Goal: Task Accomplishment & Management: Use online tool/utility

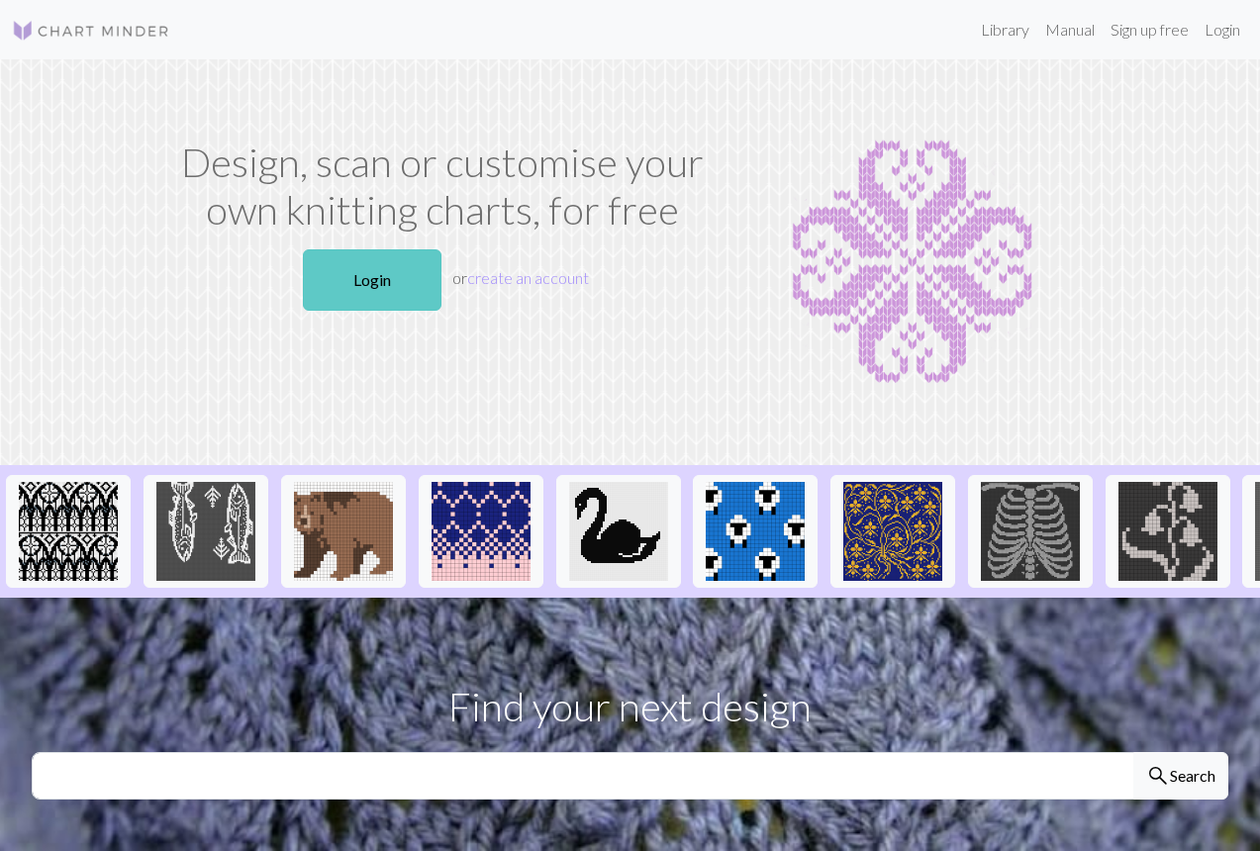
click at [381, 291] on link "Login" at bounding box center [372, 279] width 139 height 61
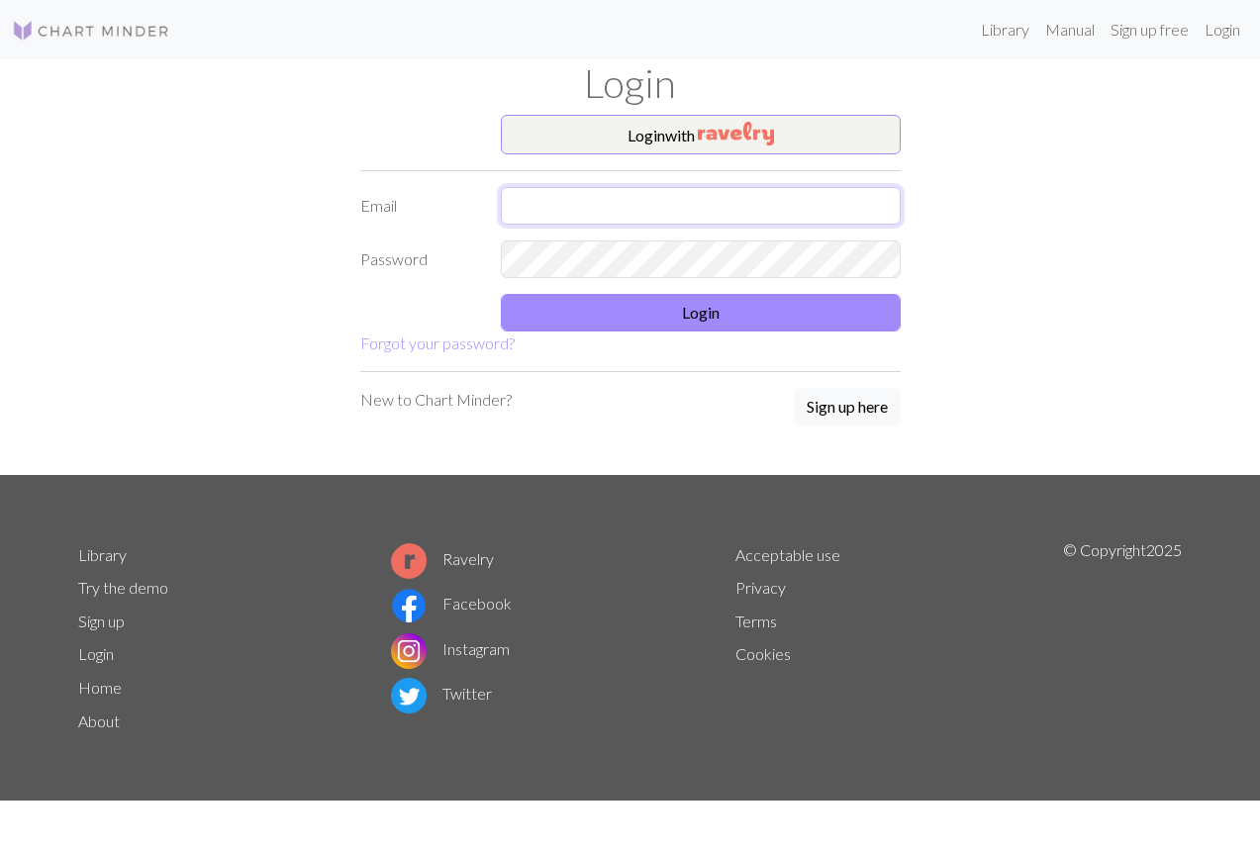
click at [566, 214] on input "text" at bounding box center [701, 206] width 400 height 38
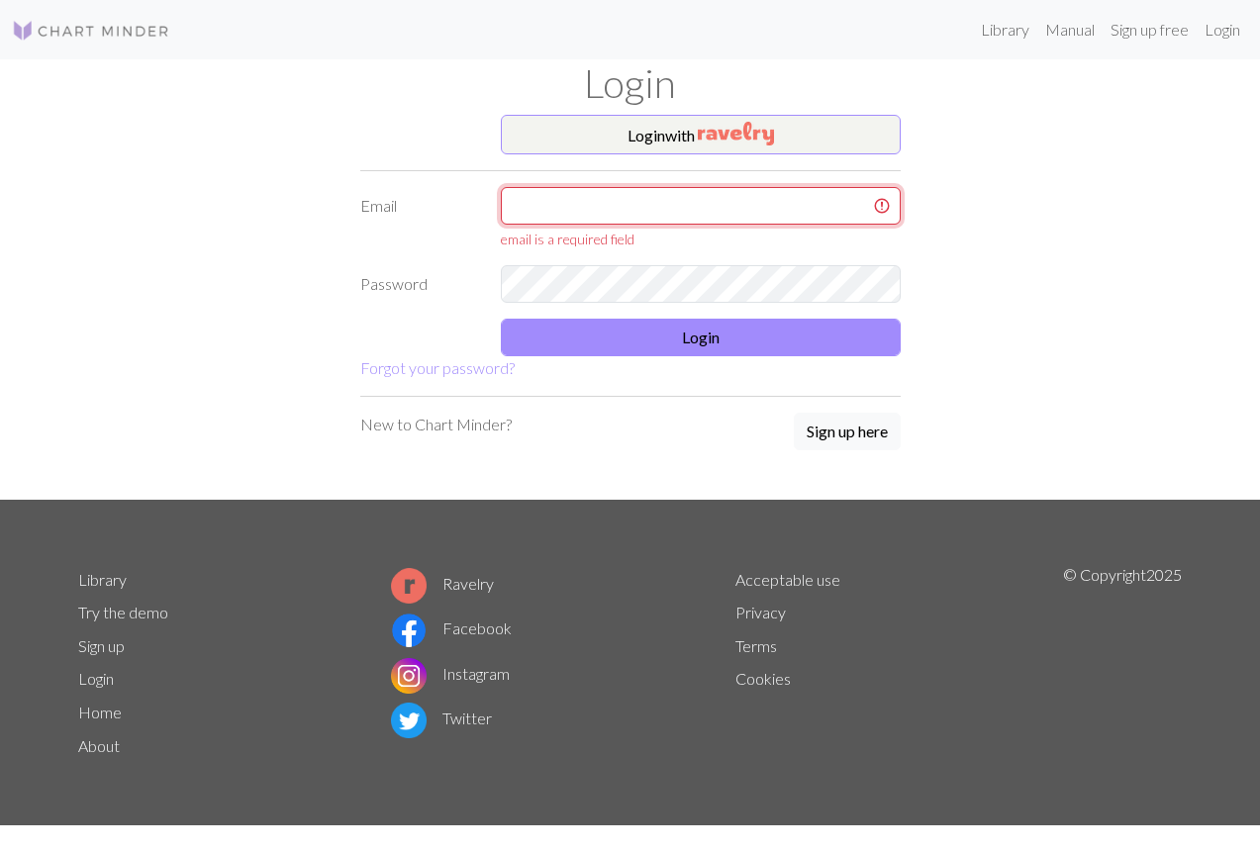
type input "[EMAIL_ADDRESS][DOMAIN_NAME]"
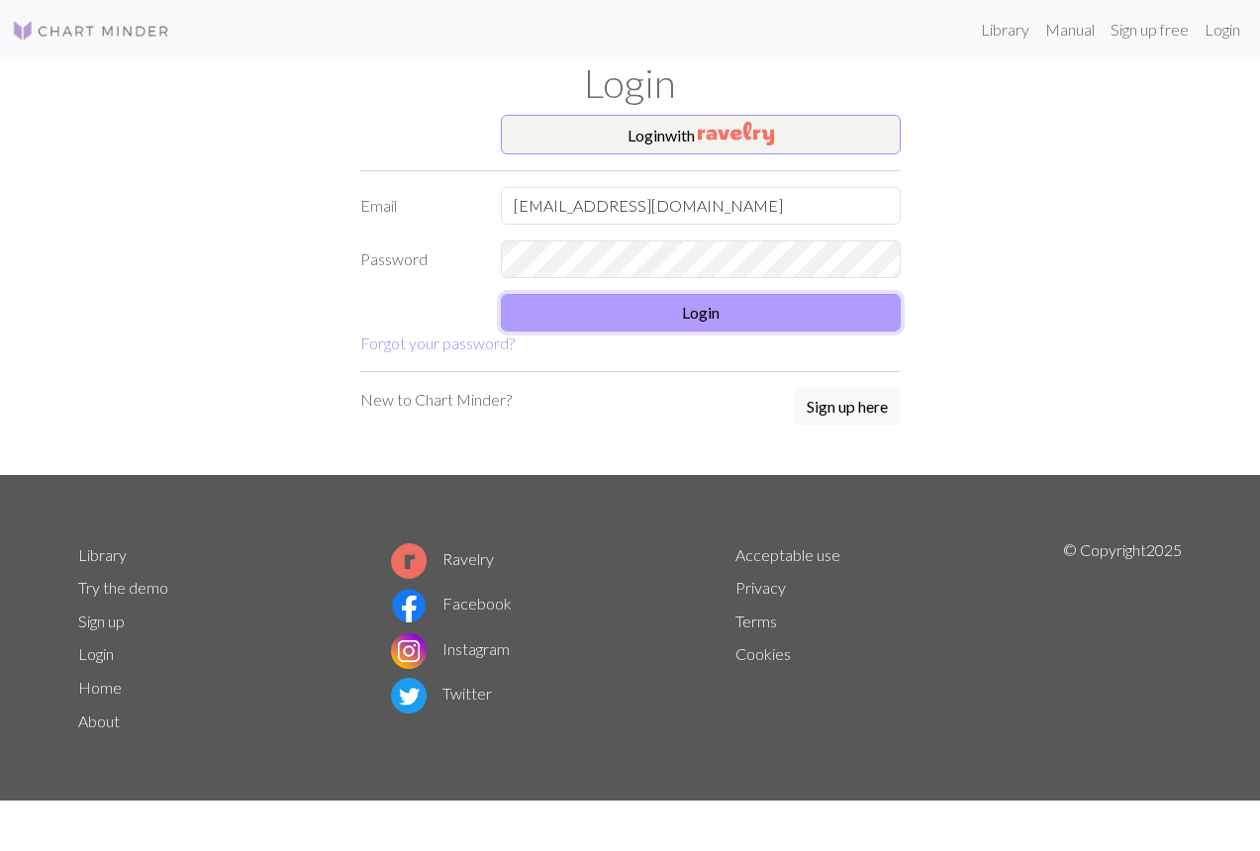
click at [654, 320] on button "Login" at bounding box center [701, 313] width 400 height 38
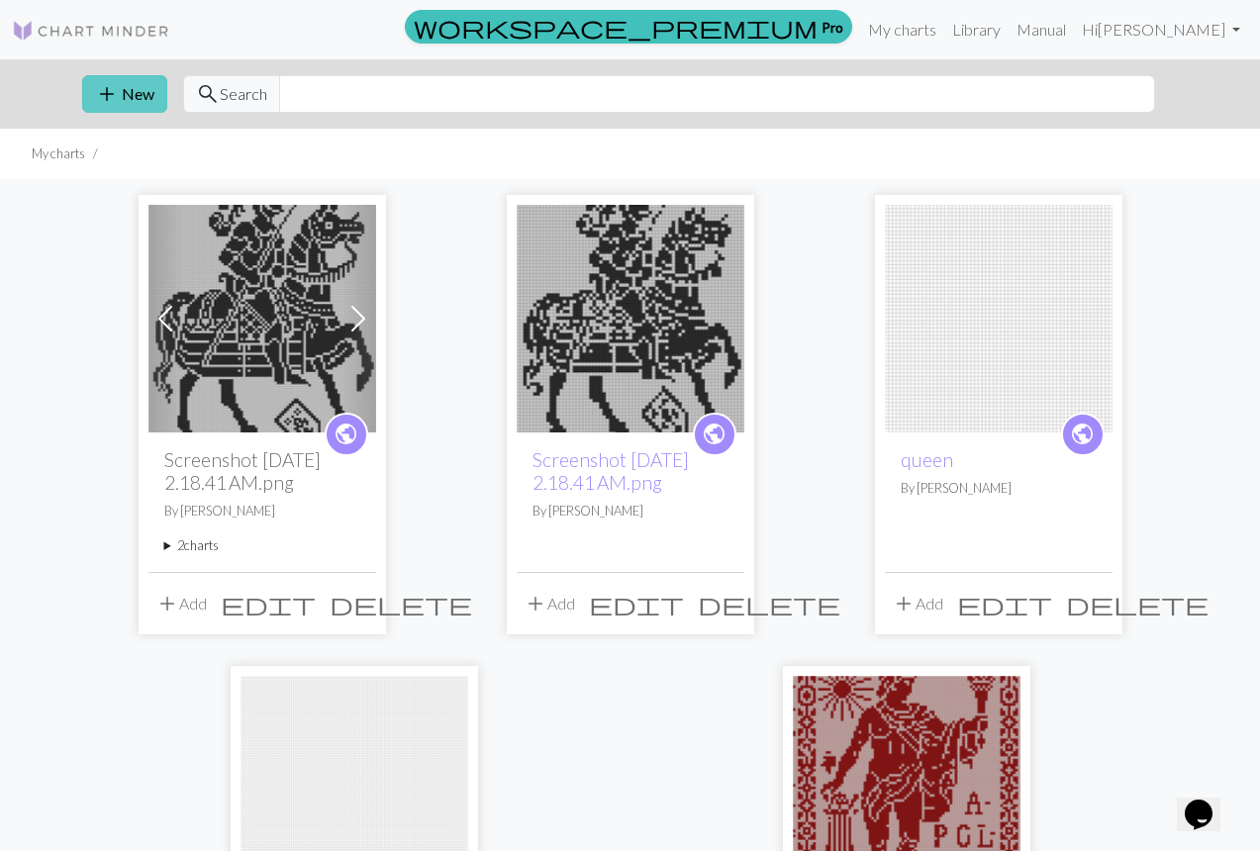
click at [136, 89] on button "add New" at bounding box center [124, 94] width 85 height 38
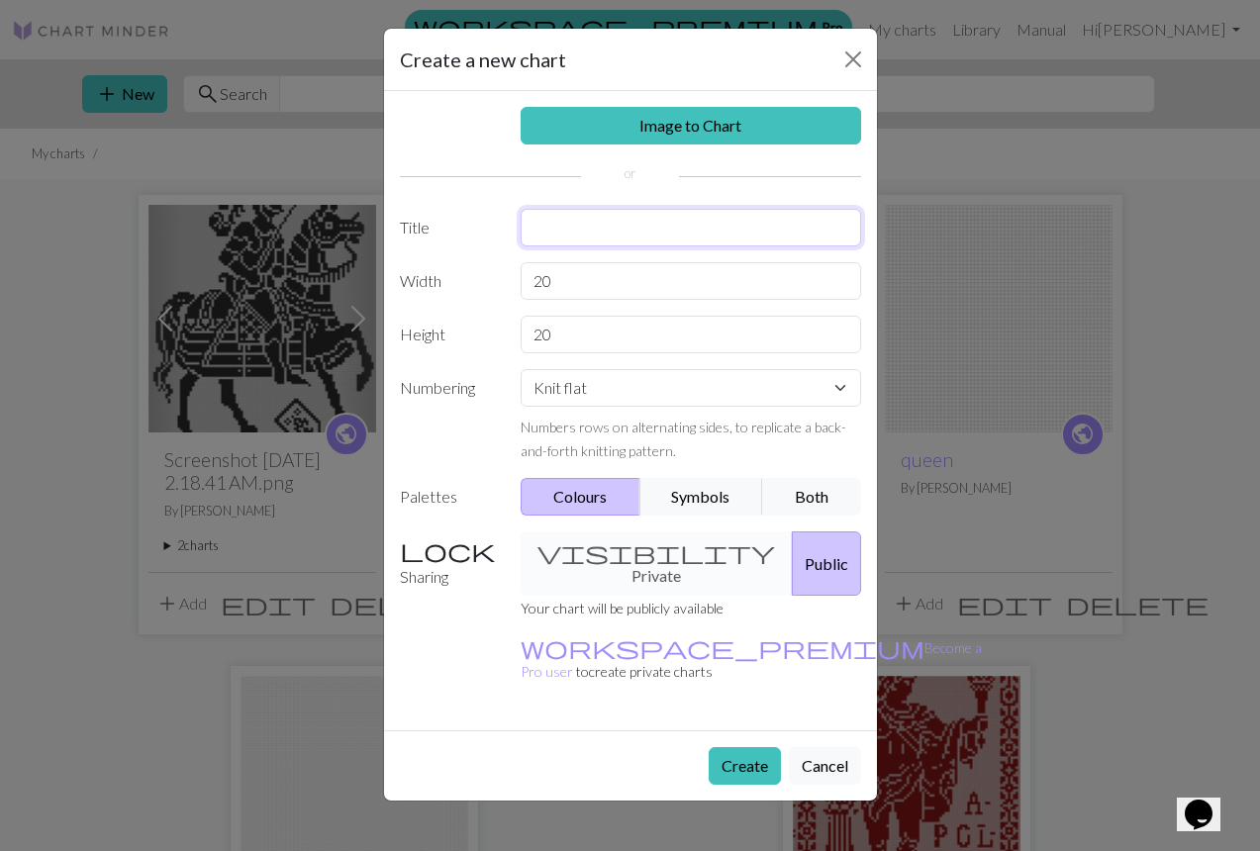
click at [603, 228] on input "text" at bounding box center [691, 228] width 340 height 38
type input "The Smiths"
click at [586, 282] on input "20" at bounding box center [691, 281] width 340 height 38
type input "2"
type input "61"
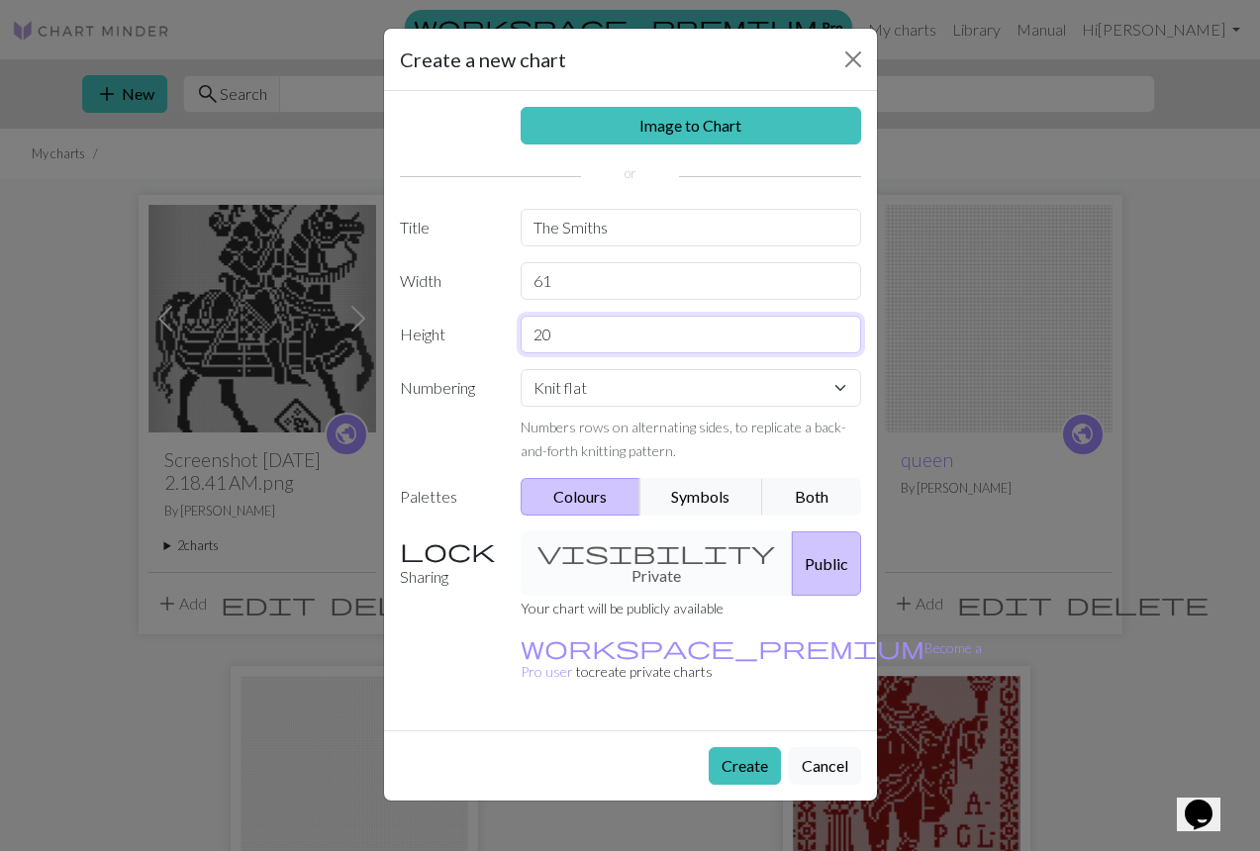
click at [581, 339] on input "20" at bounding box center [691, 335] width 340 height 38
type input "2"
type input "81"
click at [592, 393] on select "Knit flat Knit in the round Lace knitting Cross stitch" at bounding box center [691, 388] width 340 height 38
click at [521, 369] on select "Knit flat Knit in the round Lace knitting Cross stitch" at bounding box center [691, 388] width 340 height 38
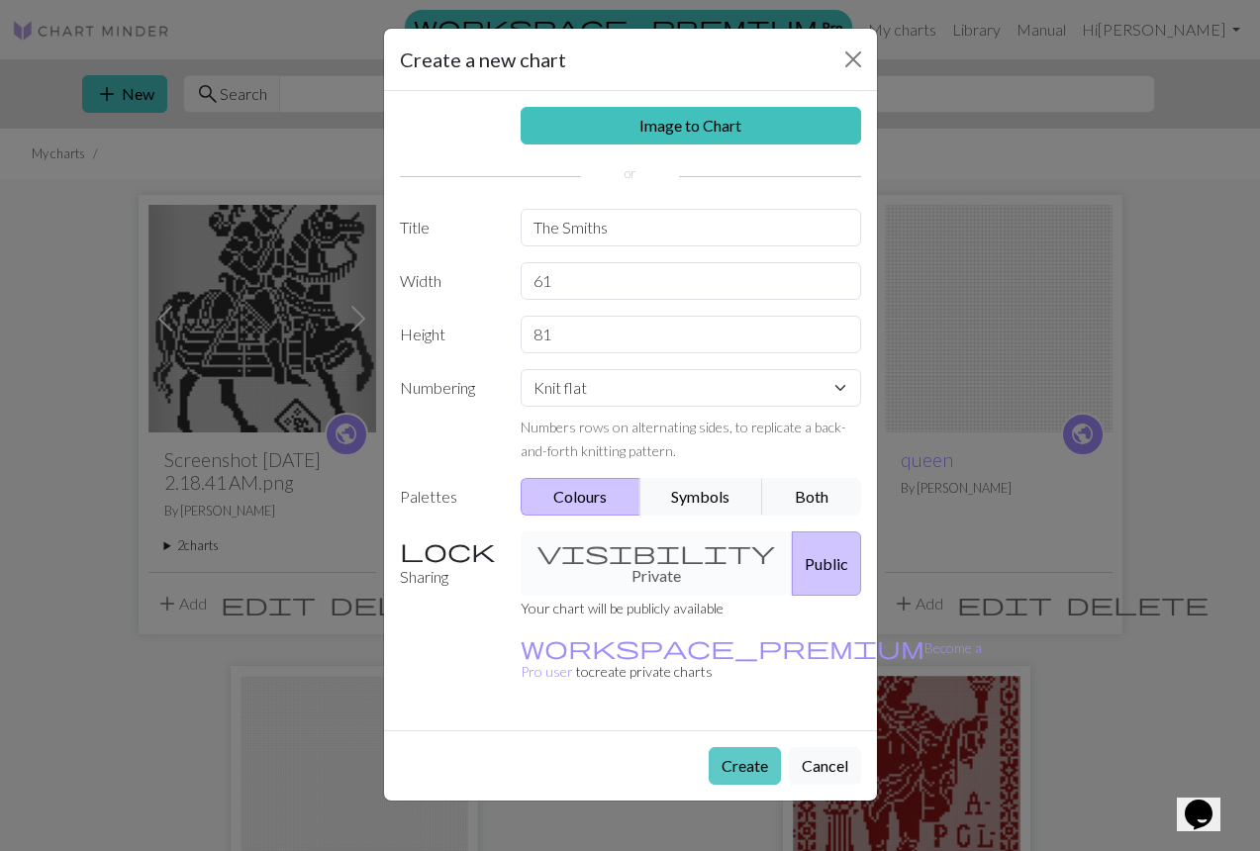
click at [755, 747] on button "Create" at bounding box center [745, 766] width 72 height 38
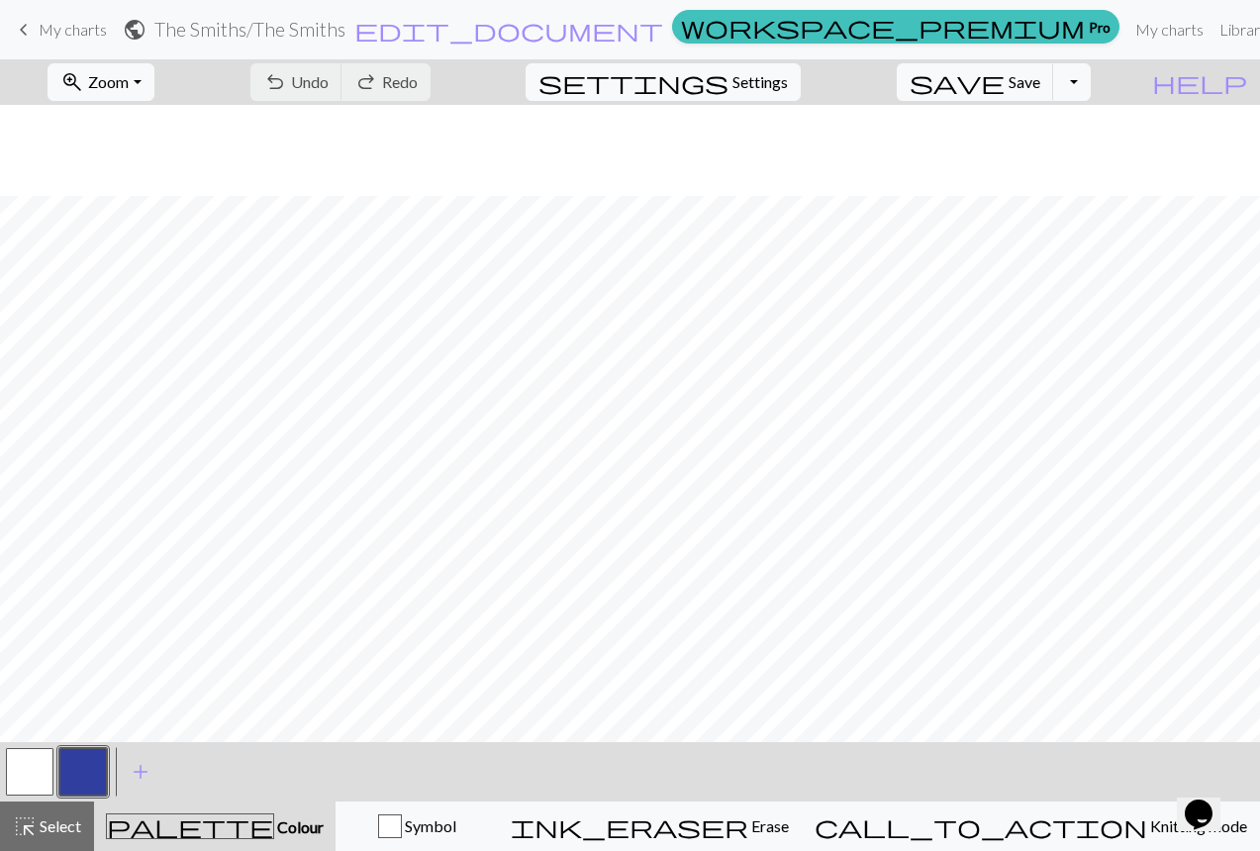
scroll to position [122, 0]
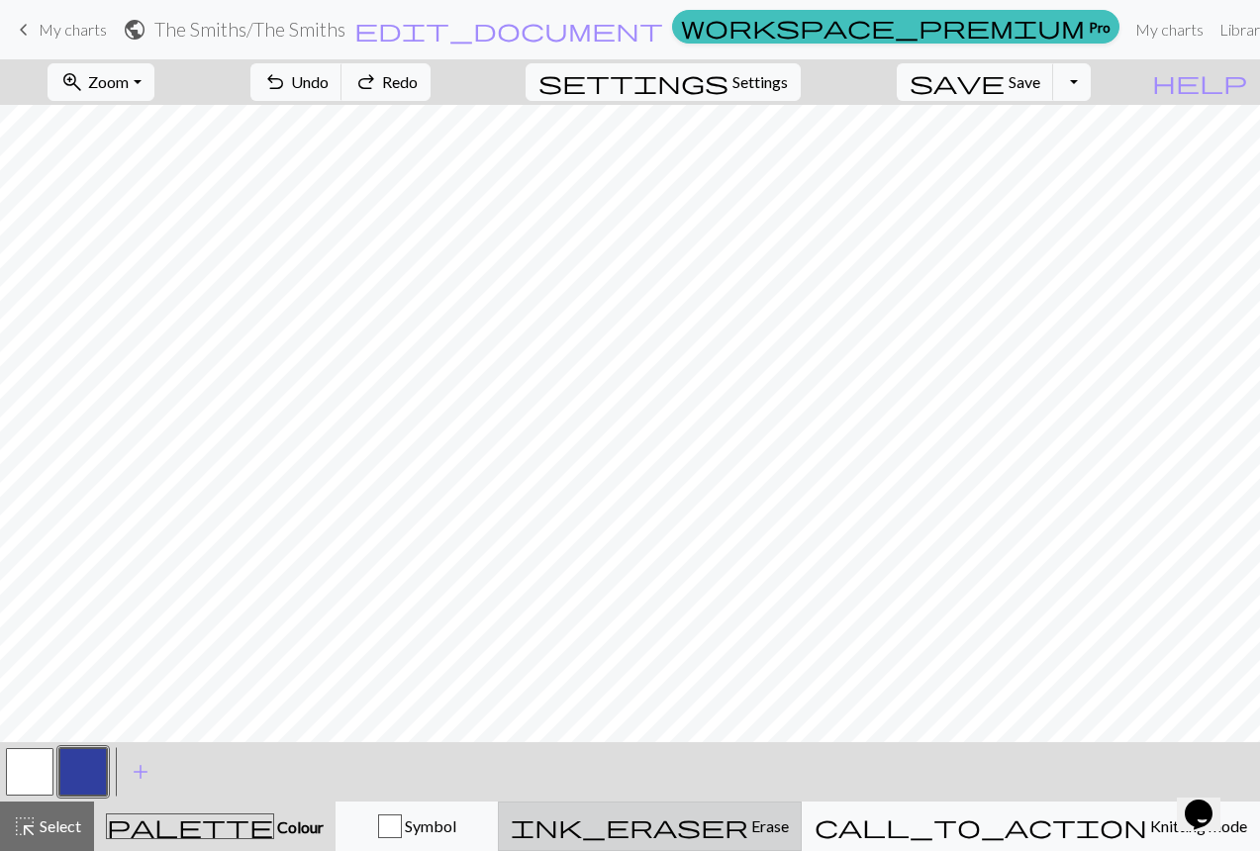
click at [748, 837] on span "ink_eraser" at bounding box center [630, 827] width 238 height 28
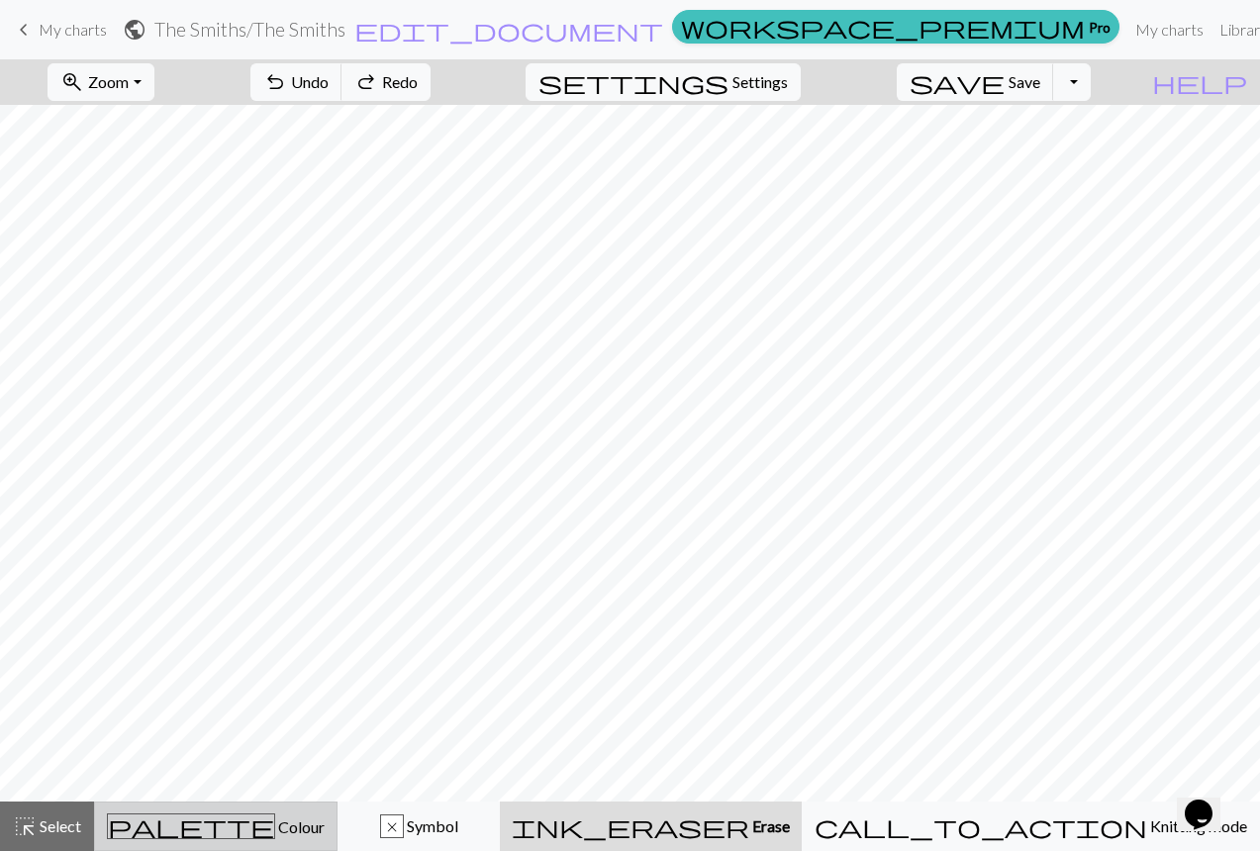
click at [276, 814] on div "palette Colour Colour" at bounding box center [216, 826] width 218 height 26
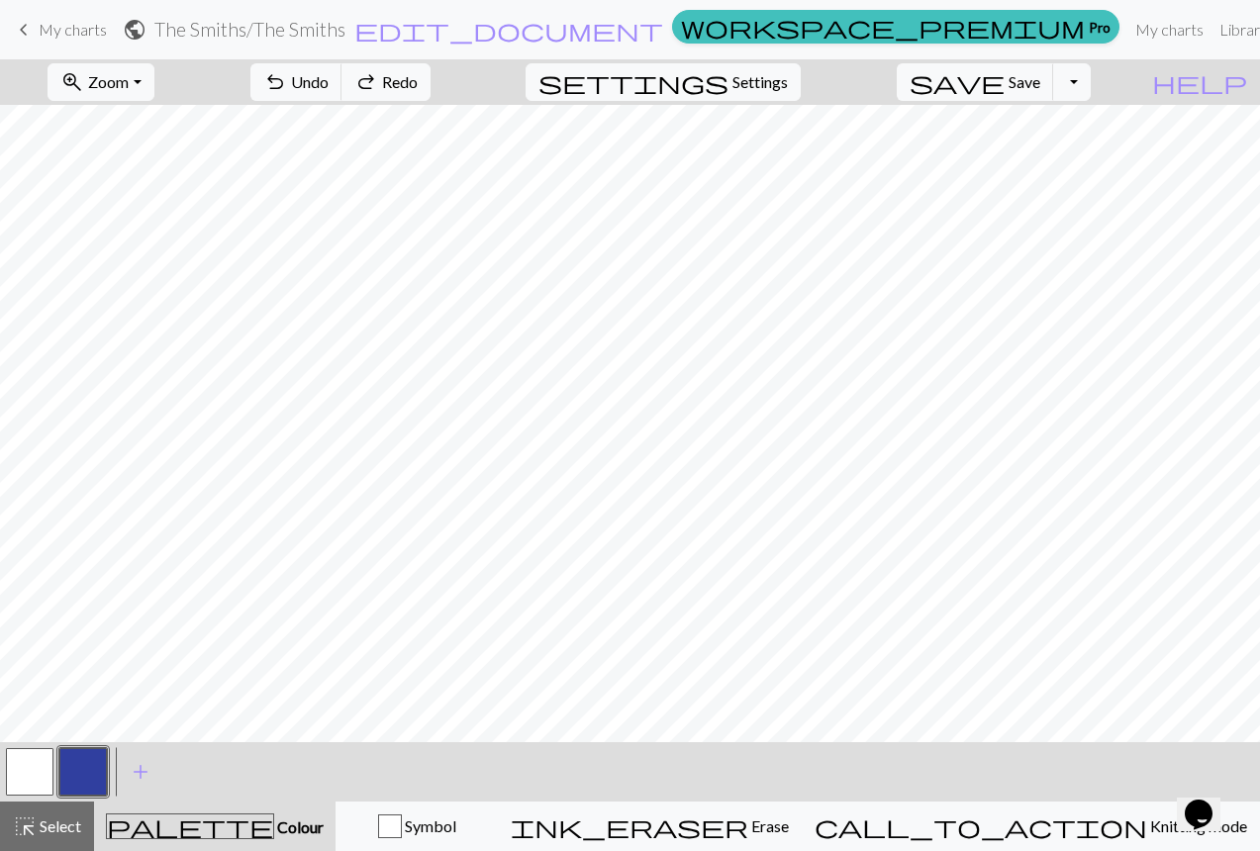
click at [28, 773] on button "button" at bounding box center [30, 772] width 48 height 48
click at [143, 95] on button "zoom_in Zoom Zoom" at bounding box center [101, 82] width 106 height 38
click at [147, 231] on button "50%" at bounding box center [126, 238] width 156 height 32
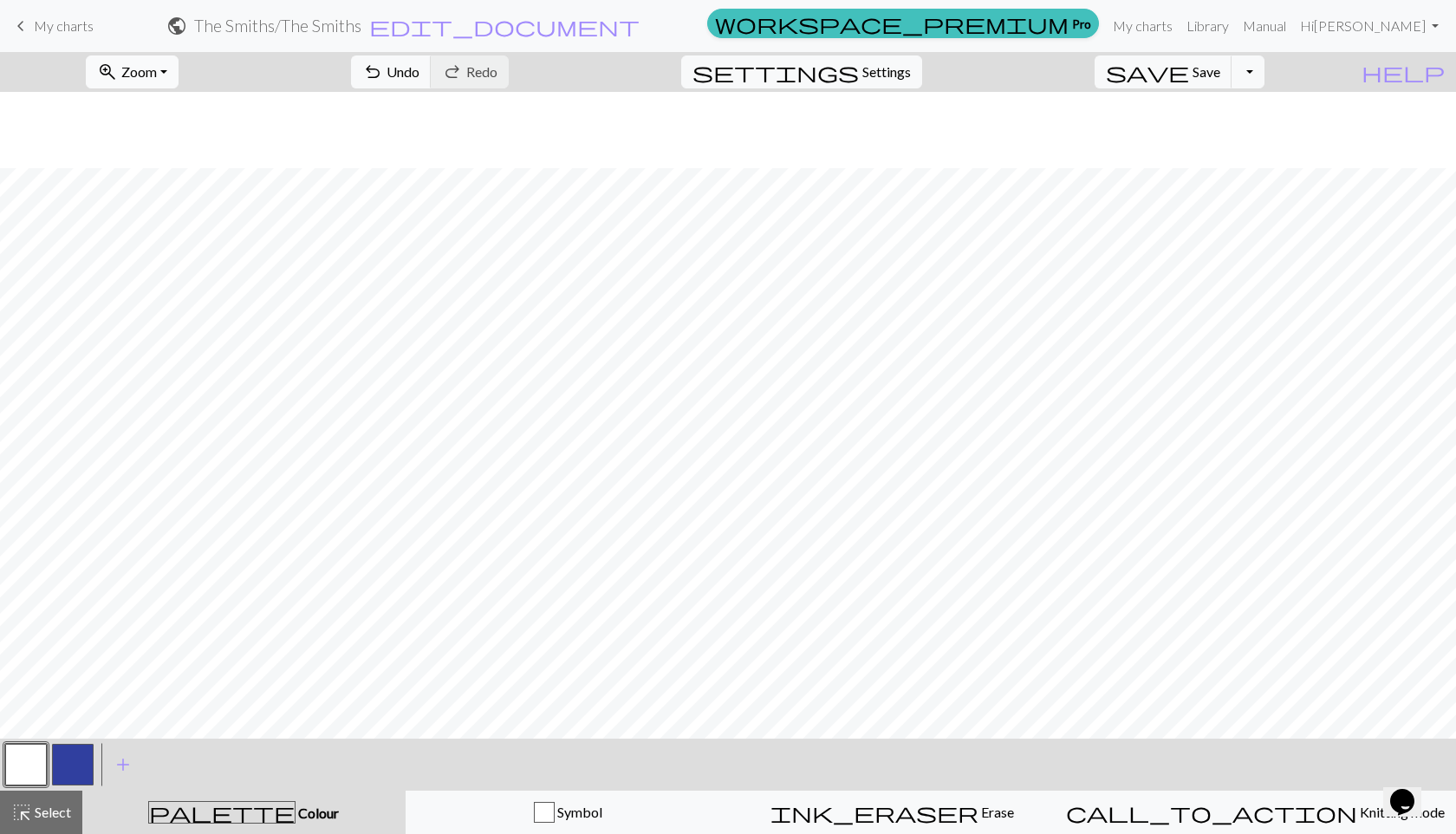
scroll to position [117, 0]
click at [170, 60] on button "zoom_in Zoom Zoom" at bounding box center [132, 72] width 93 height 33
click at [169, 117] on button "Fit all" at bounding box center [155, 110] width 137 height 28
click at [86, 745] on button "button" at bounding box center [73, 765] width 42 height 42
click at [17, 745] on button "button" at bounding box center [26, 765] width 42 height 42
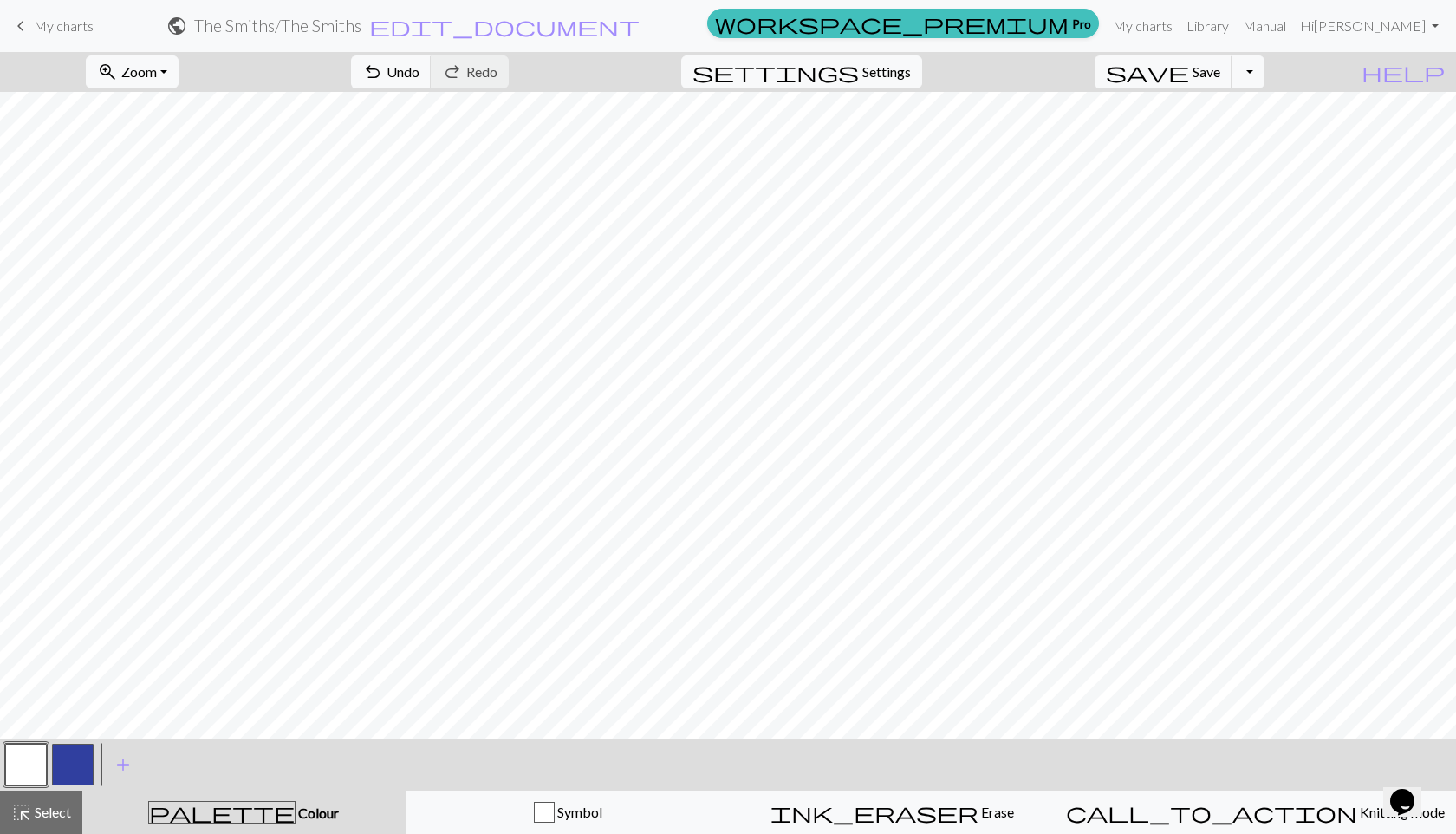
click at [69, 745] on button "button" at bounding box center [73, 765] width 42 height 42
click at [38, 745] on button "button" at bounding box center [26, 765] width 42 height 42
click at [70, 745] on button "button" at bounding box center [73, 765] width 42 height 42
click at [16, 745] on button "button" at bounding box center [26, 765] width 42 height 42
click at [20, 745] on button "button" at bounding box center [26, 765] width 42 height 42
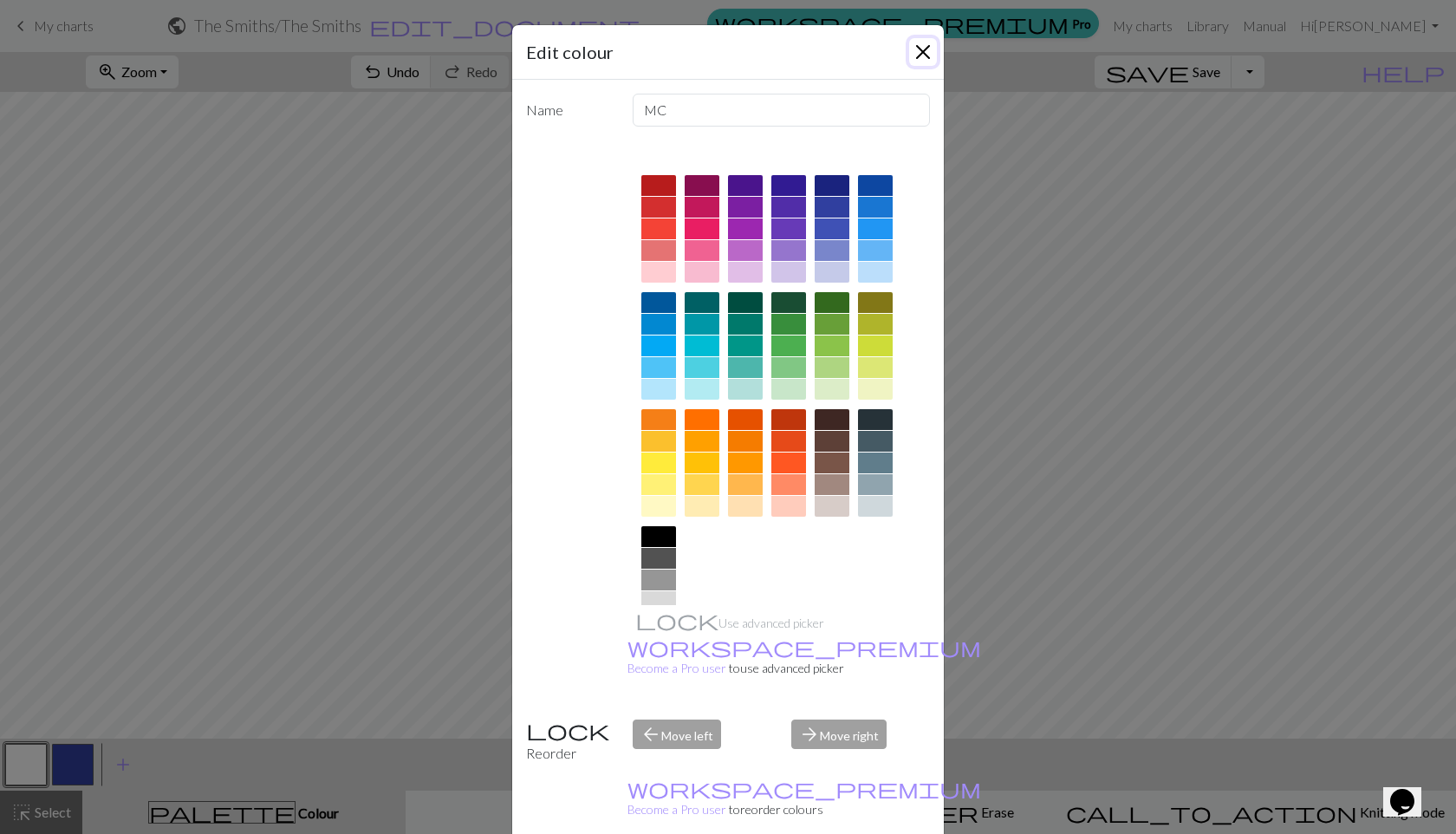
click at [915, 49] on button "Close" at bounding box center [923, 53] width 28 height 28
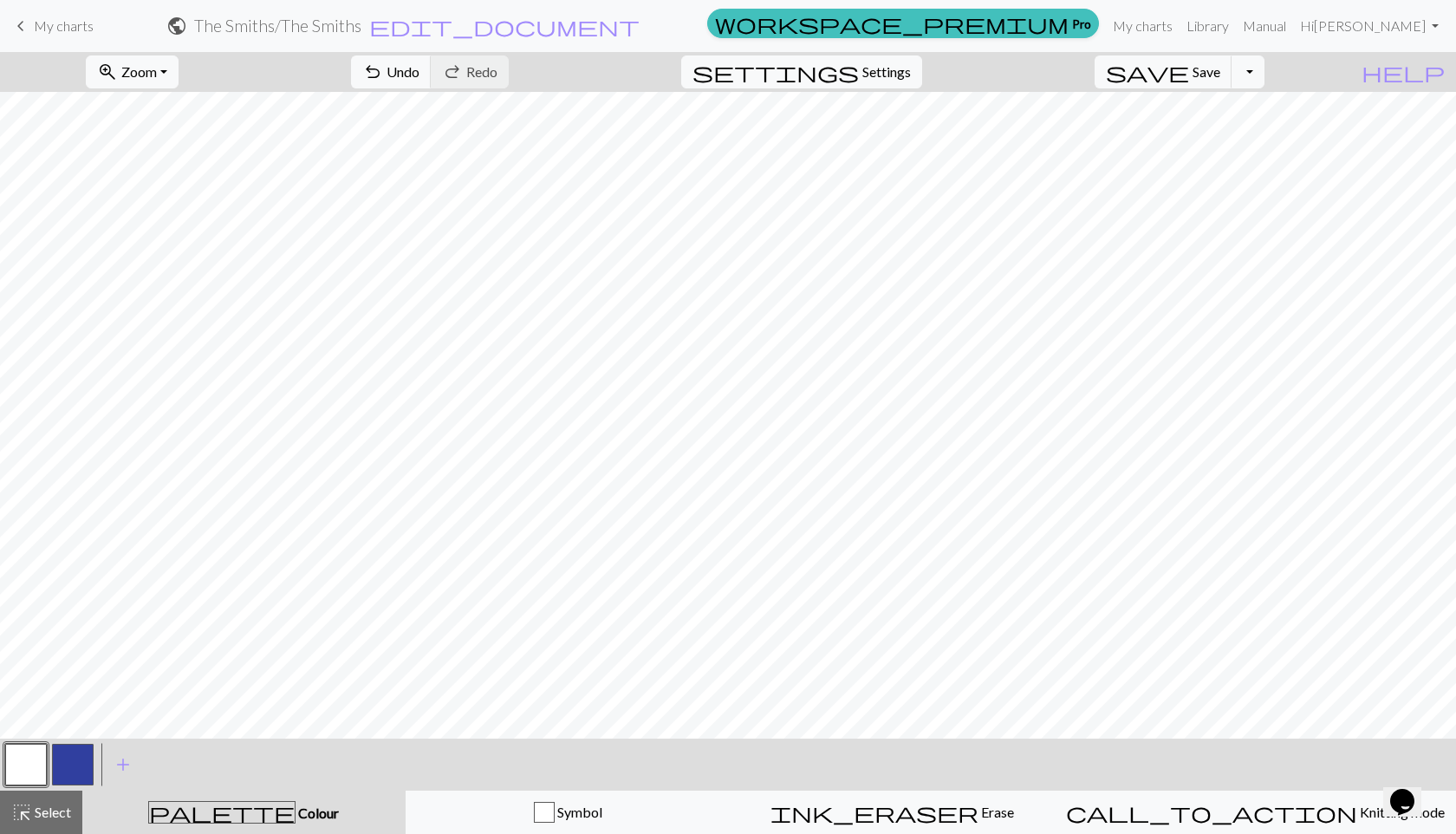
click at [67, 745] on button "button" at bounding box center [73, 765] width 42 height 42
click at [23, 745] on button "button" at bounding box center [26, 765] width 42 height 42
click at [68, 745] on button "button" at bounding box center [73, 765] width 42 height 42
click at [12, 745] on button "button" at bounding box center [26, 765] width 42 height 42
click at [56, 745] on button "button" at bounding box center [73, 765] width 42 height 42
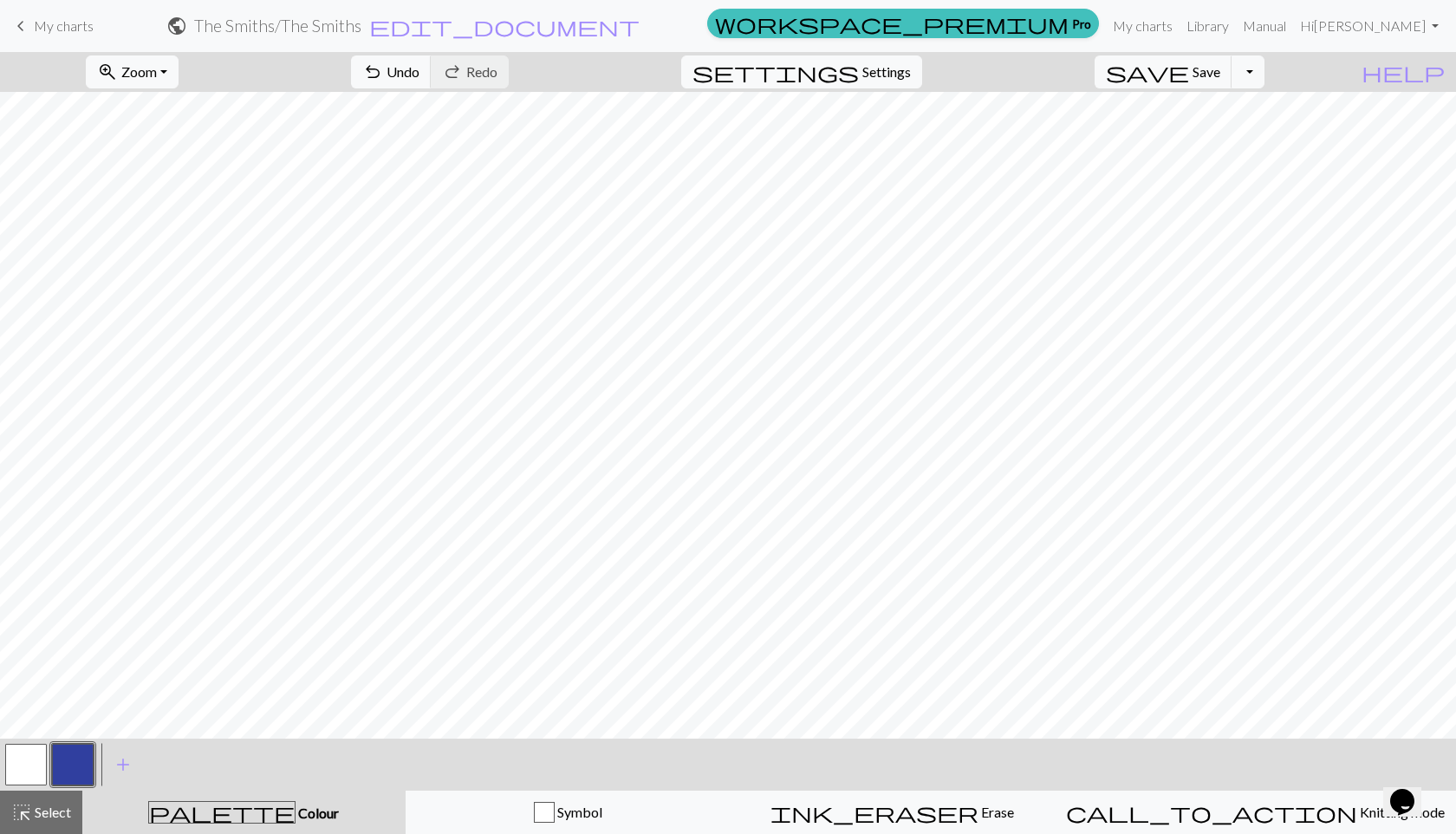
click at [33, 745] on button "button" at bounding box center [26, 765] width 42 height 42
click at [77, 745] on button "button" at bounding box center [73, 765] width 42 height 42
click at [12, 745] on button "button" at bounding box center [26, 765] width 42 height 42
click at [80, 745] on button "button" at bounding box center [73, 765] width 42 height 42
click at [0, 745] on div "< > add Add a colour" at bounding box center [728, 764] width 1456 height 52
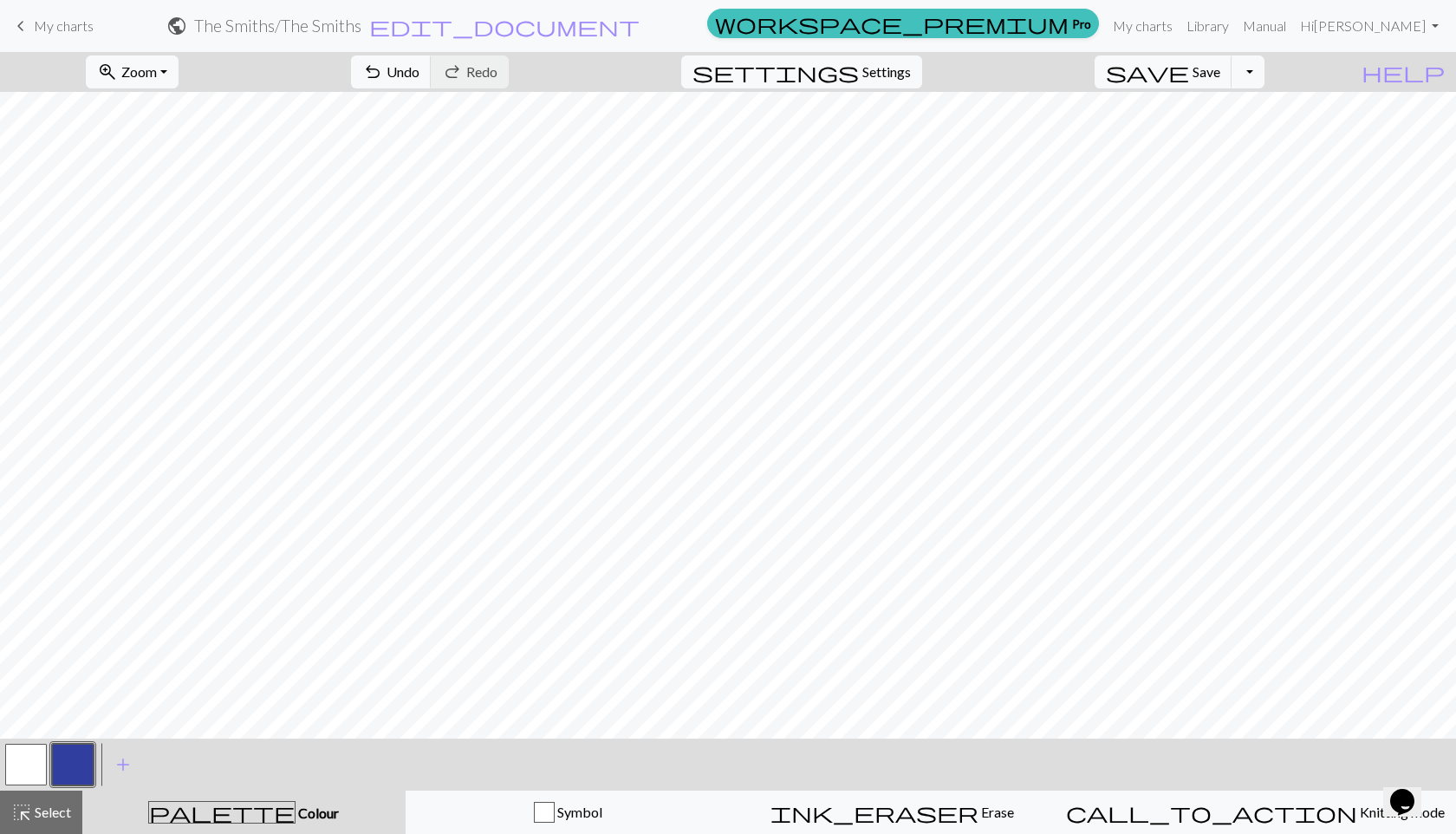
click at [0, 745] on div "< > add Add a colour" at bounding box center [728, 764] width 1456 height 52
click at [21, 745] on button "button" at bounding box center [26, 765] width 42 height 42
click at [76, 745] on button "button" at bounding box center [73, 765] width 42 height 42
click at [5, 745] on button "button" at bounding box center [26, 765] width 42 height 42
click at [81, 745] on button "button" at bounding box center [73, 765] width 42 height 42
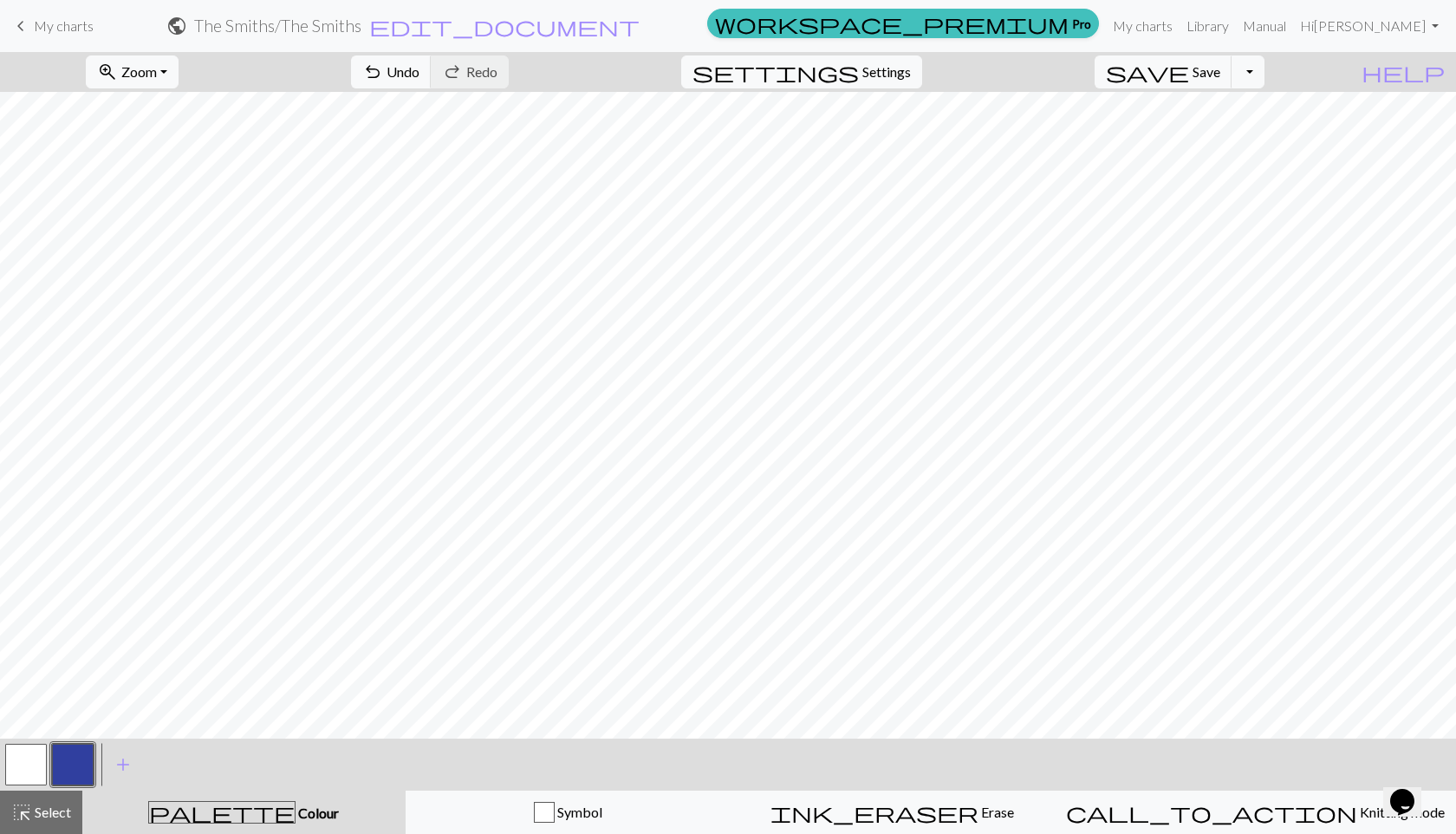
click at [17, 745] on button "button" at bounding box center [26, 765] width 42 height 42
click at [67, 745] on button "button" at bounding box center [73, 765] width 42 height 42
click at [28, 745] on button "button" at bounding box center [26, 765] width 42 height 42
click at [74, 745] on button "button" at bounding box center [73, 765] width 42 height 42
click at [29, 745] on button "button" at bounding box center [26, 765] width 42 height 42
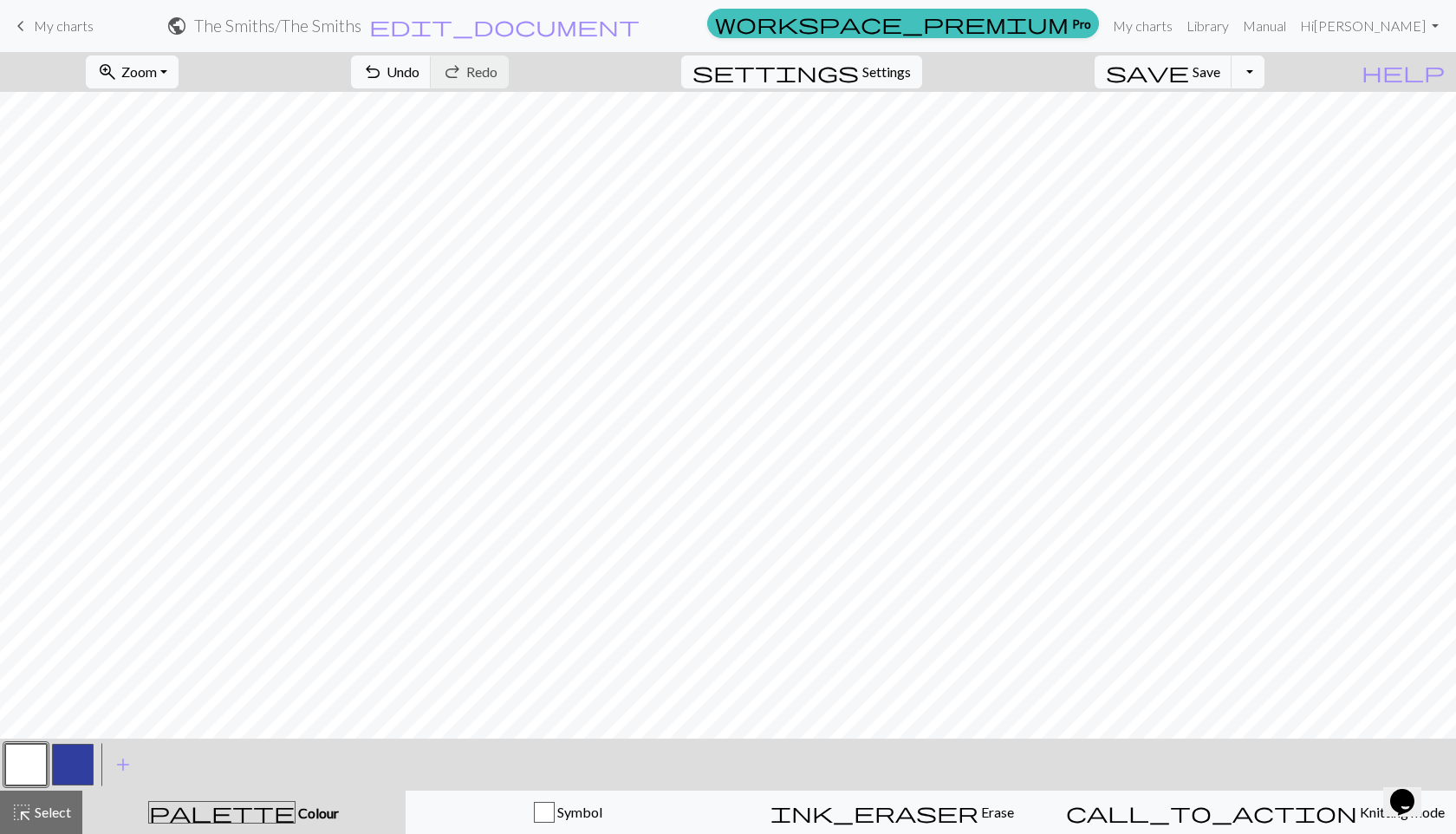
click at [72, 745] on button "button" at bounding box center [73, 765] width 42 height 42
click at [18, 745] on button "button" at bounding box center [26, 765] width 42 height 42
click at [84, 745] on button "button" at bounding box center [73, 765] width 42 height 42
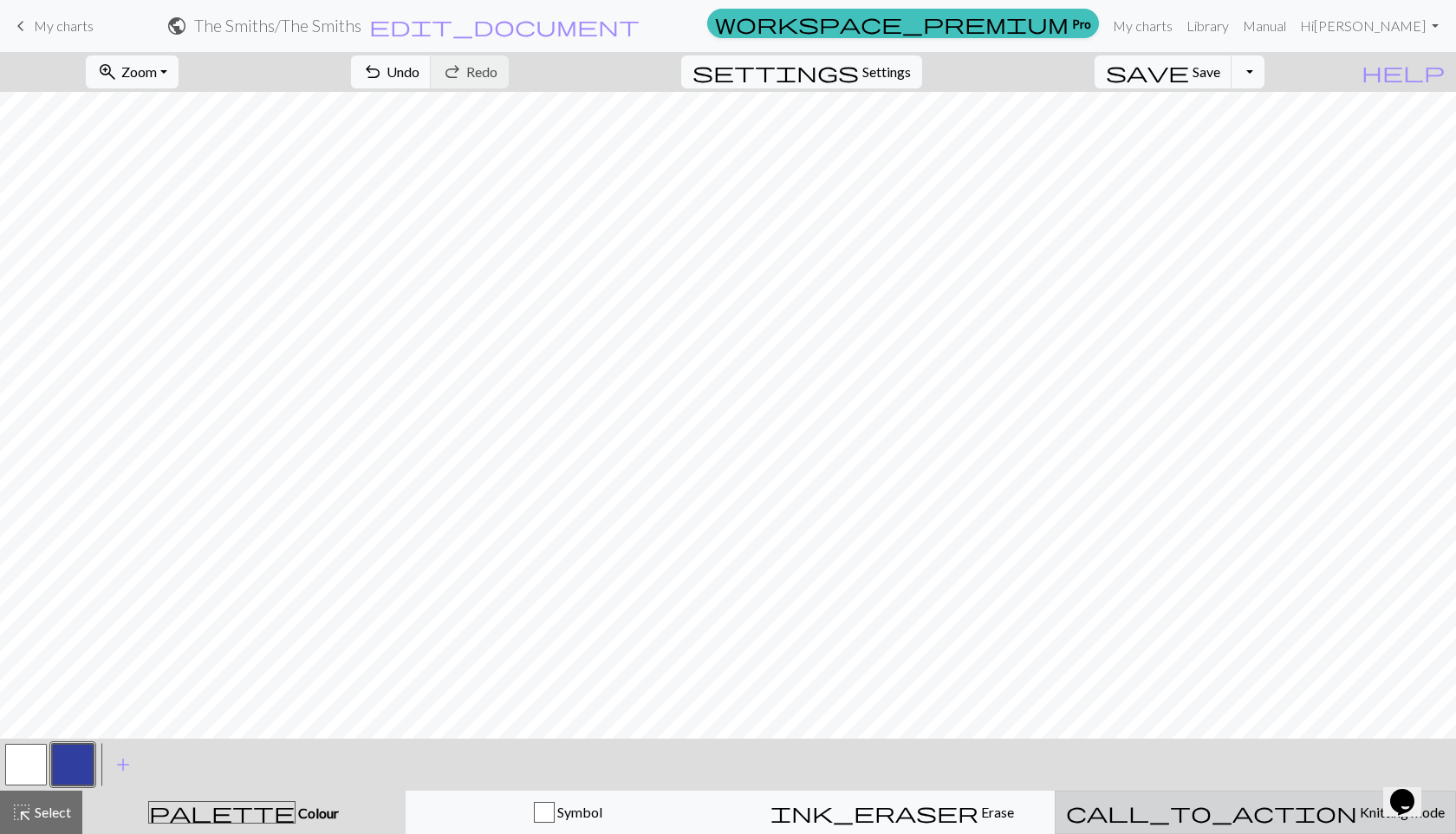
click at [1102, 745] on span "call_to_action" at bounding box center [1211, 812] width 292 height 25
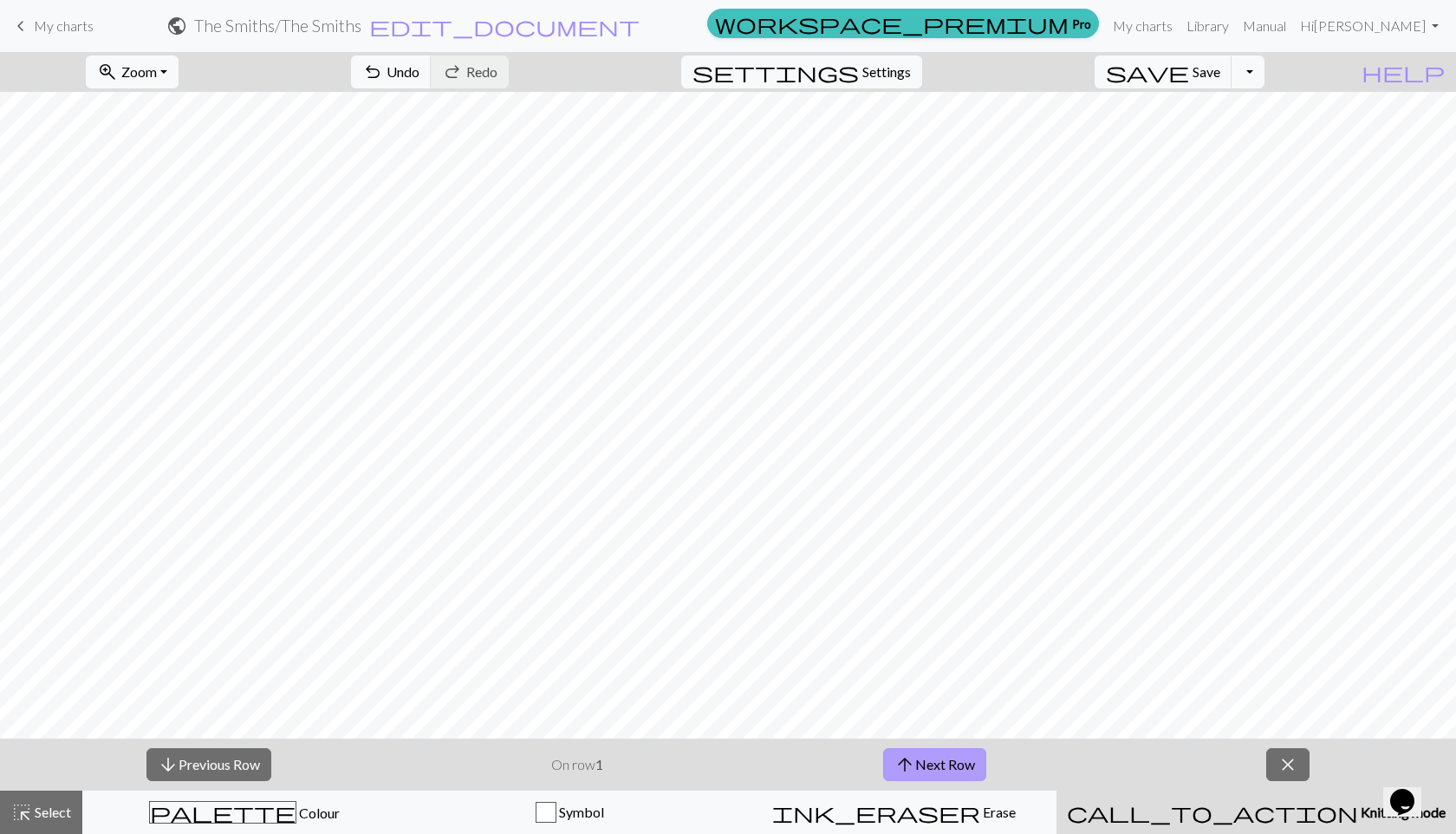
click at [943, 745] on button "arrow_upward Next Row" at bounding box center [934, 765] width 103 height 33
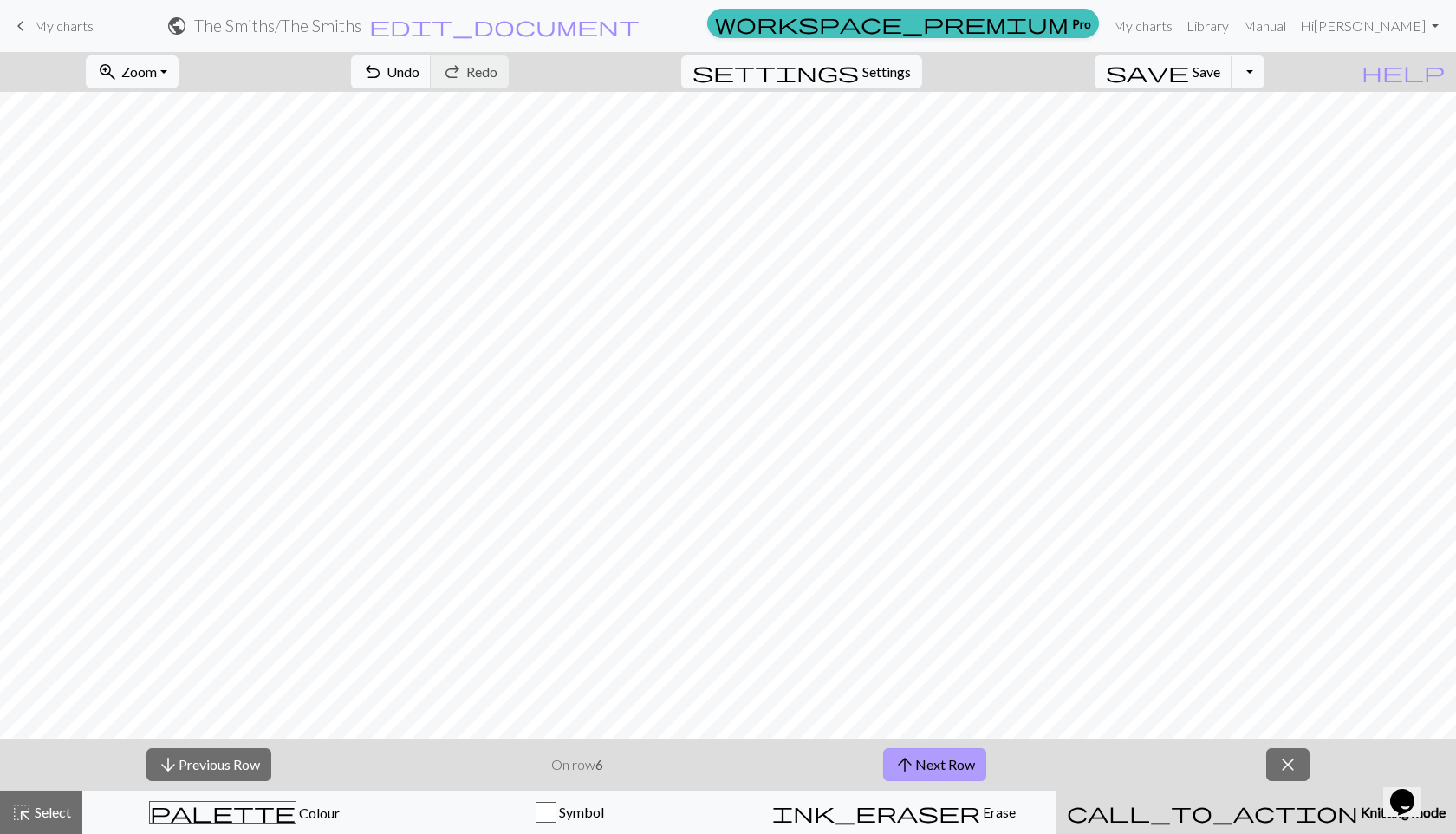
click at [943, 745] on button "arrow_upward Next Row" at bounding box center [934, 765] width 103 height 33
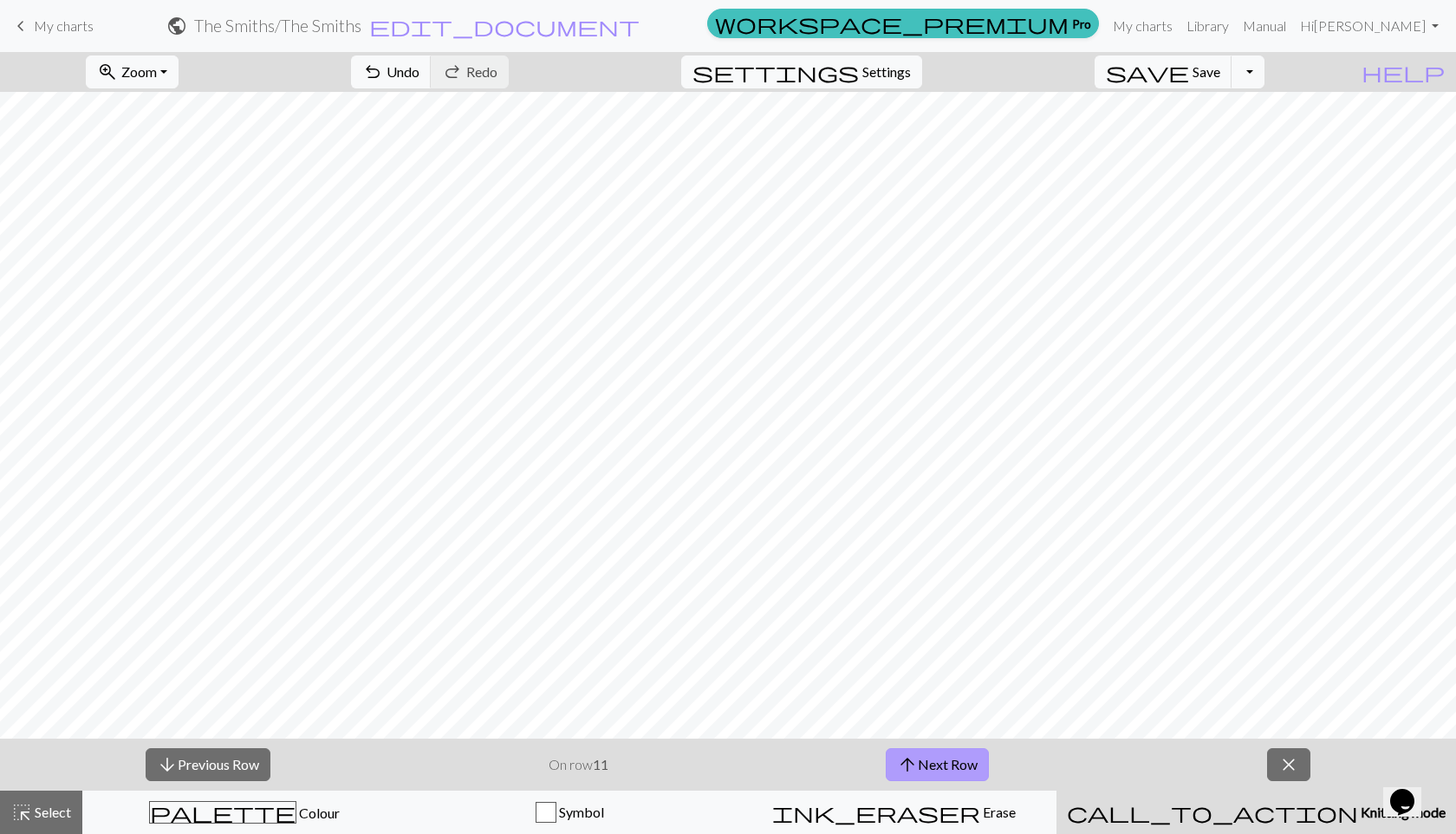
click at [943, 745] on button "arrow_upward Next Row" at bounding box center [937, 765] width 103 height 33
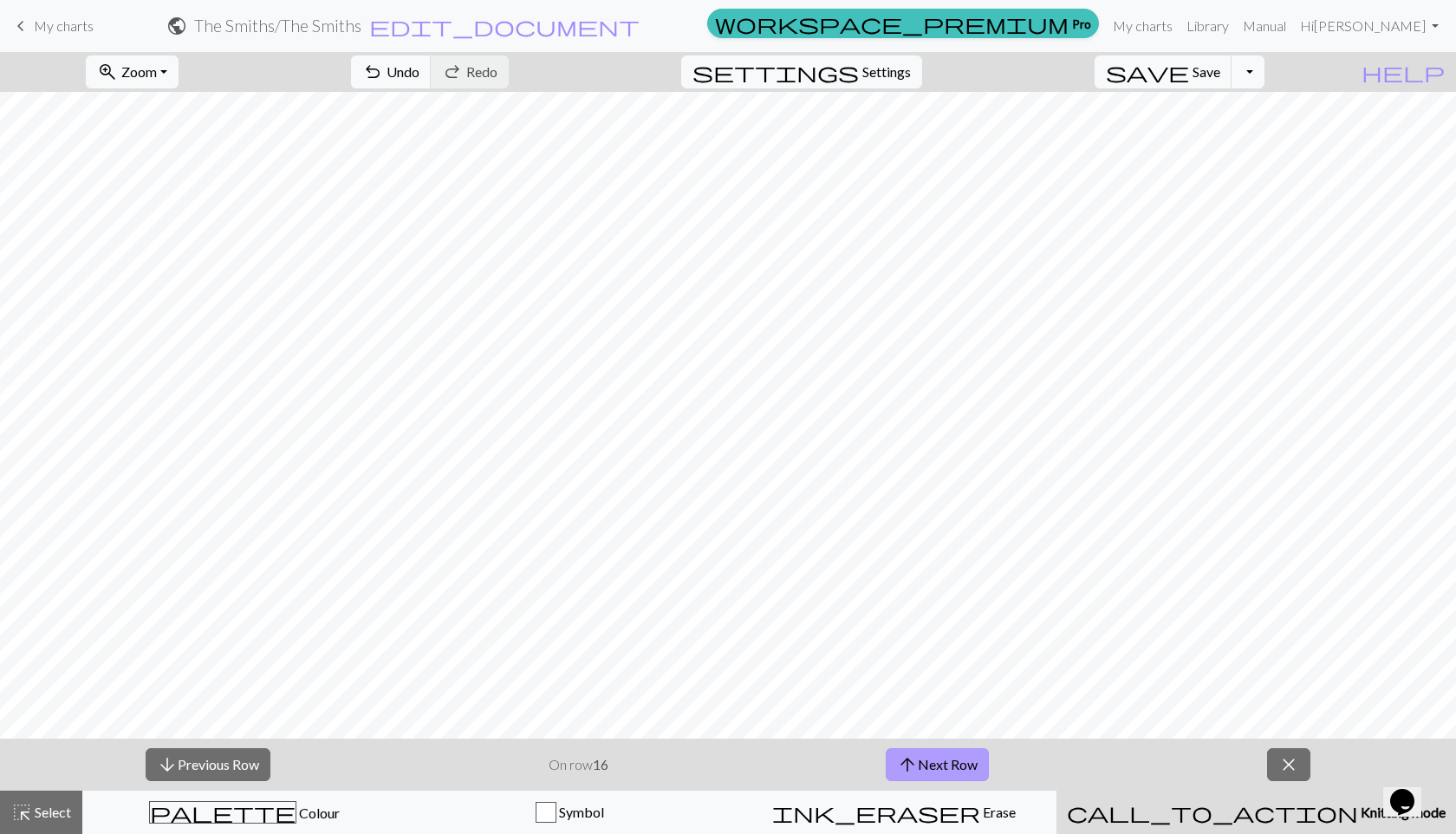
click at [943, 745] on button "arrow_upward Next Row" at bounding box center [937, 765] width 103 height 33
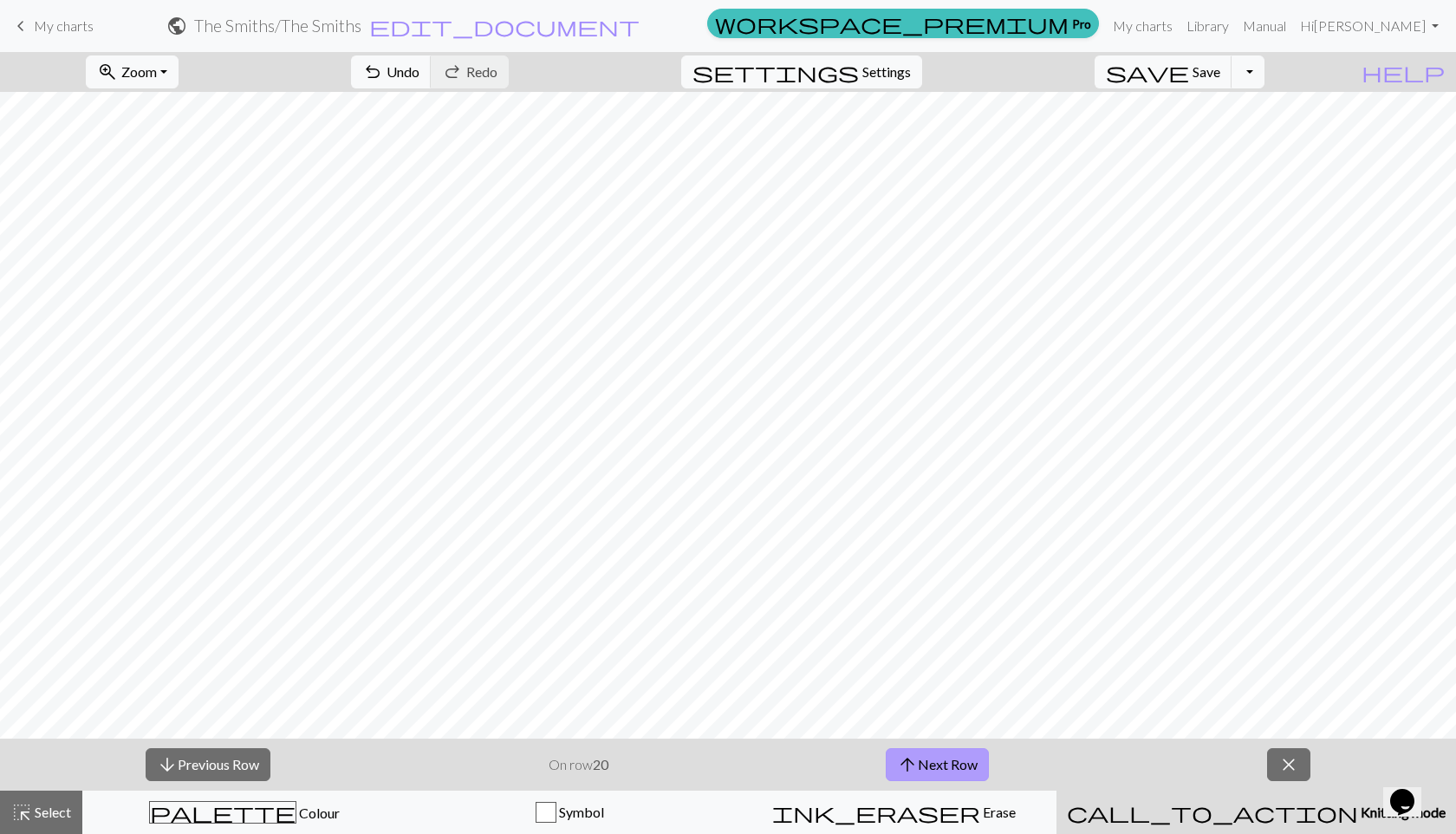
click at [943, 745] on button "arrow_upward Next Row" at bounding box center [937, 765] width 103 height 33
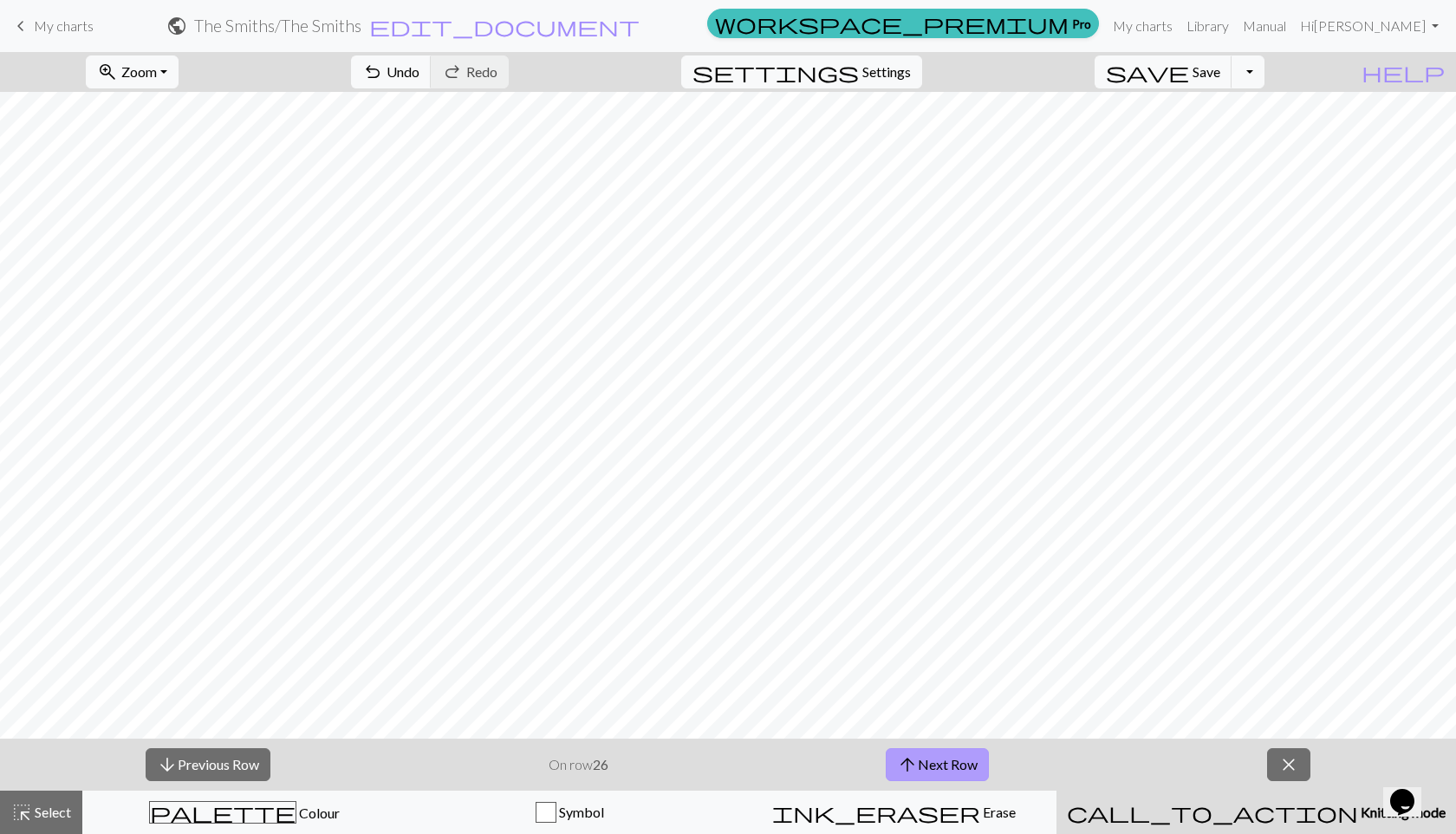
click at [943, 745] on button "arrow_upward Next Row" at bounding box center [937, 765] width 103 height 33
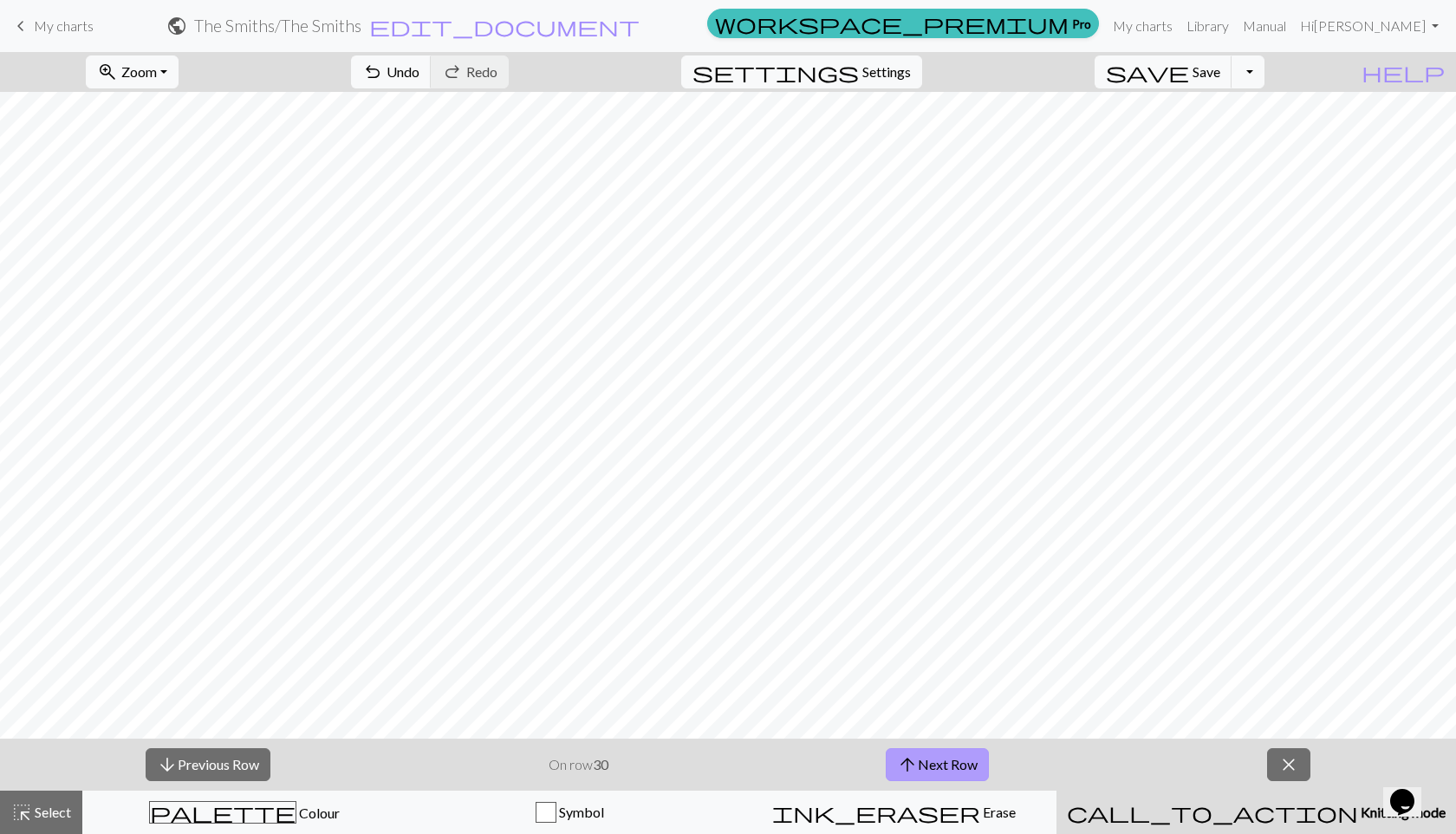
click at [943, 745] on button "arrow_upward Next Row" at bounding box center [937, 765] width 103 height 33
click at [221, 745] on button "arrow_downward Previous Row" at bounding box center [207, 765] width 125 height 33
click at [236, 745] on span "palette" at bounding box center [222, 812] width 145 height 25
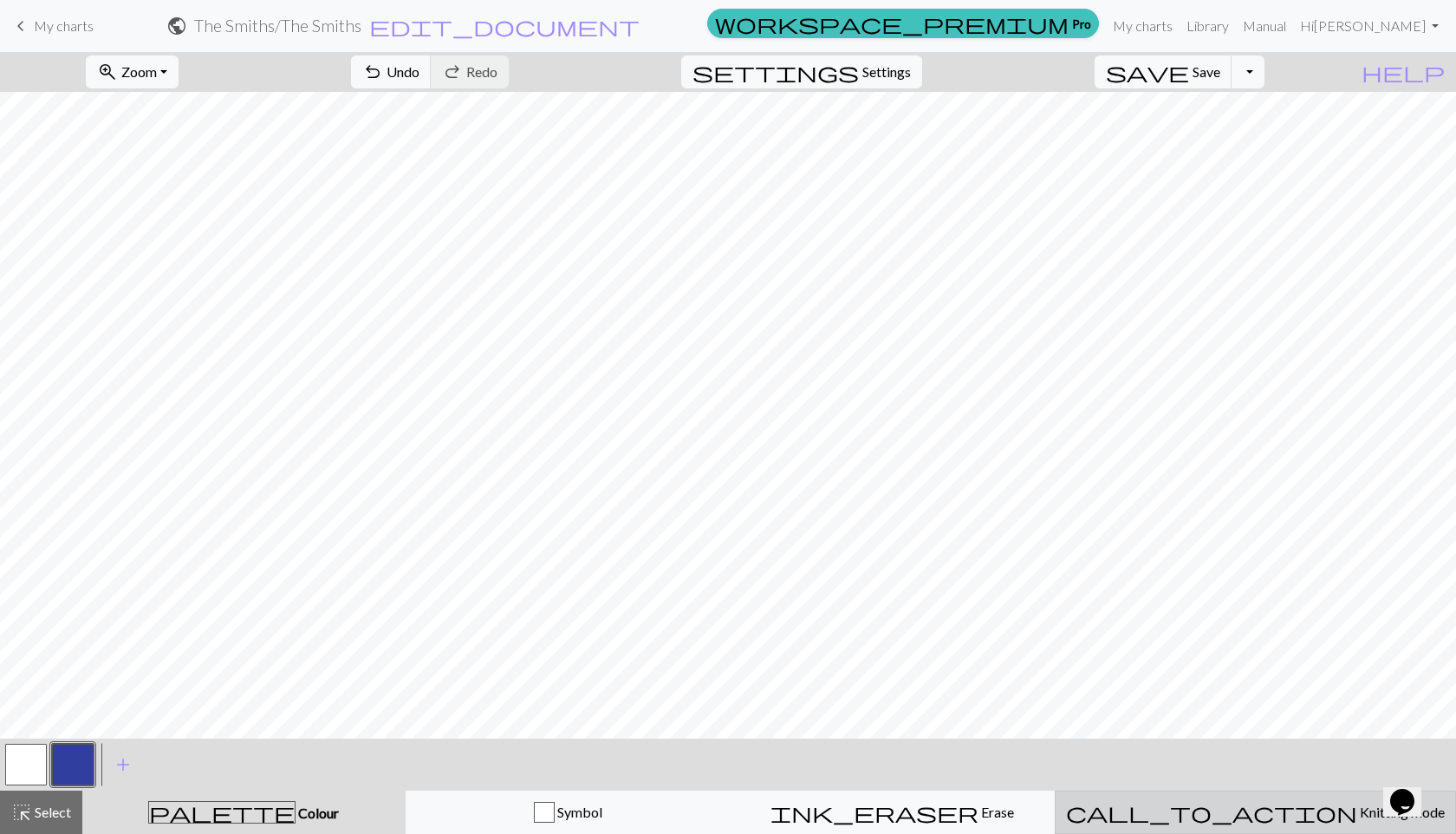
click at [1102, 745] on button "call_to_action Knitting mode Knitting mode" at bounding box center [1255, 812] width 401 height 43
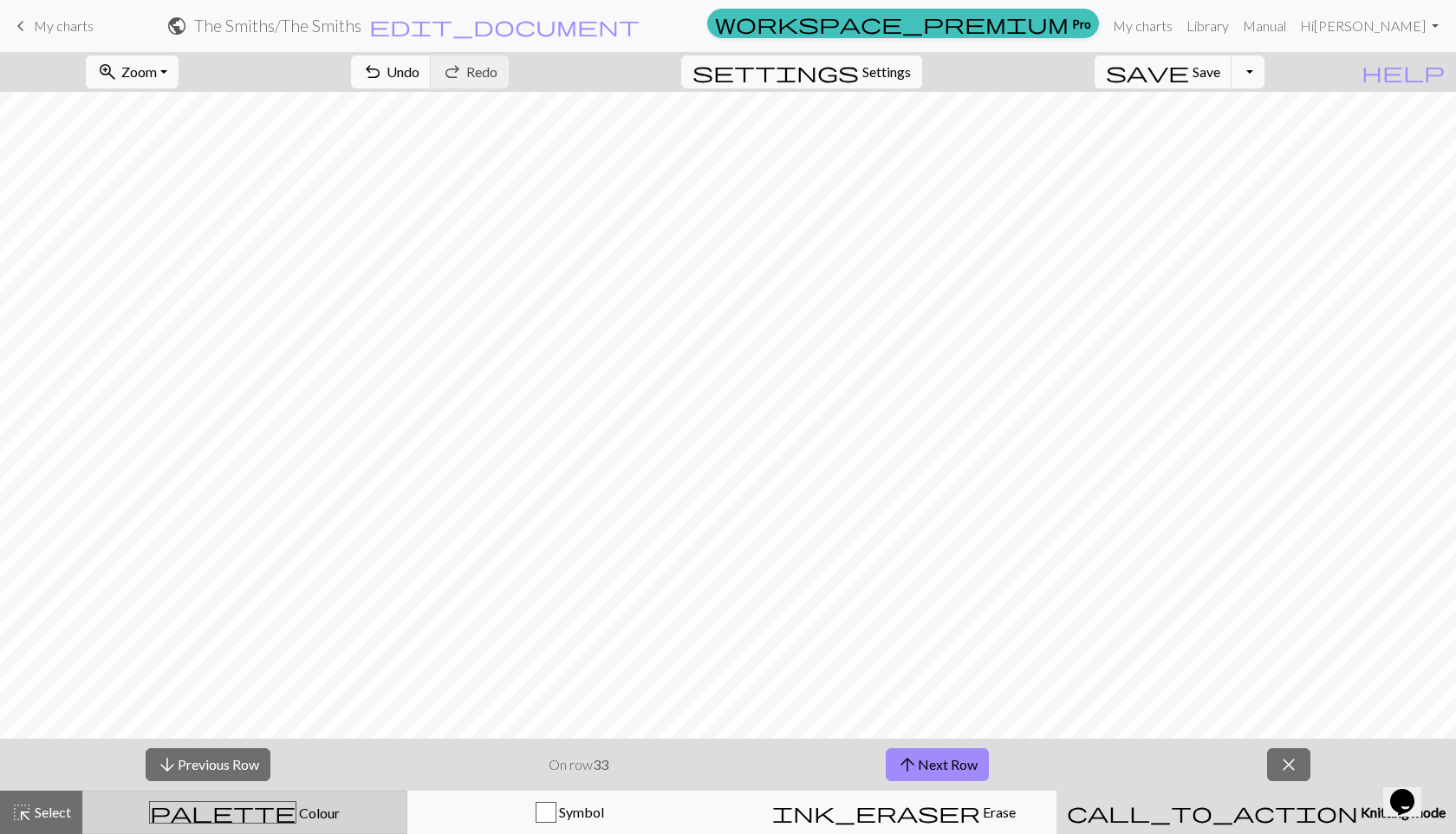
click at [254, 745] on button "palette Colour Colour" at bounding box center [244, 812] width 325 height 43
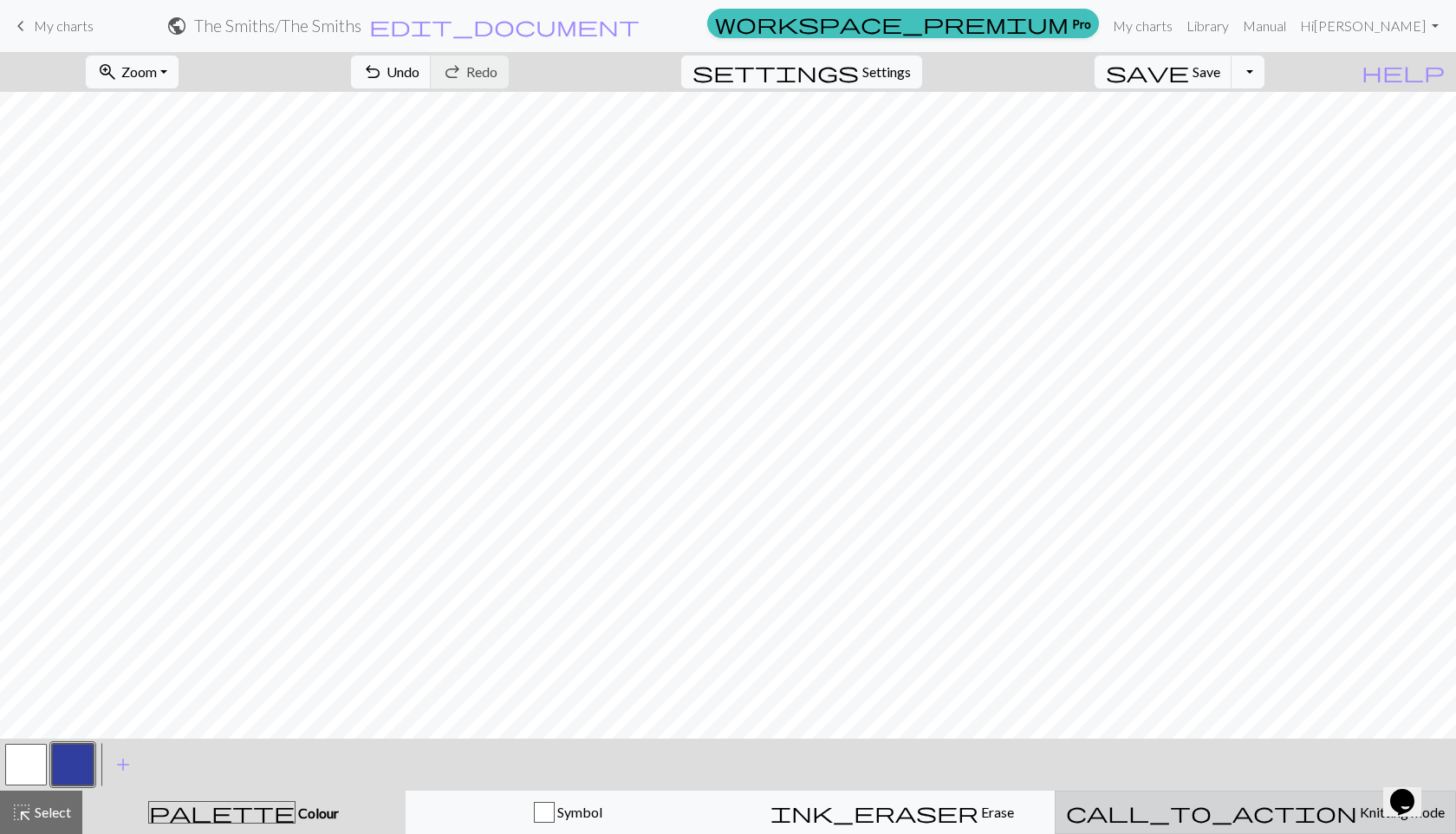
click at [1102, 745] on button "call_to_action Knitting mode Knitting mode" at bounding box center [1255, 812] width 401 height 43
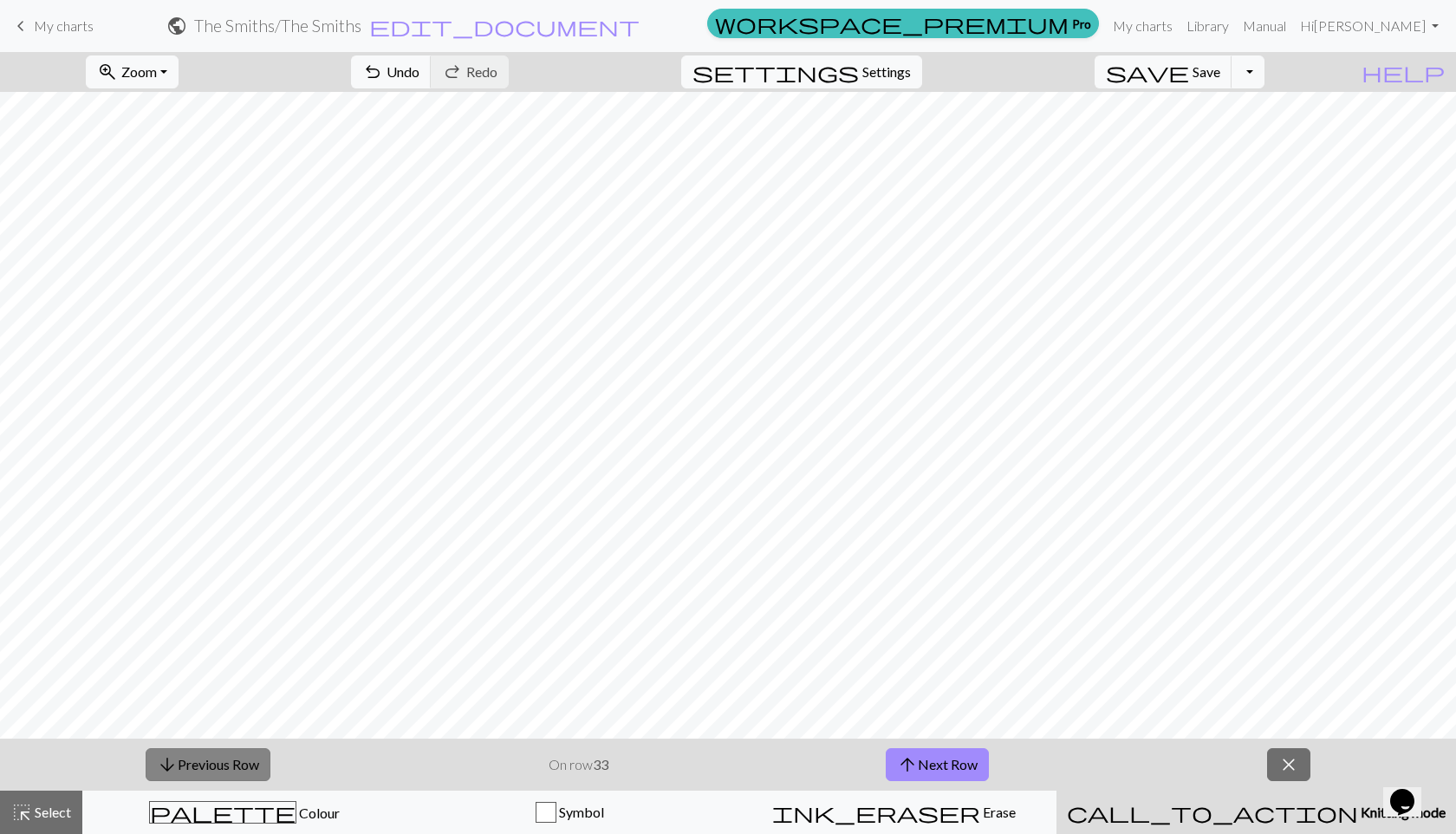
click at [203, 745] on button "arrow_downward Previous Row" at bounding box center [207, 765] width 125 height 33
click at [215, 745] on button "arrow_downward Previous Row" at bounding box center [207, 765] width 125 height 33
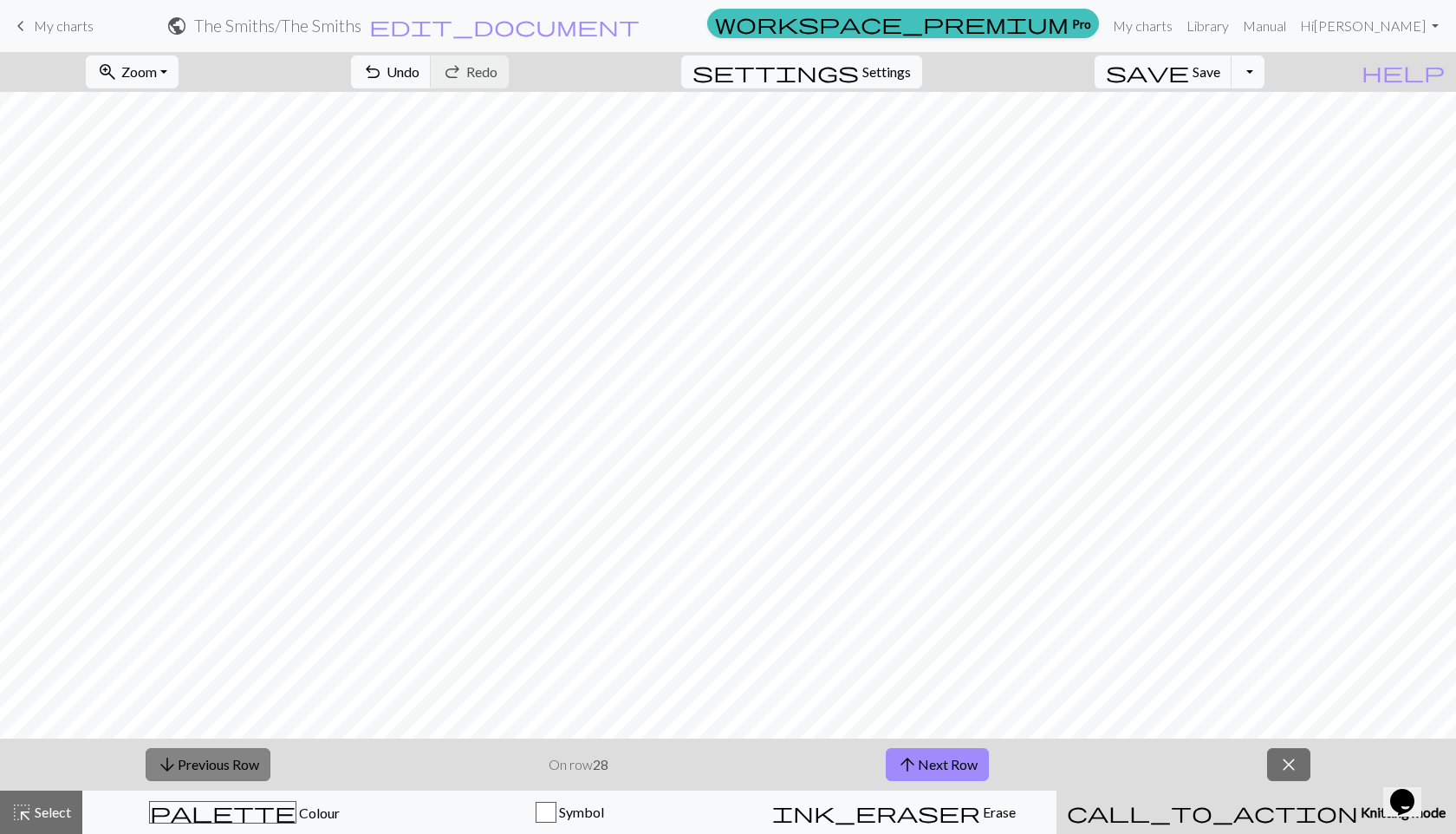
click at [215, 745] on button "arrow_downward Previous Row" at bounding box center [207, 765] width 125 height 33
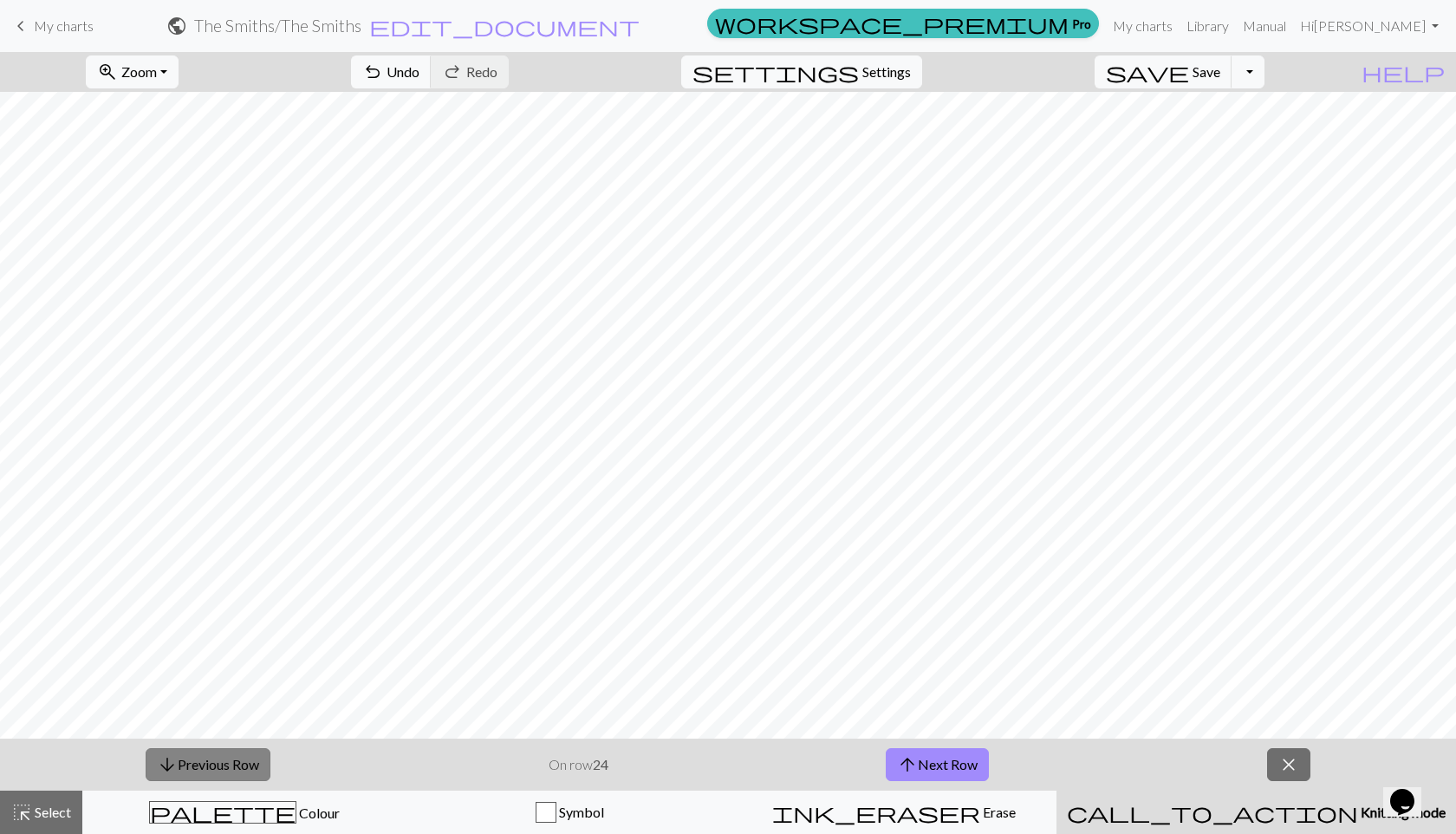
click at [215, 745] on button "arrow_downward Previous Row" at bounding box center [207, 765] width 125 height 33
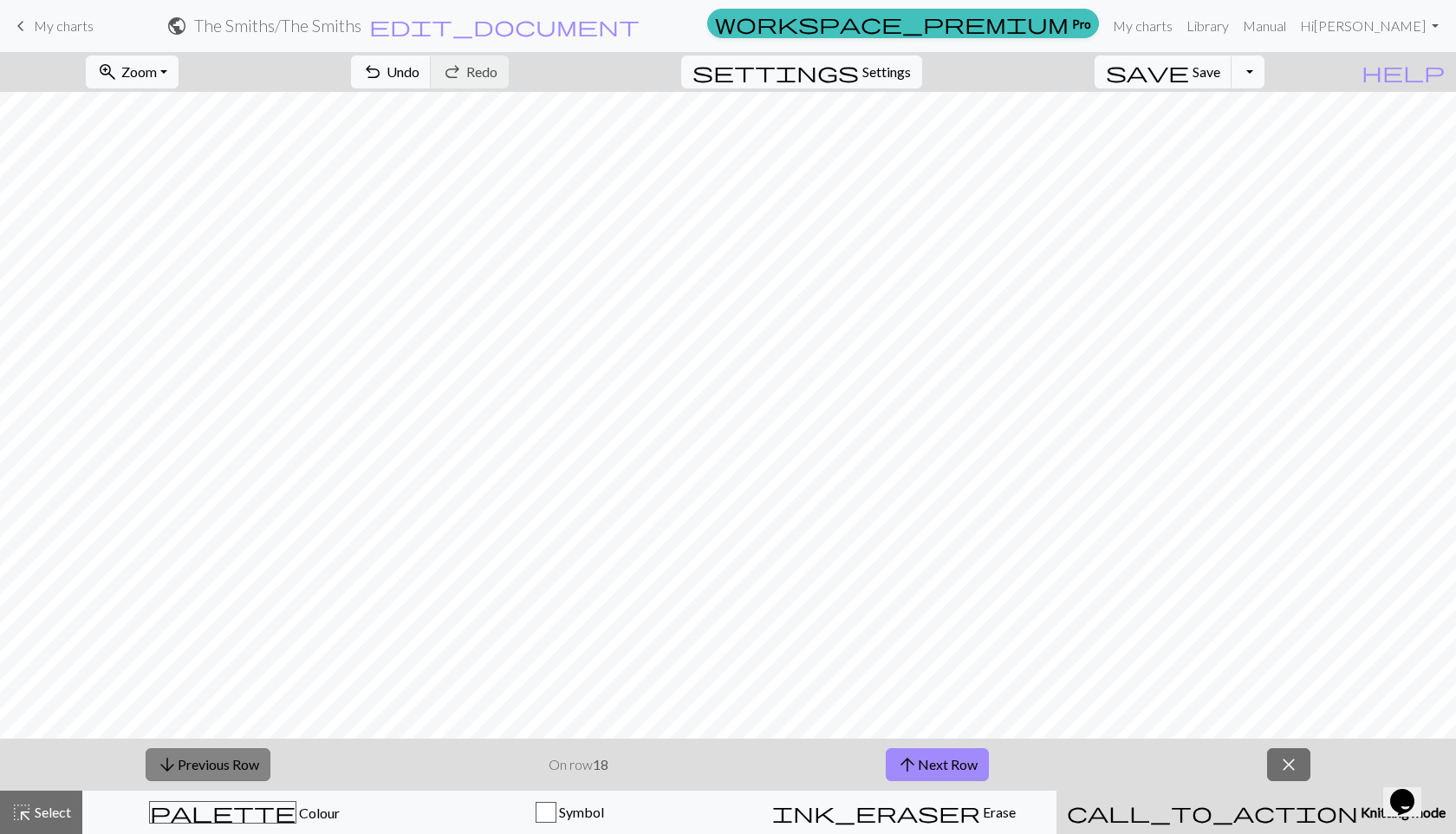
click at [215, 745] on button "arrow_downward Previous Row" at bounding box center [207, 765] width 125 height 33
click at [934, 745] on button "arrow_upward Next Row" at bounding box center [937, 765] width 103 height 33
click at [178, 745] on button "arrow_downward Previous Row" at bounding box center [207, 765] width 125 height 33
click at [951, 745] on button "arrow_upward Next Row" at bounding box center [937, 765] width 103 height 33
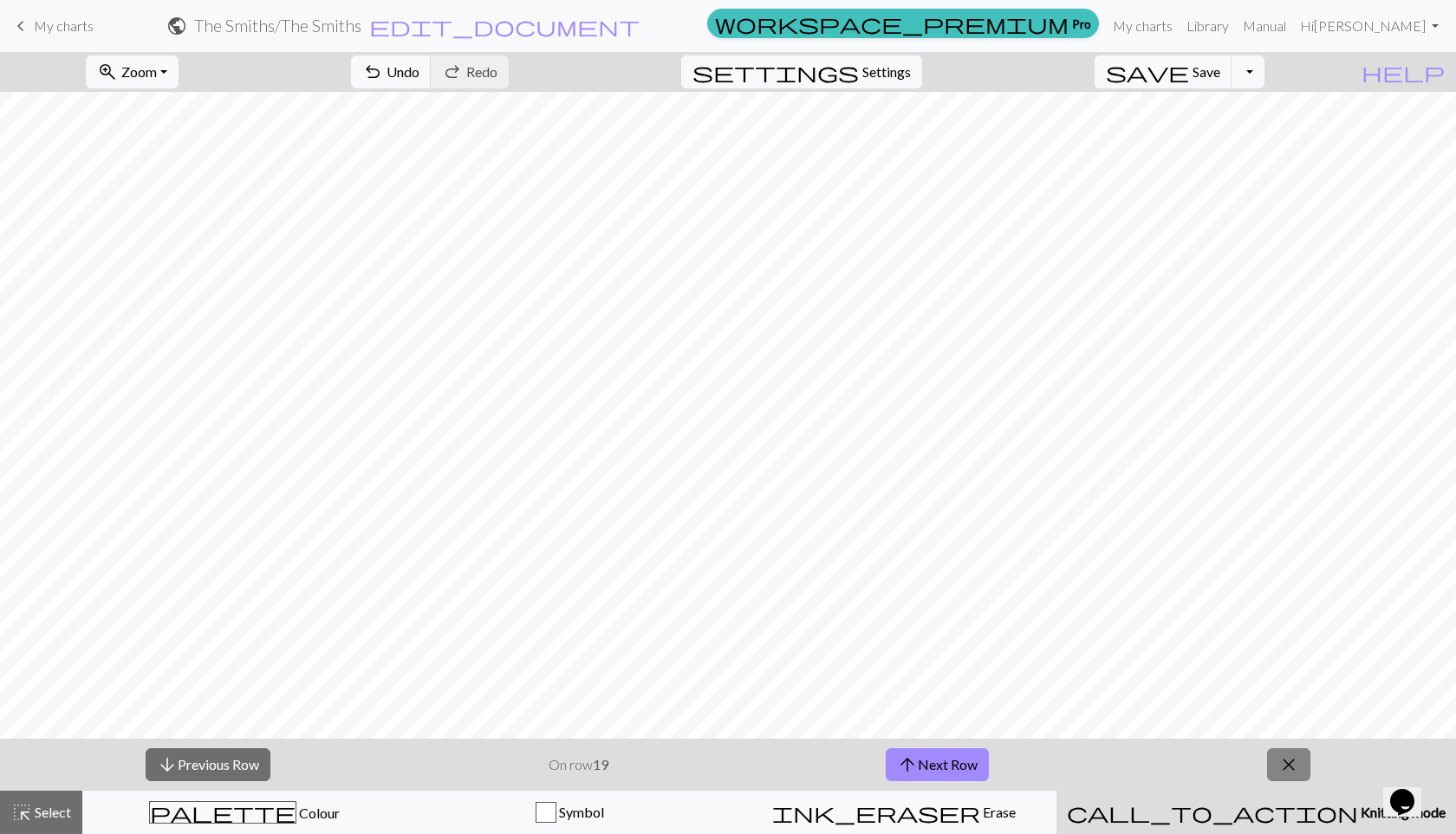
click at [1102, 745] on span "close" at bounding box center [1289, 765] width 21 height 25
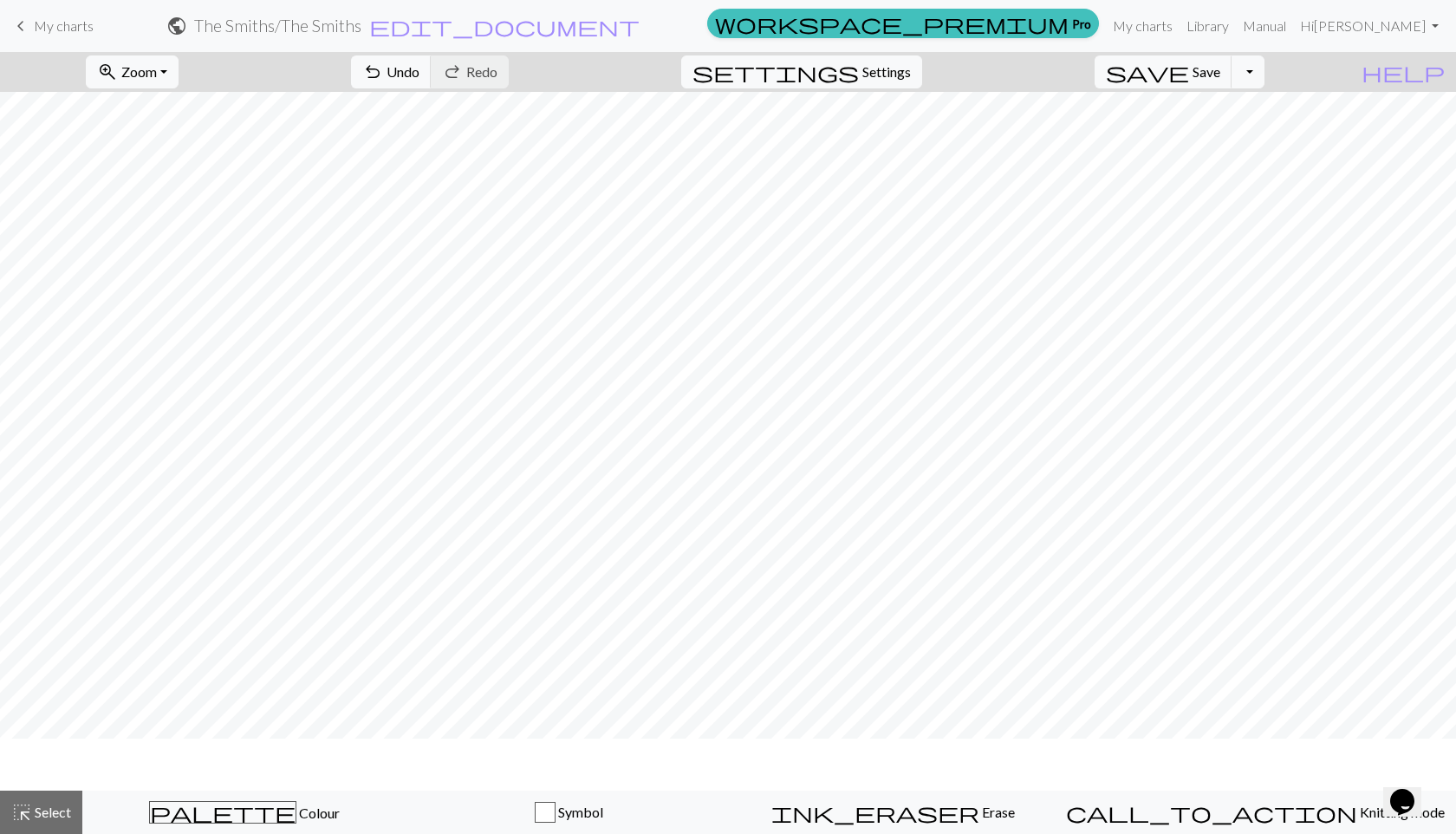
scroll to position [64, 0]
click at [242, 745] on span "palette" at bounding box center [222, 812] width 145 height 25
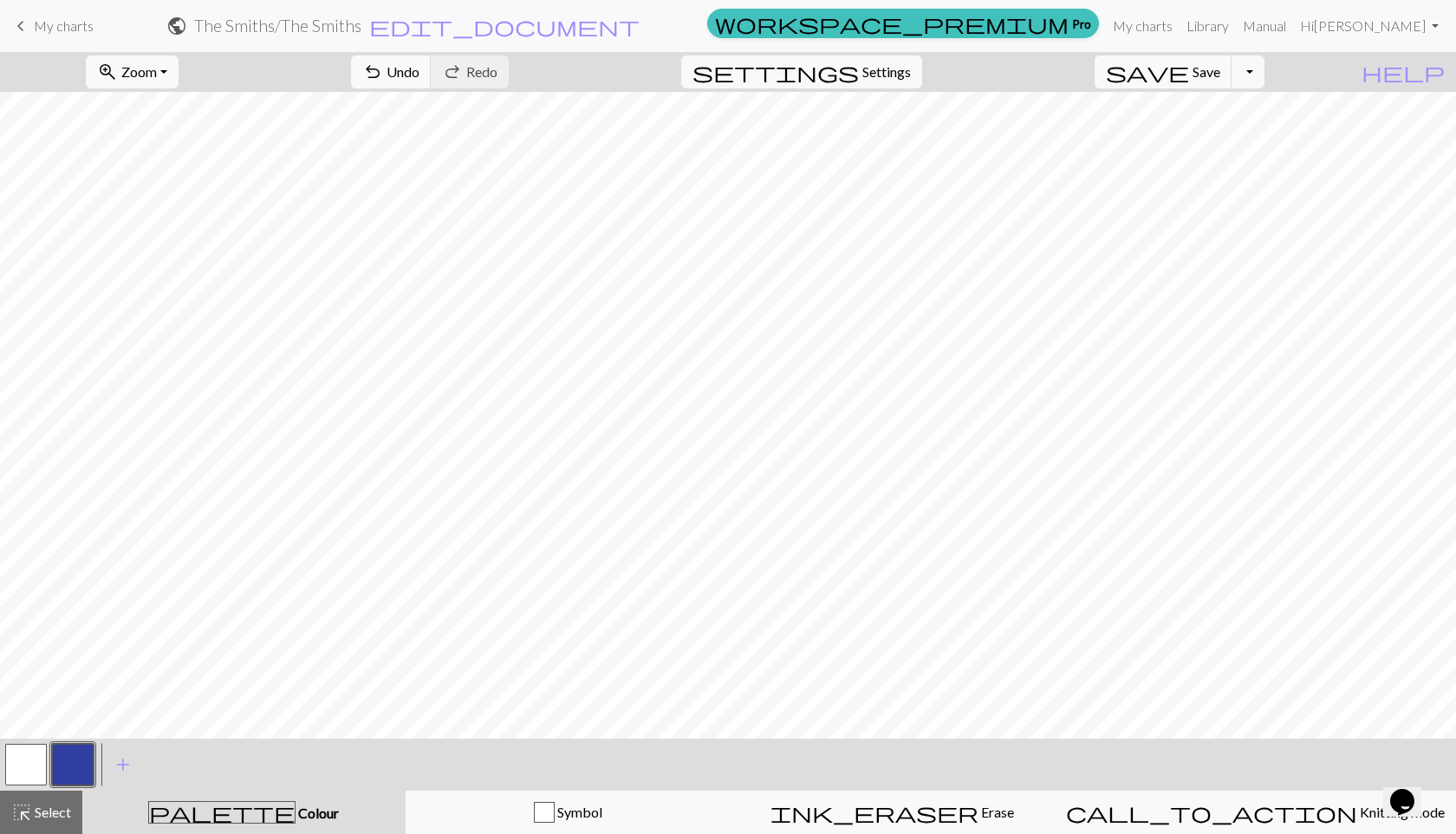
click at [77, 745] on button "button" at bounding box center [73, 765] width 42 height 42
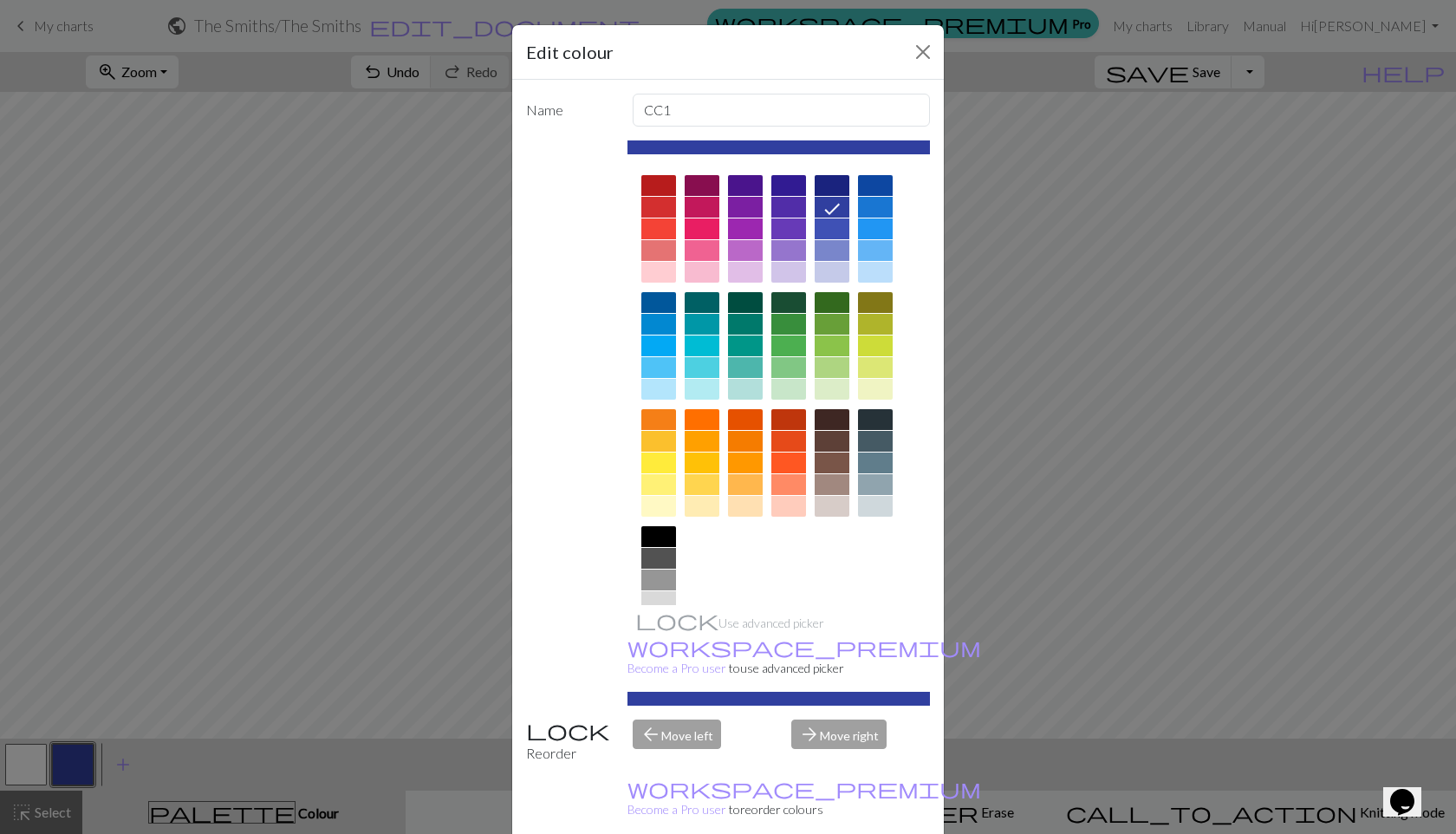
click at [1034, 595] on div "Edit colour Name CC1 Use advanced picker workspace_premium Become a Pro user to…" at bounding box center [728, 417] width 1456 height 834
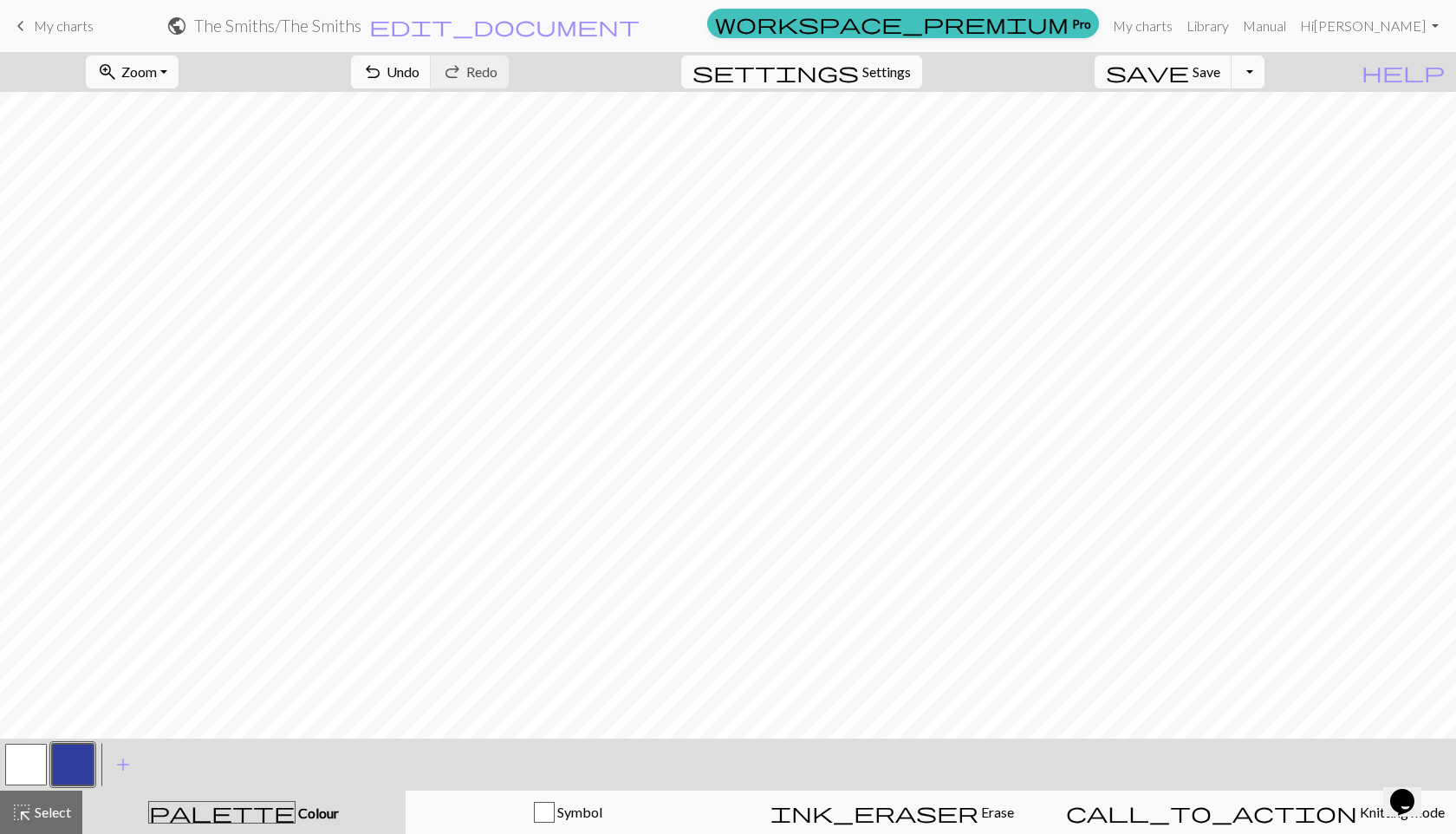
click at [20, 745] on button "button" at bounding box center [26, 765] width 42 height 42
click at [77, 745] on button "button" at bounding box center [73, 765] width 42 height 42
click at [1102, 745] on button "call_to_action Knitting mode Knitting mode" at bounding box center [1255, 812] width 401 height 43
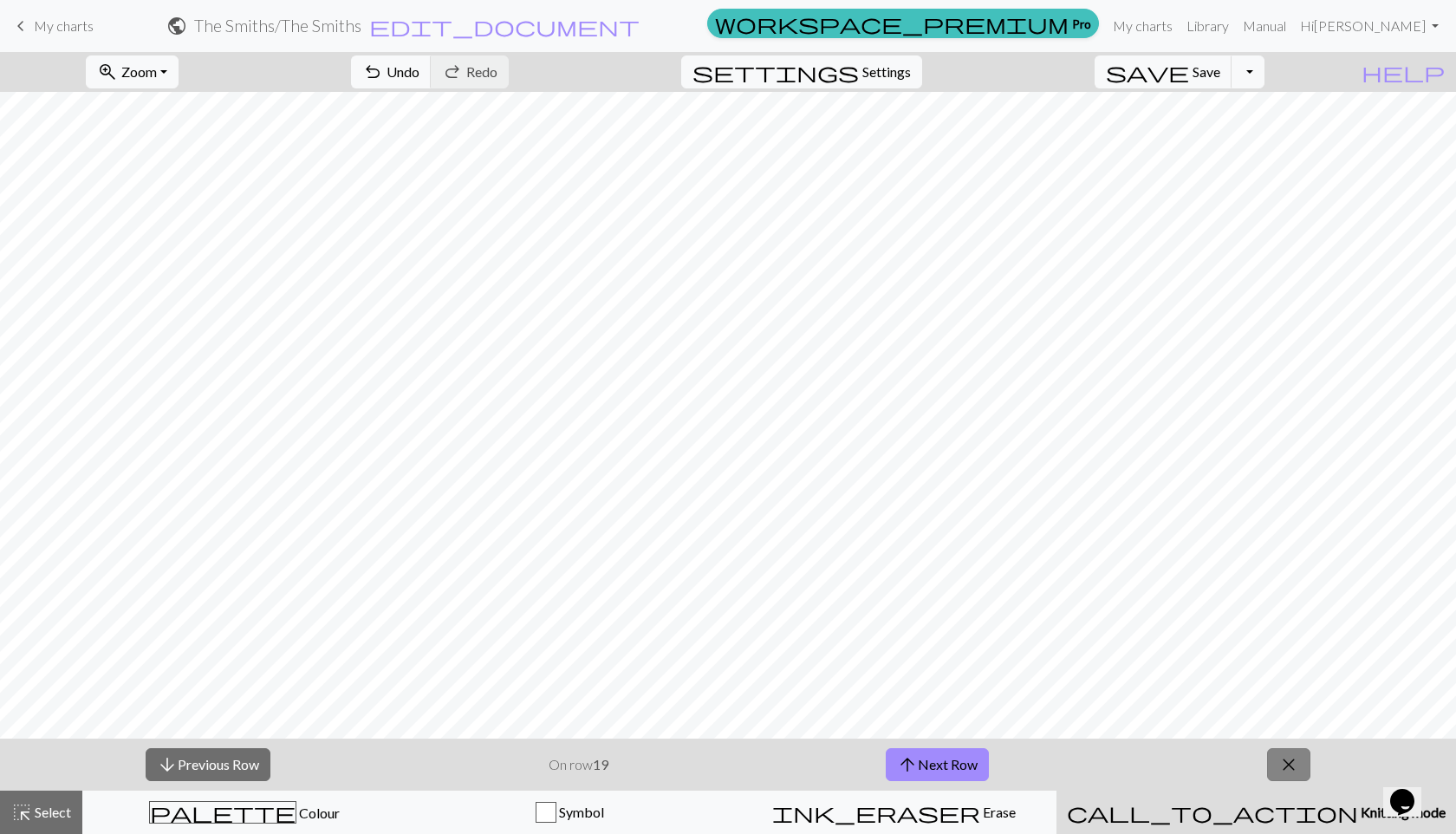
click at [1102, 745] on button "close" at bounding box center [1288, 765] width 43 height 33
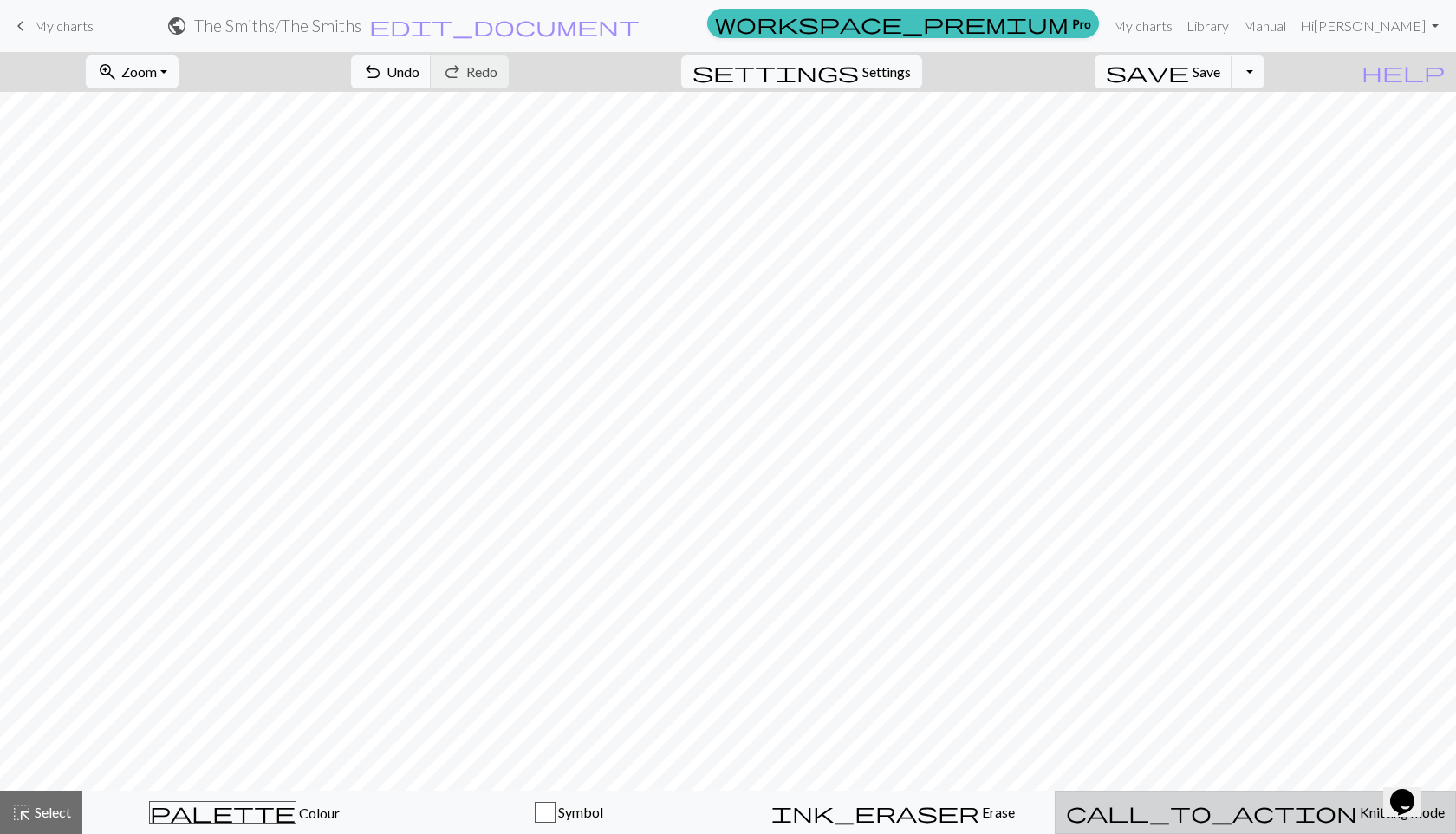
click at [1102, 745] on button "call_to_action Knitting mode Knitting mode" at bounding box center [1255, 812] width 401 height 43
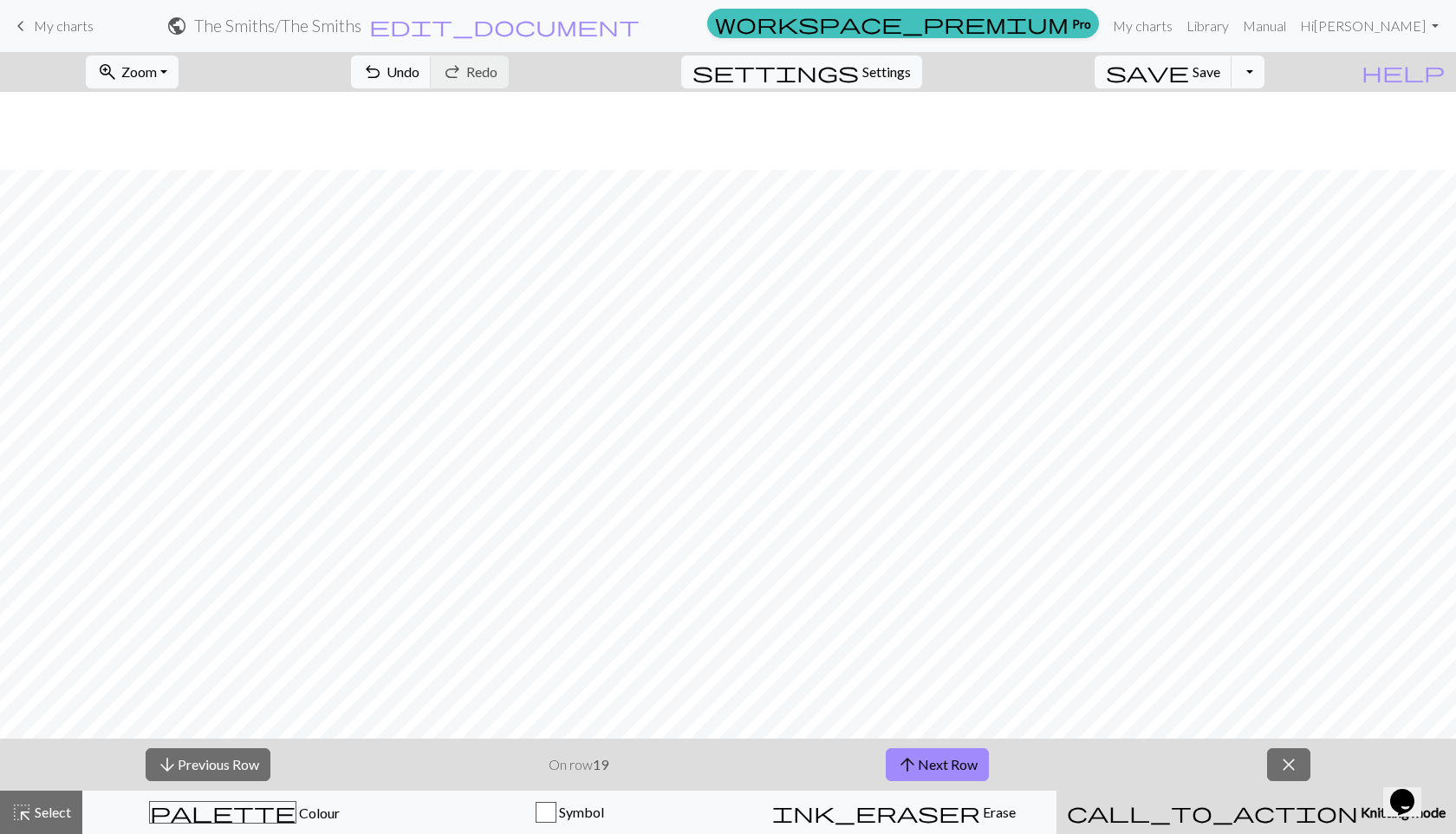
scroll to position [142, 0]
click at [953, 745] on button "arrow_upward Next Row" at bounding box center [937, 765] width 103 height 33
click at [1102, 745] on button "close" at bounding box center [1288, 765] width 43 height 33
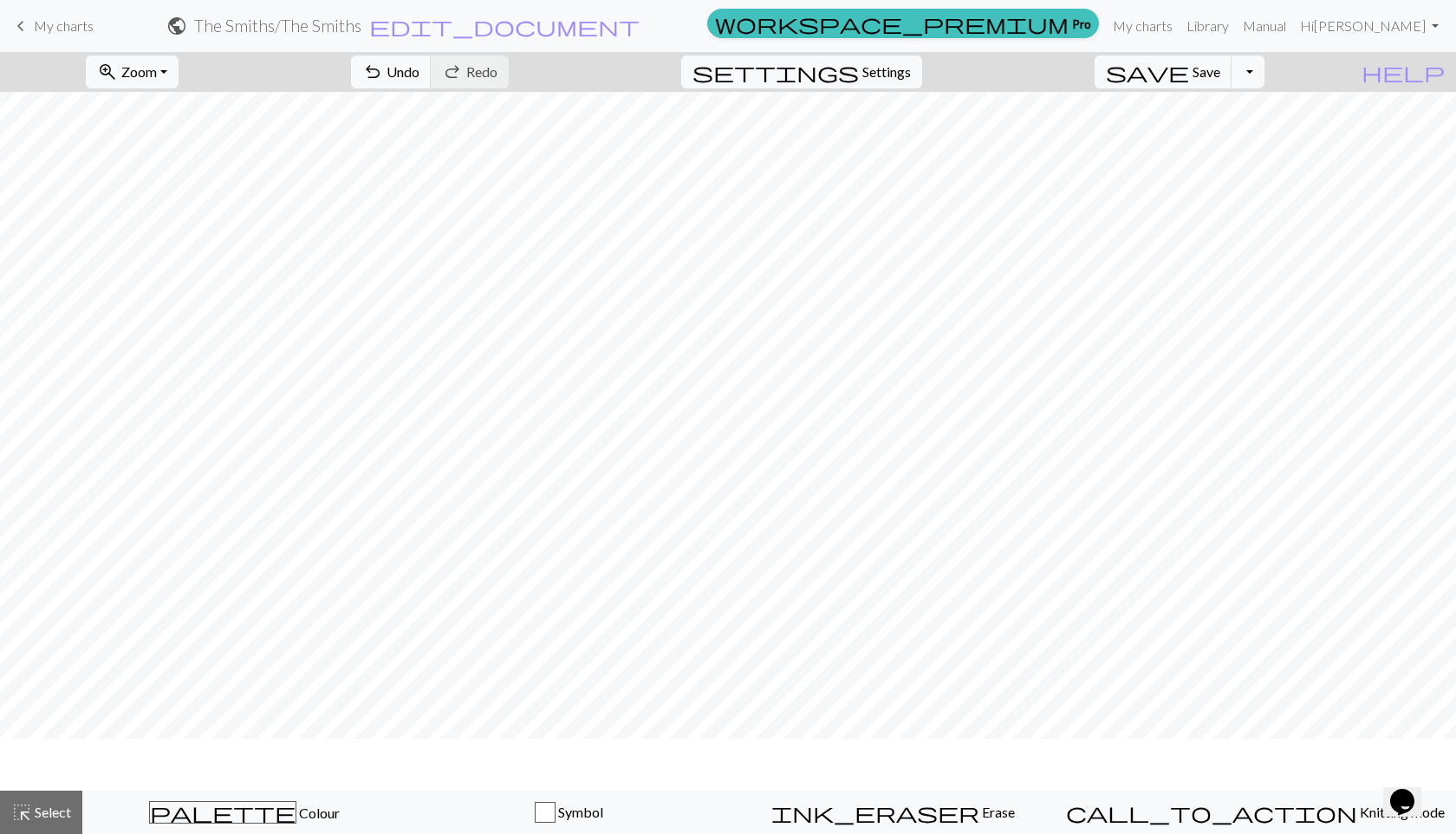
scroll to position [108, 0]
click at [296, 745] on span "Colour" at bounding box center [317, 812] width 43 height 17
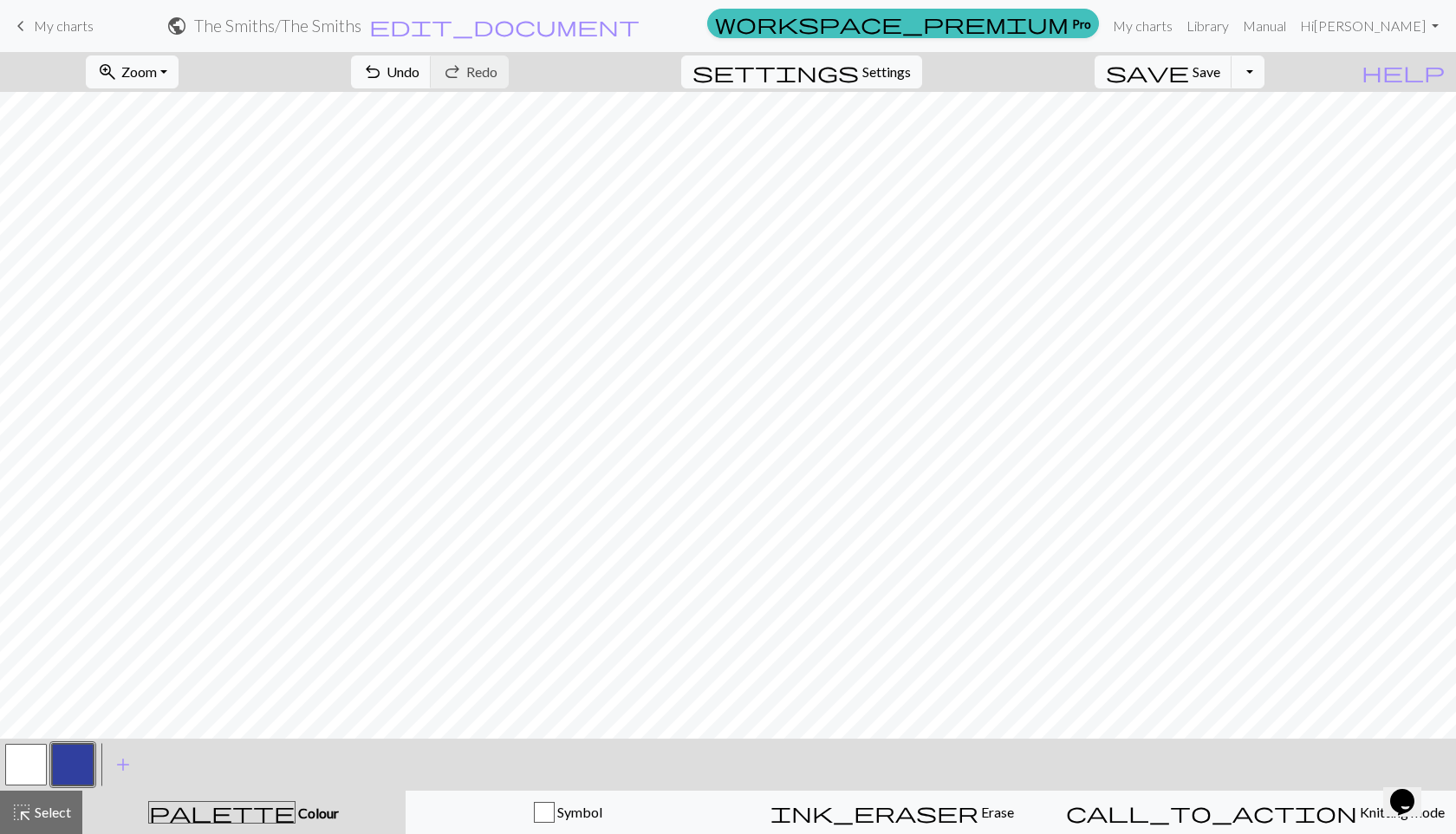
click at [32, 745] on button "button" at bounding box center [26, 765] width 42 height 42
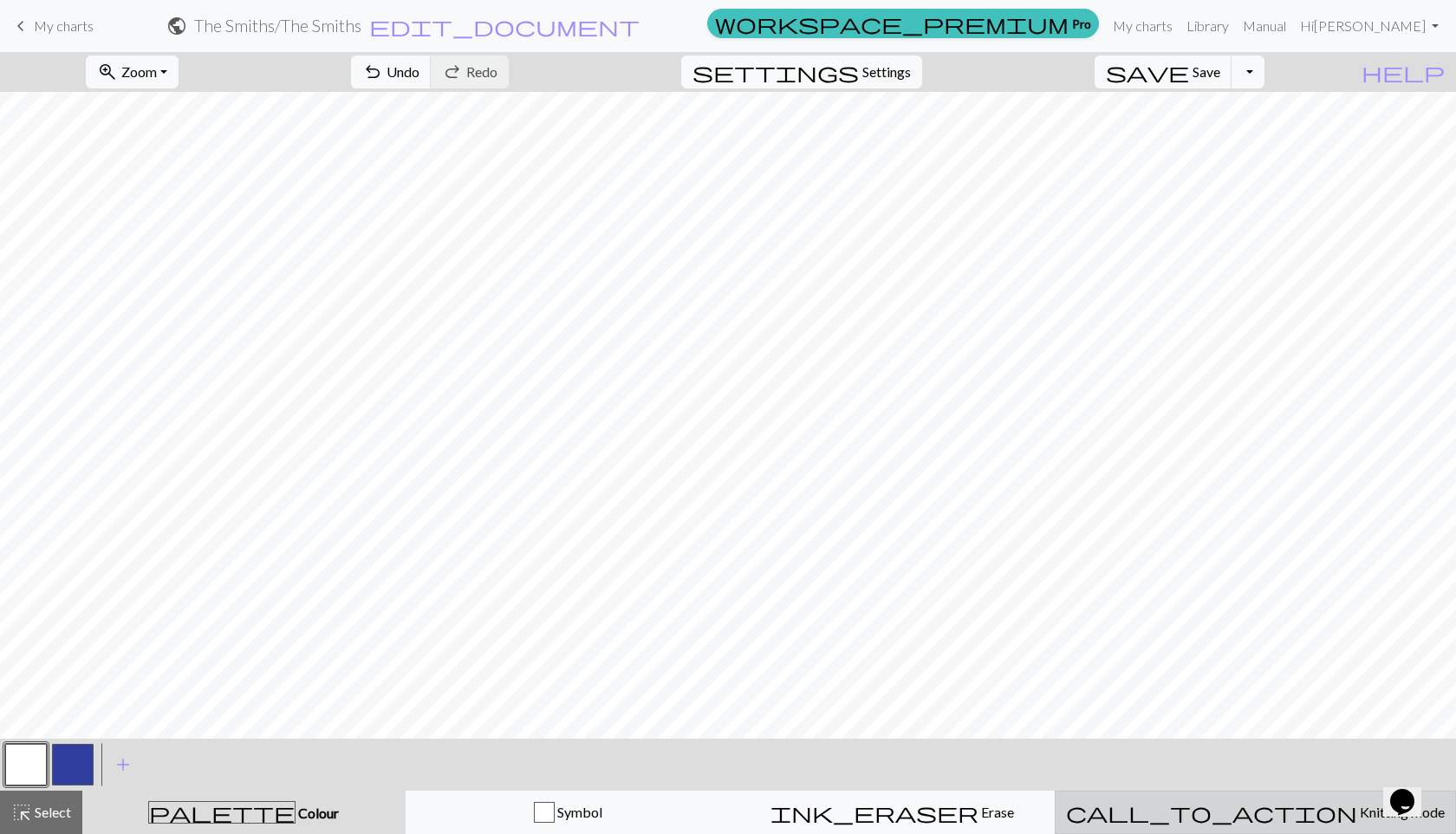
click at [1102, 745] on span "call_to_action" at bounding box center [1211, 812] width 292 height 25
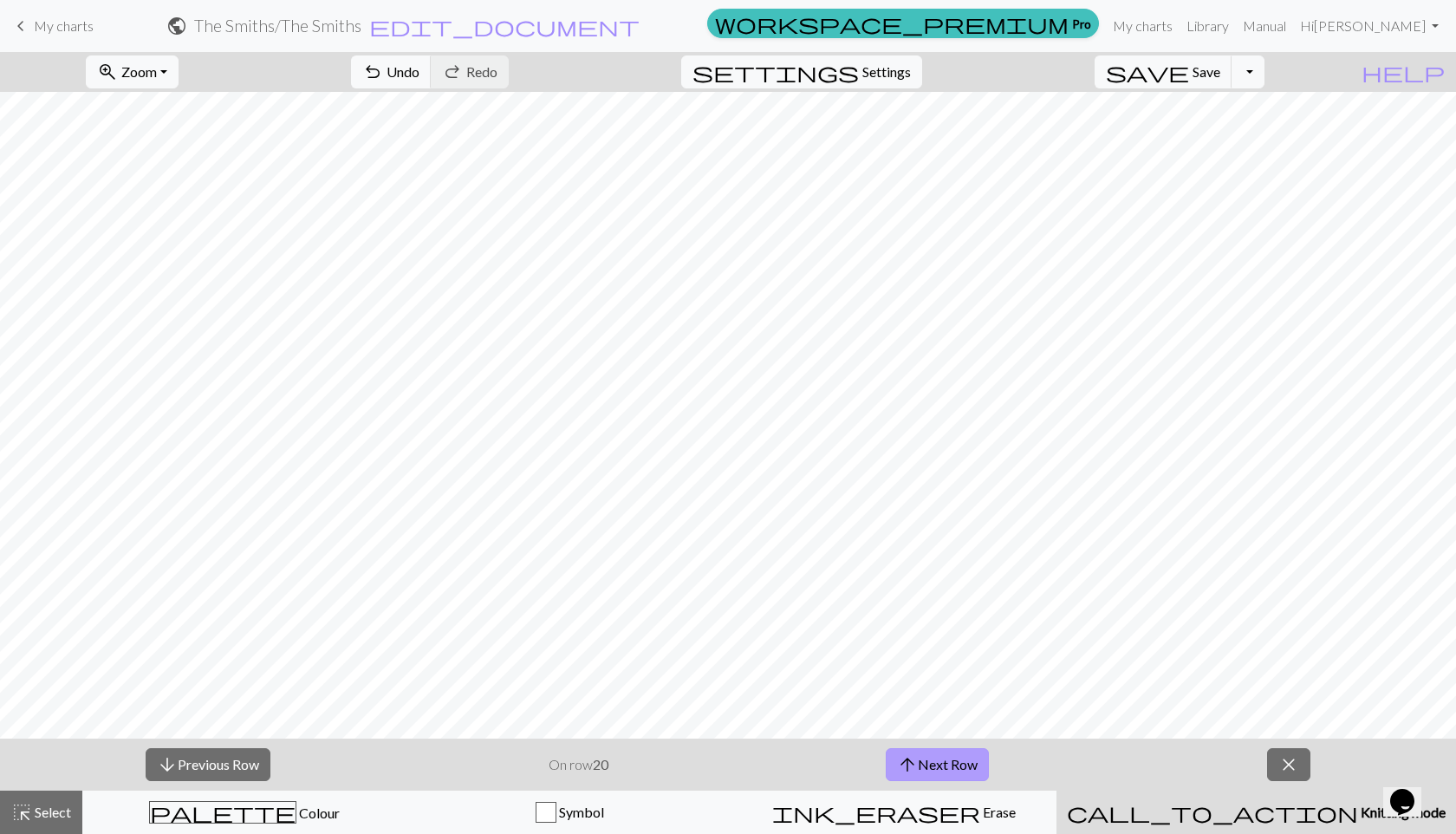
click at [886, 745] on button "arrow_upward Next Row" at bounding box center [937, 765] width 103 height 33
click at [1102, 745] on span "close" at bounding box center [1289, 765] width 21 height 25
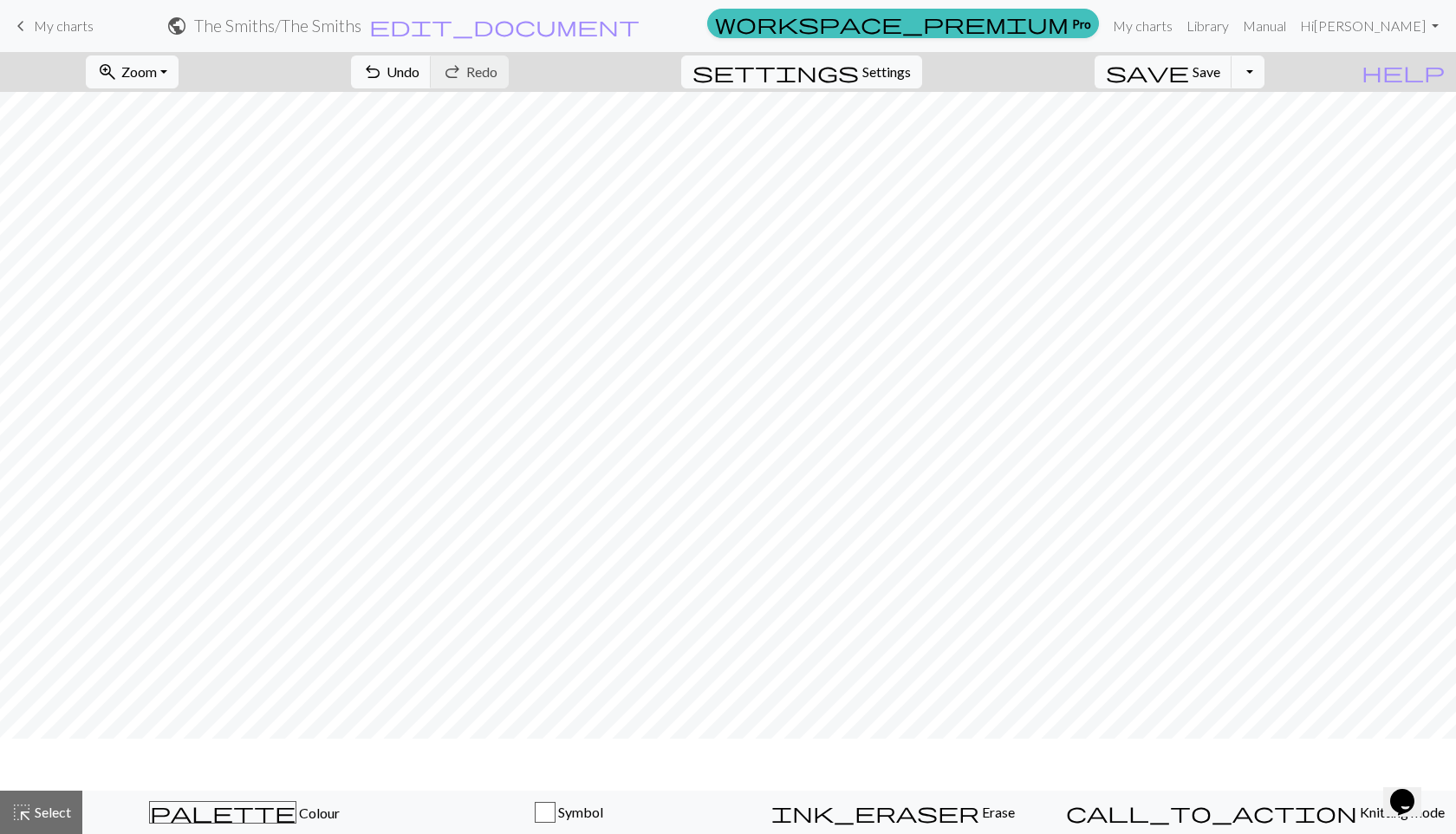
scroll to position [108, 0]
click at [296, 745] on span "Colour" at bounding box center [317, 812] width 43 height 17
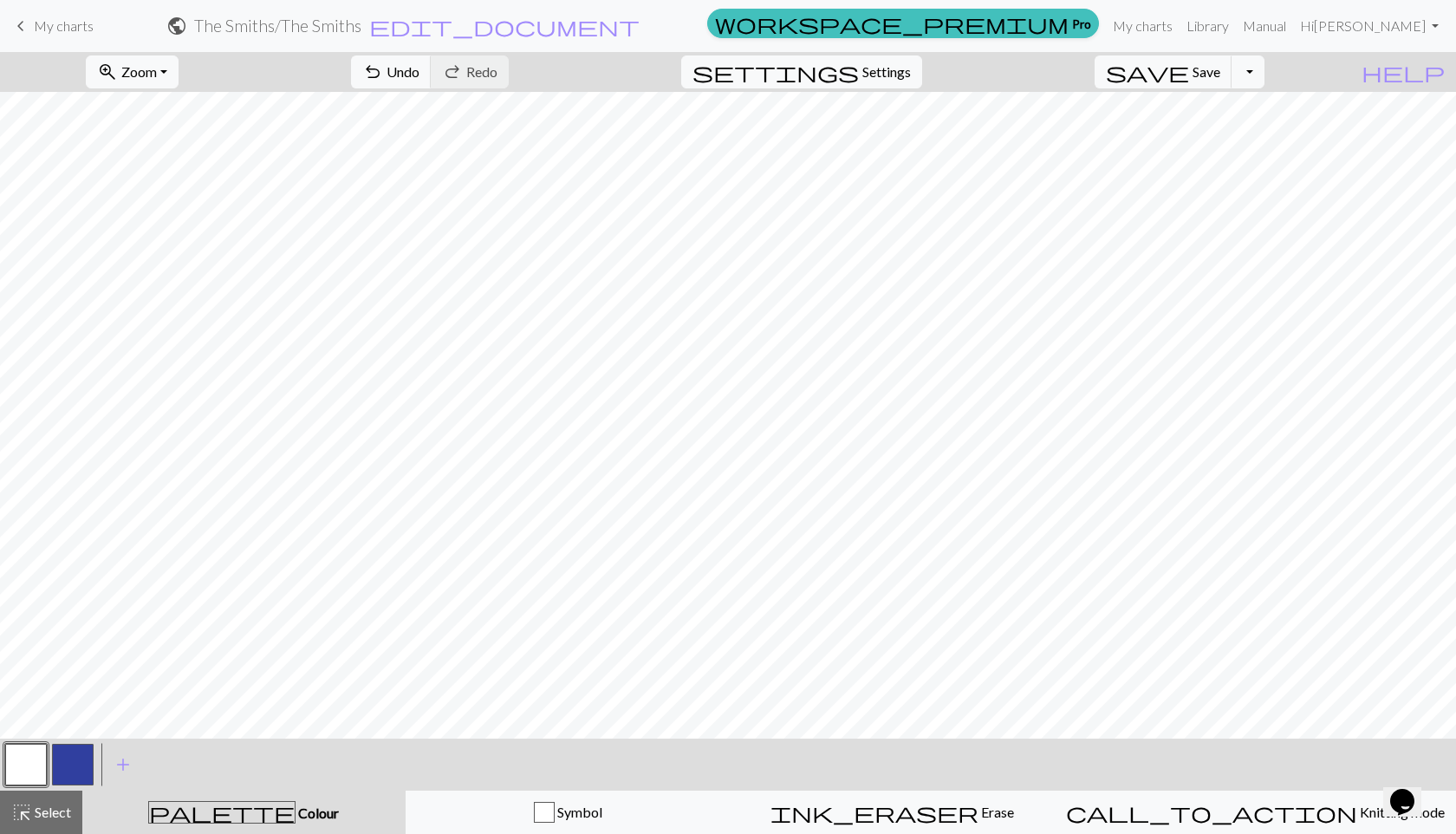
click at [88, 745] on button "button" at bounding box center [73, 765] width 42 height 42
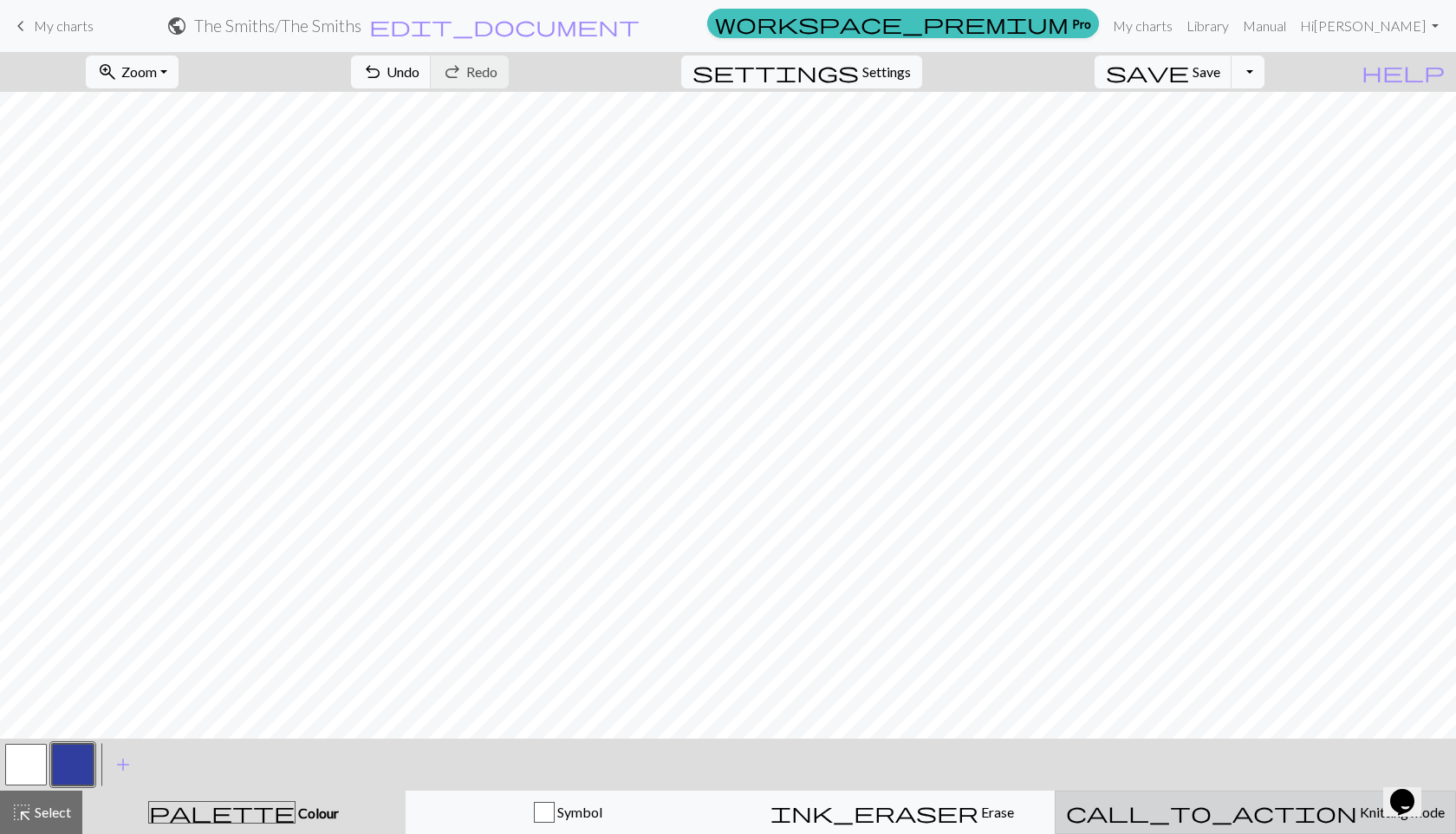
click at [1102, 745] on span "call_to_action" at bounding box center [1211, 812] width 292 height 25
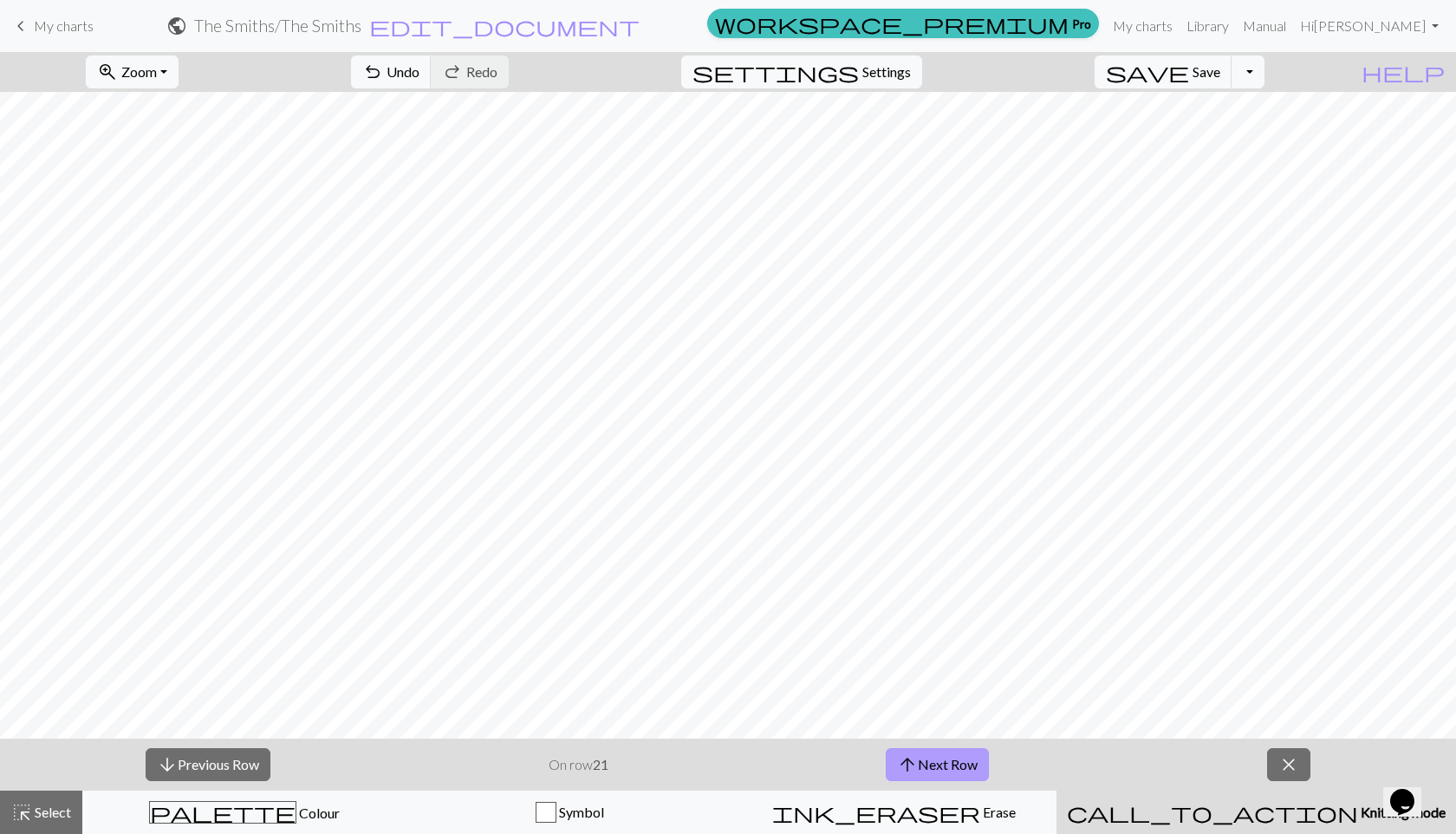
click at [922, 745] on button "arrow_upward Next Row" at bounding box center [937, 765] width 103 height 33
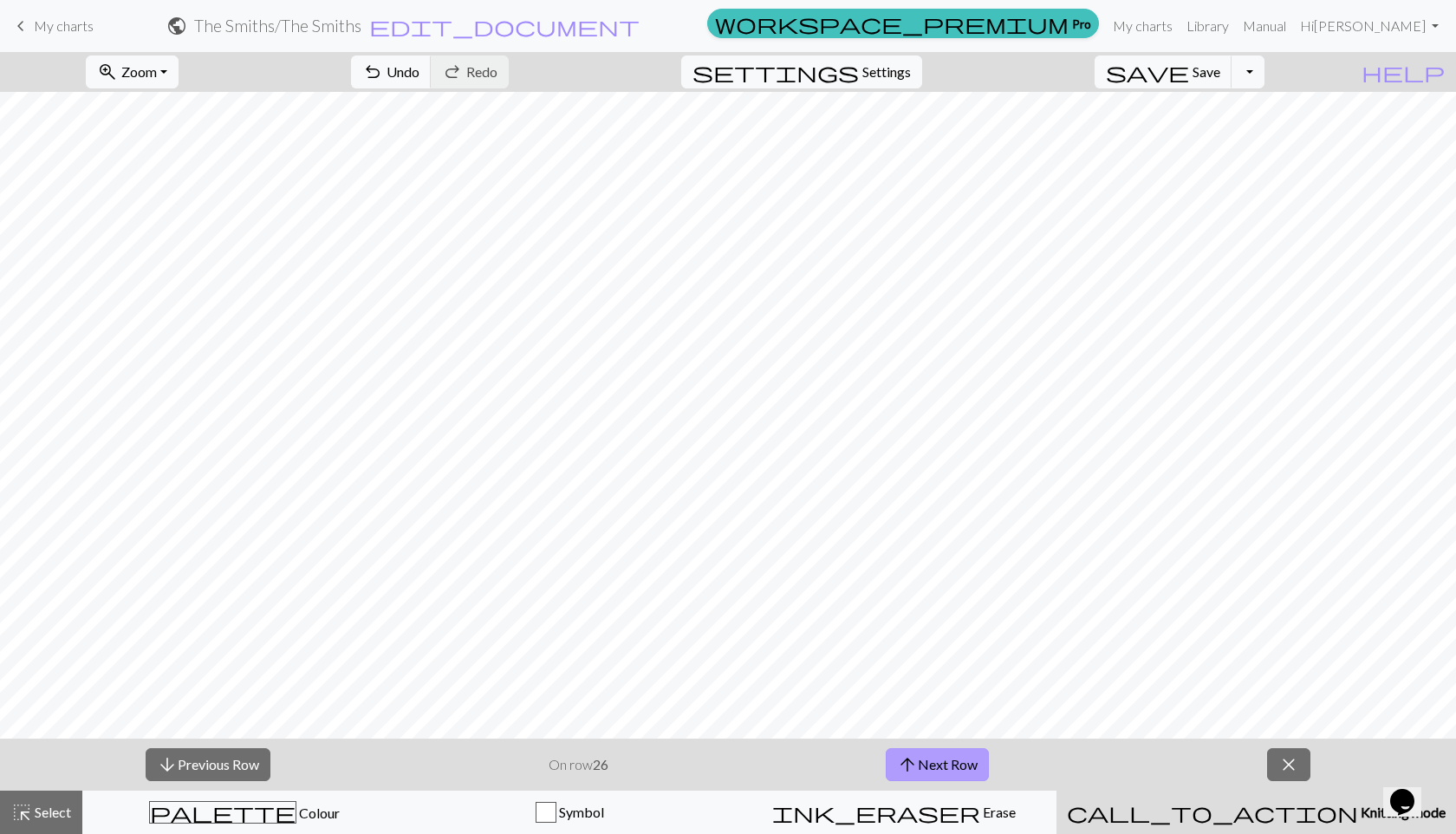
click at [922, 745] on button "arrow_upward Next Row" at bounding box center [937, 765] width 103 height 33
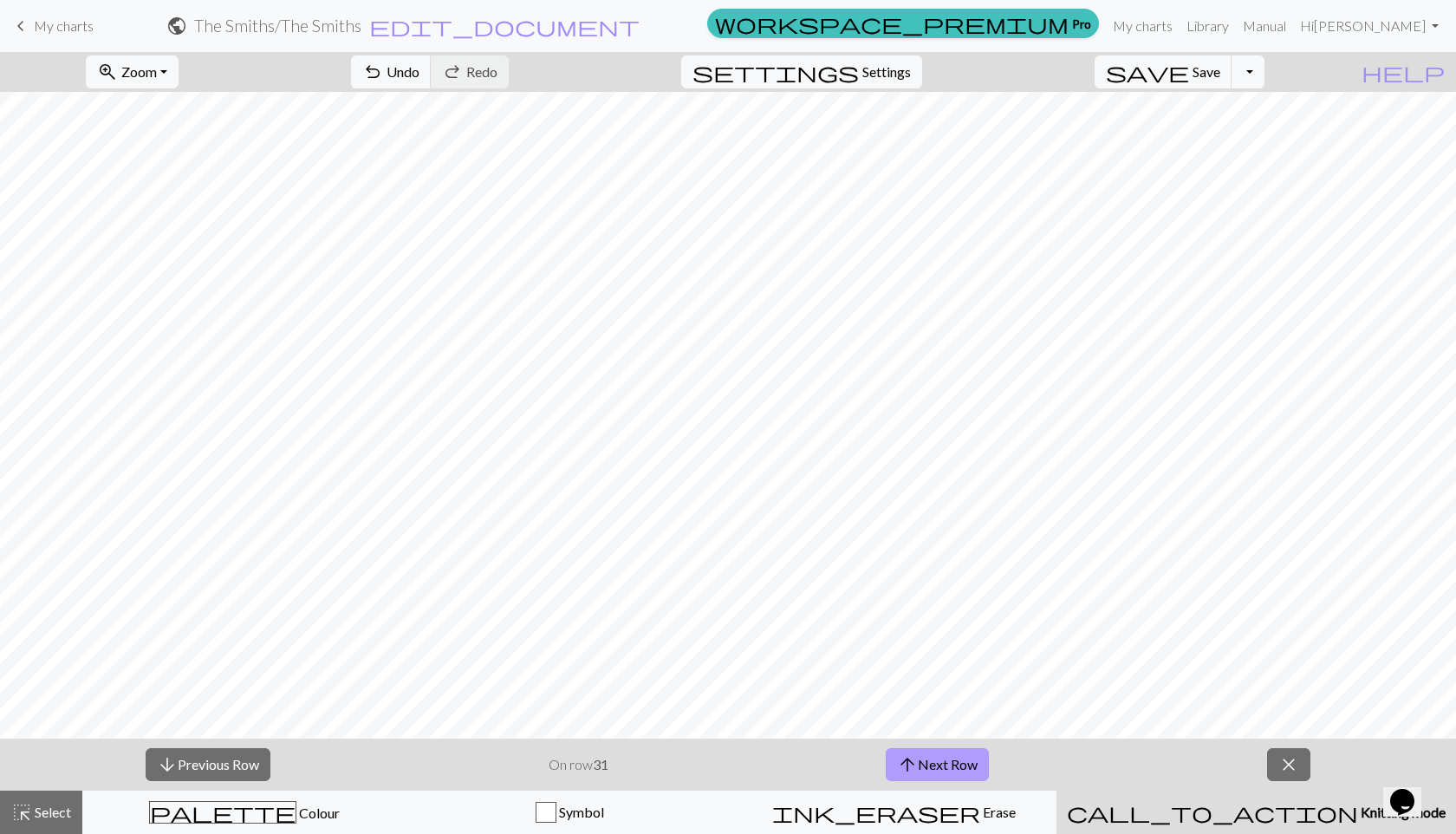
click at [922, 745] on button "arrow_upward Next Row" at bounding box center [937, 765] width 103 height 33
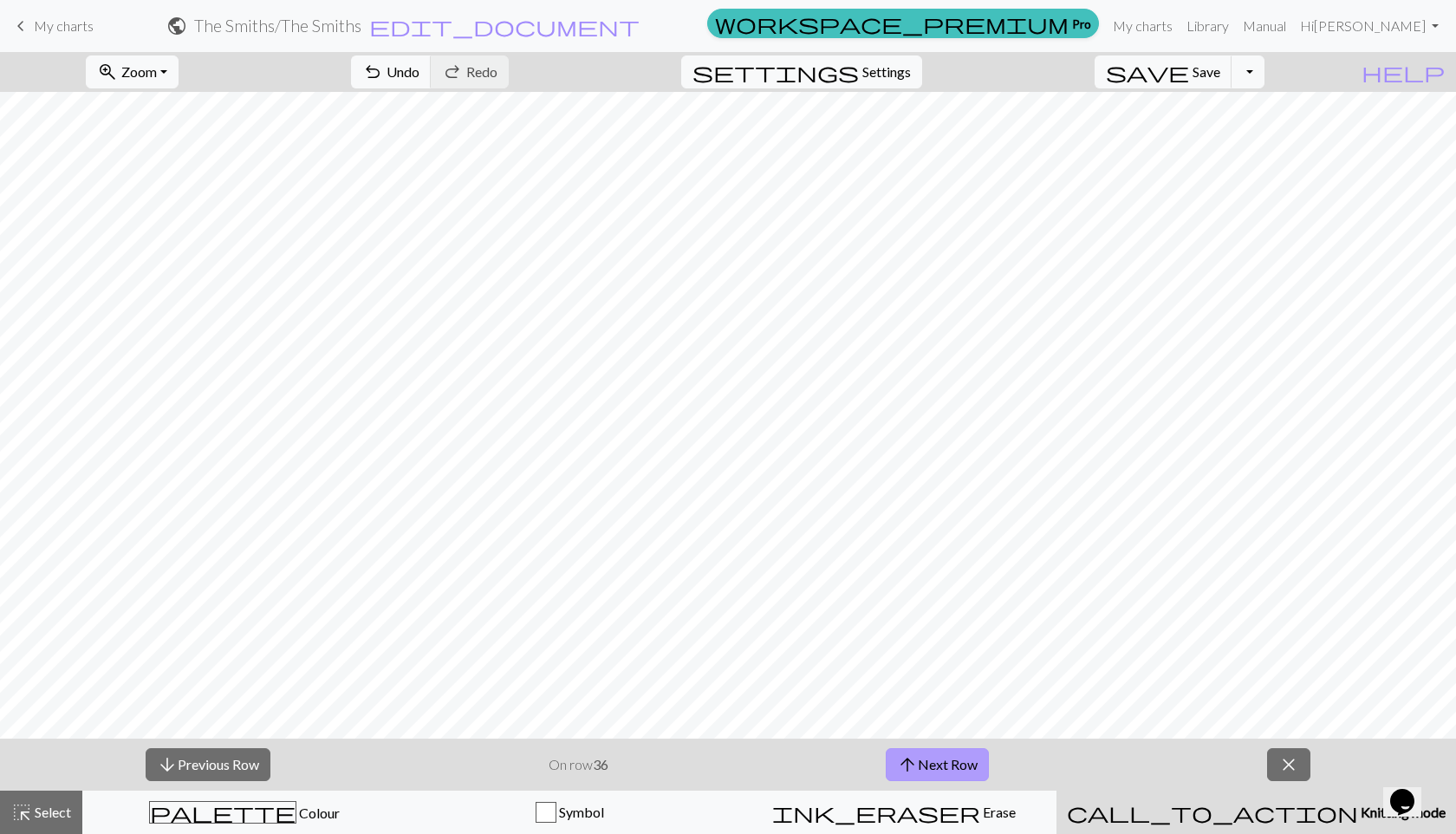
click at [922, 745] on button "arrow_upward Next Row" at bounding box center [937, 765] width 103 height 33
click at [225, 745] on button "arrow_downward Previous Row" at bounding box center [207, 765] width 125 height 33
click at [1102, 745] on button "close" at bounding box center [1288, 765] width 43 height 33
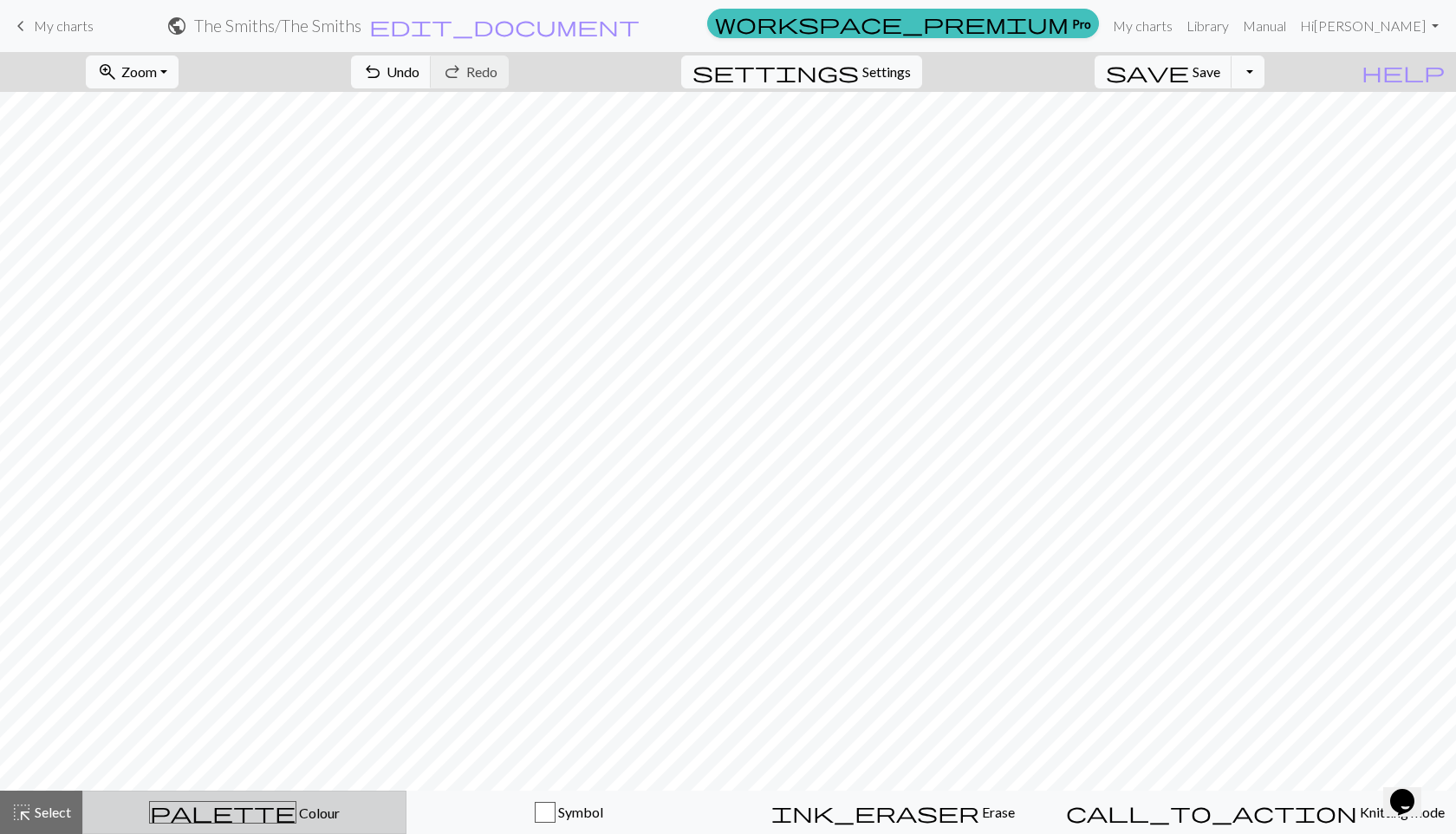
click at [122, 745] on div "palette Colour Colour" at bounding box center [244, 812] width 301 height 23
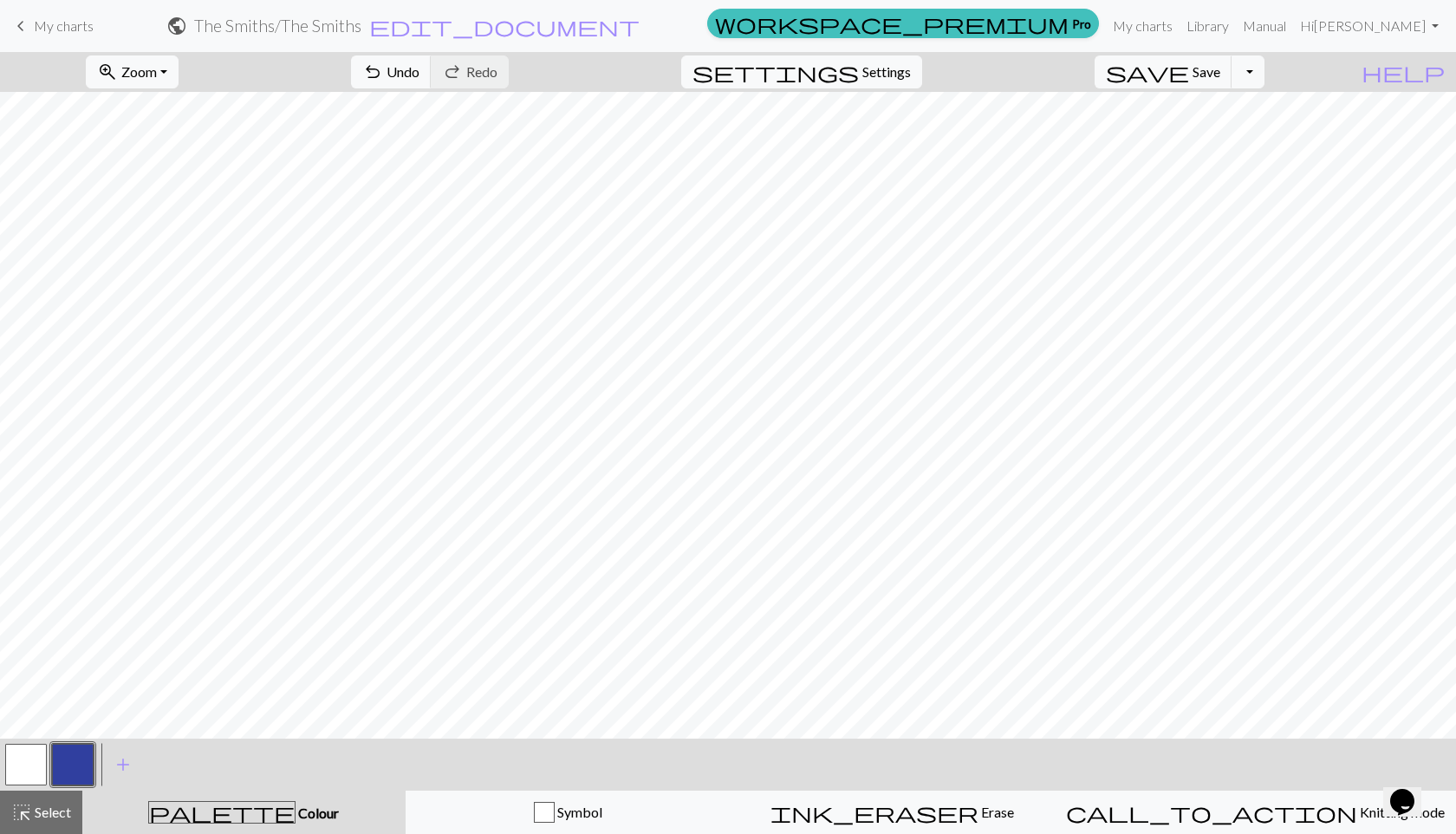
click at [74, 745] on button "button" at bounding box center [73, 765] width 42 height 42
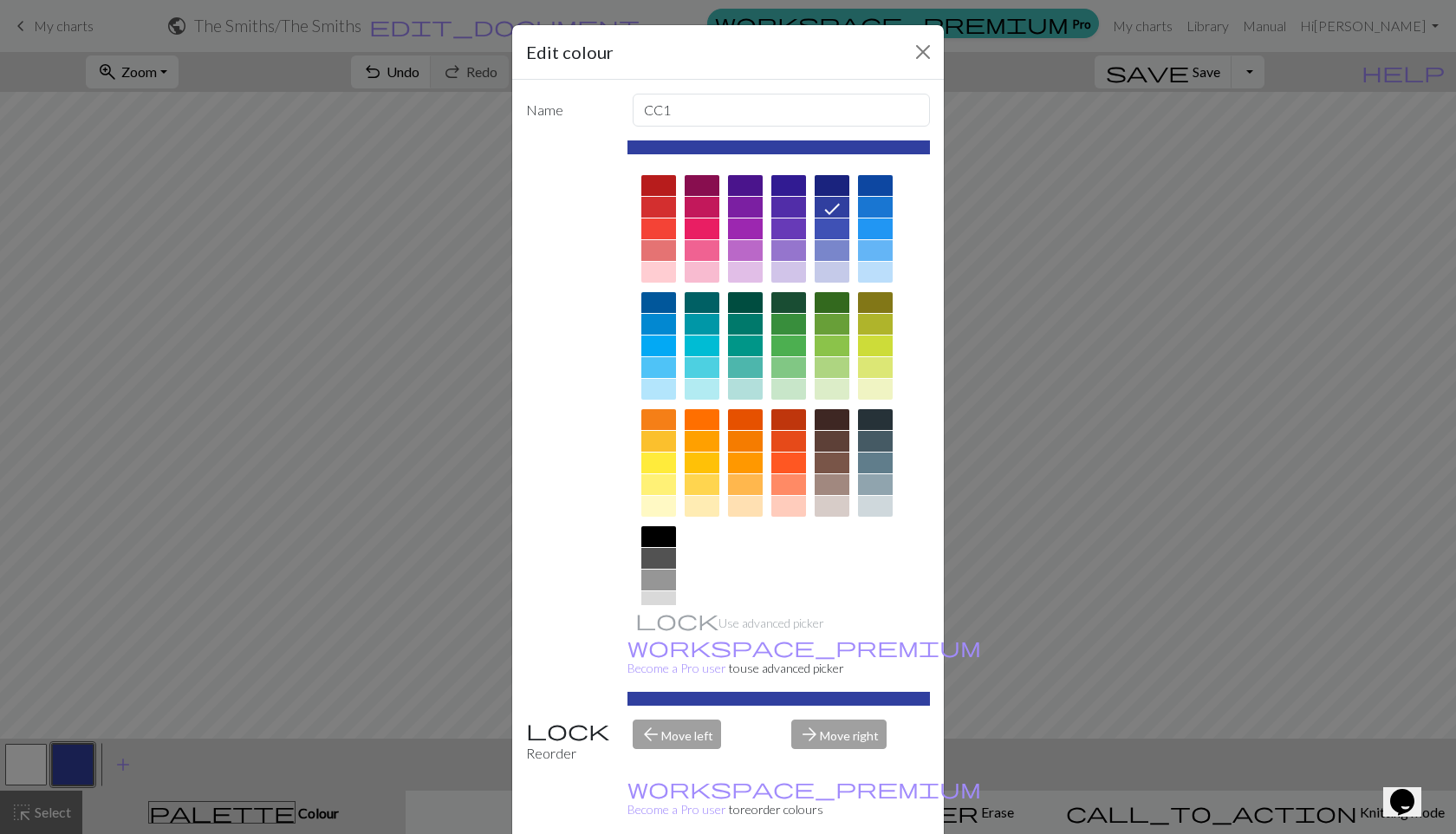
click at [1035, 419] on div "Edit colour Name CC1 Use advanced picker workspace_premium Become a Pro user to…" at bounding box center [728, 417] width 1456 height 834
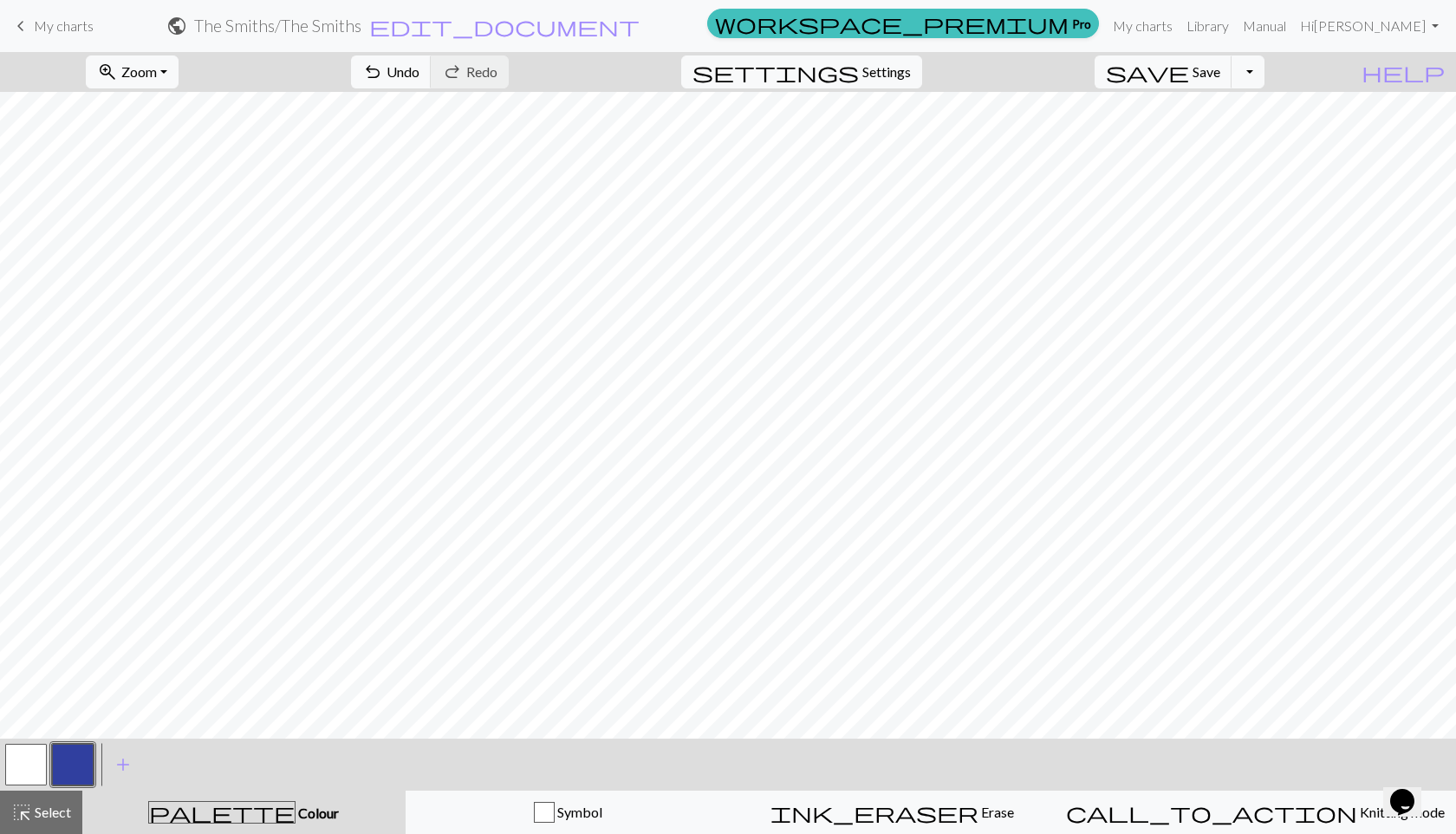
click at [32, 745] on button "button" at bounding box center [26, 765] width 42 height 42
click at [67, 745] on button "button" at bounding box center [73, 765] width 42 height 42
click at [24, 745] on button "button" at bounding box center [26, 765] width 42 height 42
click at [72, 745] on button "button" at bounding box center [73, 765] width 42 height 42
click at [34, 745] on button "button" at bounding box center [26, 765] width 42 height 42
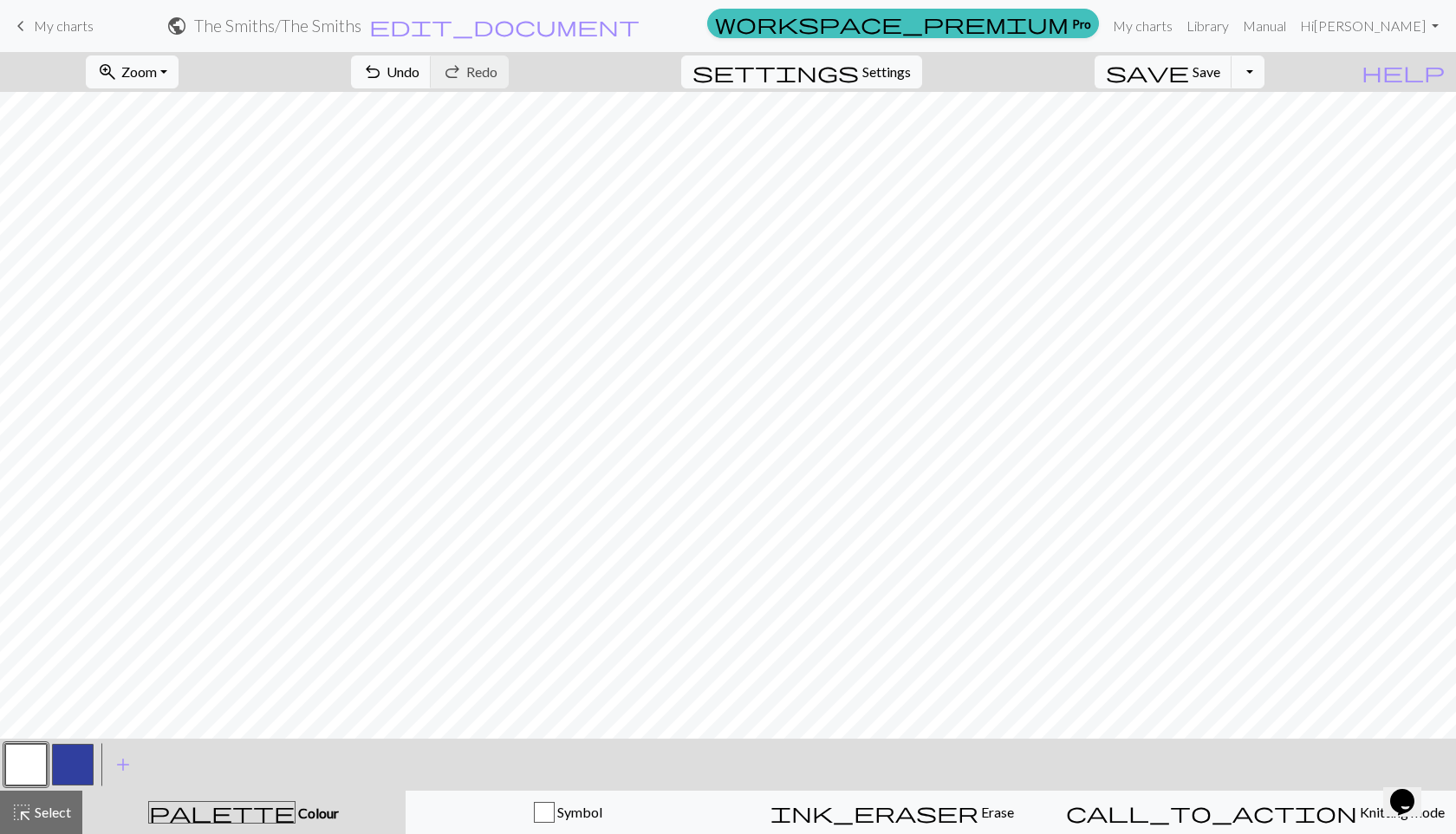
click at [71, 745] on button "button" at bounding box center [73, 765] width 42 height 42
click at [19, 745] on button "button" at bounding box center [26, 765] width 42 height 42
click at [84, 745] on button "button" at bounding box center [73, 765] width 42 height 42
click at [27, 745] on button "button" at bounding box center [26, 765] width 42 height 42
click at [74, 745] on button "button" at bounding box center [73, 765] width 42 height 42
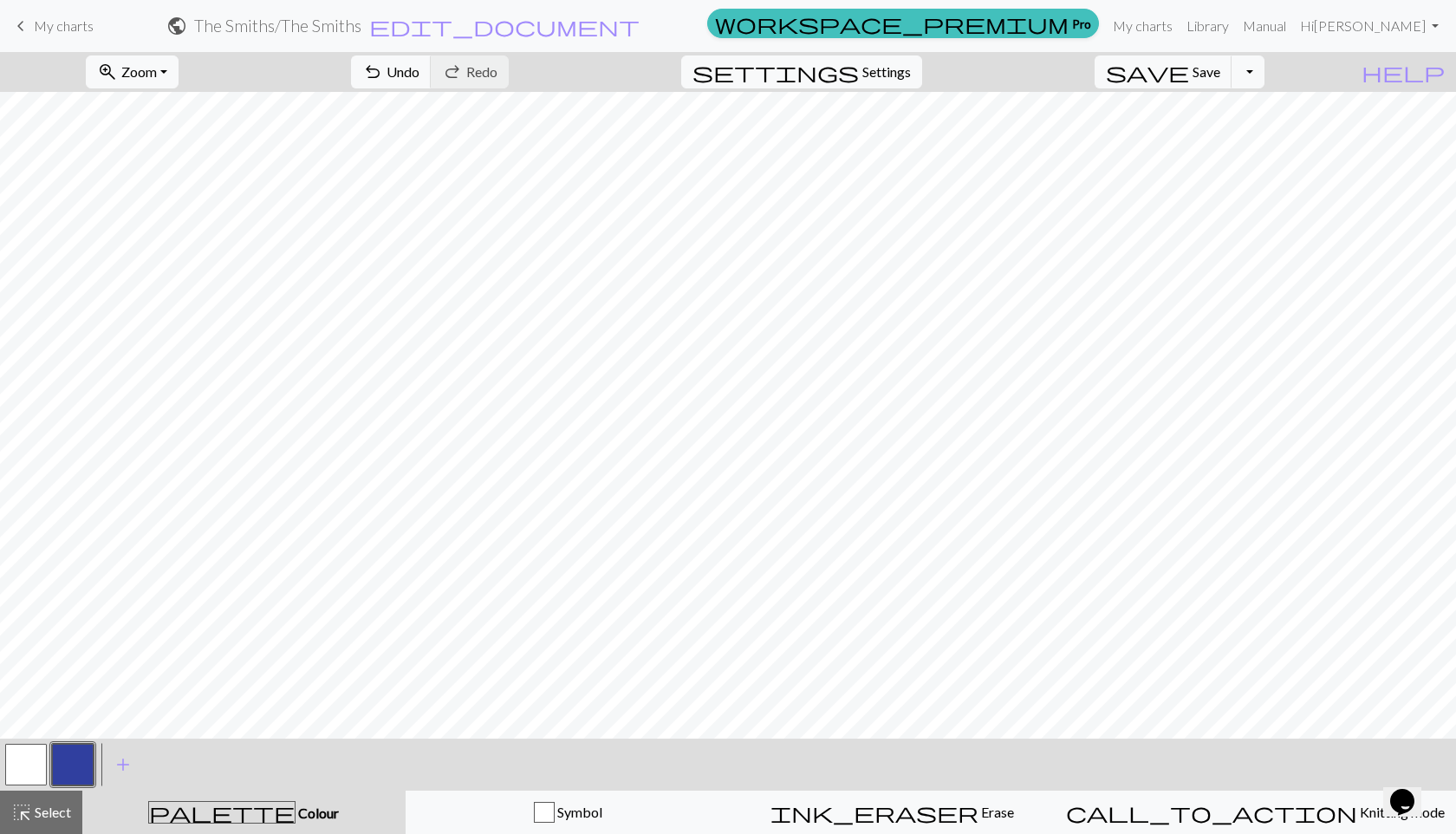
click at [78, 25] on span "My charts" at bounding box center [64, 25] width 60 height 17
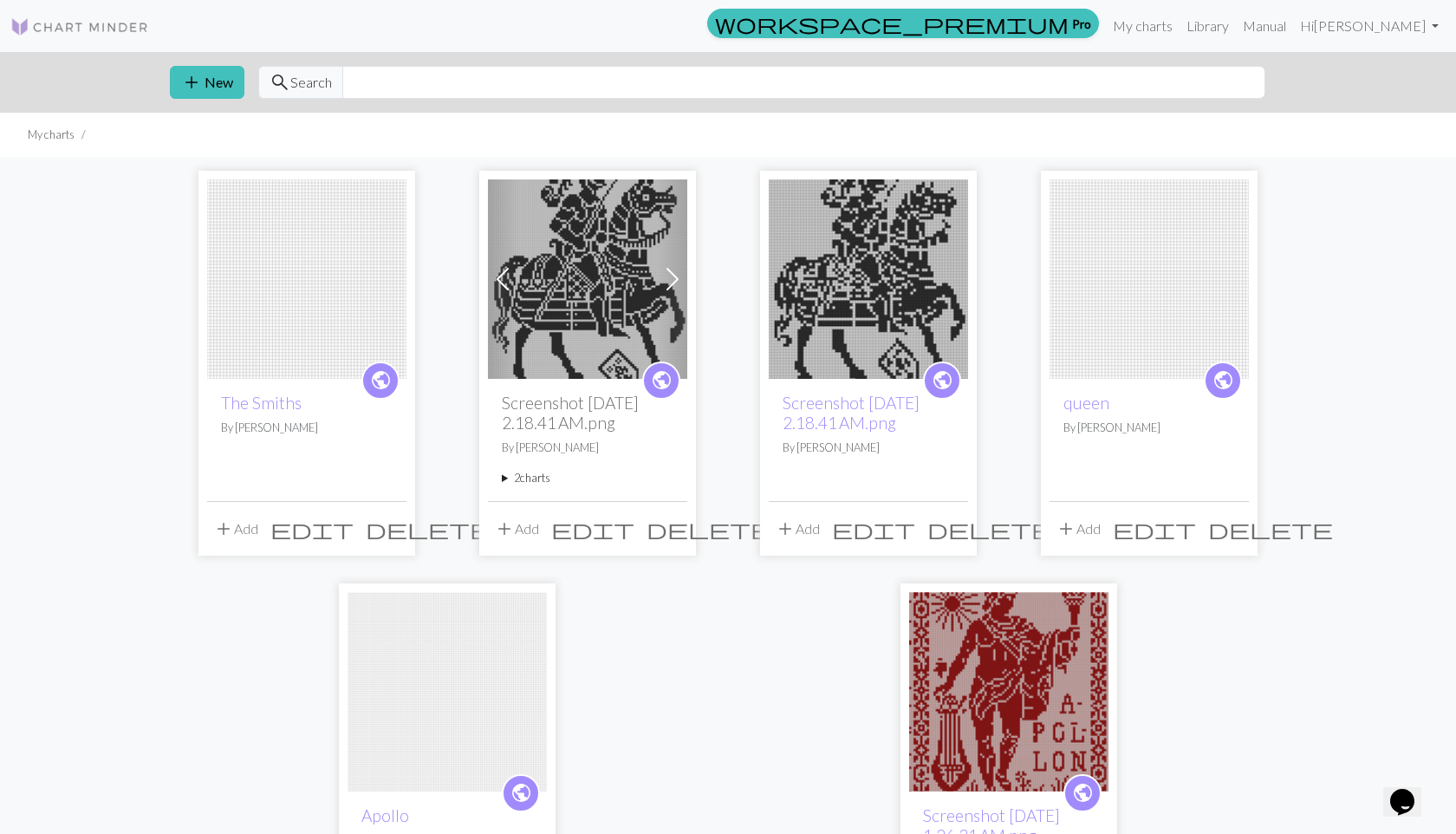
click at [394, 518] on span "delete" at bounding box center [428, 529] width 125 height 25
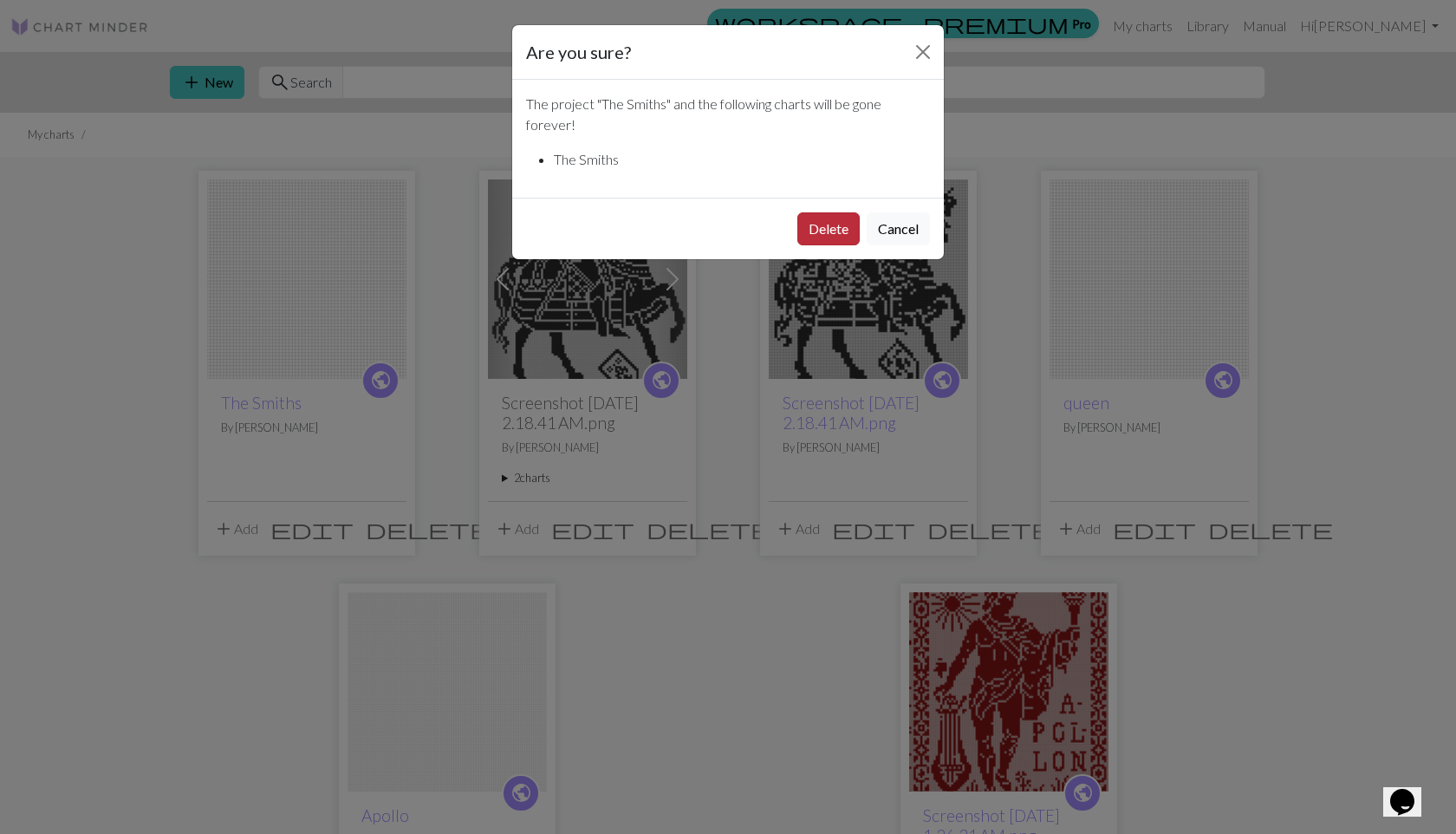
click at [822, 233] on button "Delete" at bounding box center [827, 229] width 62 height 33
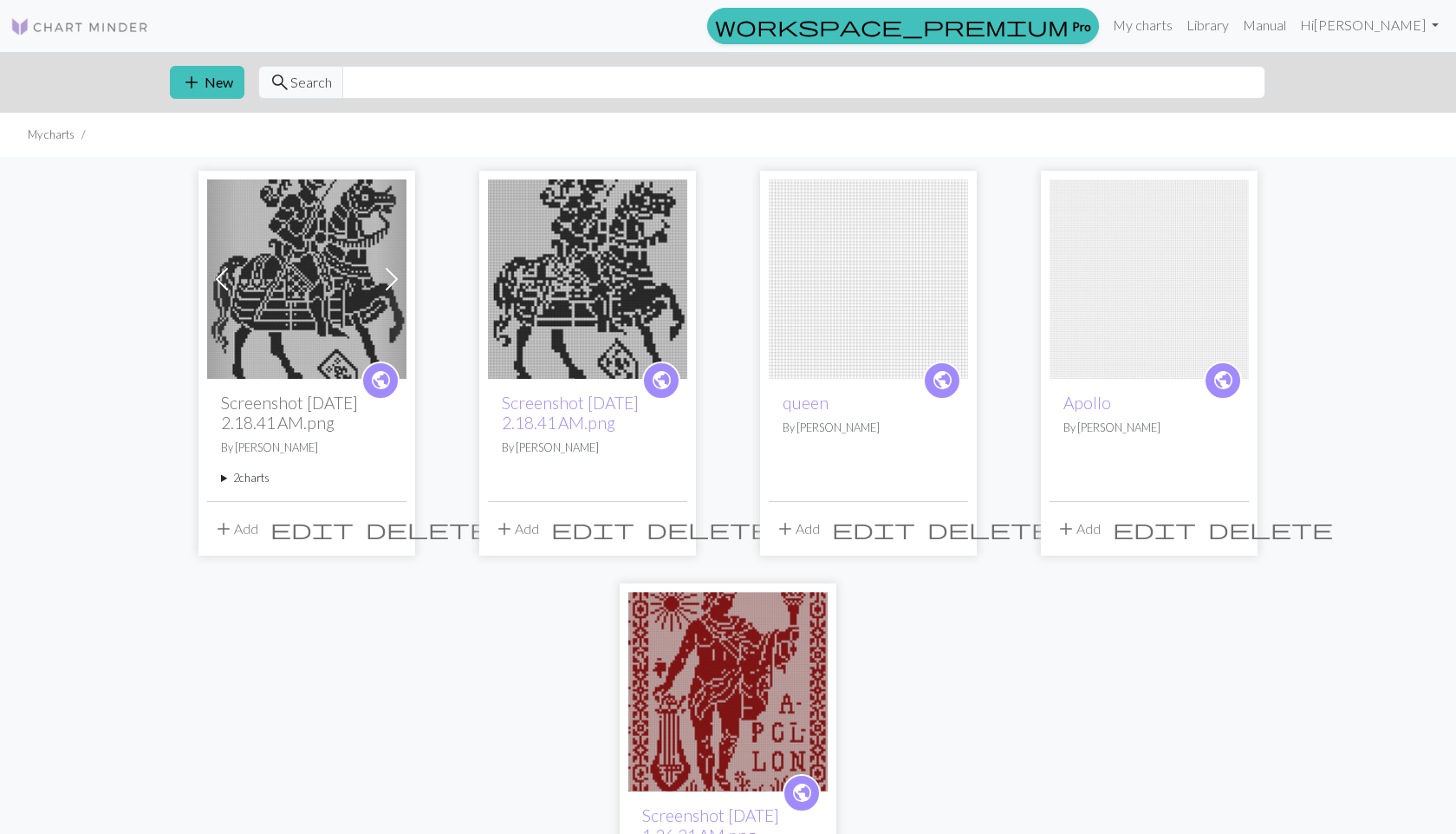
click at [952, 535] on span "delete" at bounding box center [989, 529] width 125 height 25
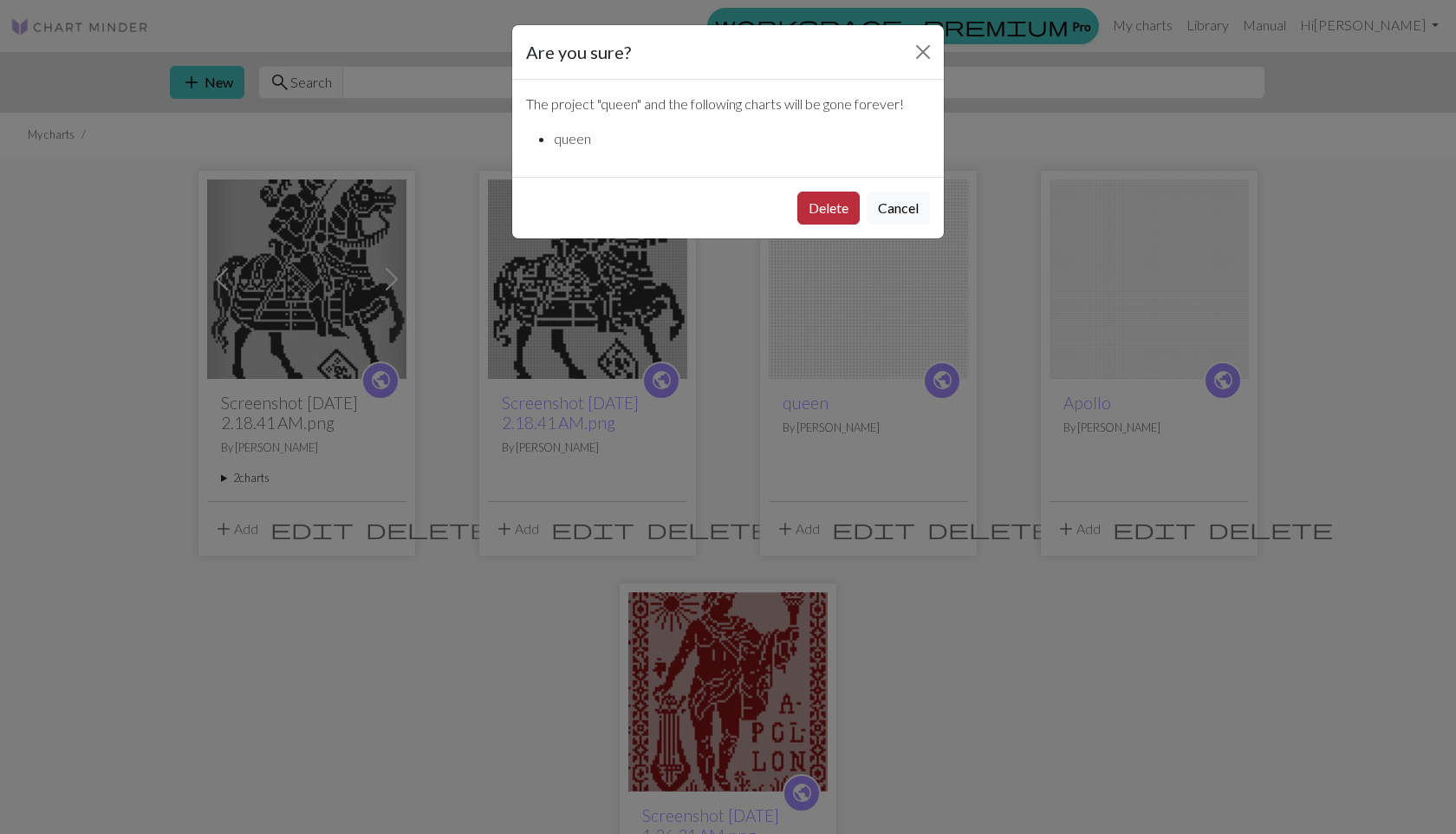
click at [833, 208] on button "Delete" at bounding box center [827, 208] width 62 height 33
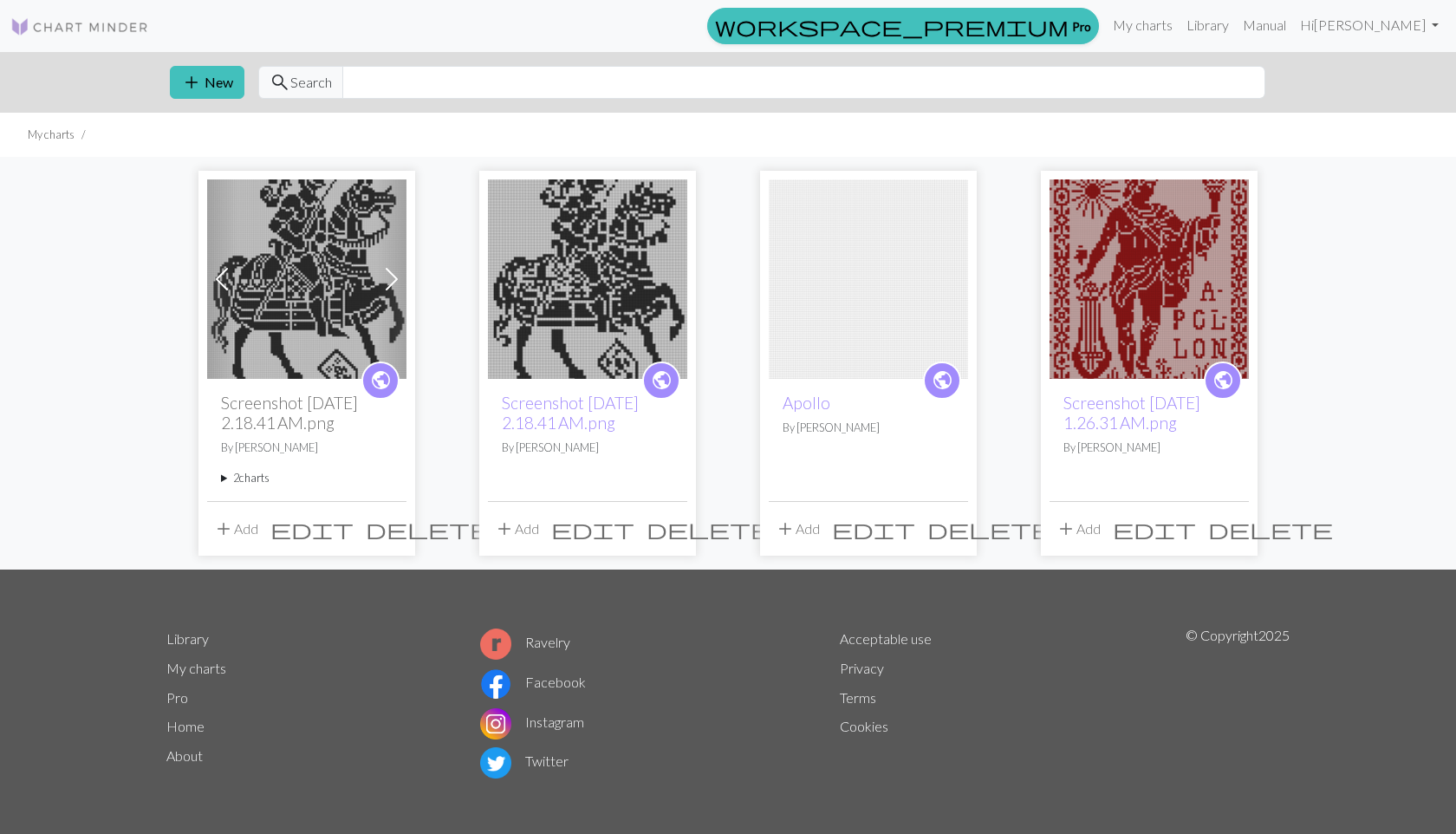
click at [354, 531] on span "edit" at bounding box center [312, 529] width 83 height 25
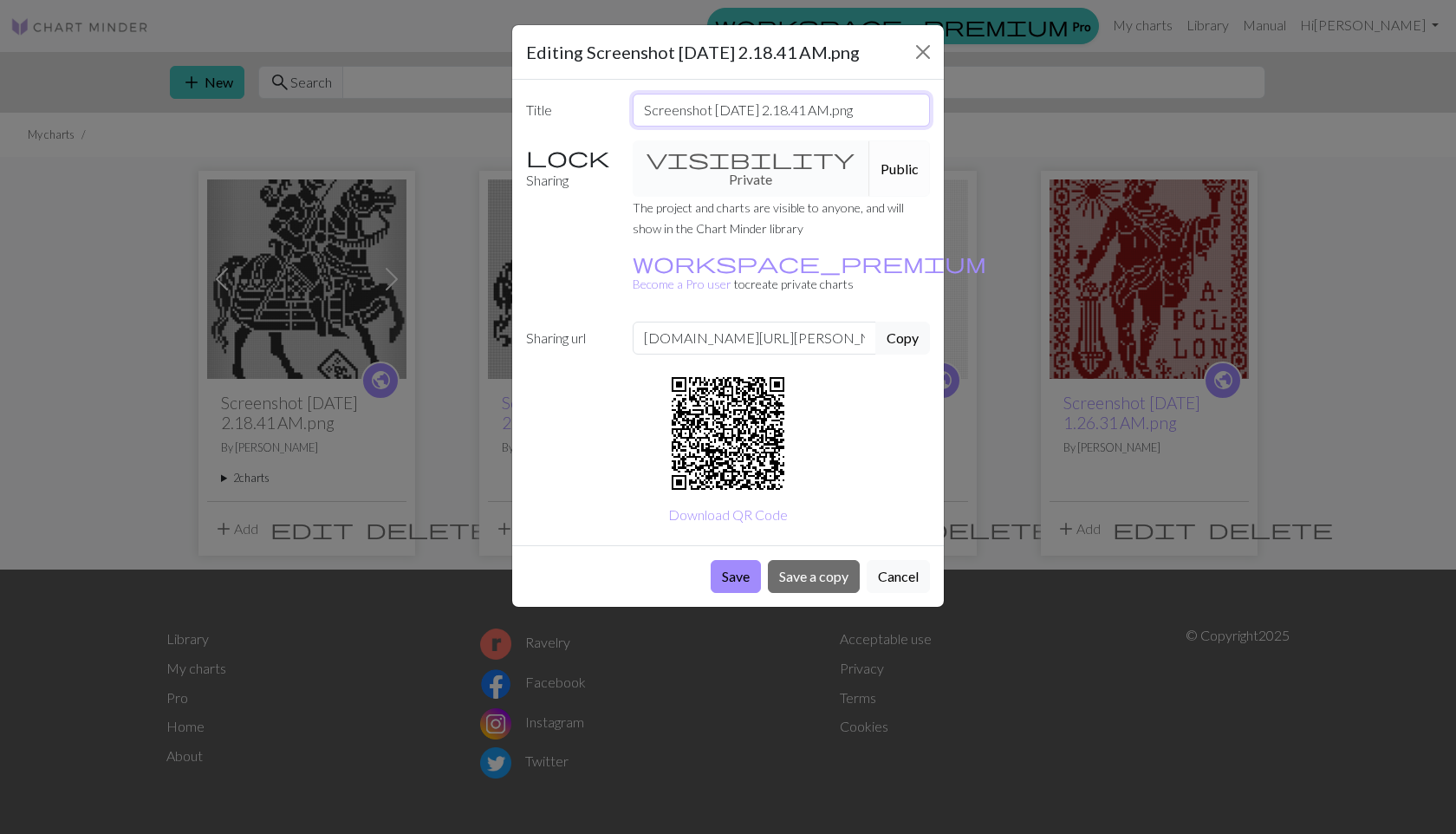
drag, startPoint x: 876, startPoint y: 113, endPoint x: 618, endPoint y: 107, distance: 258.1
click at [618, 107] on div "Title Screenshot [DATE] 2.18.41 AM.png" at bounding box center [728, 110] width 425 height 33
type input "knightpng"
click at [709, 157] on div "visibility Private Public" at bounding box center [782, 168] width 319 height 56
click at [729, 157] on div "visibility Private Public" at bounding box center [782, 168] width 319 height 56
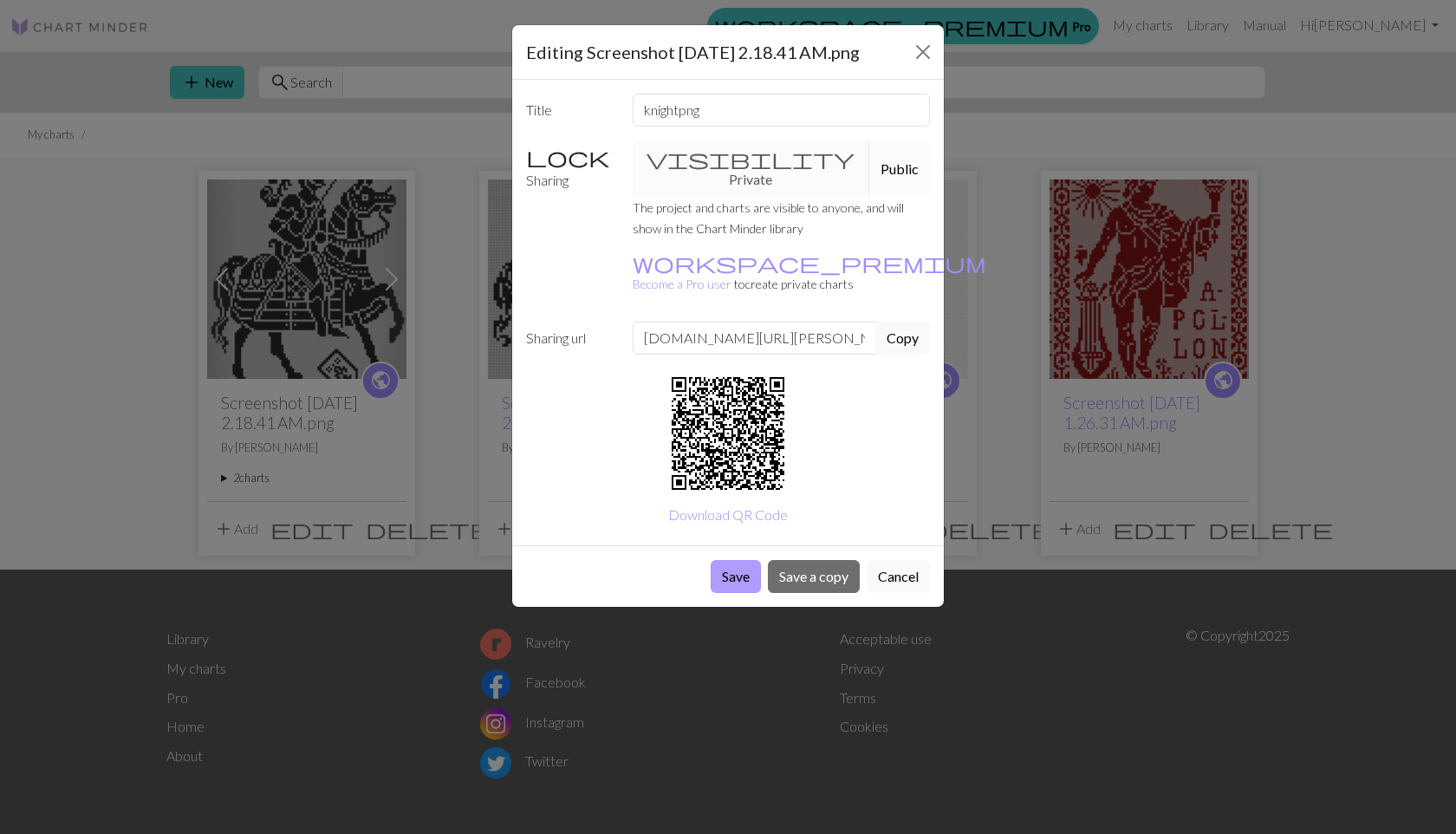
click at [735, 560] on button "Save" at bounding box center [735, 576] width 50 height 33
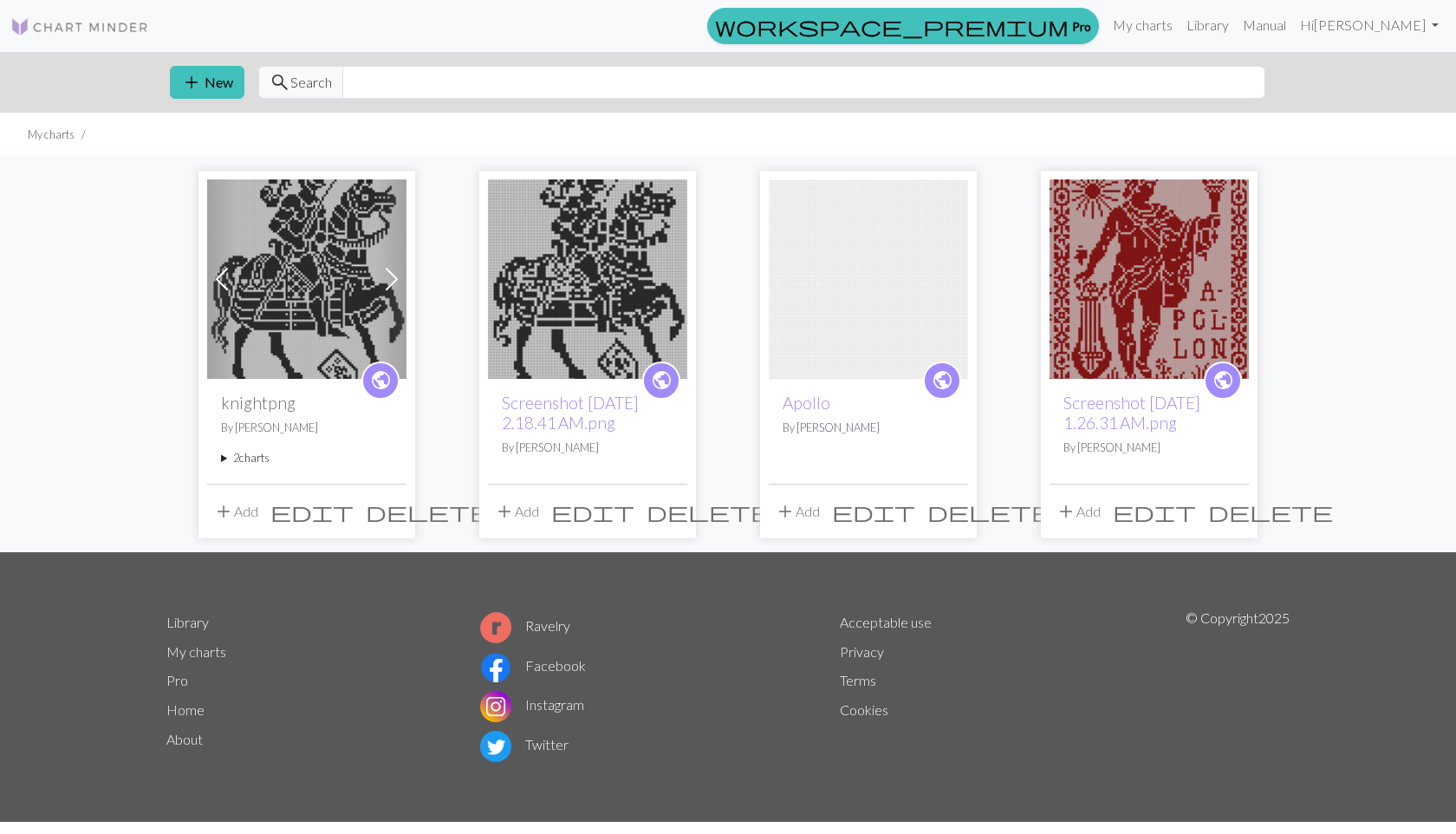
click at [354, 519] on span "edit" at bounding box center [312, 512] width 83 height 25
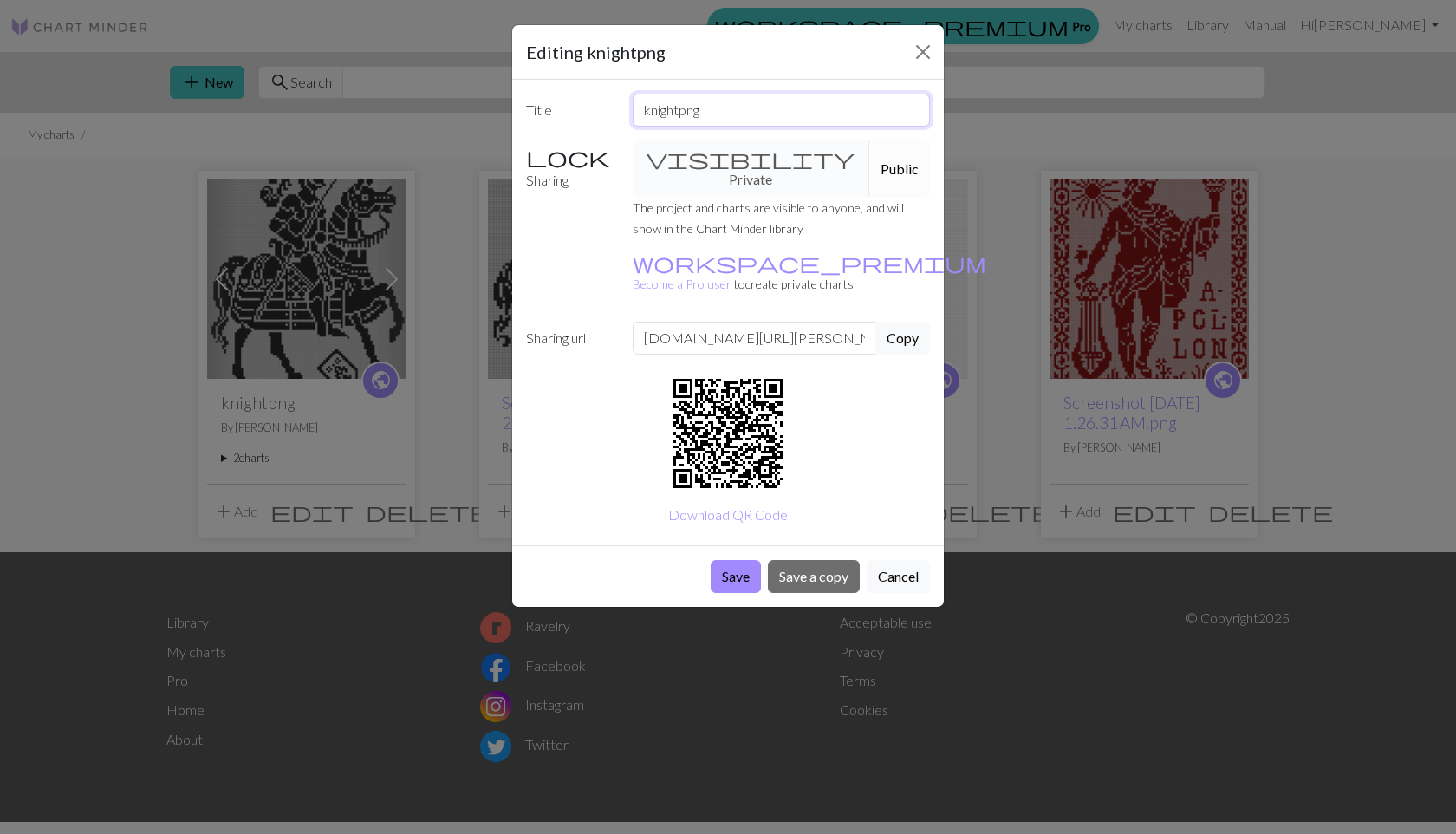
click at [714, 116] on input "knightpng" at bounding box center [781, 110] width 298 height 33
type input "knight"
click at [730, 560] on button "Save" at bounding box center [735, 576] width 50 height 33
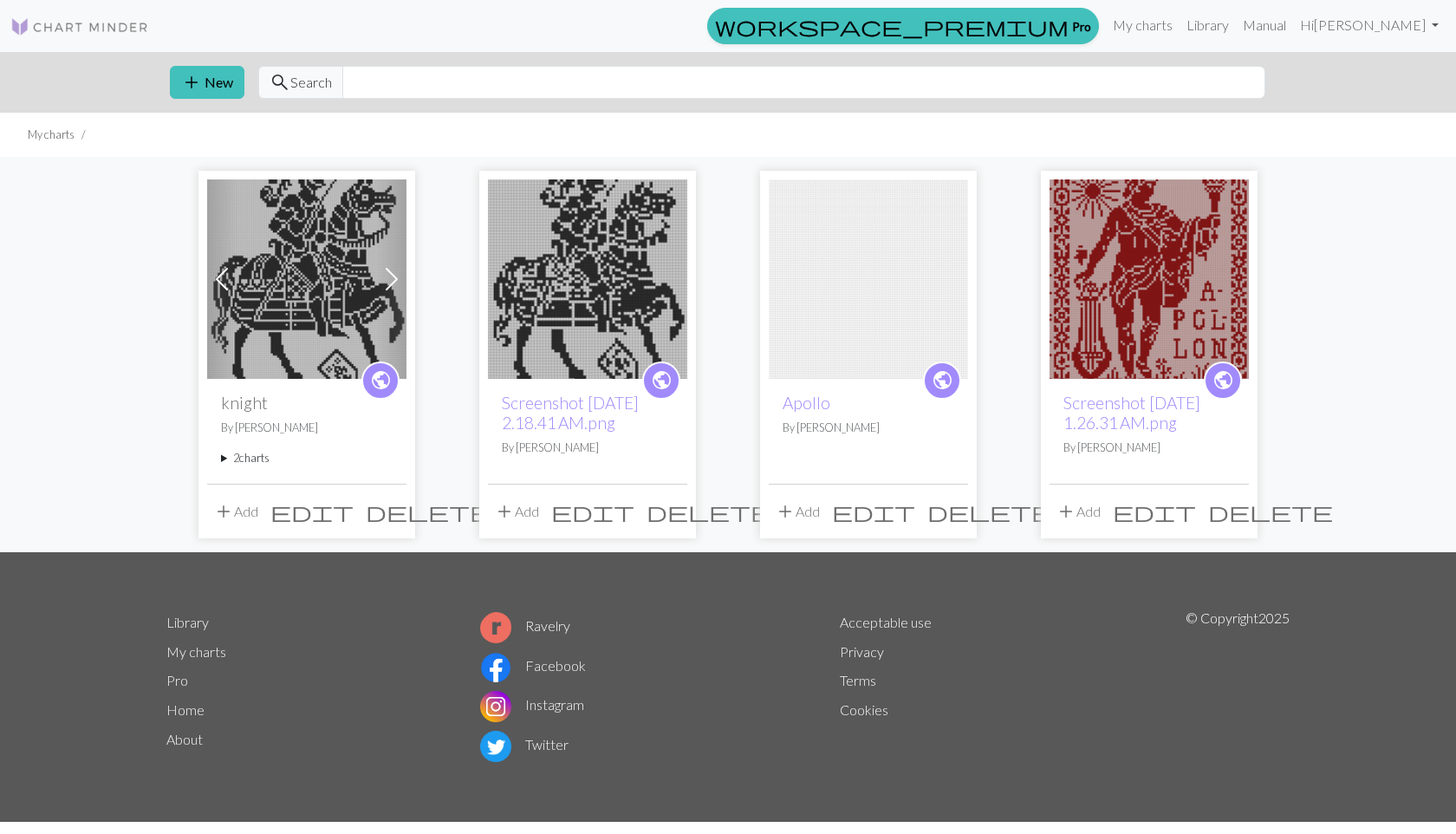
click at [674, 505] on span "delete" at bounding box center [708, 512] width 125 height 25
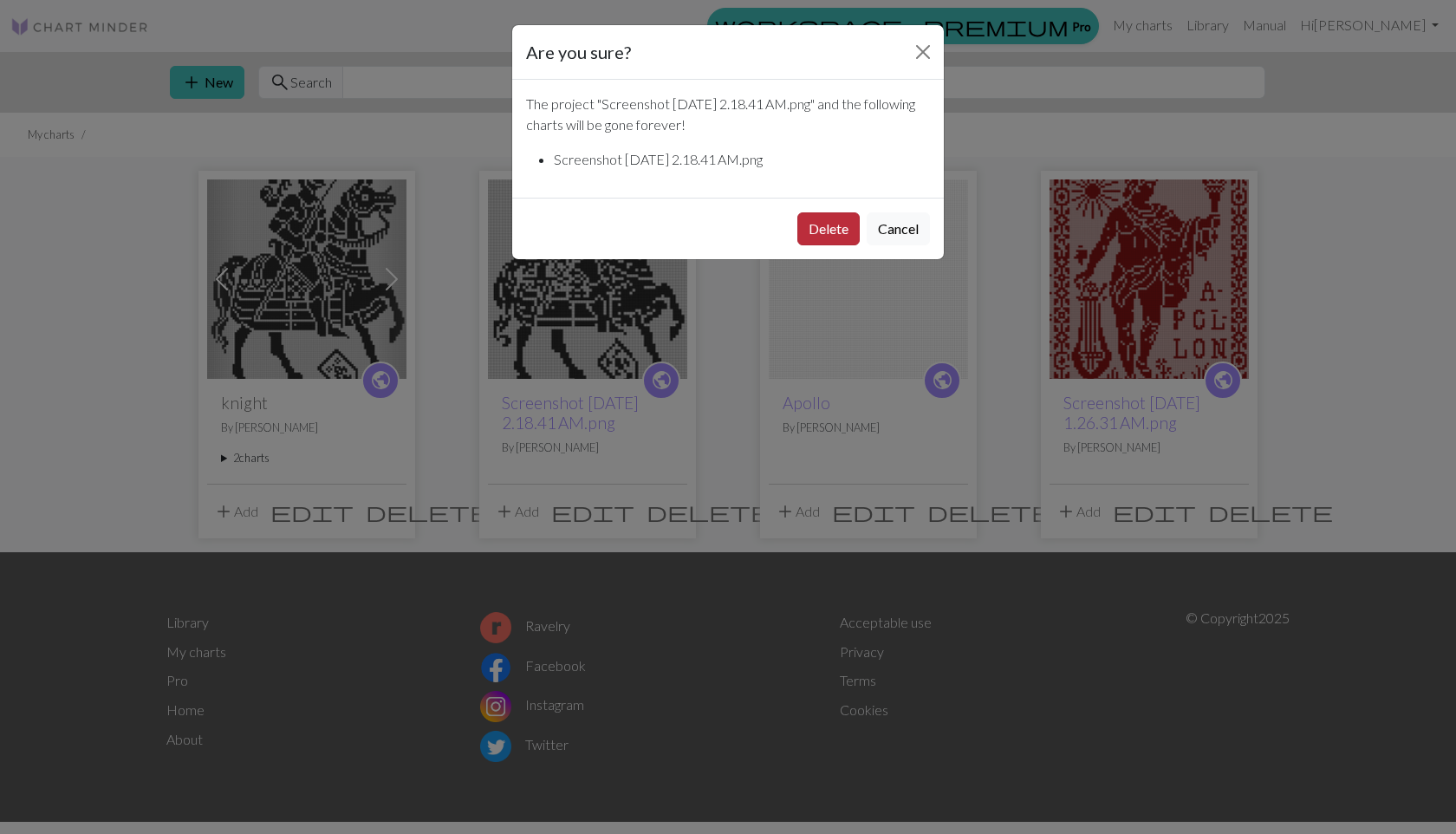
click at [831, 228] on button "Delete" at bounding box center [827, 229] width 62 height 33
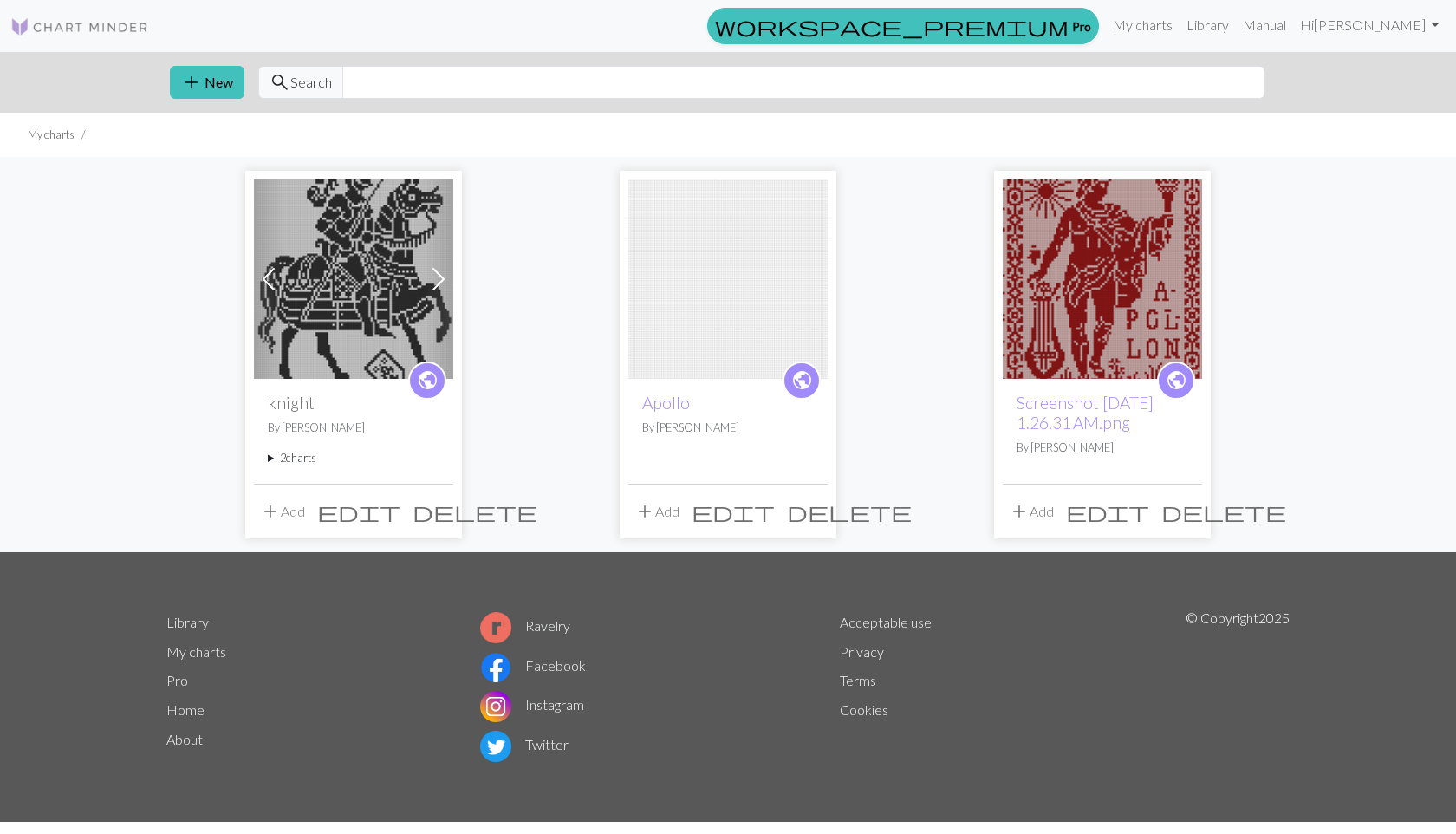
click at [812, 512] on span "delete" at bounding box center [849, 512] width 125 height 25
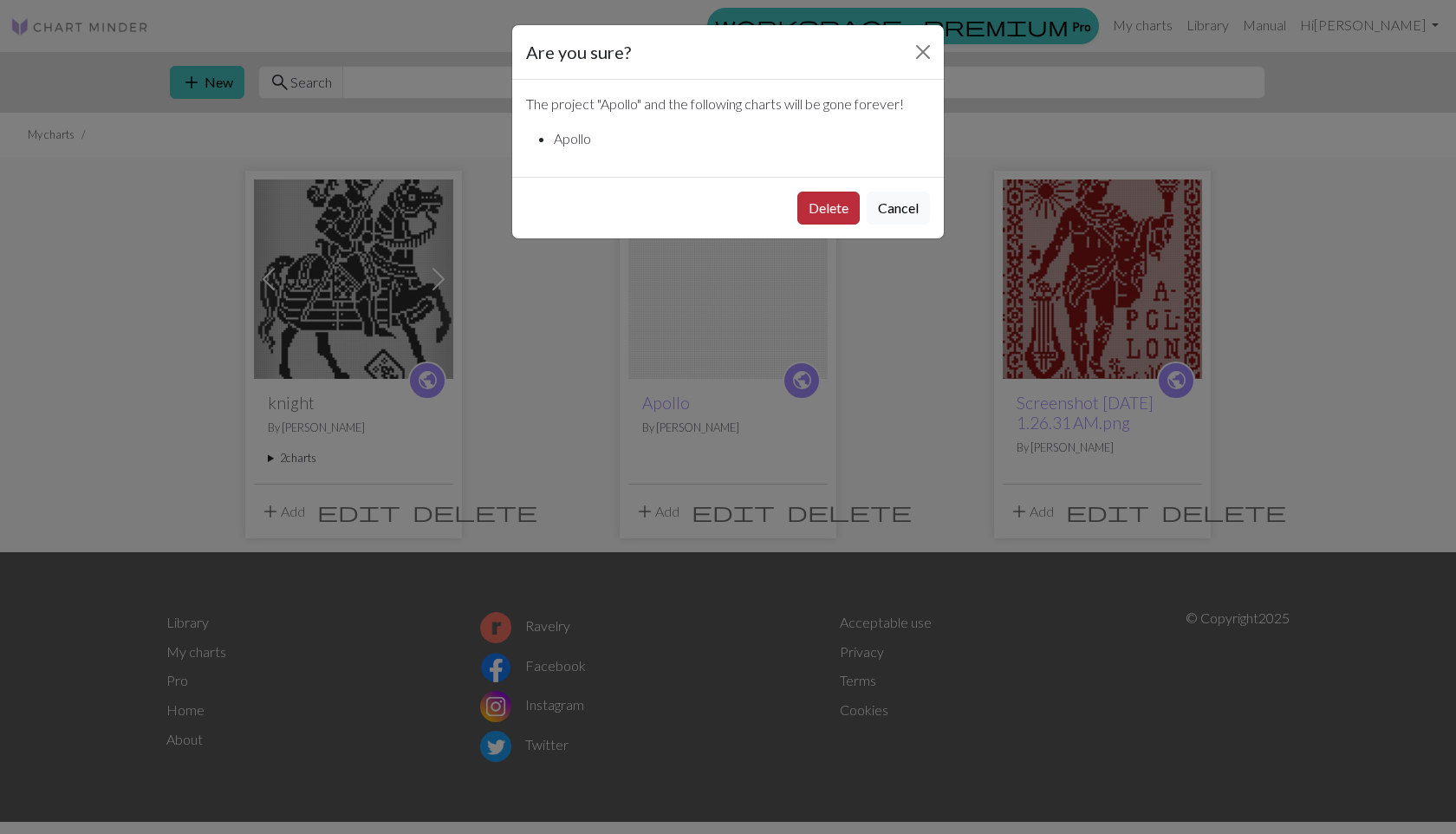
click at [837, 201] on button "Delete" at bounding box center [827, 208] width 62 height 33
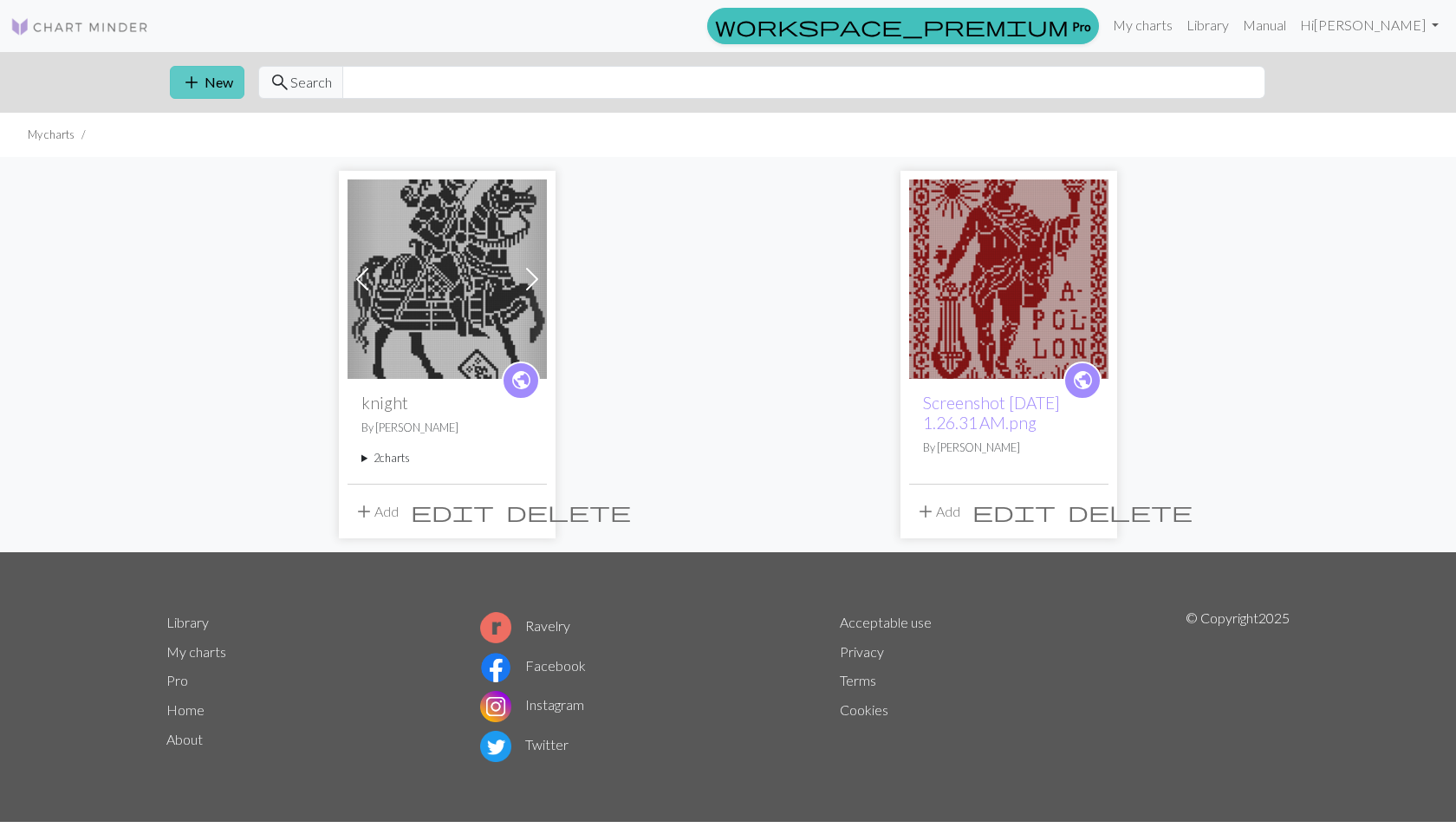
click at [225, 84] on button "add New" at bounding box center [207, 82] width 74 height 33
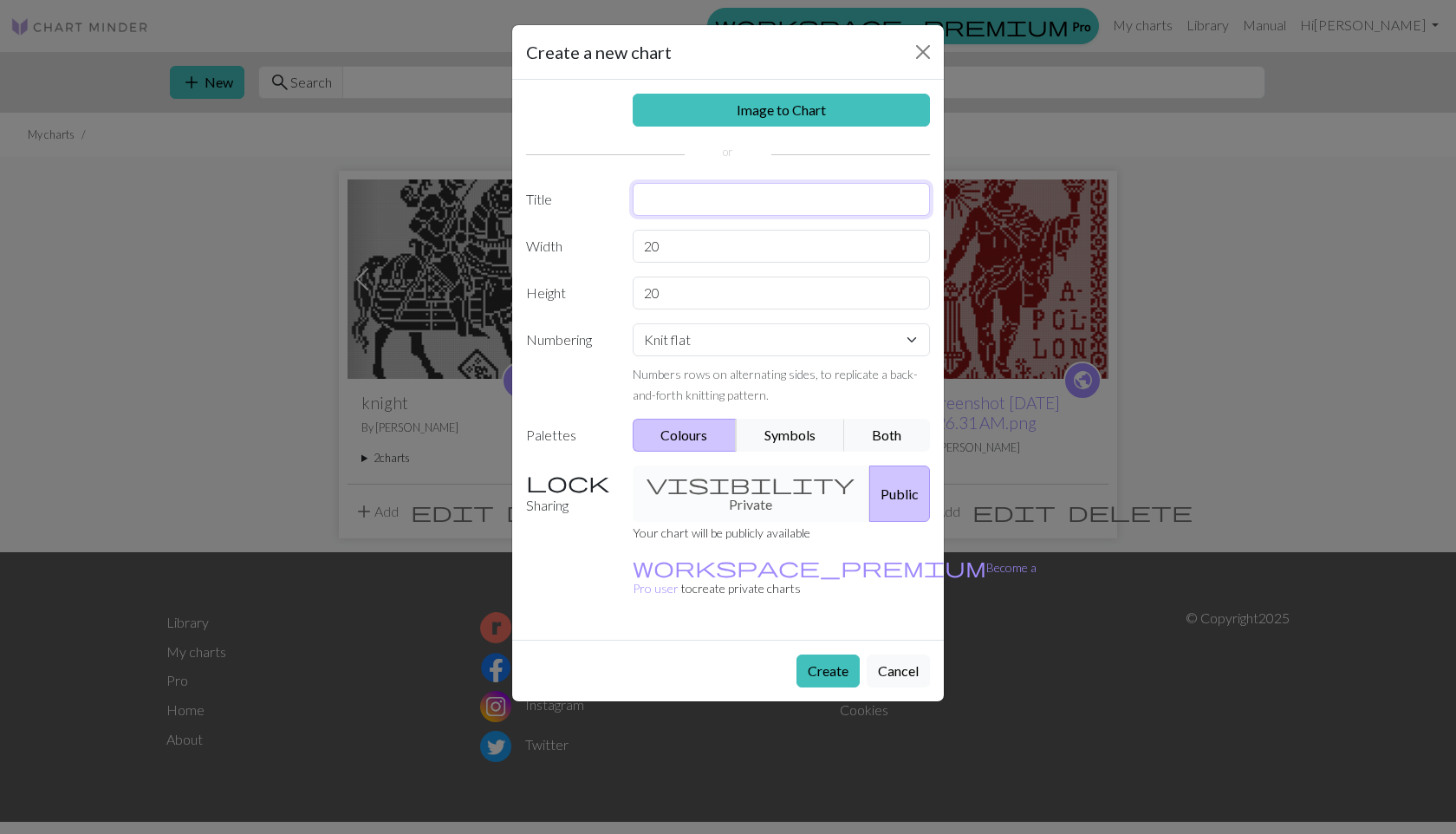
click at [687, 194] on input "text" at bounding box center [781, 200] width 298 height 33
type input "the smiths"
click at [724, 252] on input "20" at bounding box center [781, 246] width 298 height 33
type input "2"
type input "80"
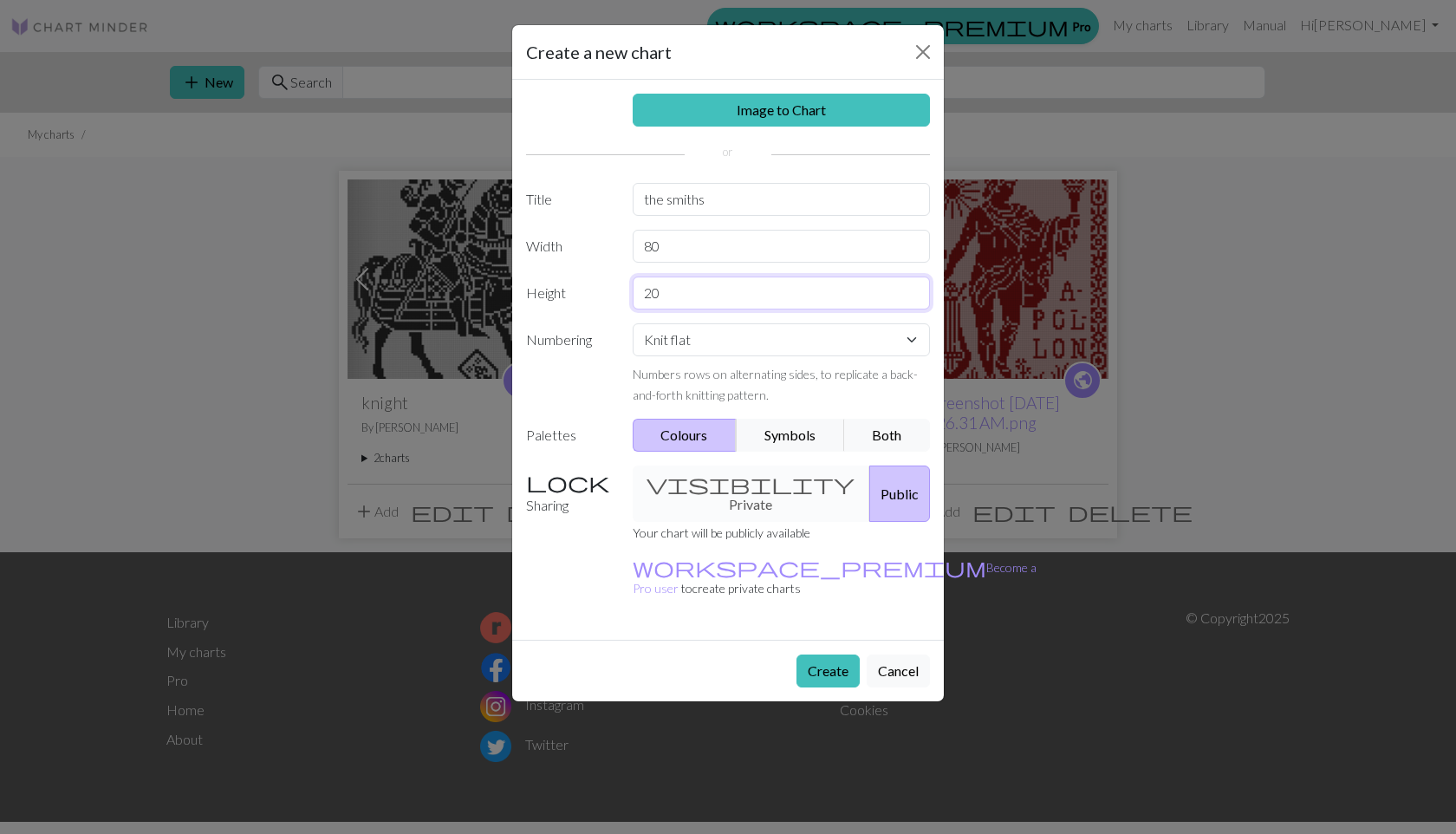
click at [713, 292] on input "20" at bounding box center [781, 293] width 298 height 33
type input "2"
type input "60"
click at [826, 654] on button "Create" at bounding box center [827, 671] width 63 height 33
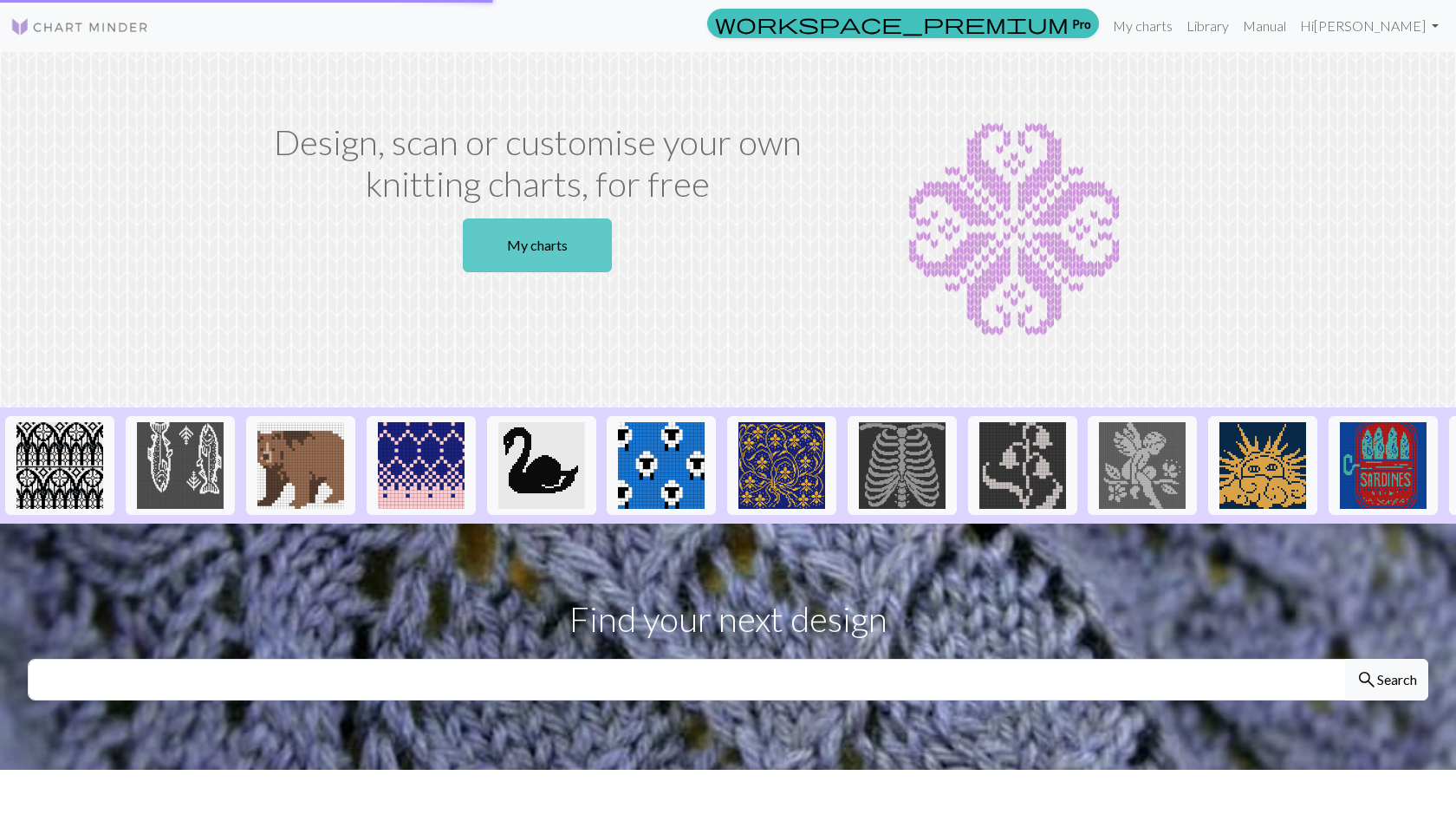
click at [540, 243] on link "My charts" at bounding box center [537, 244] width 149 height 53
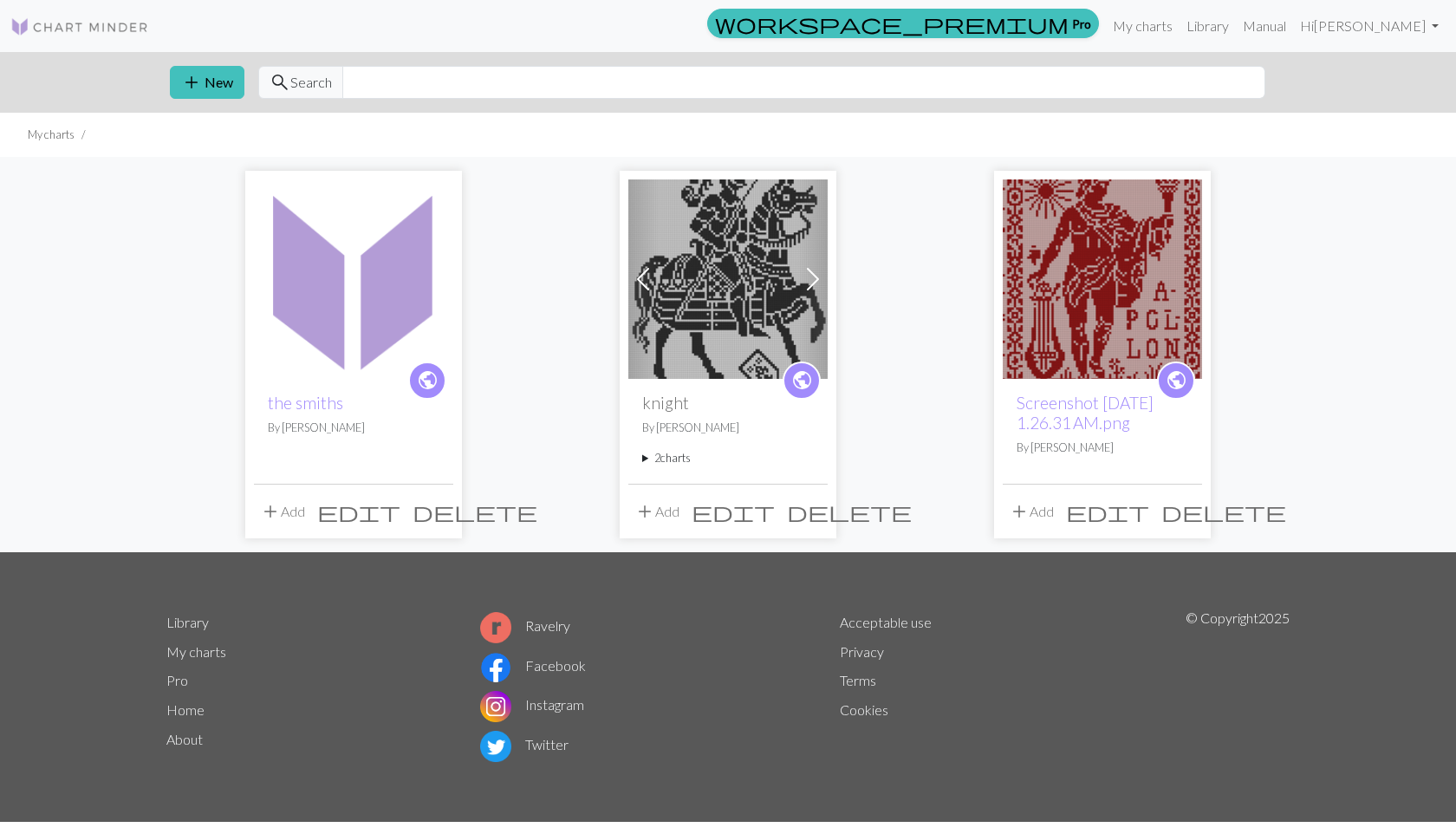
click at [447, 508] on span "delete" at bounding box center [475, 512] width 125 height 25
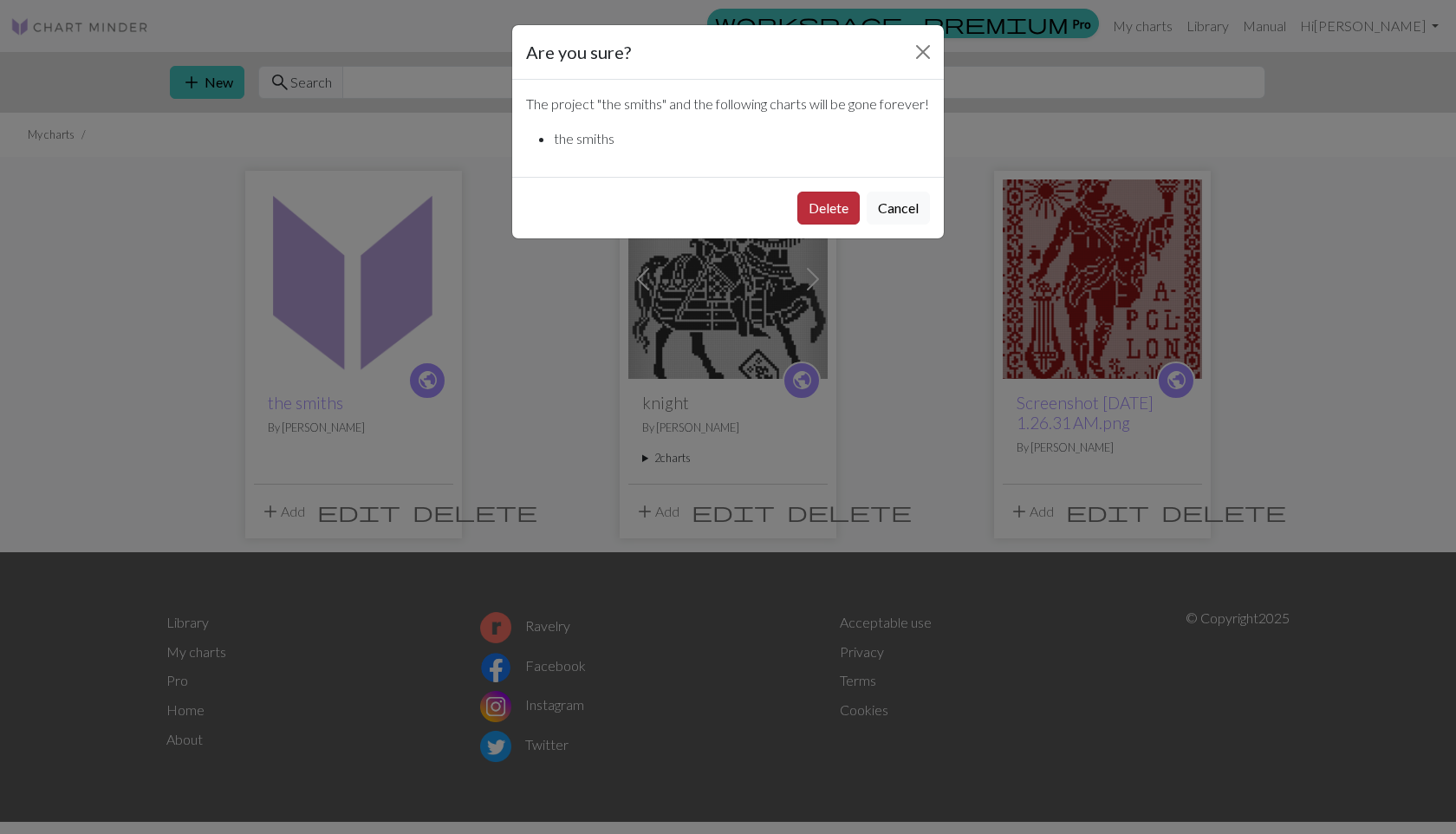
click at [839, 224] on button "Delete" at bounding box center [827, 208] width 62 height 33
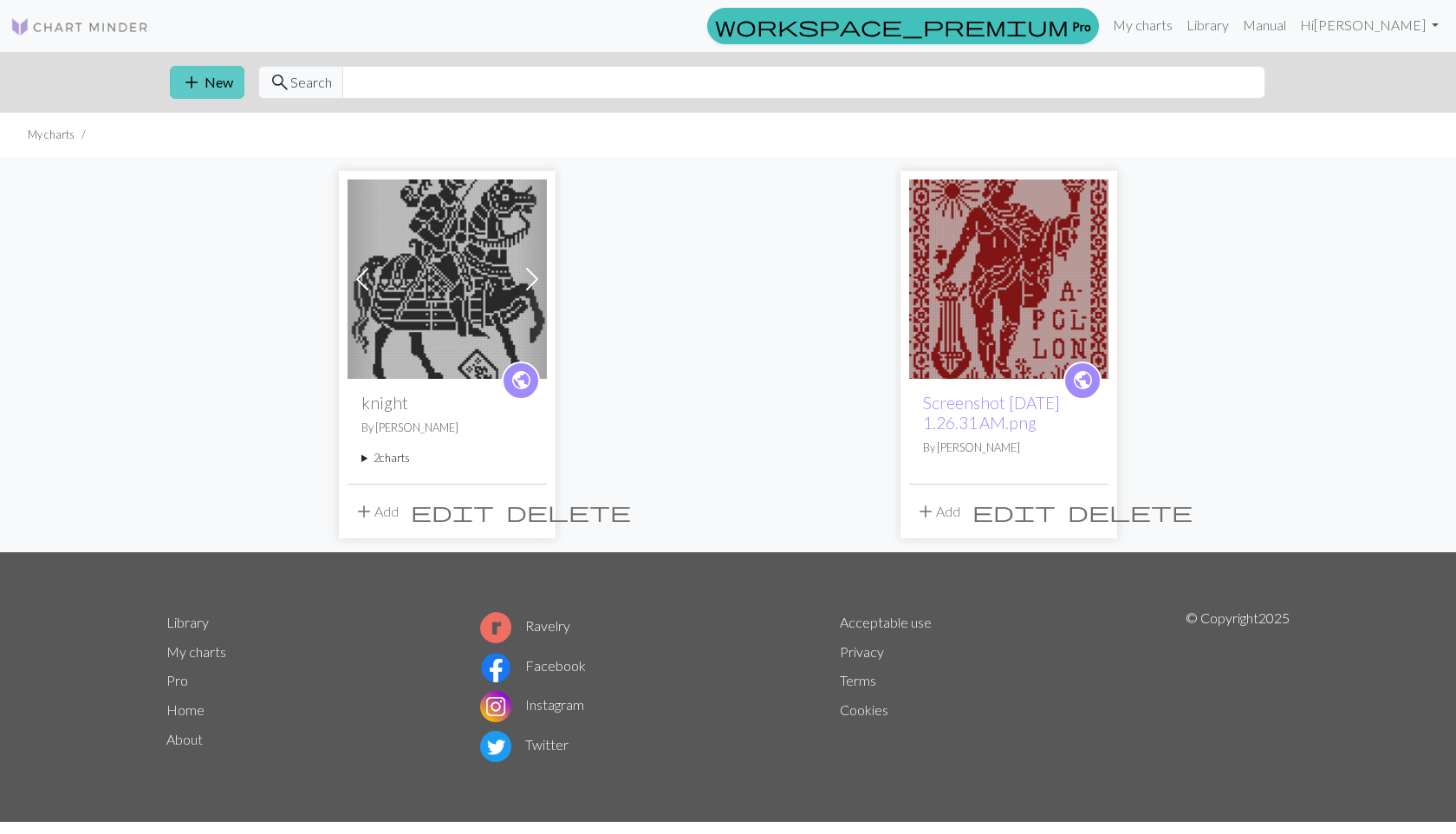
click at [196, 72] on span "add" at bounding box center [192, 82] width 21 height 25
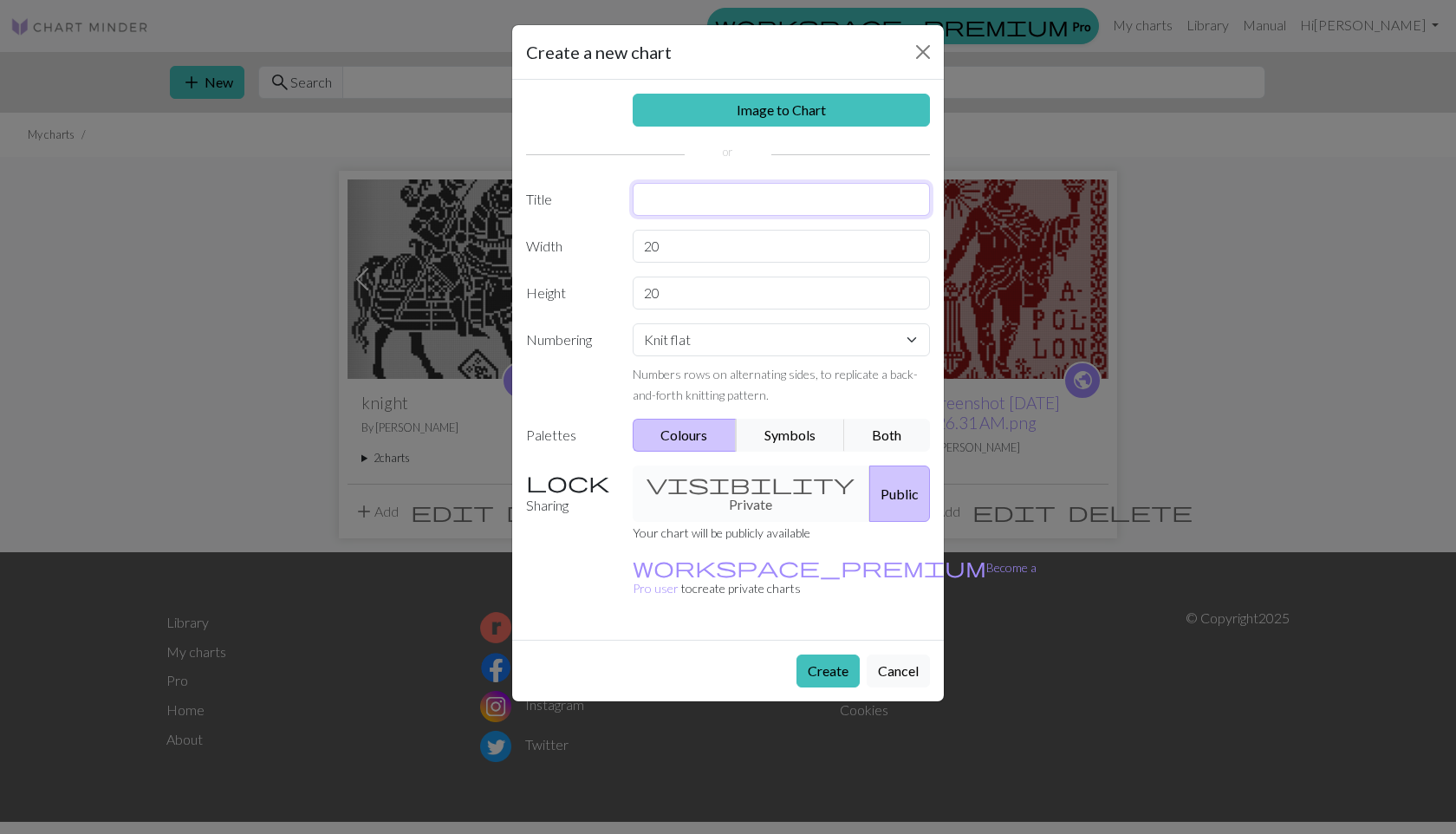
click at [707, 201] on input "text" at bounding box center [781, 200] width 298 height 33
type input "the smiths"
click at [711, 244] on input "20" at bounding box center [781, 246] width 298 height 33
type input "2"
type input "80"
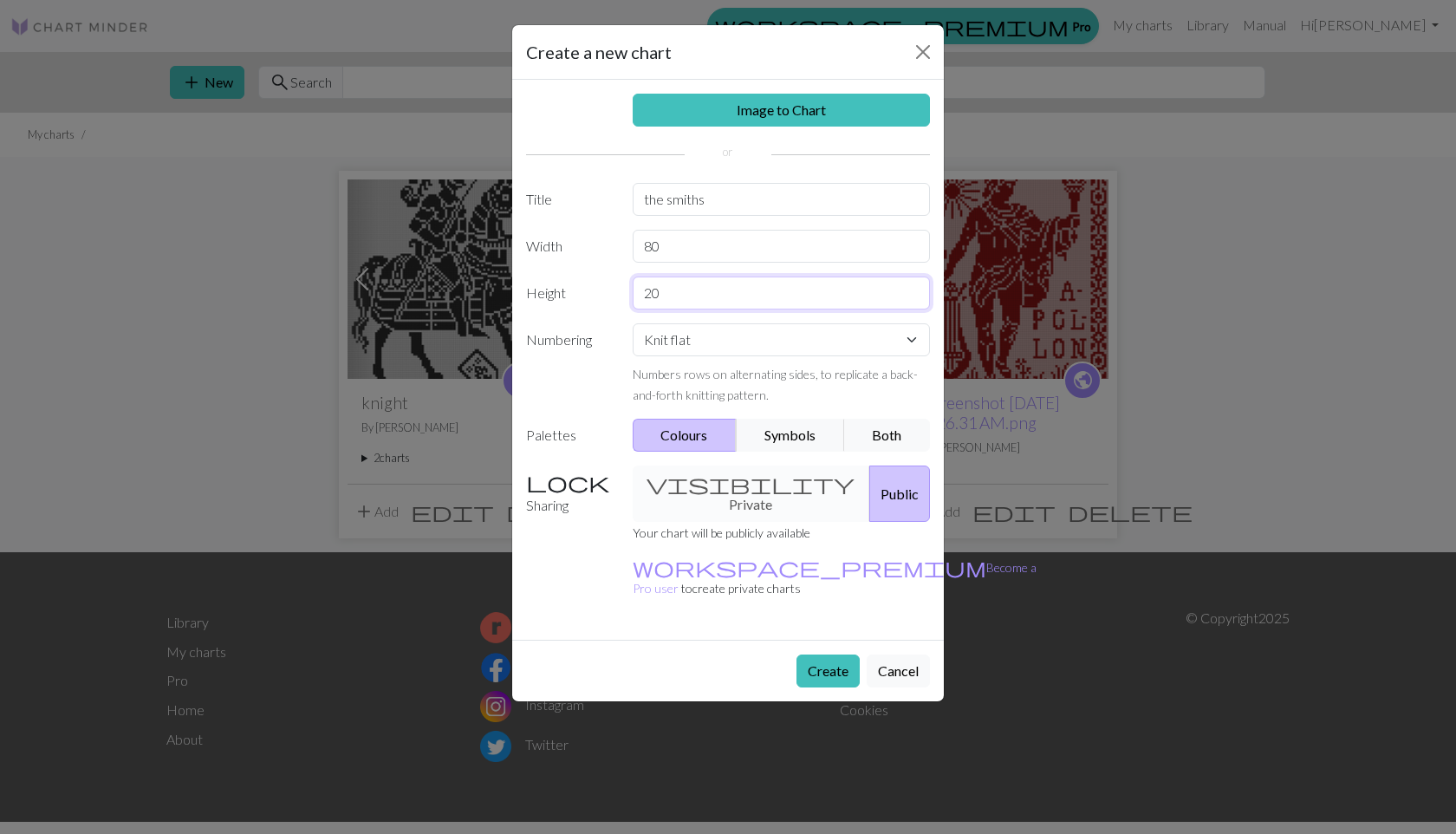
click at [692, 296] on input "20" at bounding box center [781, 293] width 298 height 33
type input "2"
type input "60"
click at [767, 112] on link "Image to Chart" at bounding box center [781, 110] width 298 height 33
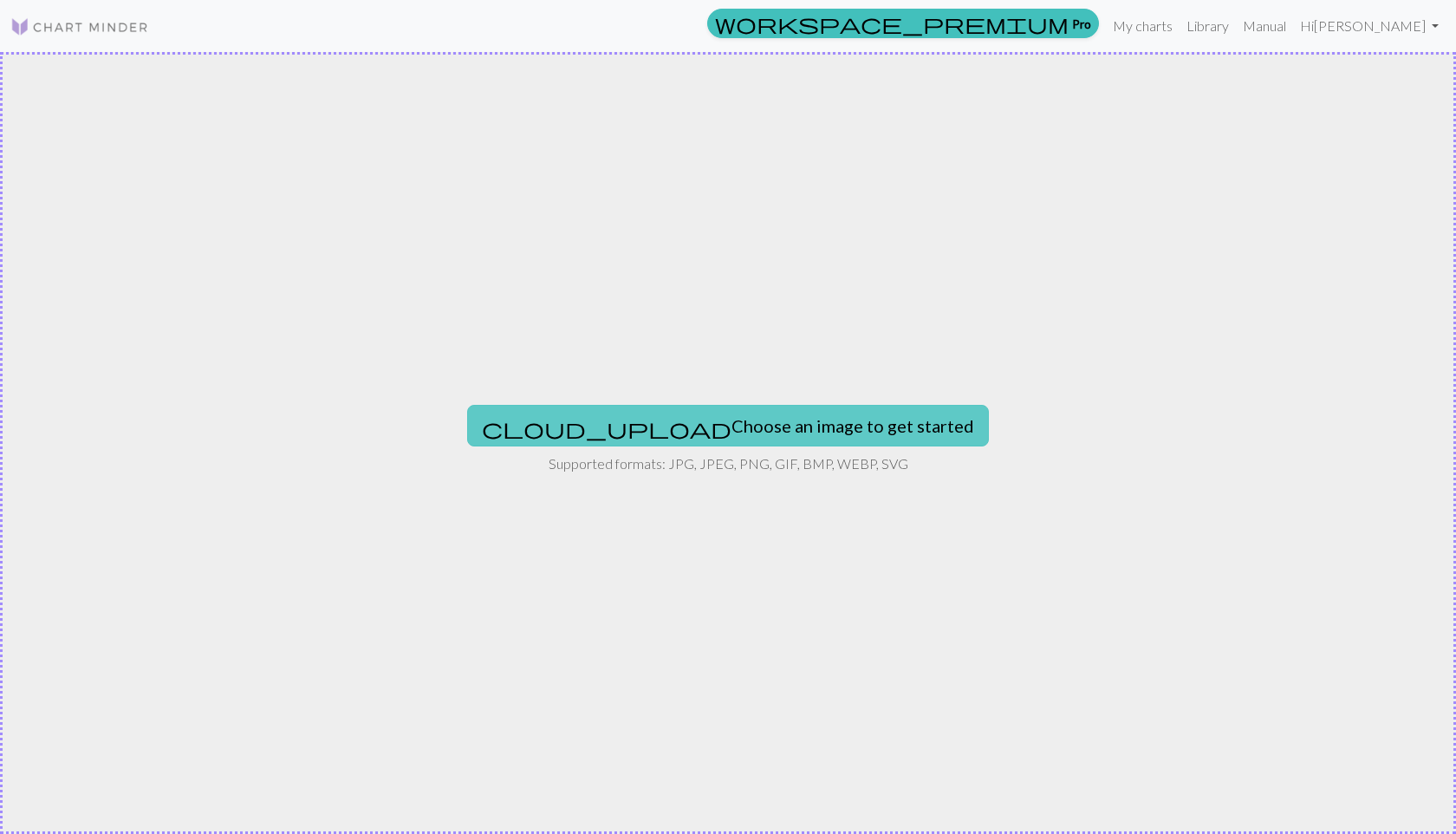
click at [739, 425] on button "cloud_upload Choose an image to get started" at bounding box center [728, 426] width 522 height 42
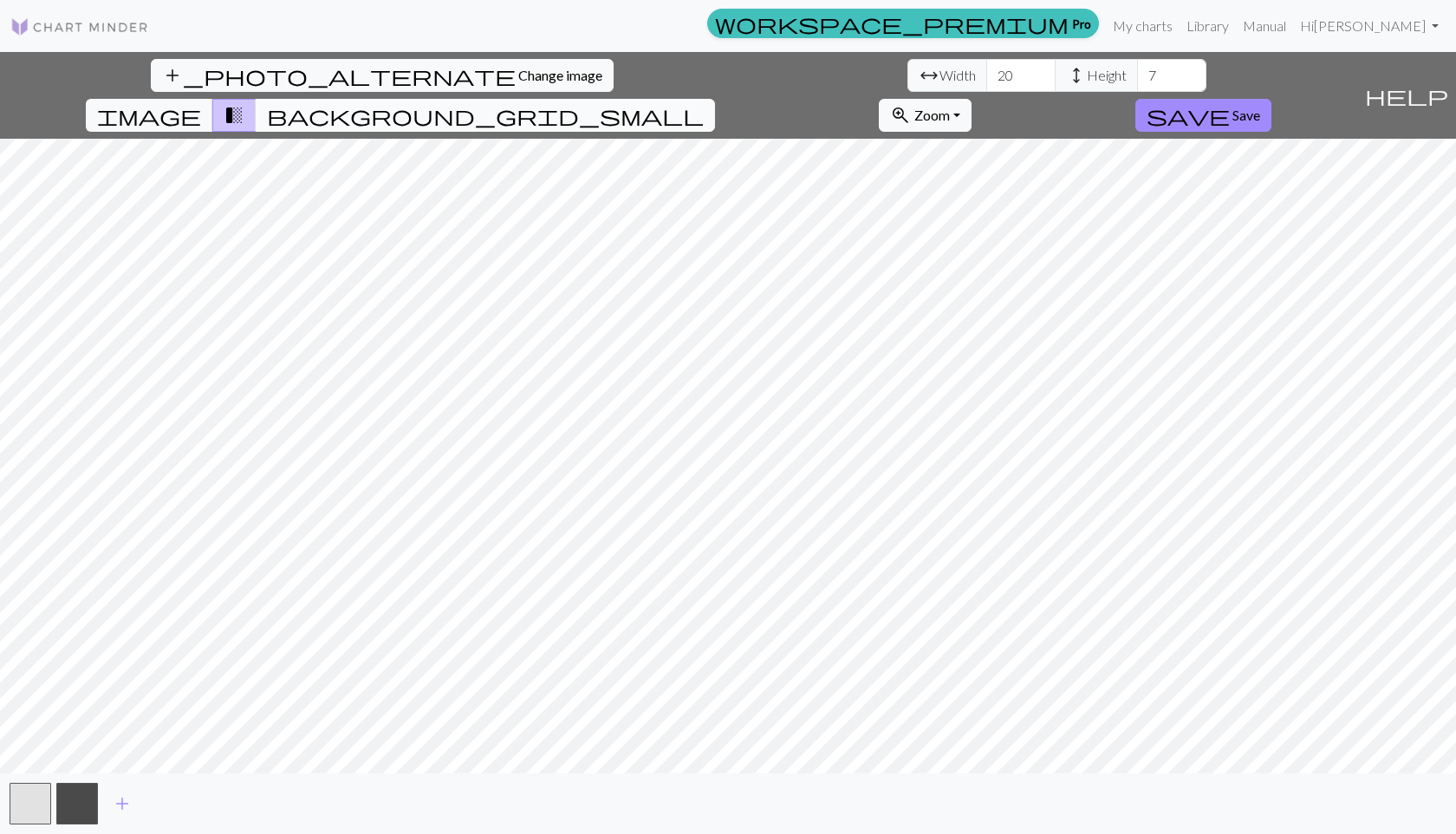
click at [704, 103] on span "background_grid_small" at bounding box center [485, 116] width 437 height 25
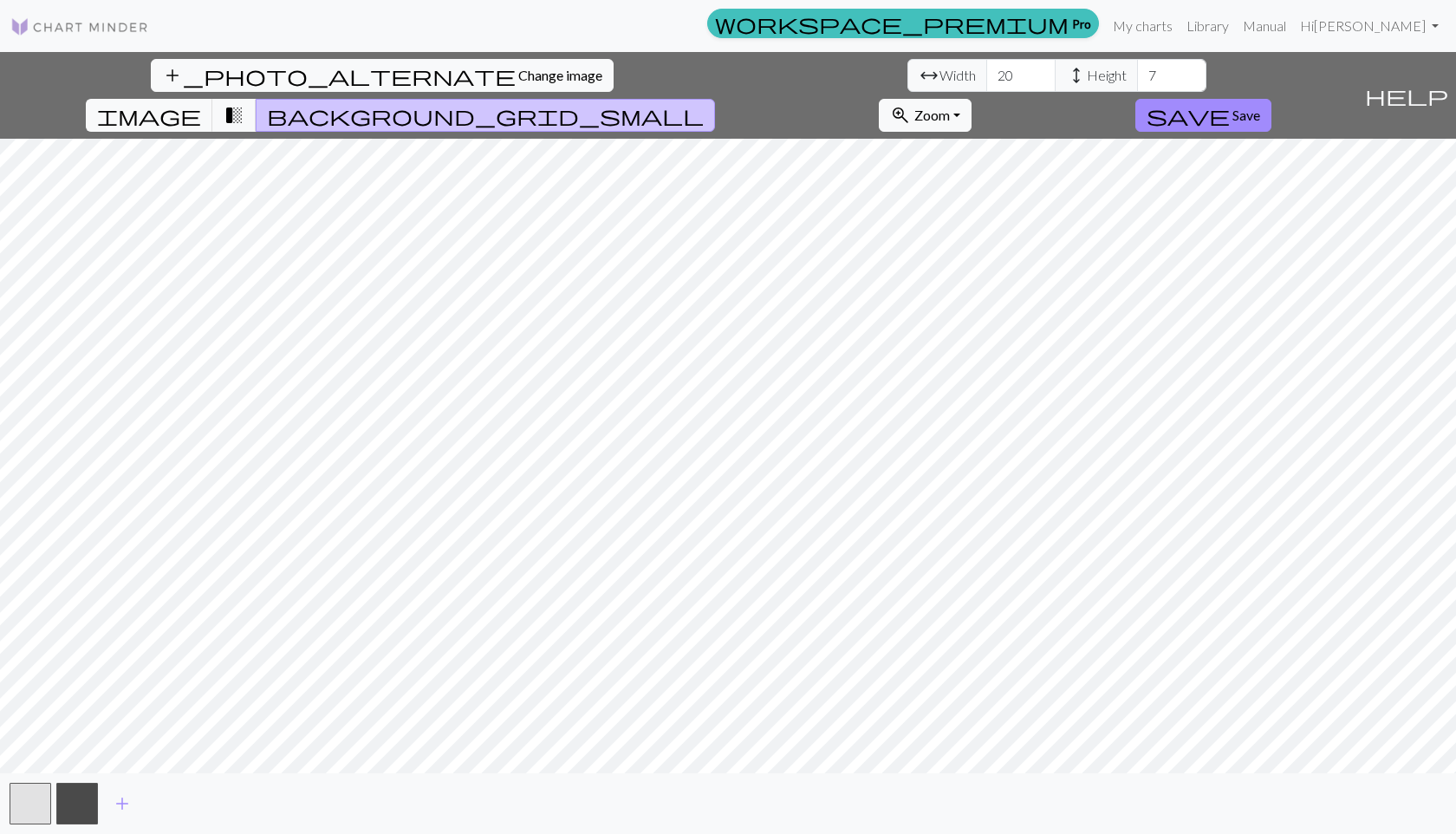
click at [1066, 73] on span "height" at bounding box center [1076, 75] width 21 height 25
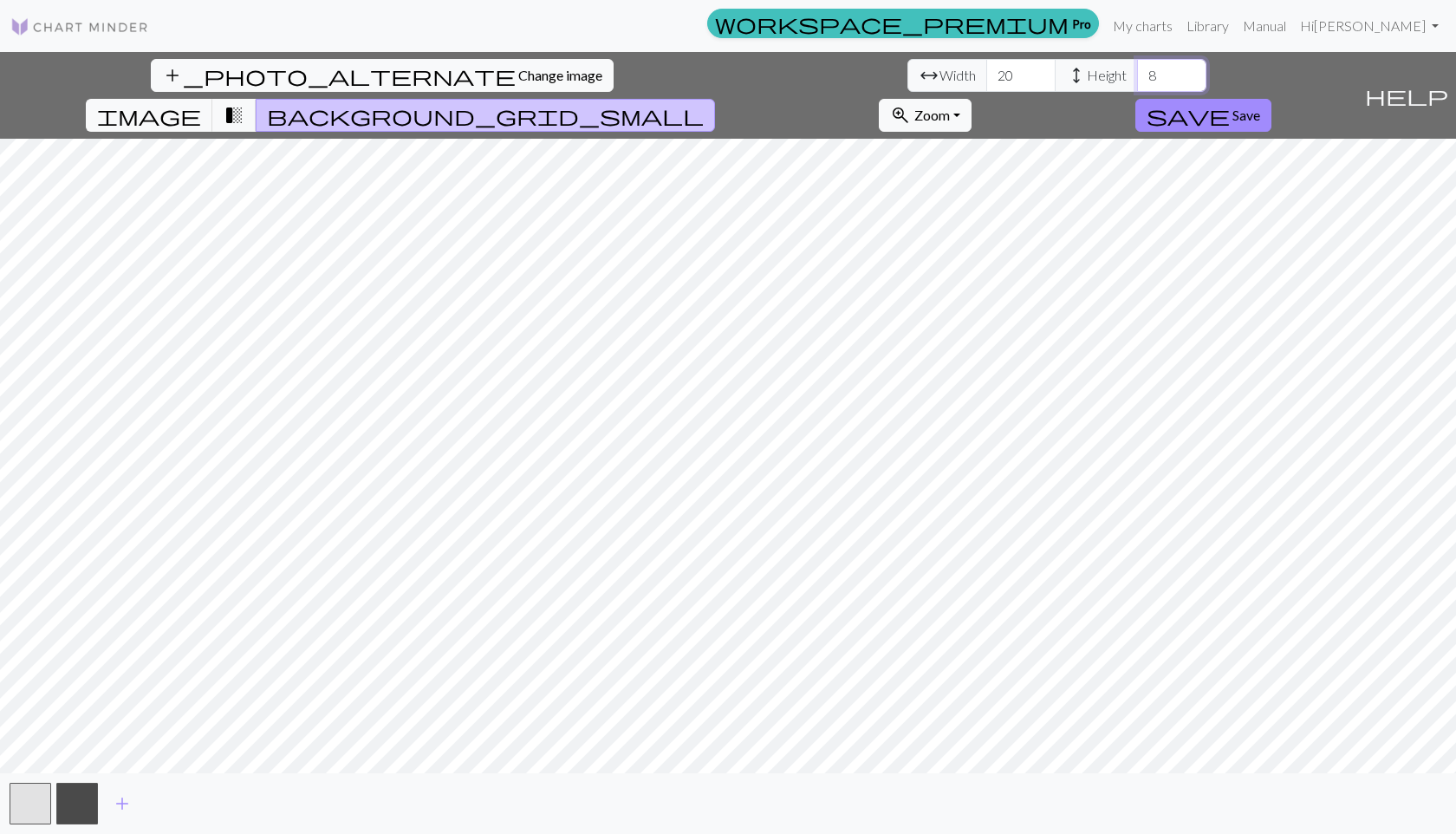
click at [1136, 68] on input "8" at bounding box center [1171, 75] width 69 height 33
type input "71"
click at [1136, 68] on input "71" at bounding box center [1171, 75] width 69 height 33
click at [918, 75] on span "arrow_range" at bounding box center [929, 75] width 21 height 25
click at [986, 67] on input "20" at bounding box center [1020, 75] width 69 height 33
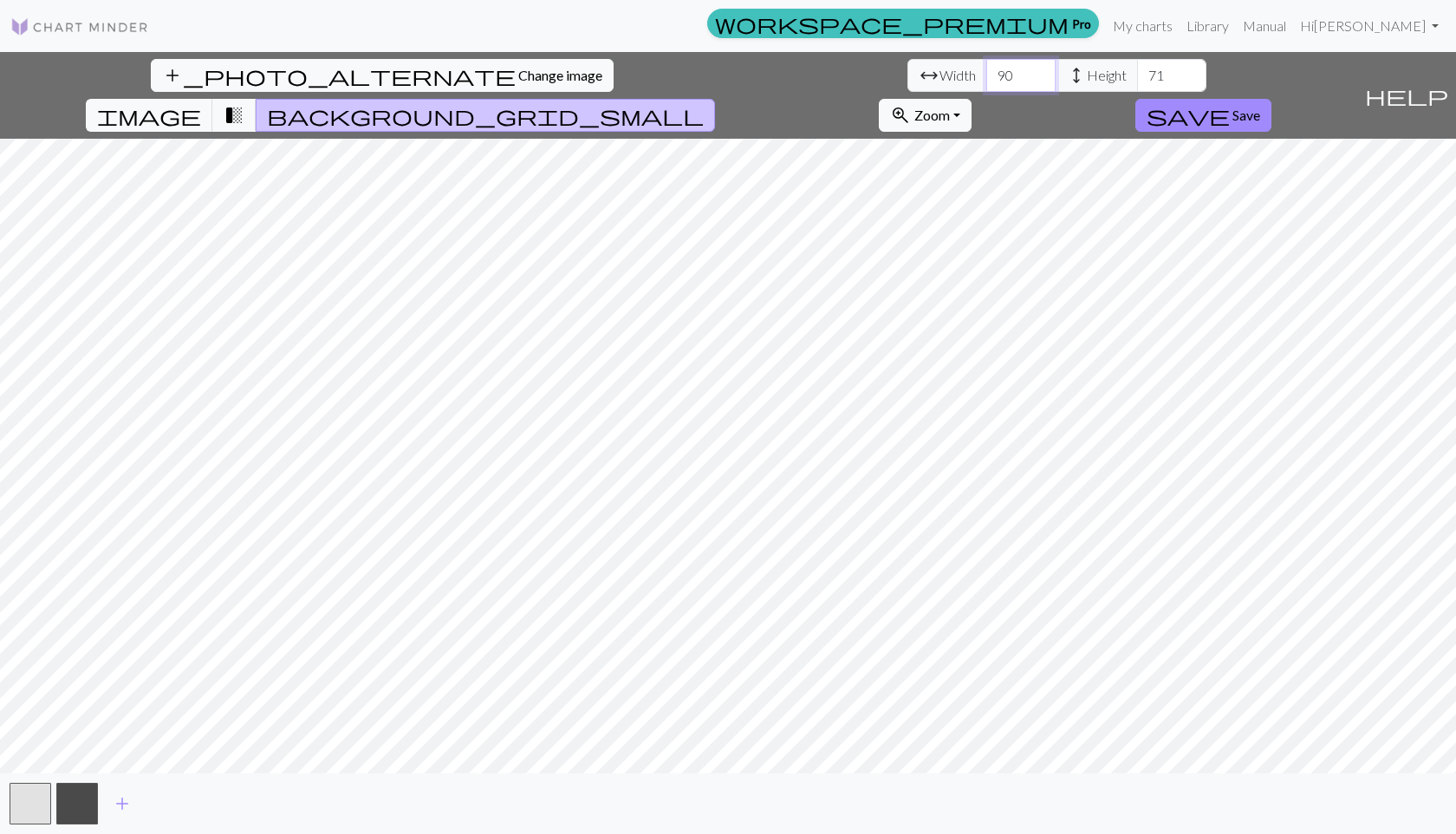
click at [986, 67] on input "90" at bounding box center [1020, 75] width 69 height 33
click at [986, 80] on input "89" at bounding box center [1020, 75] width 69 height 33
click at [986, 80] on input "88" at bounding box center [1020, 75] width 69 height 33
click at [986, 80] on input "87" at bounding box center [1020, 75] width 69 height 33
click at [986, 80] on input "86" at bounding box center [1020, 75] width 69 height 33
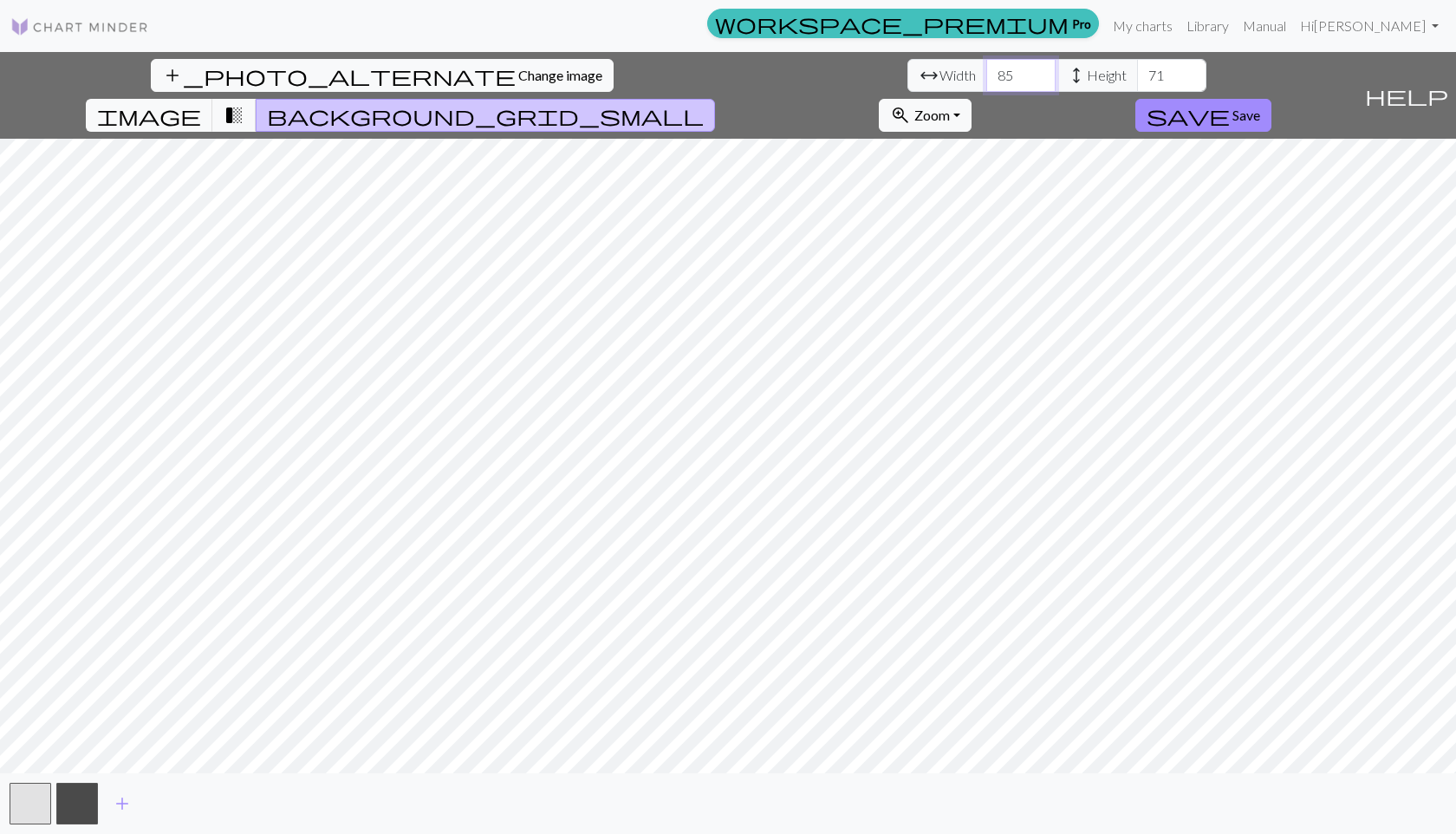
type input "85"
click at [986, 80] on input "85" at bounding box center [1020, 75] width 69 height 33
click at [1136, 82] on input "70" at bounding box center [1171, 75] width 69 height 33
click at [1136, 82] on input "69" at bounding box center [1171, 75] width 69 height 33
click at [1136, 82] on input "68" at bounding box center [1171, 75] width 69 height 33
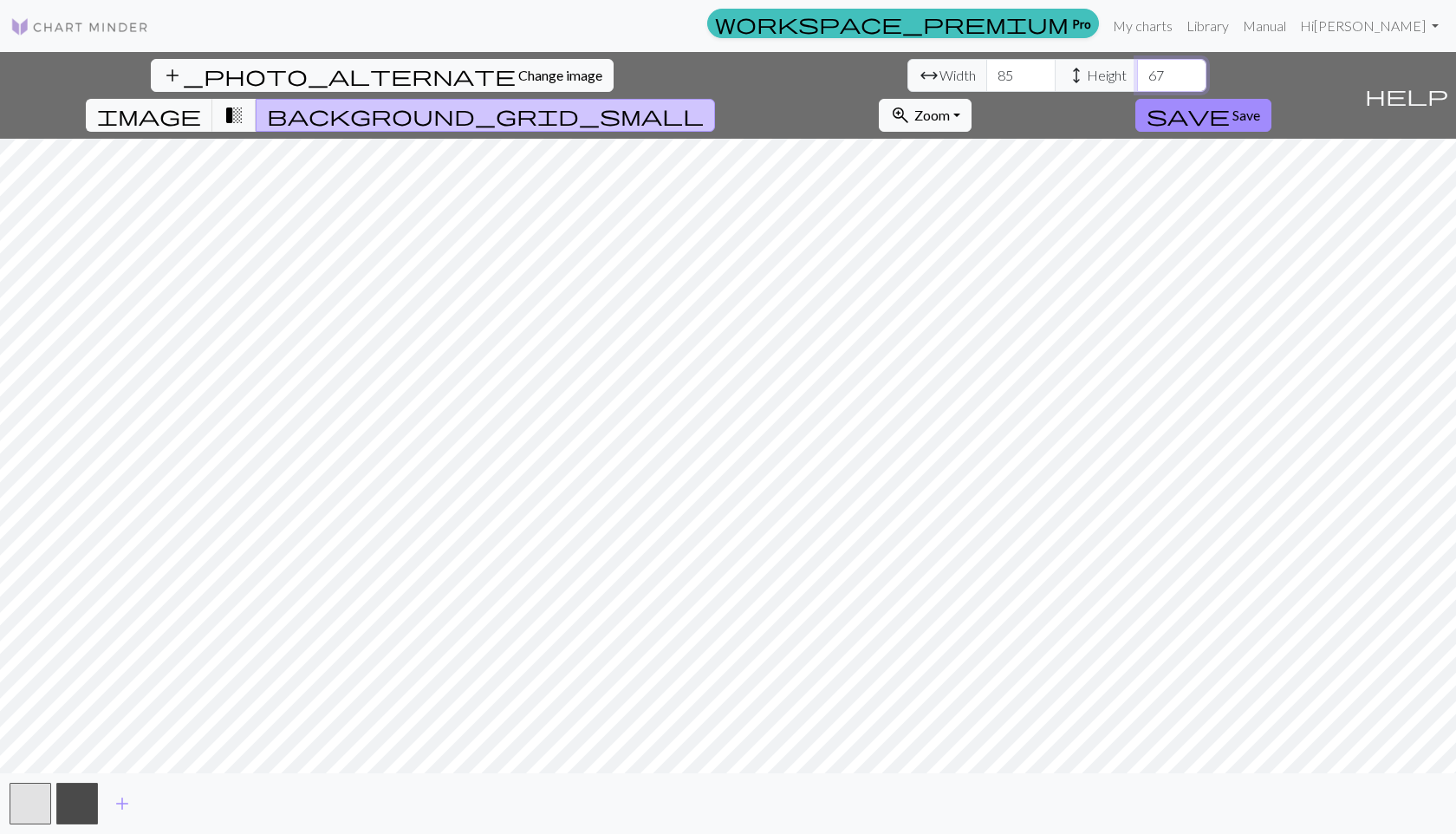
click at [1136, 82] on input "67" at bounding box center [1171, 75] width 69 height 33
click at [1136, 82] on input "66" at bounding box center [1171, 75] width 69 height 33
click at [1136, 82] on input "65" at bounding box center [1171, 75] width 69 height 33
click at [1136, 82] on input "64" at bounding box center [1171, 75] width 69 height 33
type input "63"
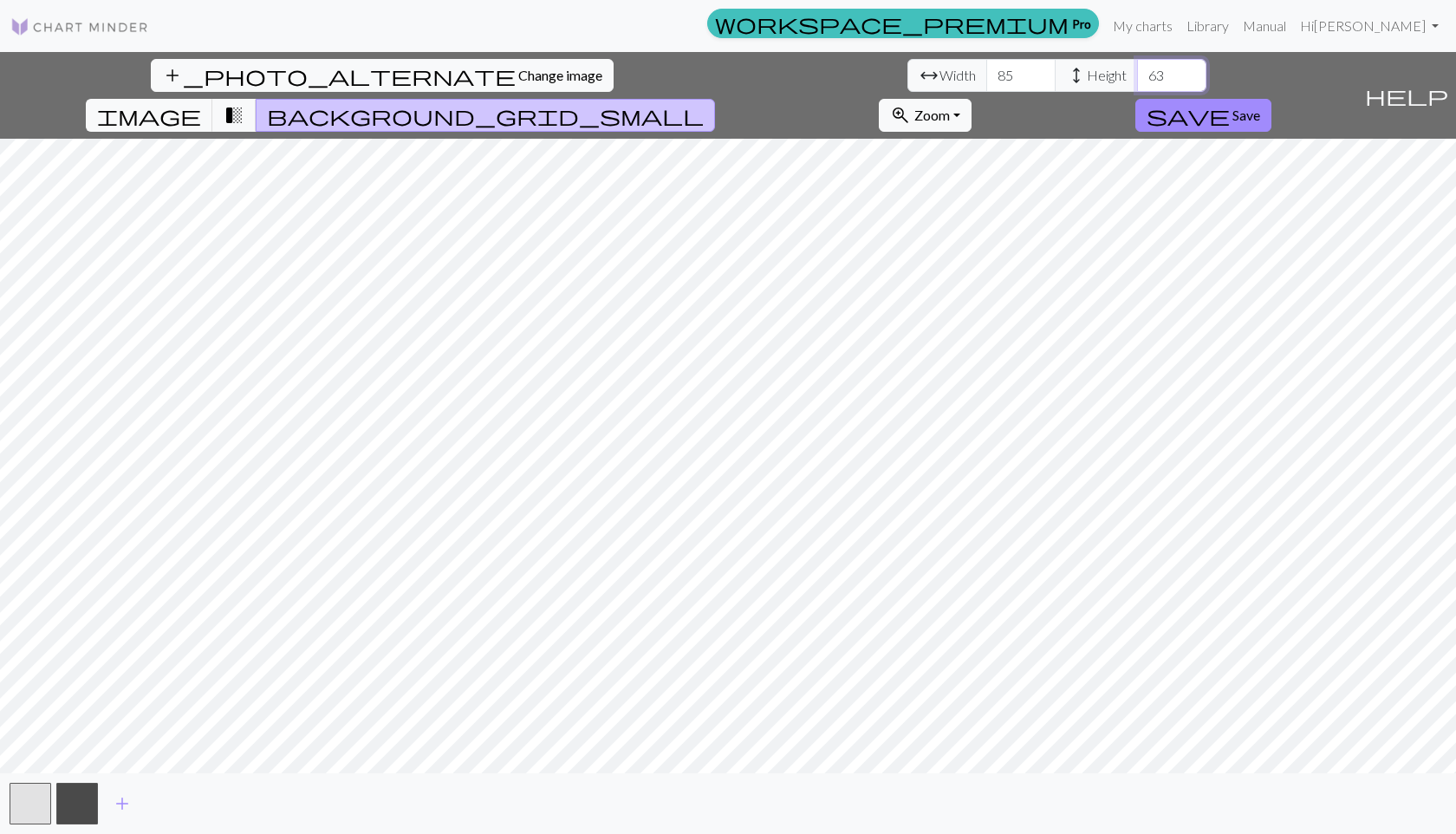
click at [1136, 82] on input "63" at bounding box center [1171, 75] width 69 height 33
click at [986, 79] on input "84" at bounding box center [1020, 75] width 69 height 33
click at [986, 79] on input "83" at bounding box center [1020, 75] width 69 height 33
click at [986, 79] on input "82" at bounding box center [1020, 75] width 69 height 33
type input "81"
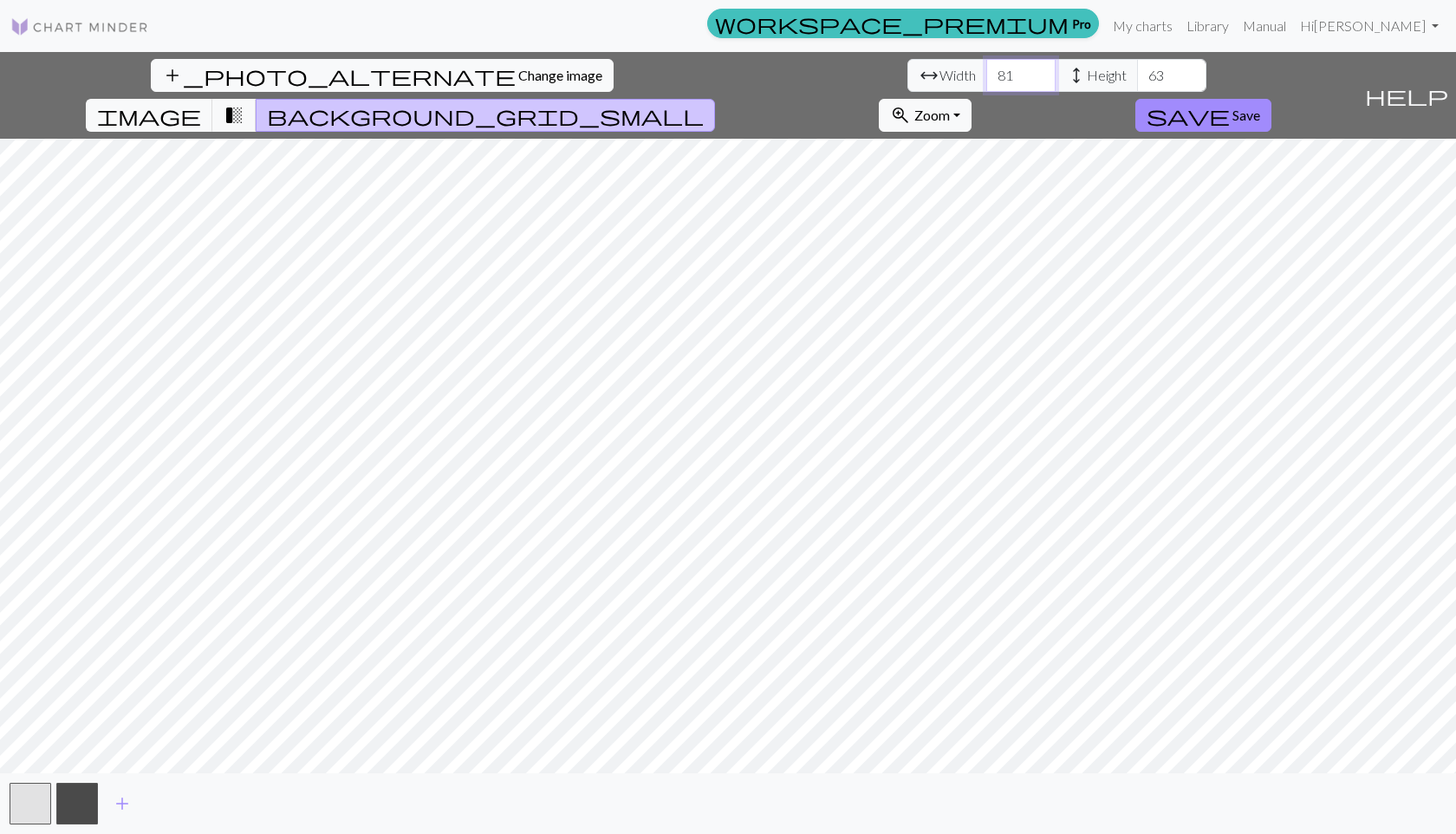
click at [986, 79] on input "81" at bounding box center [1020, 75] width 69 height 33
click at [1136, 79] on input "62" at bounding box center [1171, 75] width 69 height 33
click at [1136, 62] on input "62" at bounding box center [1171, 75] width 69 height 33
click at [1136, 71] on input "63" at bounding box center [1171, 75] width 69 height 33
click at [1136, 71] on input "64" at bounding box center [1171, 75] width 69 height 33
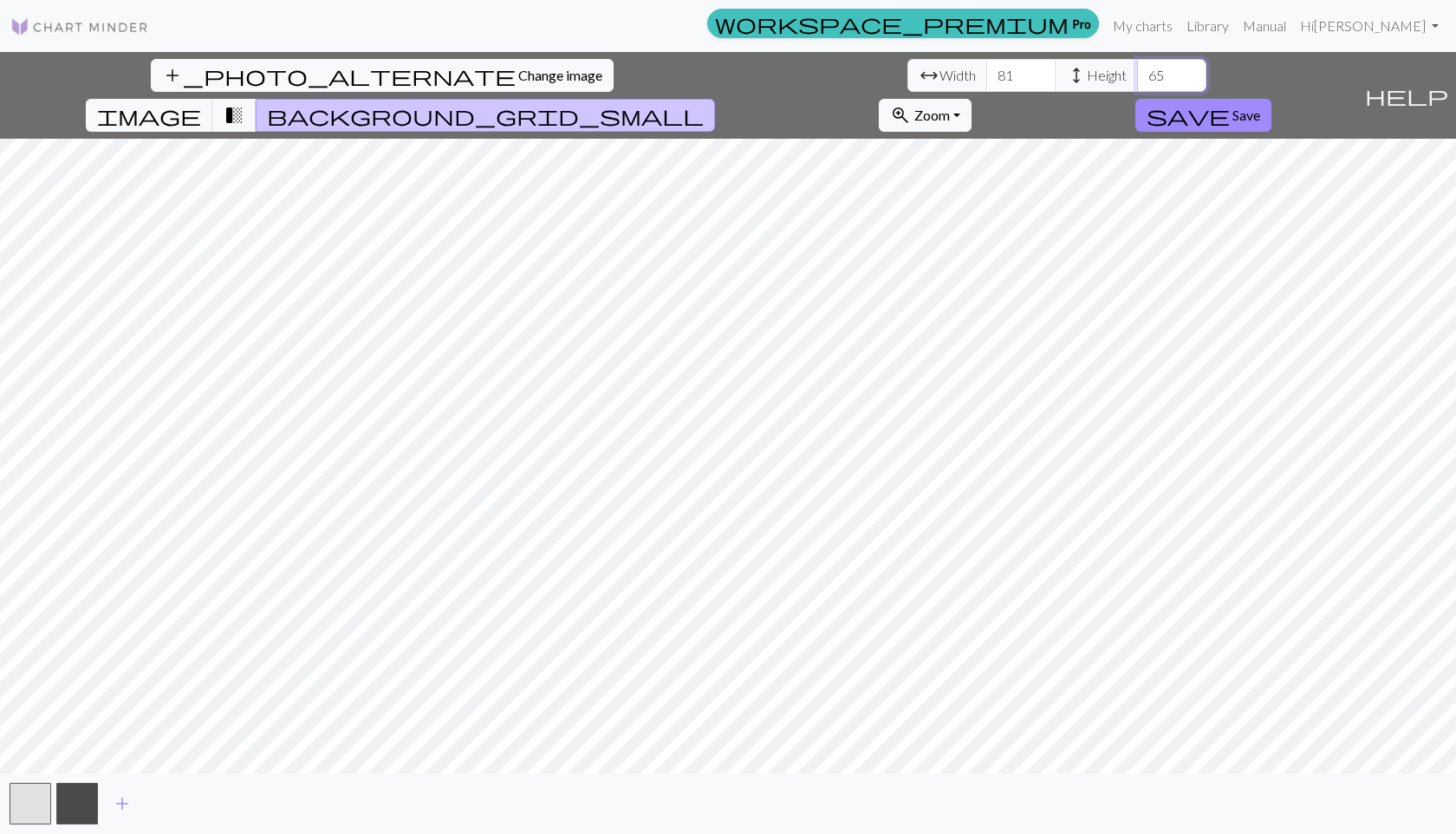
click at [1136, 71] on input "65" at bounding box center [1171, 75] width 69 height 33
click at [1136, 71] on input "66" at bounding box center [1171, 75] width 69 height 33
click at [1136, 83] on input "65" at bounding box center [1171, 75] width 69 height 33
click at [1136, 83] on input "64" at bounding box center [1171, 75] width 69 height 33
click at [1136, 83] on input "63" at bounding box center [1171, 75] width 69 height 33
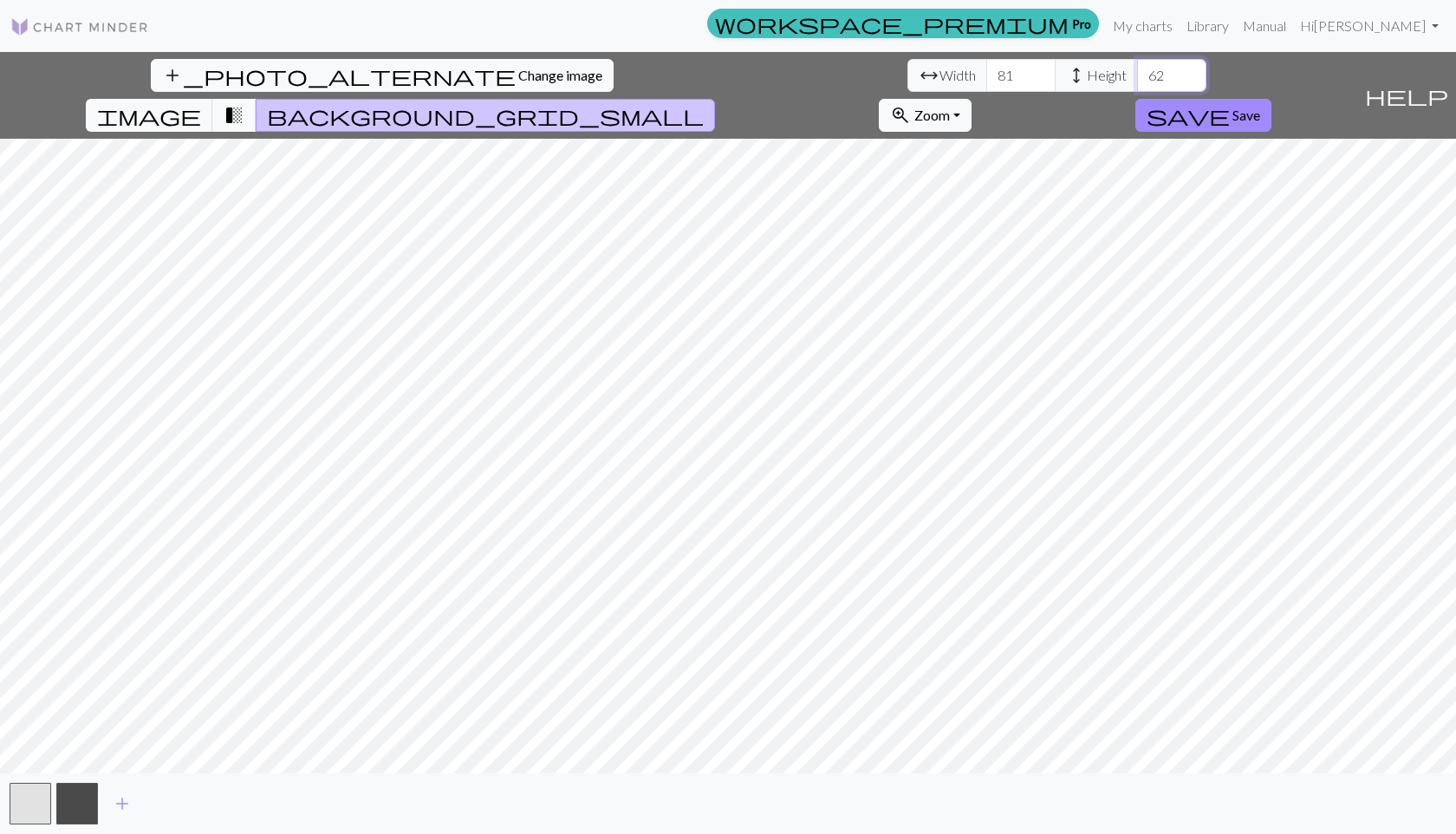
click at [1136, 83] on input "62" at bounding box center [1171, 75] width 69 height 33
click at [1136, 83] on input "61" at bounding box center [1171, 75] width 69 height 33
click at [1136, 83] on input "60" at bounding box center [1171, 75] width 69 height 33
type input "89"
click at [1136, 67] on input "89" at bounding box center [1171, 75] width 69 height 33
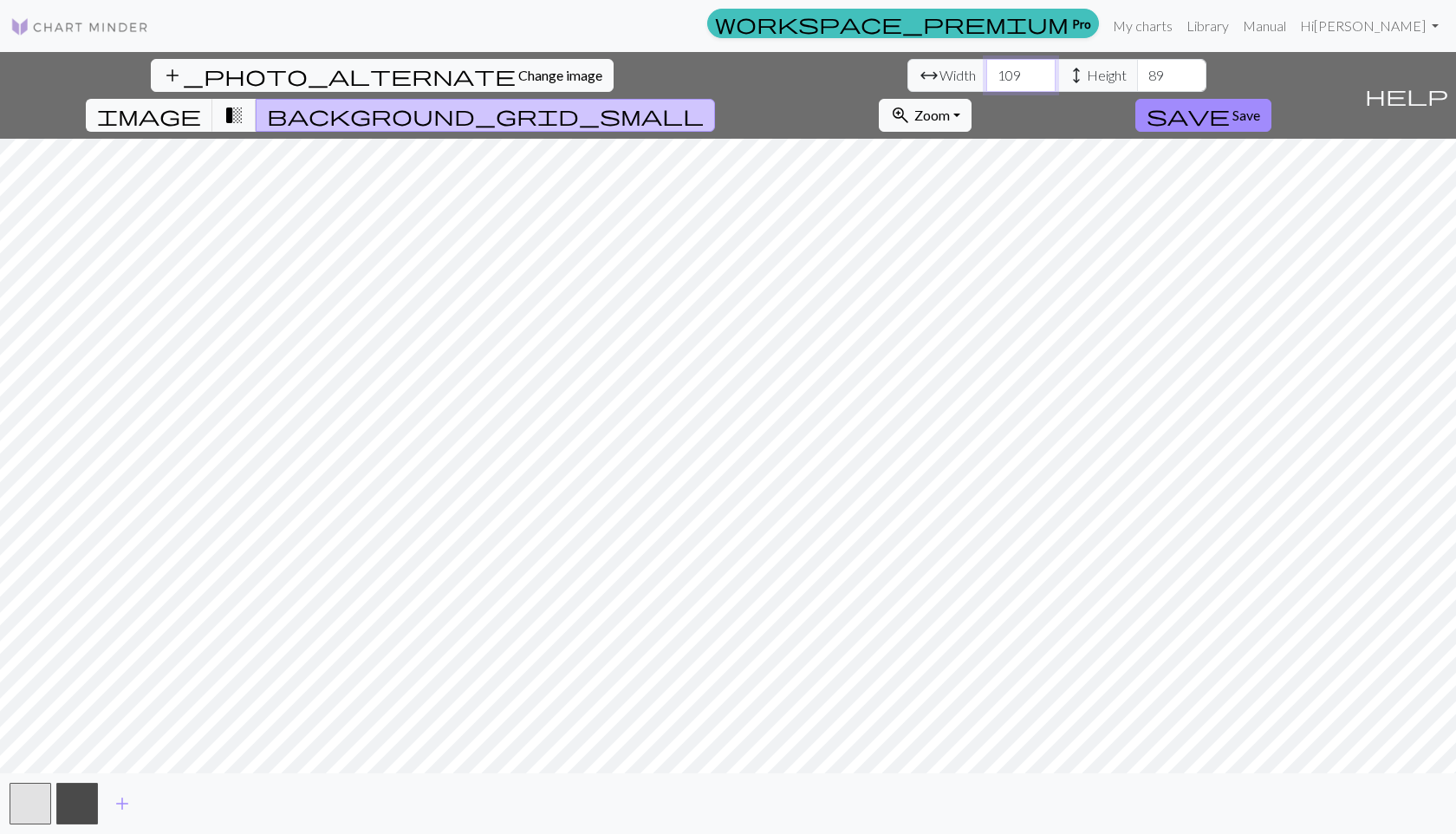
click at [986, 69] on input "109" at bounding box center [1020, 75] width 69 height 33
click at [986, 69] on input "110" at bounding box center [1020, 75] width 69 height 33
click at [986, 69] on input "111" at bounding box center [1020, 75] width 69 height 33
click at [986, 69] on input "112" at bounding box center [1020, 75] width 69 height 33
click at [986, 69] on input "113" at bounding box center [1020, 75] width 69 height 33
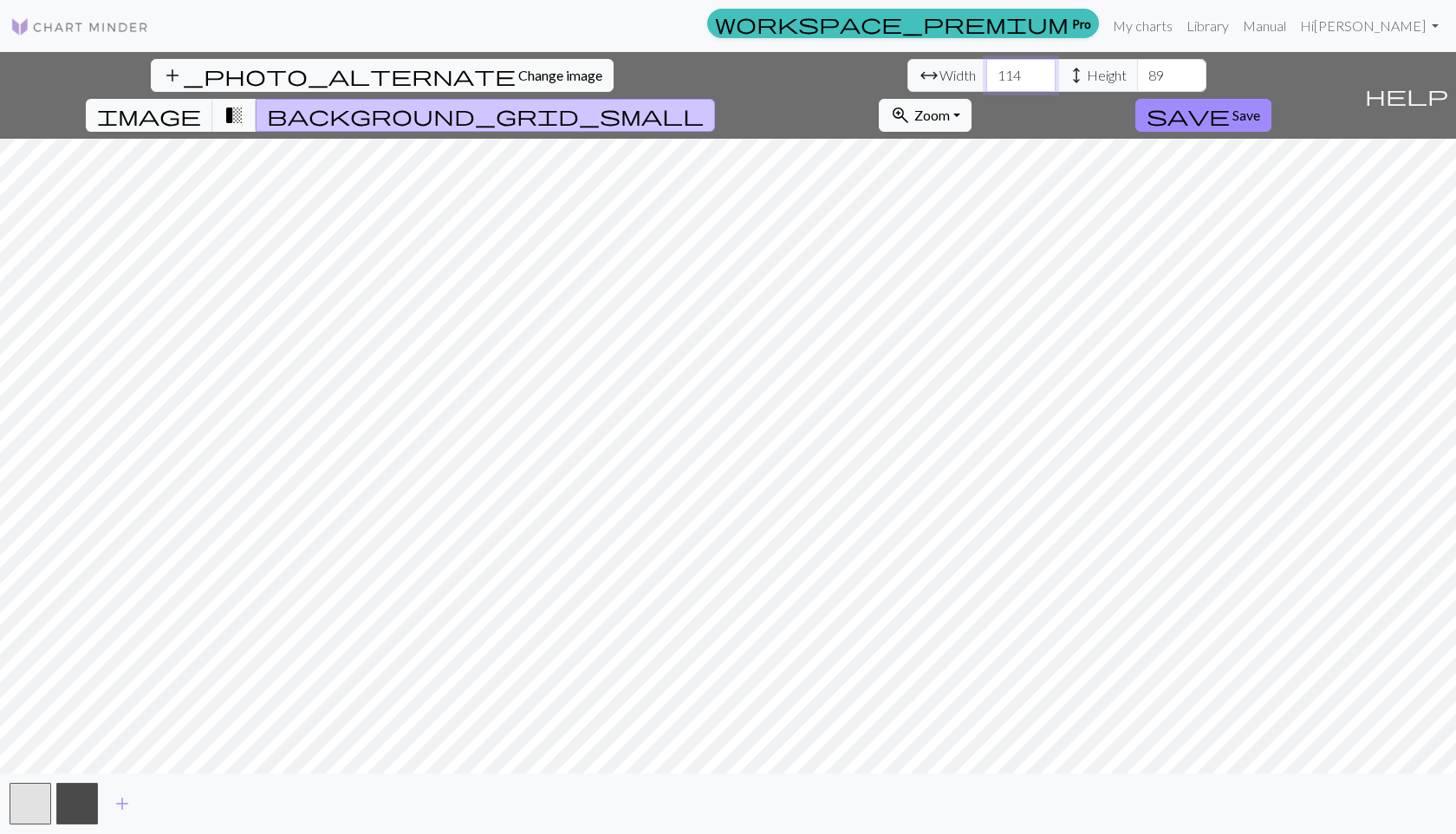
click at [986, 69] on input "114" at bounding box center [1020, 75] width 69 height 33
click at [986, 69] on input "153" at bounding box center [1020, 75] width 69 height 33
type input "154"
click at [986, 70] on input "154" at bounding box center [1020, 75] width 69 height 33
click at [1136, 77] on input "54" at bounding box center [1171, 75] width 69 height 33
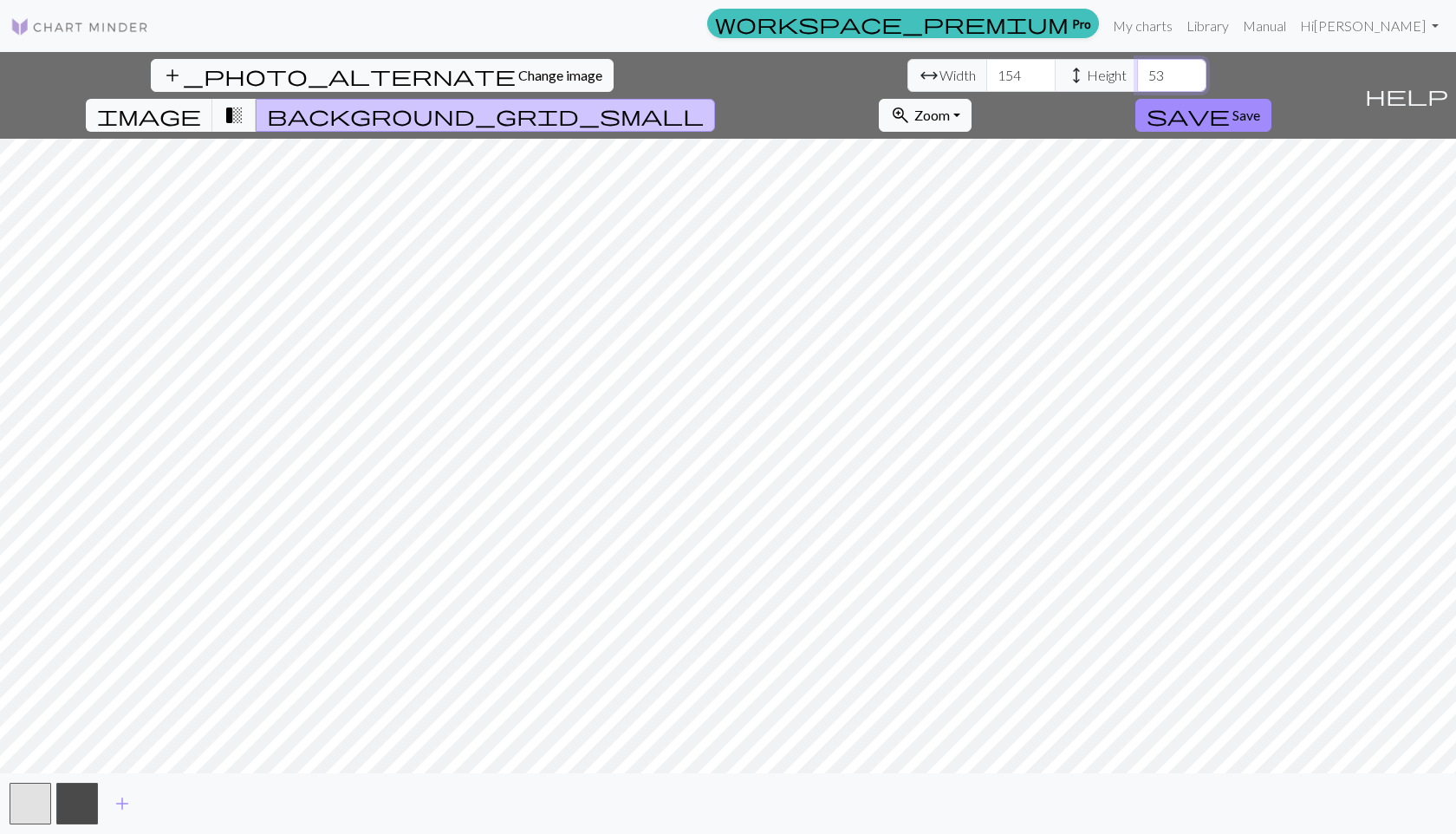
type input "53"
click at [1136, 78] on input "53" at bounding box center [1171, 75] width 69 height 33
click at [986, 83] on input "124" at bounding box center [1020, 75] width 69 height 33
click at [986, 82] on input "123" at bounding box center [1020, 75] width 69 height 33
click at [986, 82] on input "122" at bounding box center [1020, 75] width 69 height 33
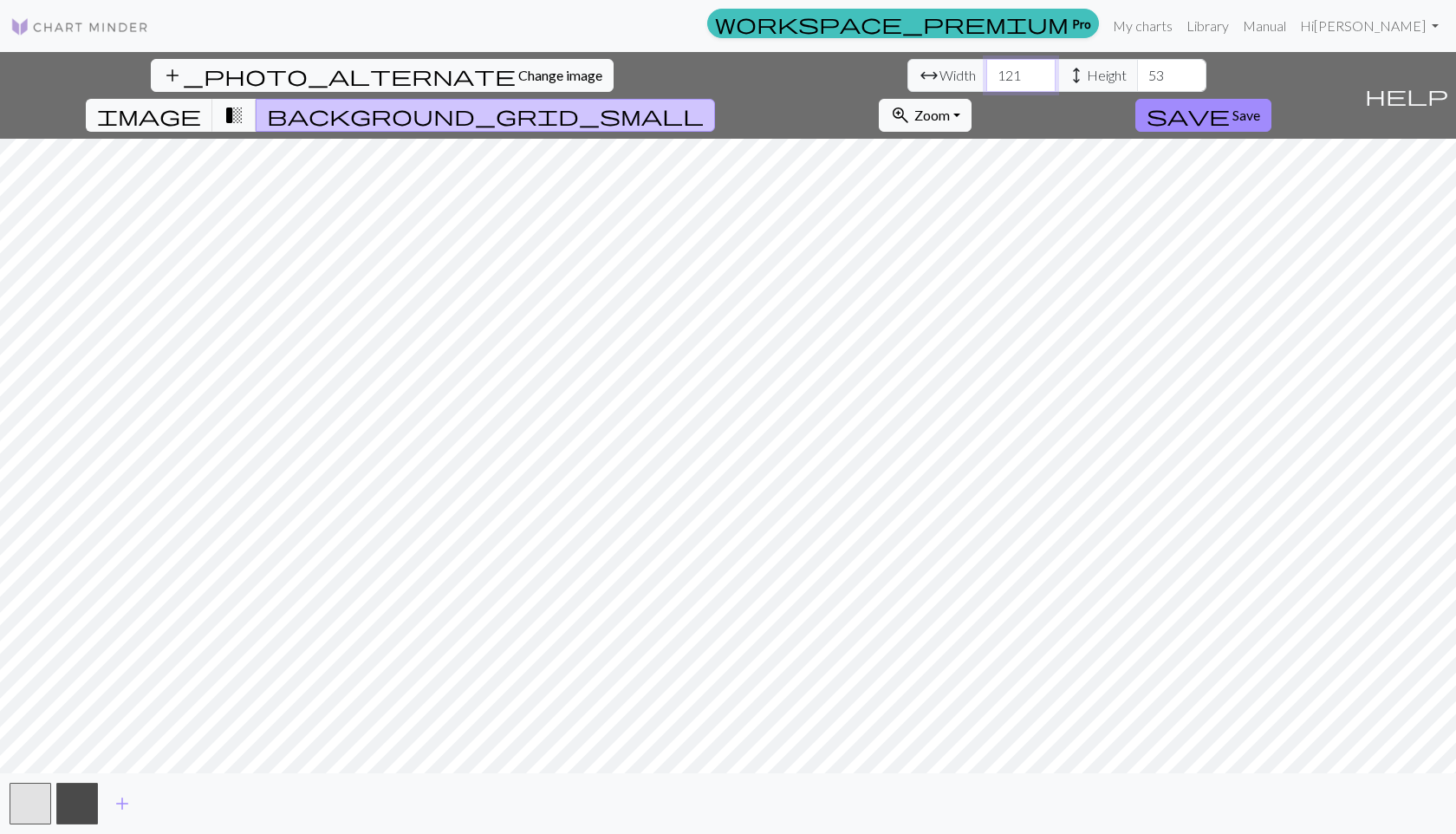
click at [986, 82] on input "121" at bounding box center [1020, 75] width 69 height 33
click at [986, 82] on input "120" at bounding box center [1020, 75] width 69 height 33
click at [986, 82] on input "119" at bounding box center [1020, 75] width 69 height 33
click at [986, 82] on input "118" at bounding box center [1020, 75] width 69 height 33
click at [986, 82] on input "117" at bounding box center [1020, 75] width 69 height 33
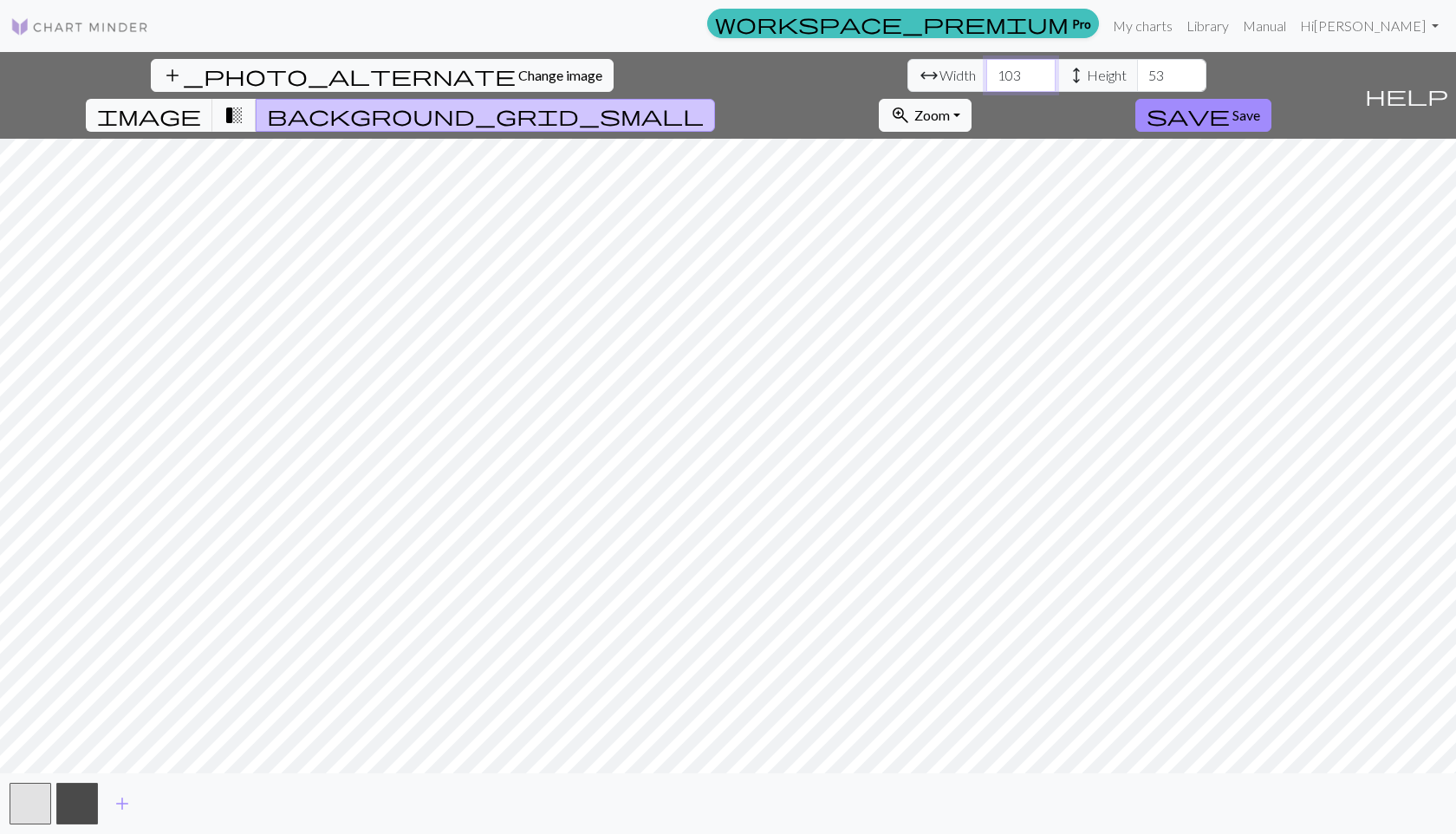
click at [986, 82] on input "102" at bounding box center [1020, 75] width 69 height 33
click at [986, 82] on input "101" at bounding box center [1020, 75] width 69 height 33
click at [986, 82] on input "100" at bounding box center [1020, 75] width 69 height 33
click at [986, 82] on input "99" at bounding box center [1020, 75] width 69 height 33
click at [986, 82] on input "98" at bounding box center [1020, 75] width 69 height 33
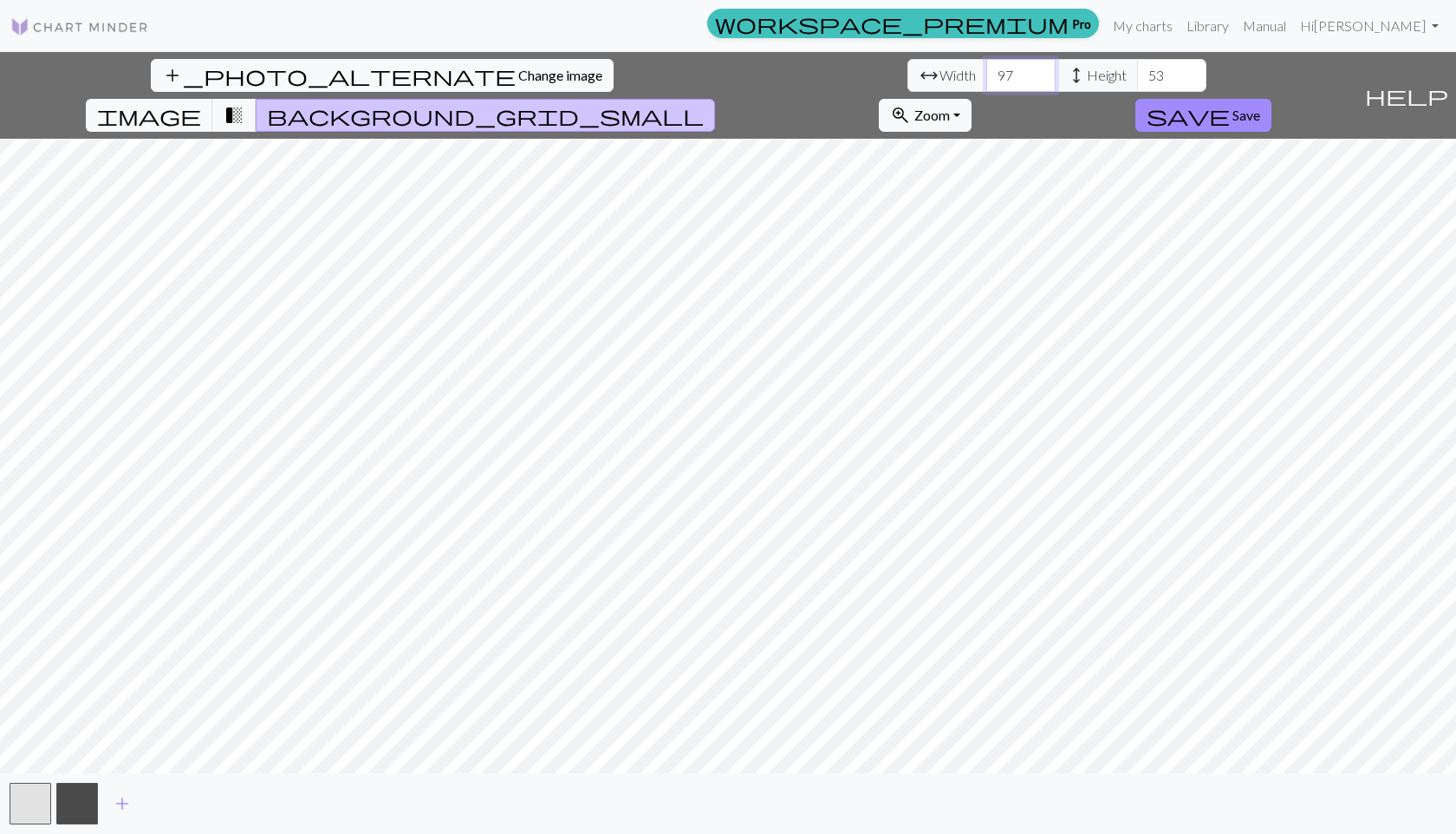
click at [986, 82] on input "97" at bounding box center [1020, 75] width 69 height 33
click at [986, 82] on input "96" at bounding box center [1020, 75] width 69 height 33
click at [986, 82] on input "95" at bounding box center [1020, 75] width 69 height 33
click at [986, 82] on input "94" at bounding box center [1020, 75] width 69 height 33
click at [986, 82] on input "93" at bounding box center [1020, 75] width 69 height 33
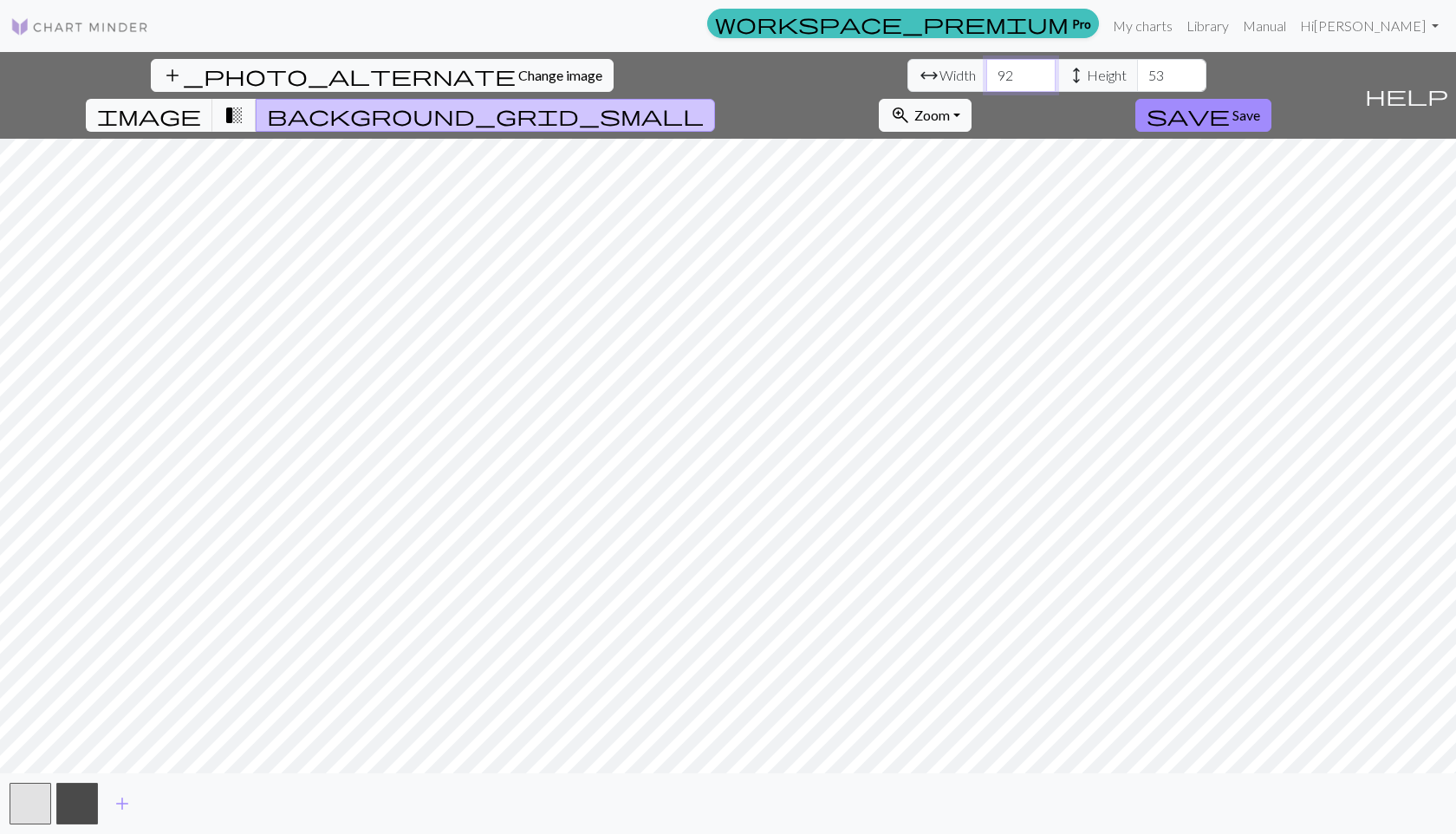
click at [986, 82] on input "92" at bounding box center [1020, 75] width 69 height 33
click at [986, 82] on input "91" at bounding box center [1020, 75] width 69 height 33
click at [986, 82] on input "90" at bounding box center [1020, 75] width 69 height 33
click at [986, 82] on input "89" at bounding box center [1020, 75] width 69 height 33
click at [986, 82] on input "88" at bounding box center [1020, 75] width 69 height 33
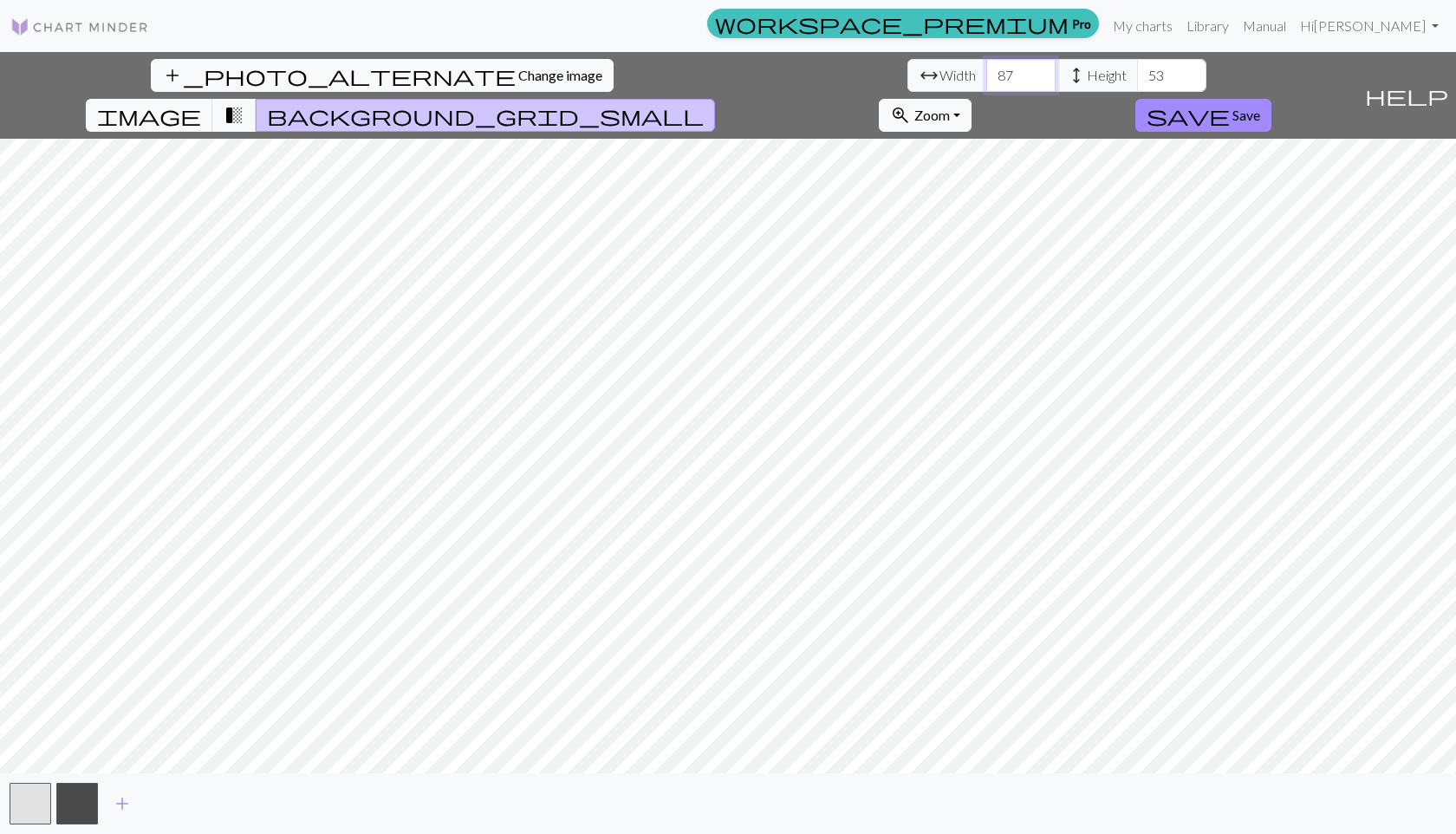
click at [986, 82] on input "87" at bounding box center [1020, 75] width 69 height 33
click at [986, 82] on input "86" at bounding box center [1020, 75] width 69 height 33
click at [986, 82] on input "85" at bounding box center [1020, 75] width 69 height 33
click at [986, 82] on input "84" at bounding box center [1020, 75] width 69 height 33
click at [986, 82] on input "83" at bounding box center [1020, 75] width 69 height 33
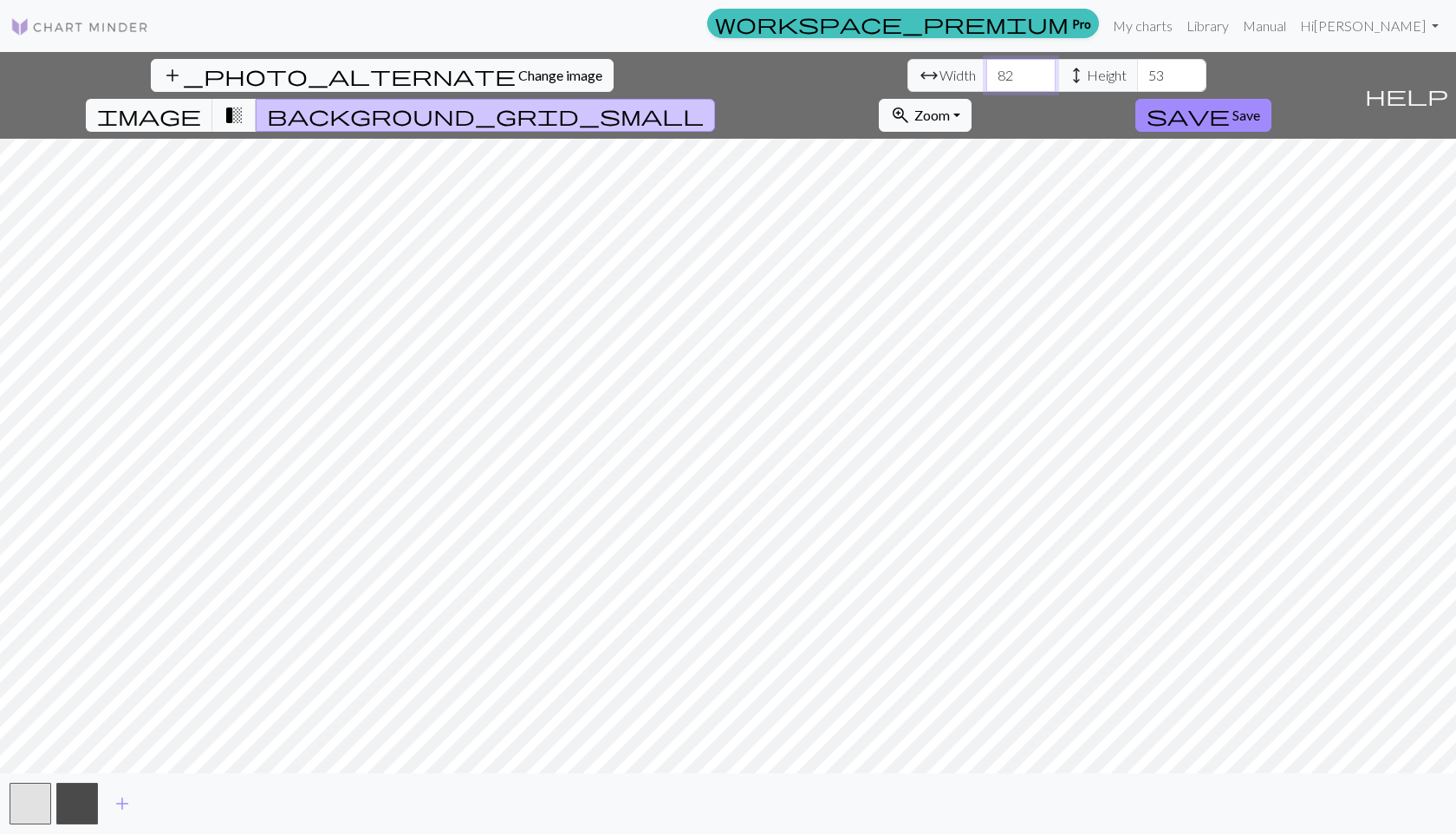
click at [986, 82] on input "82" at bounding box center [1020, 75] width 69 height 33
click at [986, 82] on input "81" at bounding box center [1020, 75] width 69 height 33
click at [986, 82] on input "80" at bounding box center [1020, 75] width 69 height 33
click at [986, 82] on input "79" at bounding box center [1020, 75] width 69 height 33
click at [986, 82] on input "78" at bounding box center [1020, 75] width 69 height 33
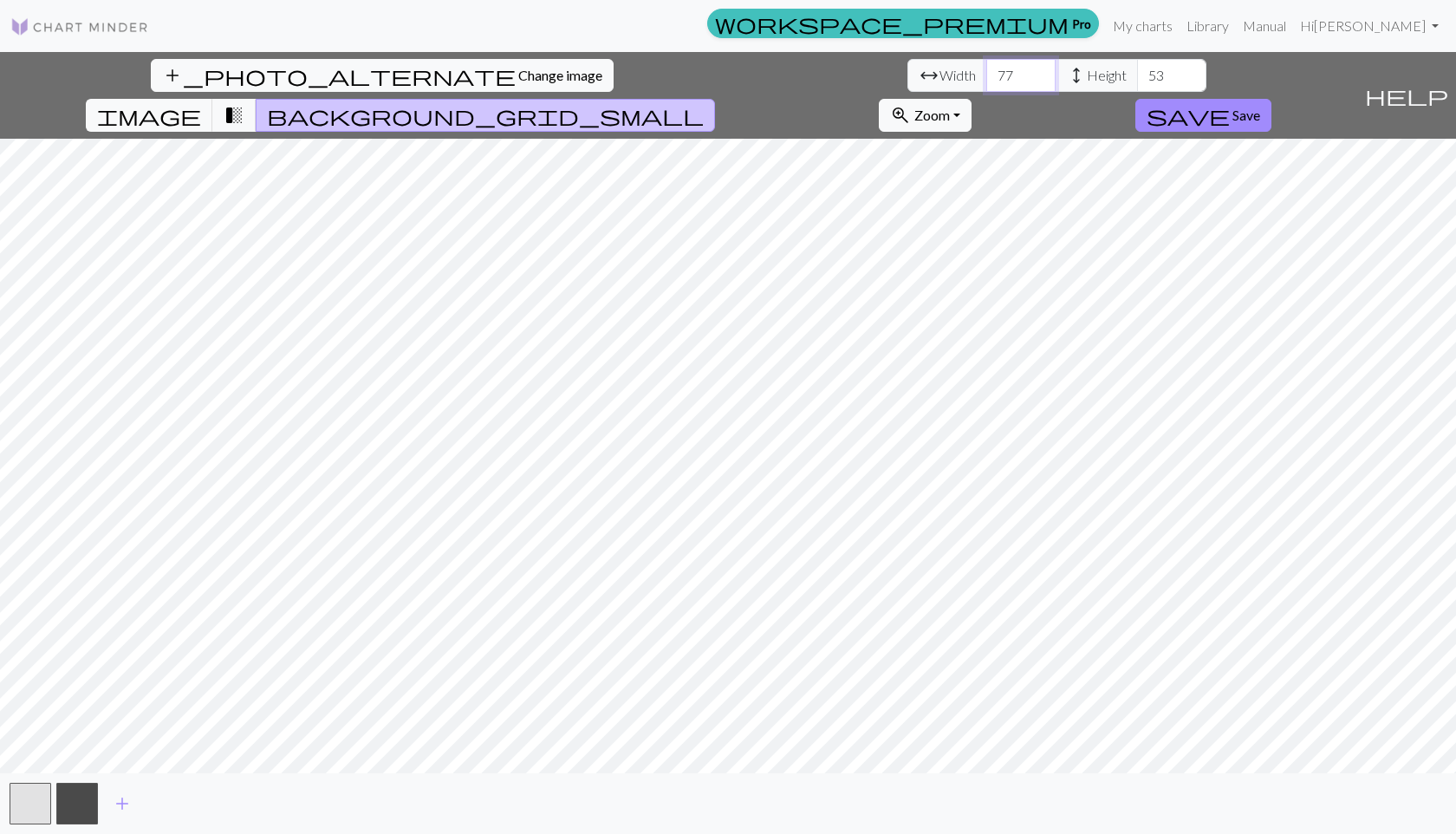
click at [986, 82] on input "77" at bounding box center [1020, 75] width 69 height 33
click at [986, 82] on input "76" at bounding box center [1020, 75] width 69 height 33
click at [986, 82] on input "75" at bounding box center [1020, 75] width 69 height 33
click at [986, 82] on input "74" at bounding box center [1020, 75] width 69 height 33
click at [986, 82] on input "73" at bounding box center [1020, 75] width 69 height 33
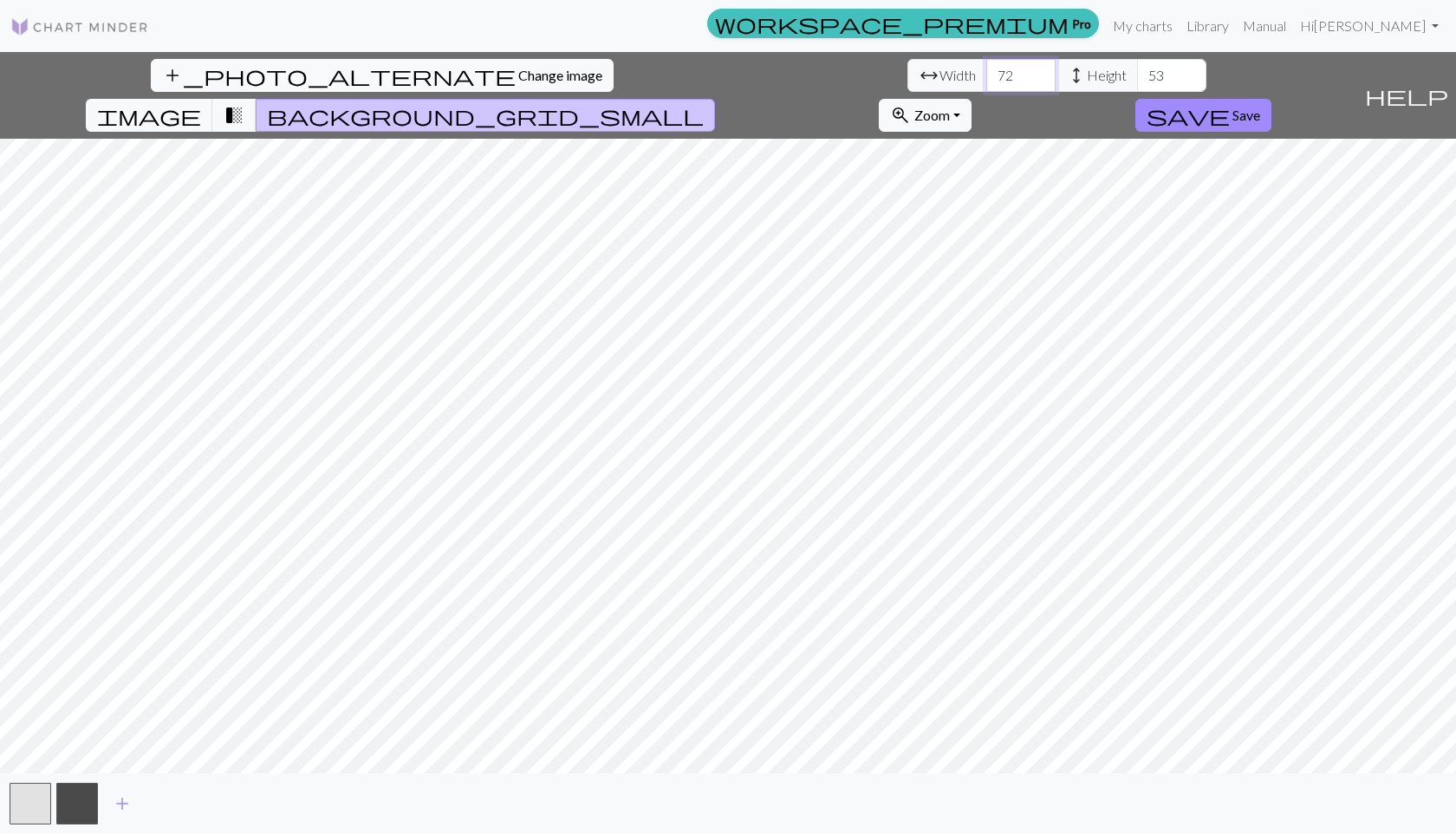
click at [986, 82] on input "72" at bounding box center [1020, 75] width 69 height 33
click at [986, 82] on input "71" at bounding box center [1020, 75] width 69 height 33
click at [986, 82] on input "70" at bounding box center [1020, 75] width 69 height 33
click at [986, 82] on input "69" at bounding box center [1020, 75] width 69 height 33
click at [986, 82] on input "68" at bounding box center [1020, 75] width 69 height 33
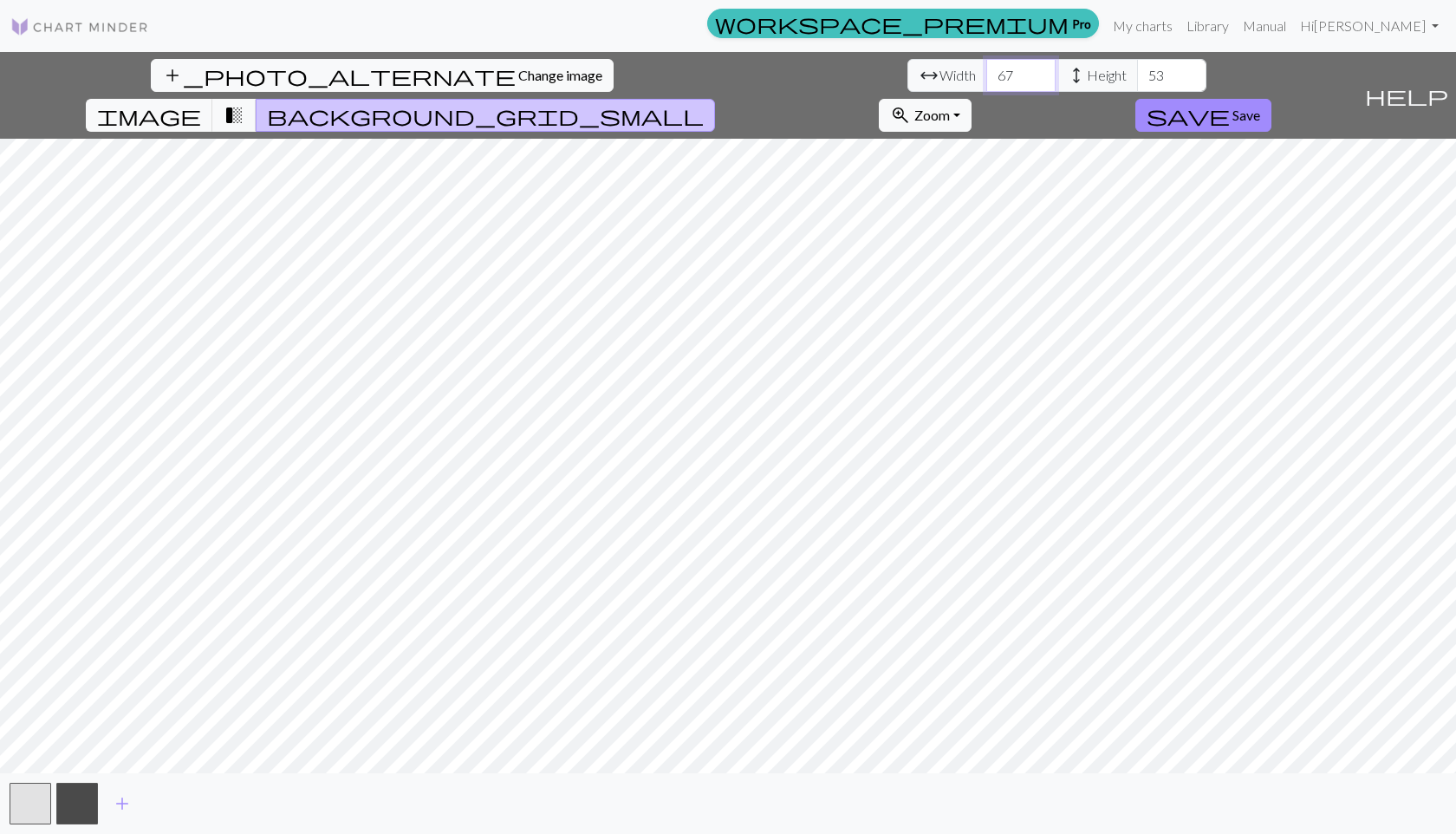
click at [986, 82] on input "67" at bounding box center [1020, 75] width 69 height 33
click at [986, 82] on input "66" at bounding box center [1020, 75] width 69 height 33
click at [986, 82] on input "65" at bounding box center [1020, 75] width 69 height 33
click at [986, 82] on input "64" at bounding box center [1020, 75] width 69 height 33
click at [986, 82] on input "63" at bounding box center [1020, 75] width 69 height 33
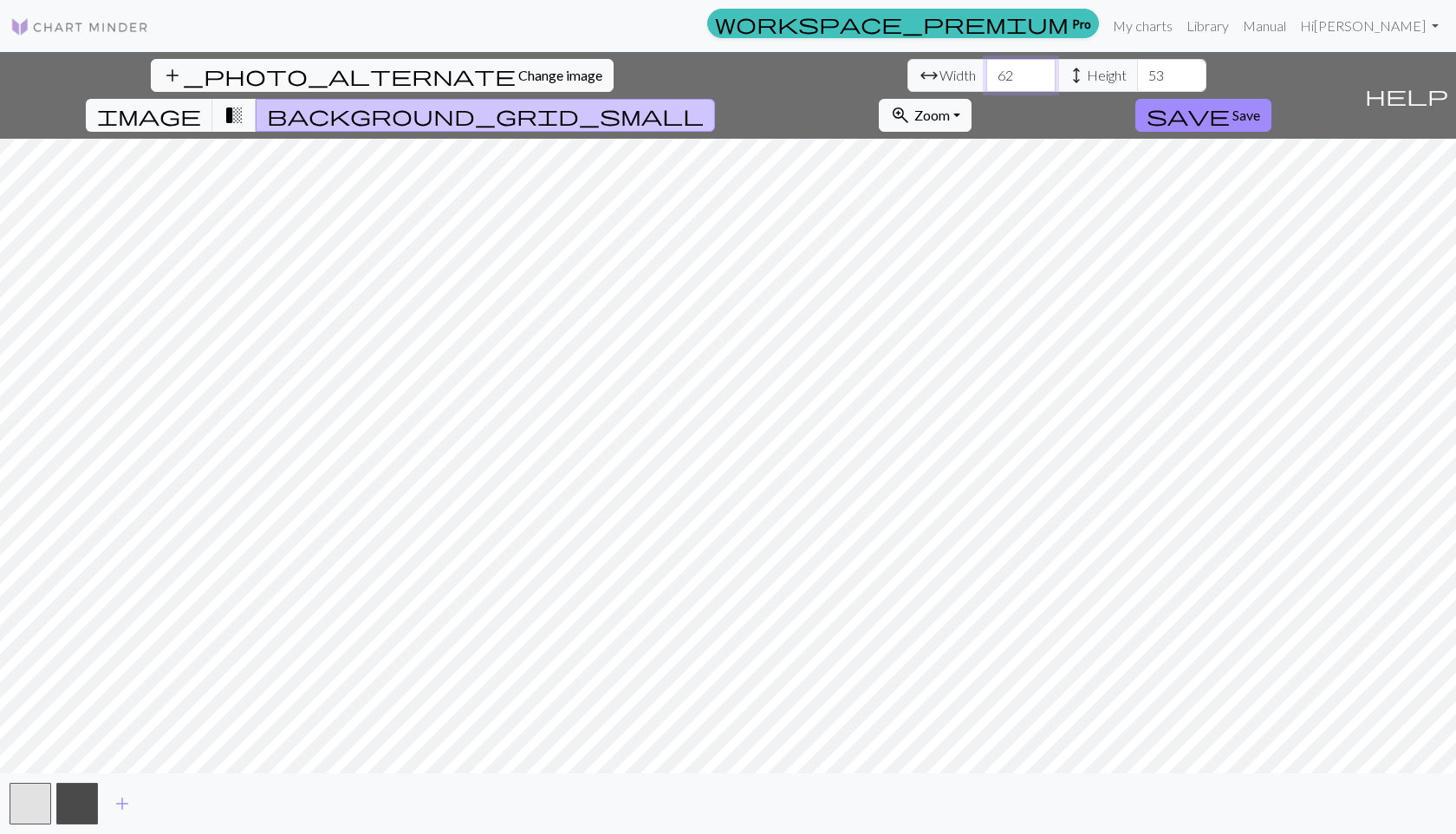
click at [986, 82] on input "62" at bounding box center [1020, 75] width 69 height 33
click at [986, 82] on input "61" at bounding box center [1020, 75] width 69 height 33
type input "60"
click at [986, 82] on input "60" at bounding box center [1020, 75] width 69 height 33
click at [1136, 69] on input "54" at bounding box center [1171, 75] width 69 height 33
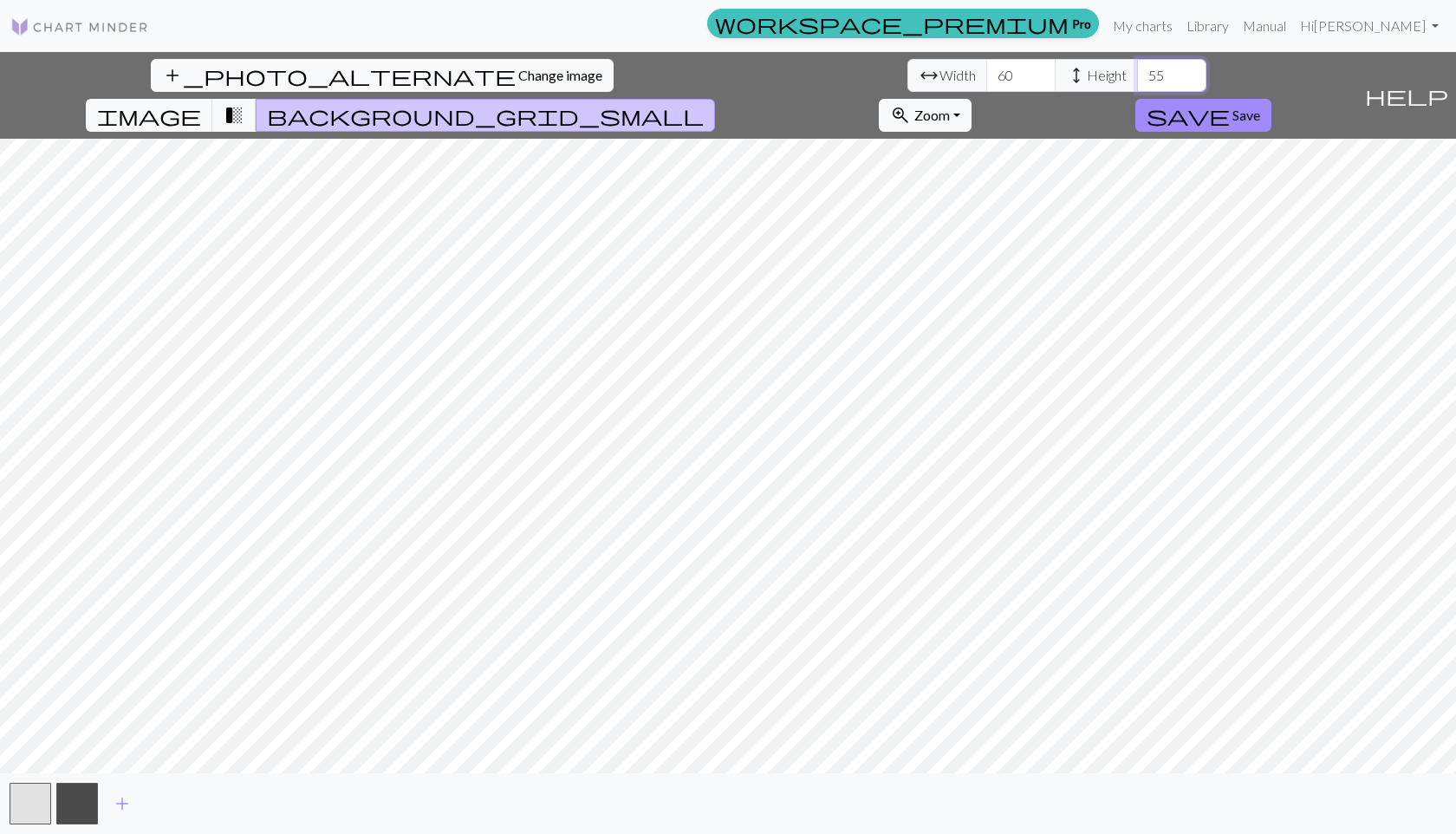
click at [1136, 69] on input "55" at bounding box center [1171, 75] width 69 height 33
click at [1136, 69] on input "56" at bounding box center [1171, 75] width 69 height 33
click at [1136, 69] on input "57" at bounding box center [1171, 75] width 69 height 33
click at [1136, 69] on input "58" at bounding box center [1171, 75] width 69 height 33
click at [1136, 69] on input "59" at bounding box center [1171, 75] width 69 height 33
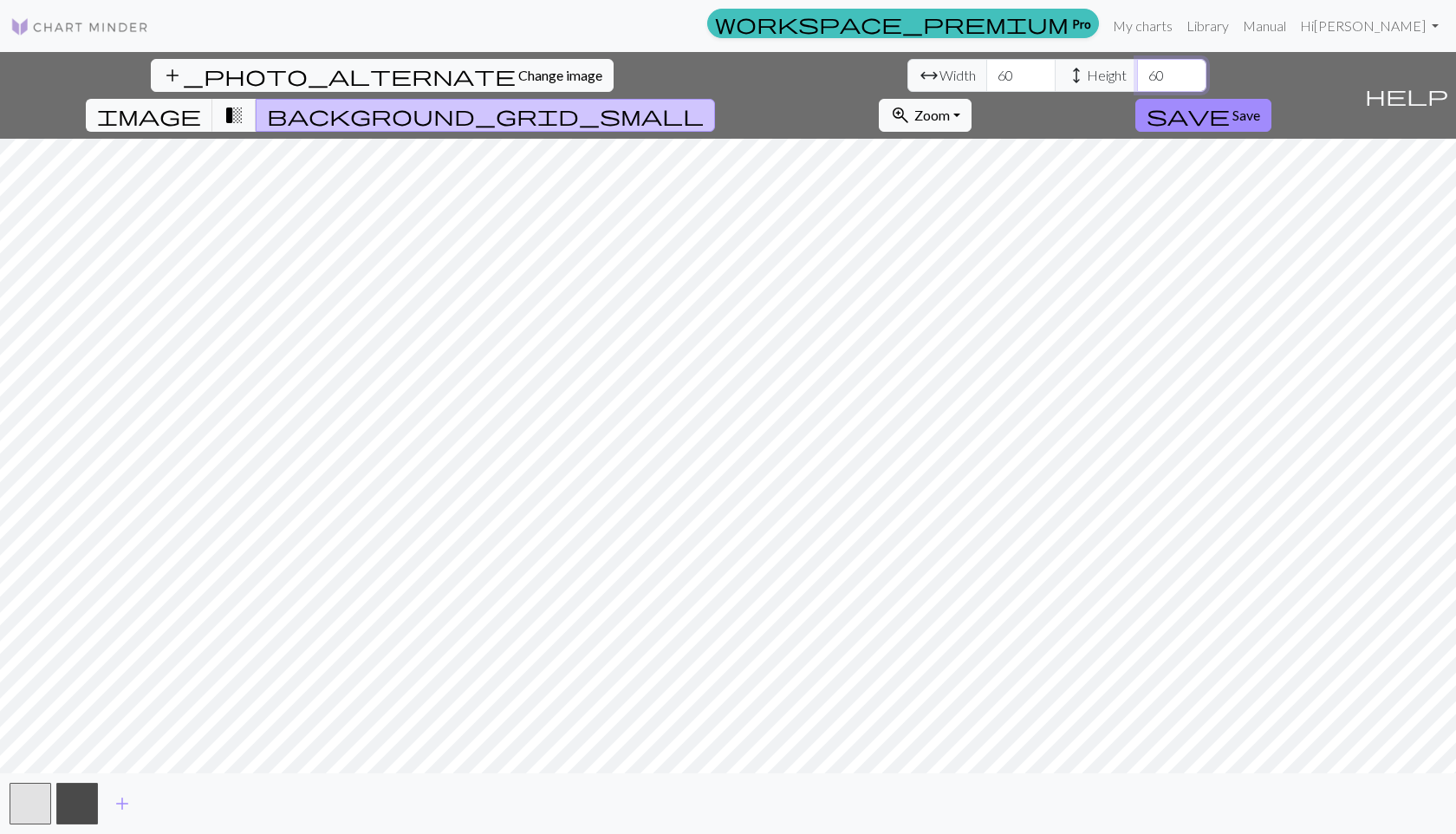
click at [1136, 69] on input "60" at bounding box center [1171, 75] width 69 height 33
click at [1136, 69] on input "61" at bounding box center [1171, 75] width 69 height 33
type input "62"
click at [1136, 69] on input "62" at bounding box center [1171, 75] width 69 height 33
click at [986, 70] on input "61" at bounding box center [1020, 75] width 69 height 33
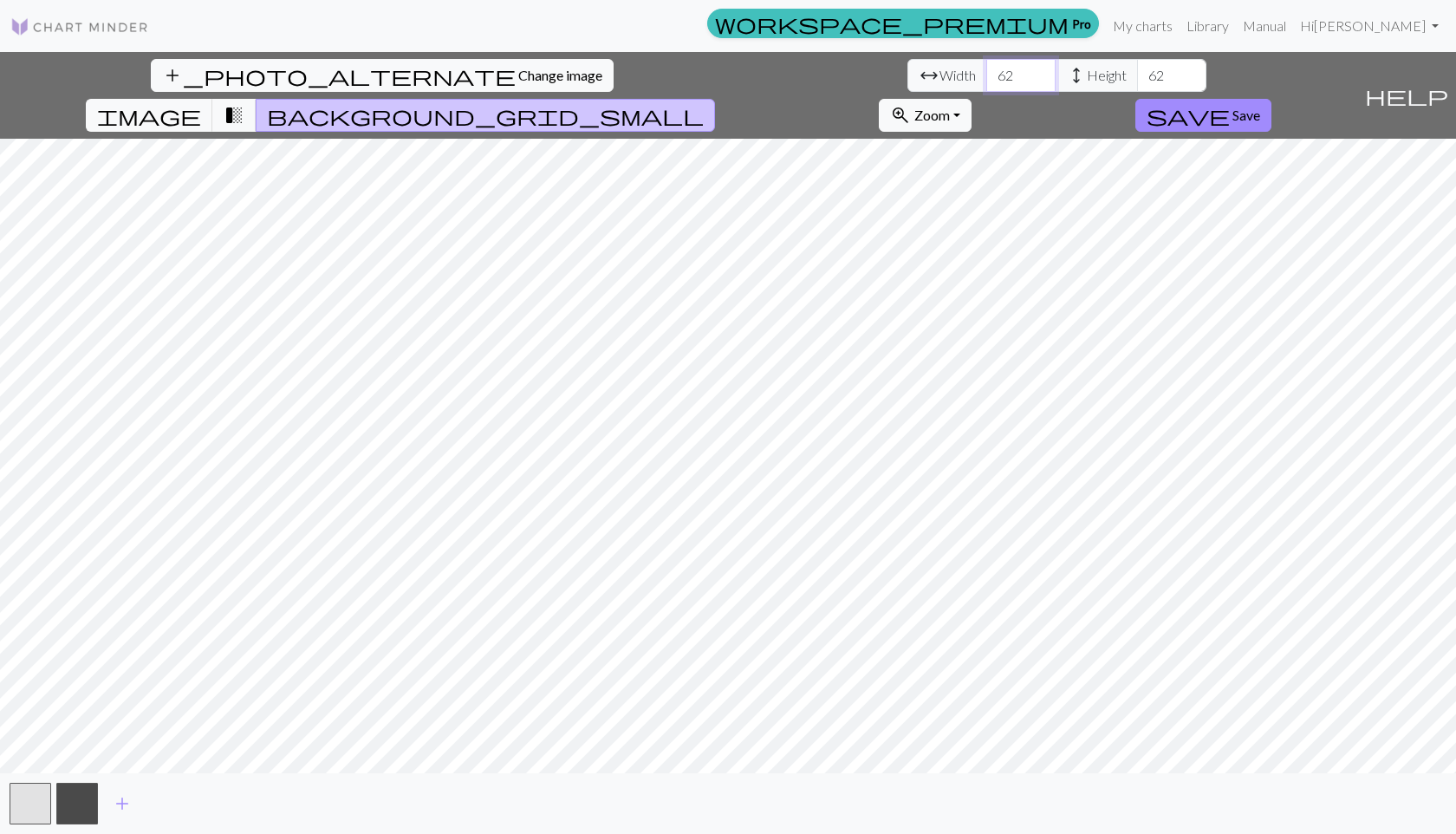
click at [986, 70] on input "62" at bounding box center [1020, 75] width 69 height 33
click at [986, 70] on input "63" at bounding box center [1020, 75] width 69 height 33
click at [986, 70] on input "64" at bounding box center [1020, 75] width 69 height 33
click at [986, 70] on input "65" at bounding box center [1020, 75] width 69 height 33
click at [986, 70] on input "66" at bounding box center [1020, 75] width 69 height 33
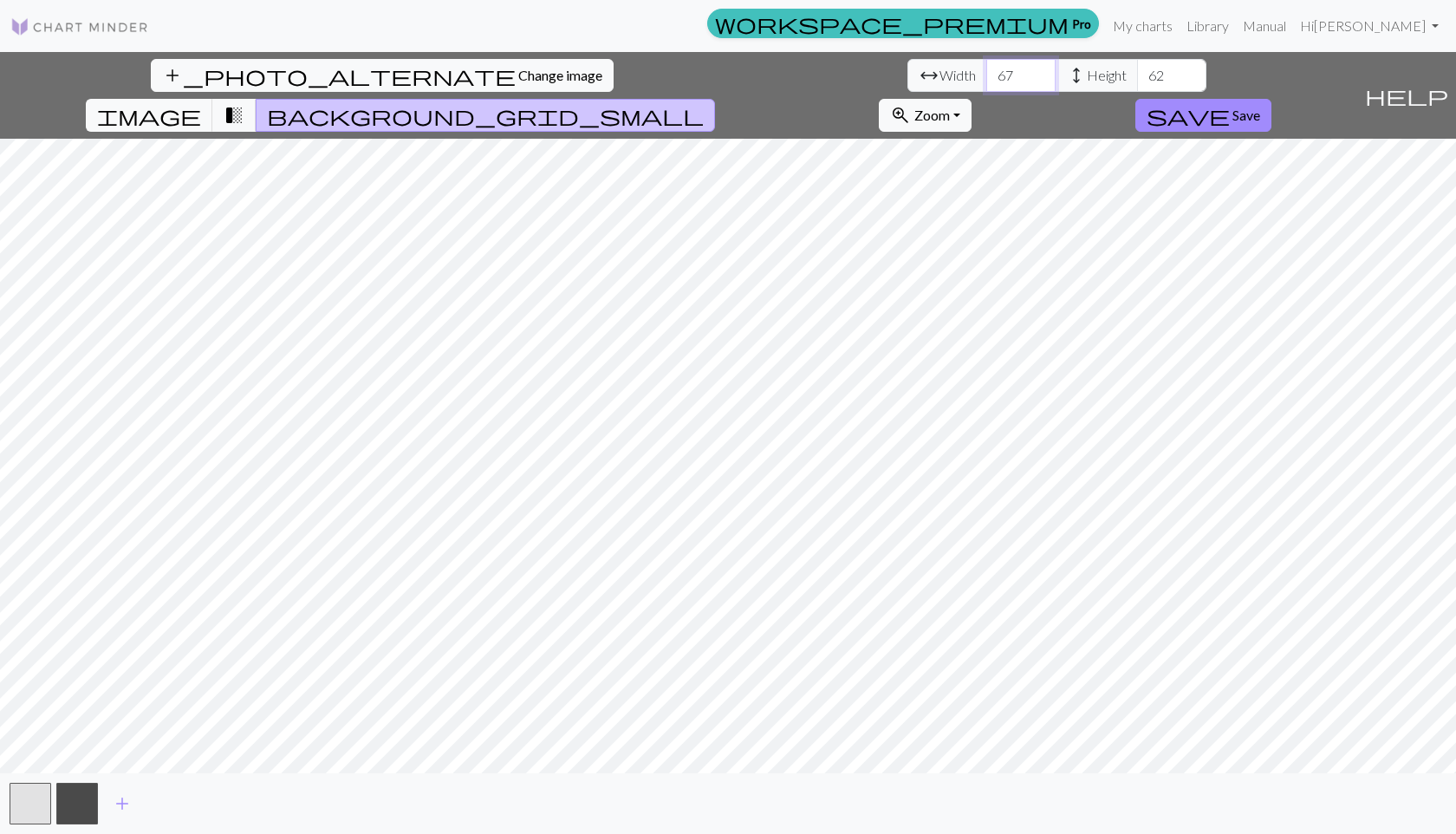
type input "67"
click at [986, 70] on input "67" at bounding box center [1020, 75] width 69 height 33
click at [85, 806] on button "button" at bounding box center [77, 804] width 42 height 42
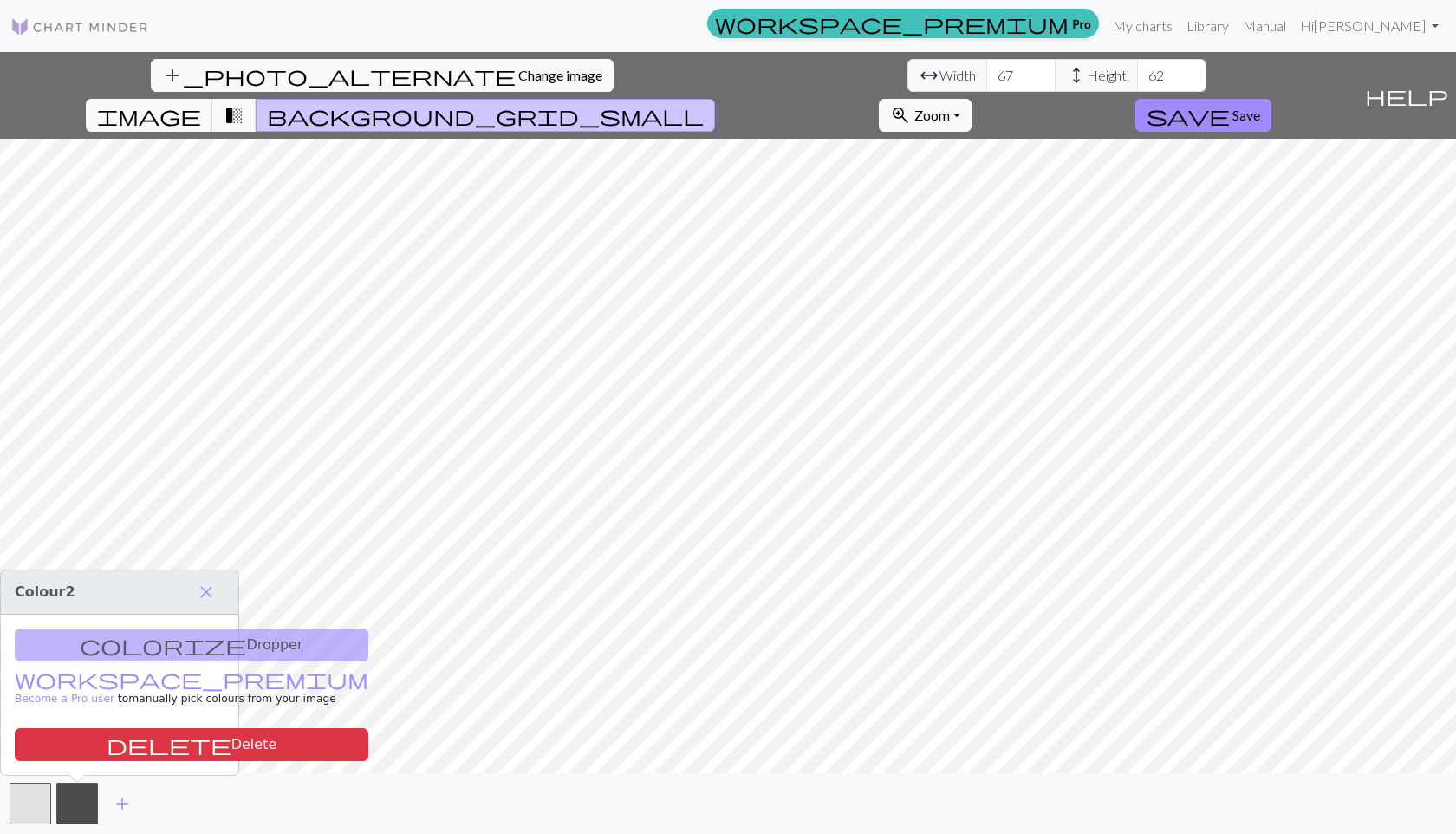
click at [179, 634] on div "colorize Dropper workspace_premium Become a Pro user to manually pick colours f…" at bounding box center [119, 695] width 237 height 160
click at [172, 651] on div "colorize Dropper workspace_premium Become a Pro user to manually pick colours f…" at bounding box center [119, 695] width 237 height 160
click at [211, 597] on span "close" at bounding box center [207, 592] width 21 height 25
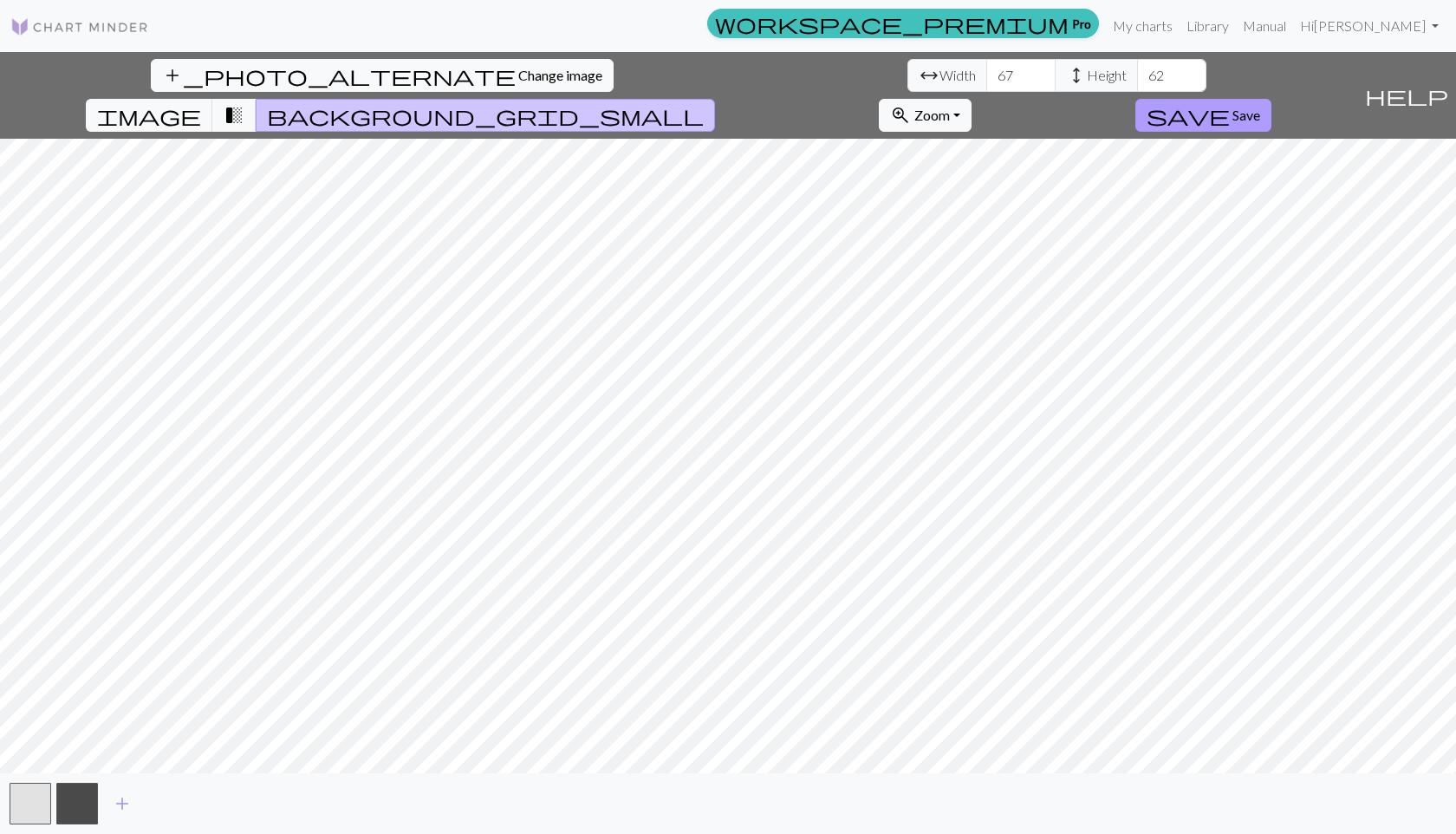
click at [1271, 99] on button "save Save" at bounding box center [1202, 116] width 136 height 33
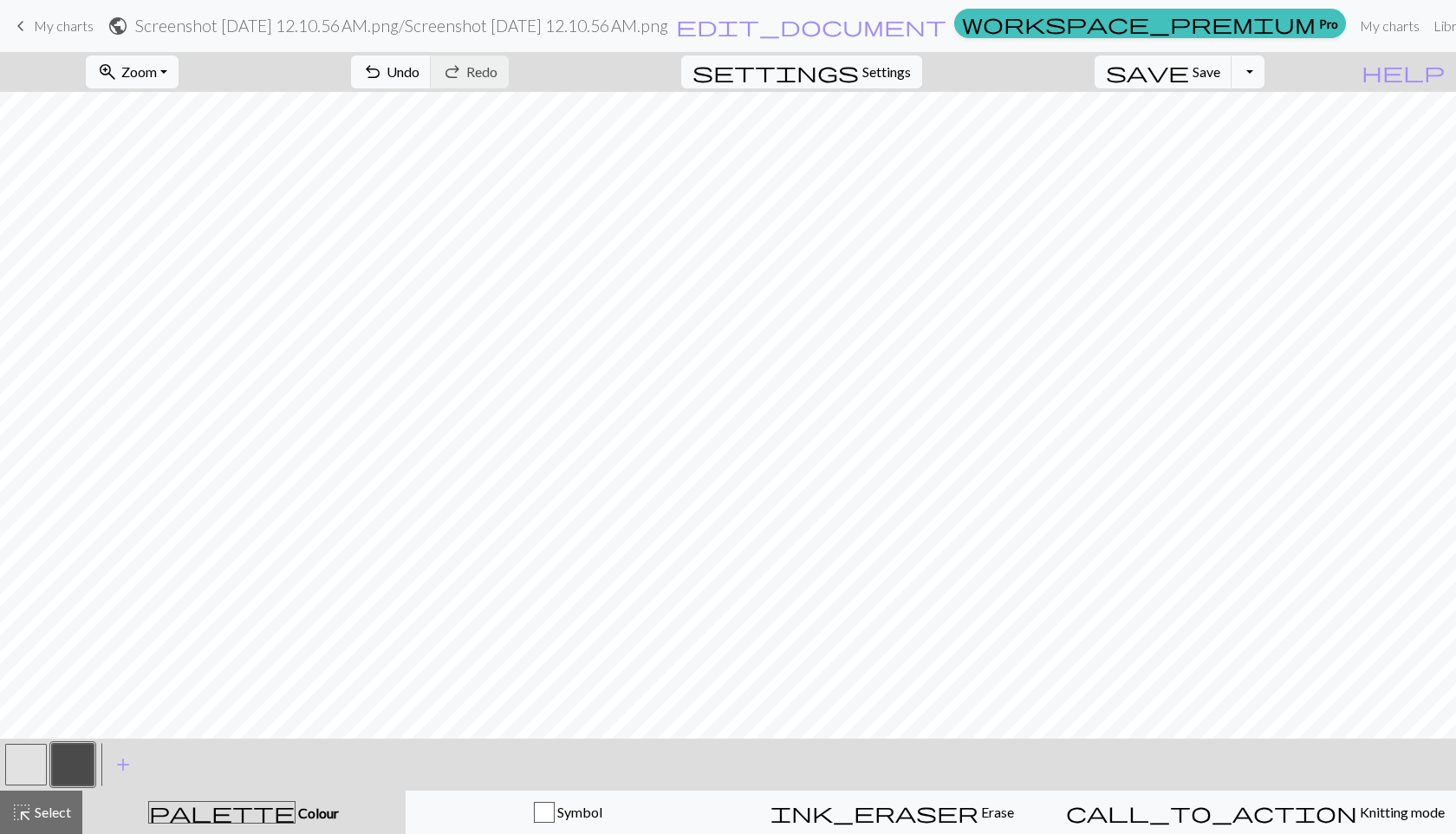
click at [18, 760] on button "button" at bounding box center [26, 765] width 42 height 42
click at [68, 765] on button "button" at bounding box center [73, 765] width 42 height 42
click at [19, 771] on button "button" at bounding box center [26, 765] width 42 height 42
click at [75, 760] on button "button" at bounding box center [73, 765] width 42 height 42
click at [27, 765] on button "button" at bounding box center [26, 765] width 42 height 42
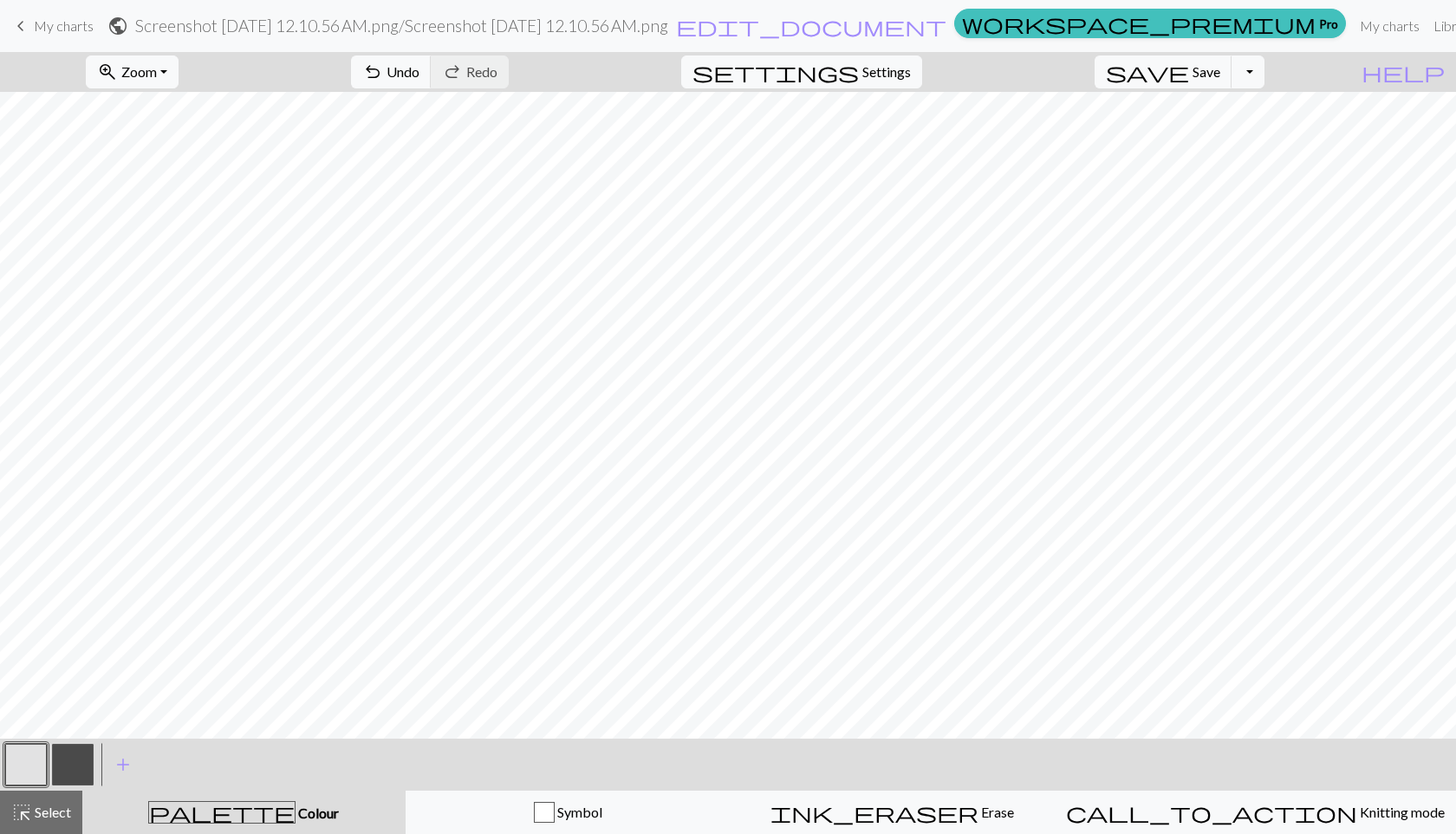
click at [78, 764] on button "button" at bounding box center [73, 765] width 42 height 42
click at [25, 766] on button "button" at bounding box center [26, 765] width 42 height 42
click at [62, 763] on button "button" at bounding box center [73, 765] width 42 height 42
click at [18, 750] on button "button" at bounding box center [26, 765] width 42 height 42
click at [71, 762] on button "button" at bounding box center [73, 765] width 42 height 42
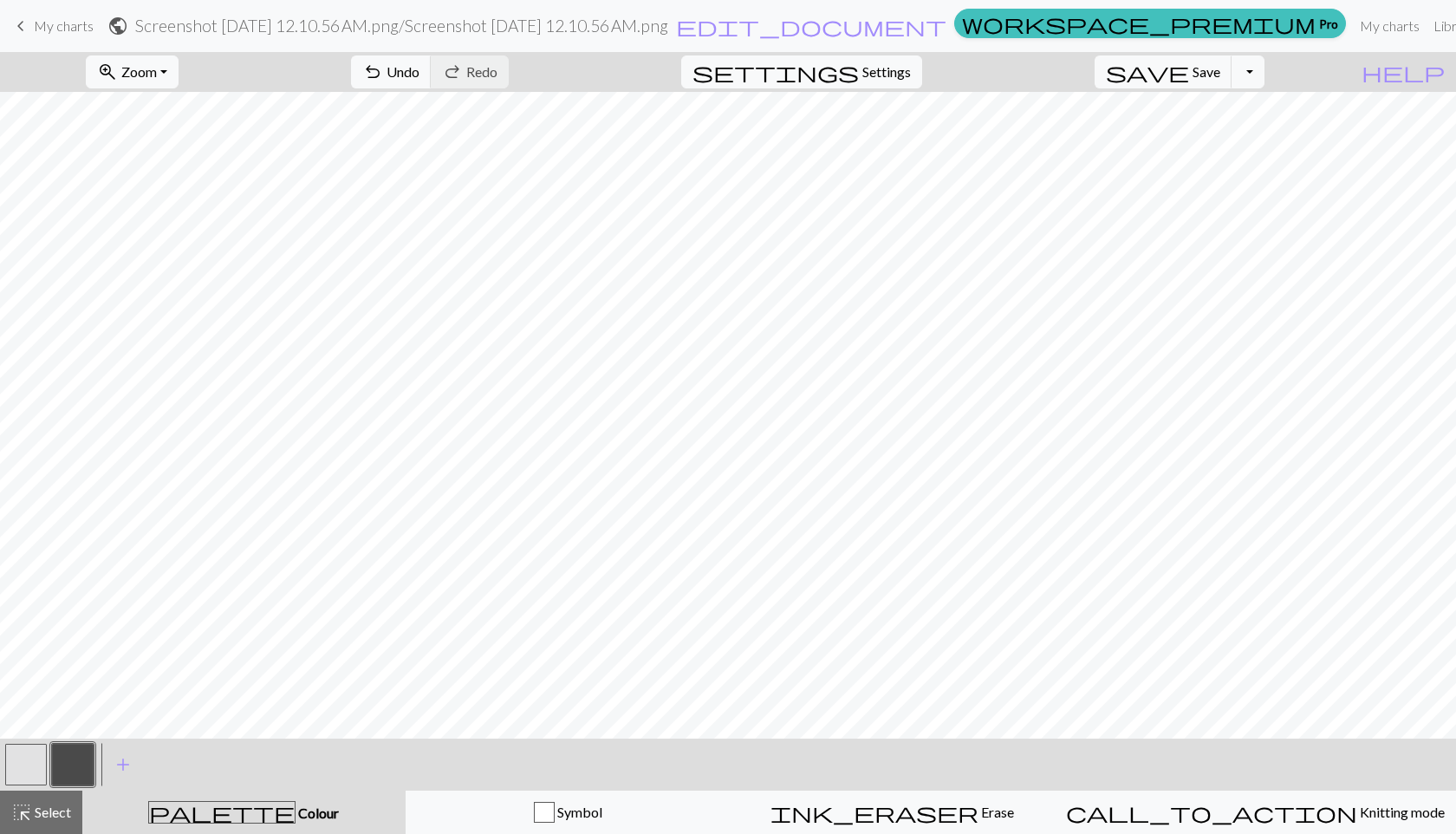
click at [20, 751] on button "button" at bounding box center [26, 765] width 42 height 42
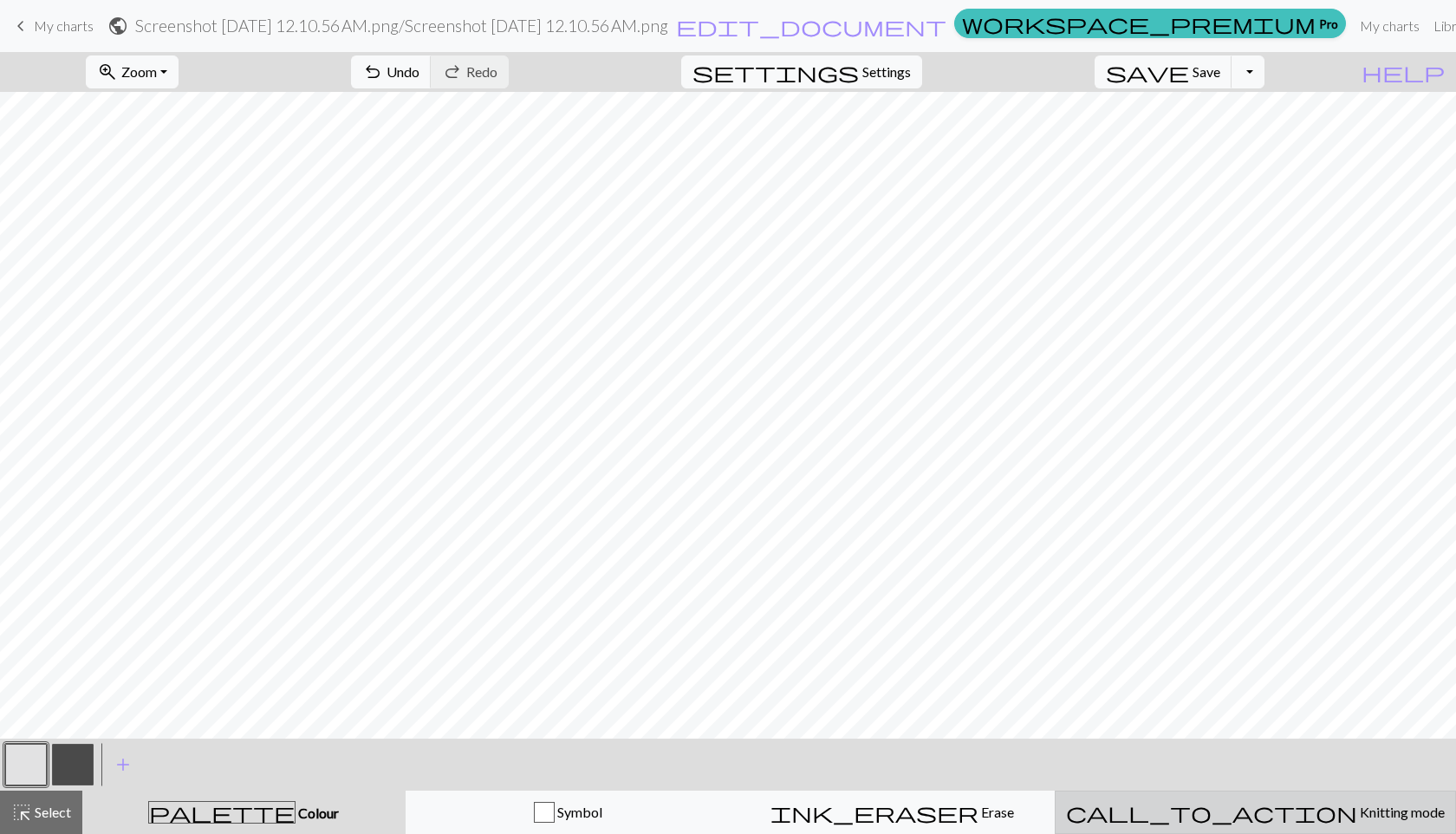
click at [1297, 825] on button "call_to_action Knitting mode Knitting mode" at bounding box center [1255, 812] width 401 height 43
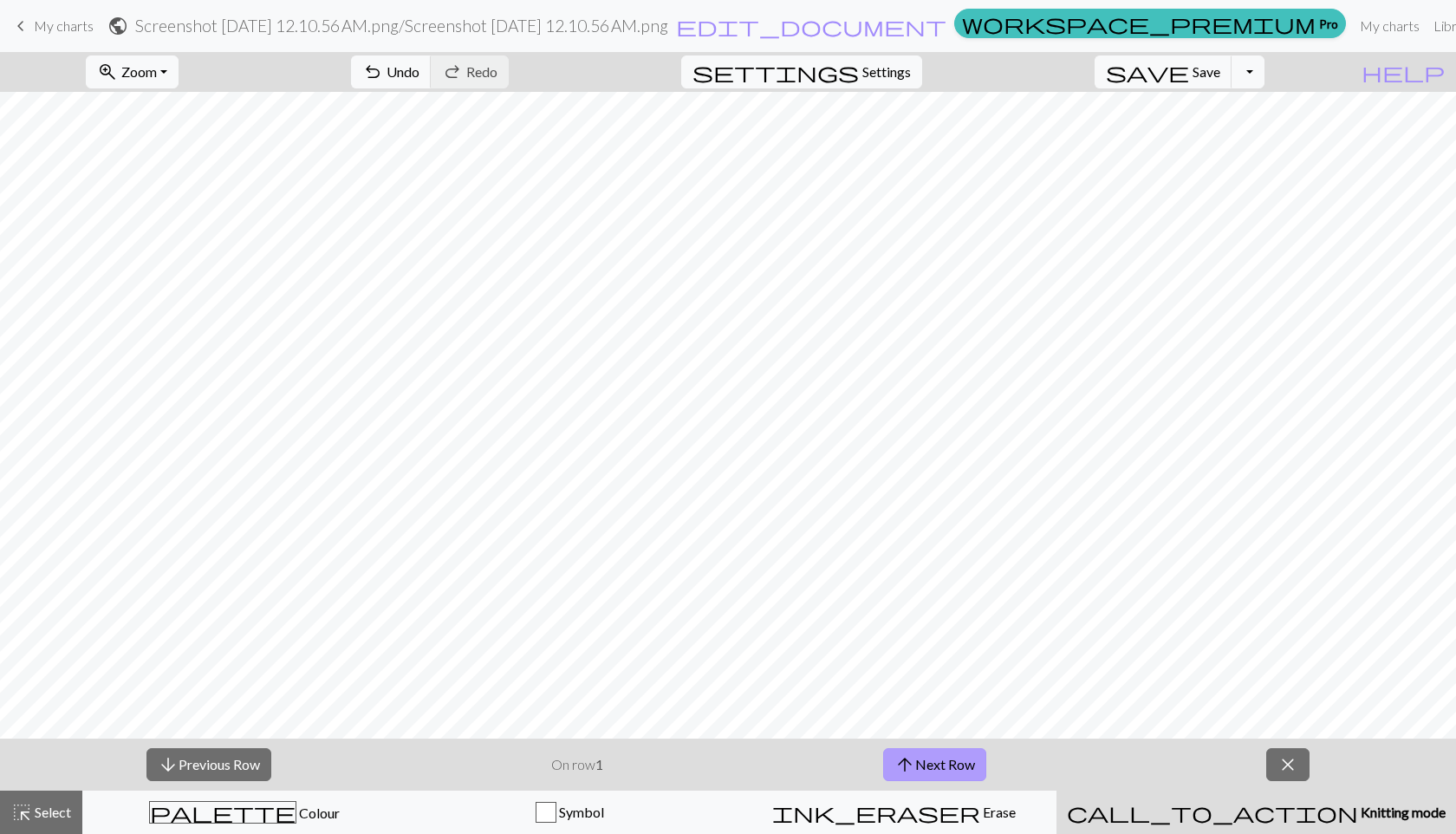
click at [913, 774] on span "arrow_upward" at bounding box center [904, 765] width 21 height 25
click at [913, 773] on span "arrow_upward" at bounding box center [904, 765] width 21 height 25
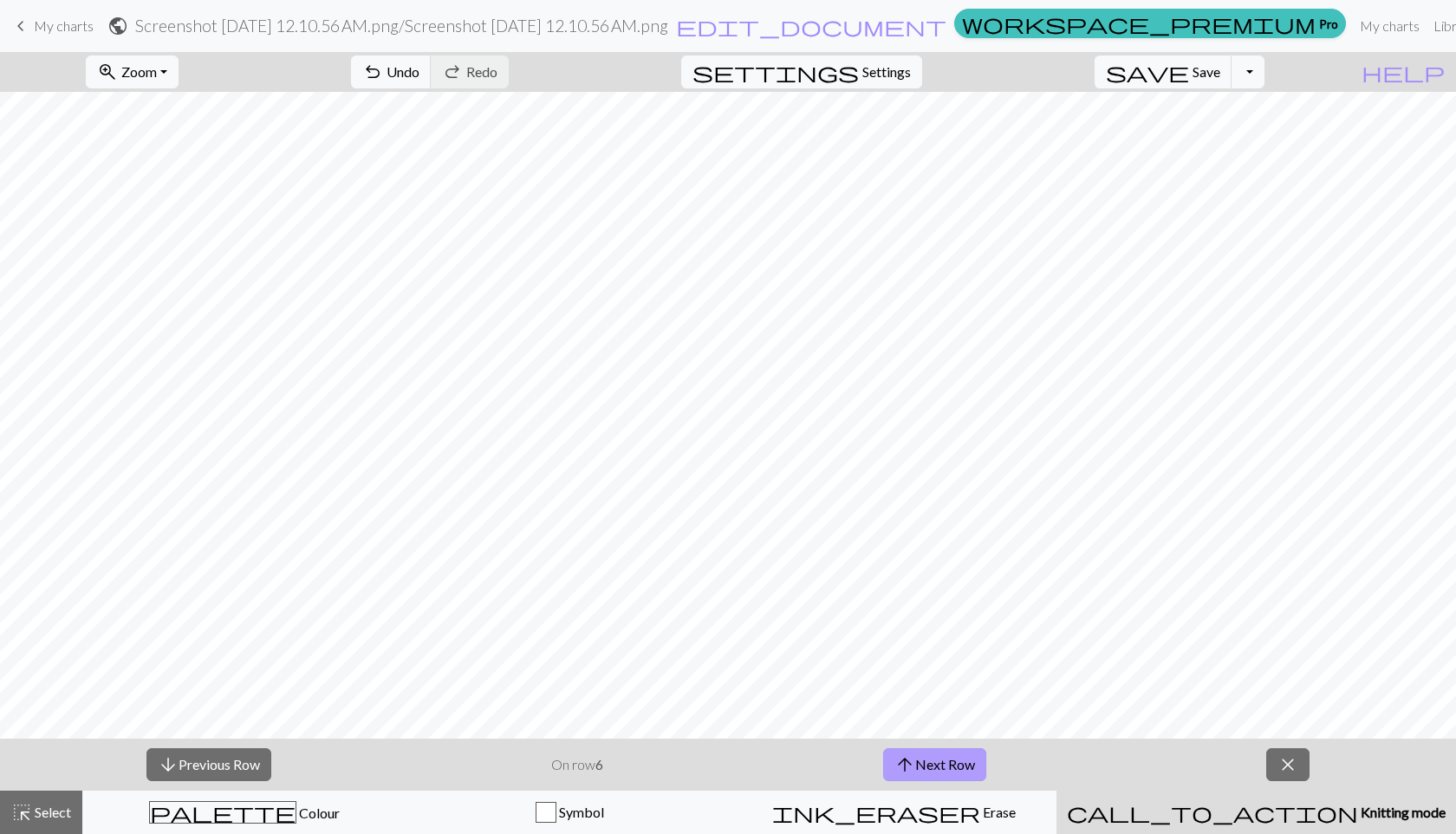
click at [913, 773] on span "arrow_upward" at bounding box center [904, 765] width 21 height 25
click at [913, 772] on span "arrow_upward" at bounding box center [904, 765] width 21 height 25
click at [1272, 767] on button "close" at bounding box center [1288, 765] width 43 height 33
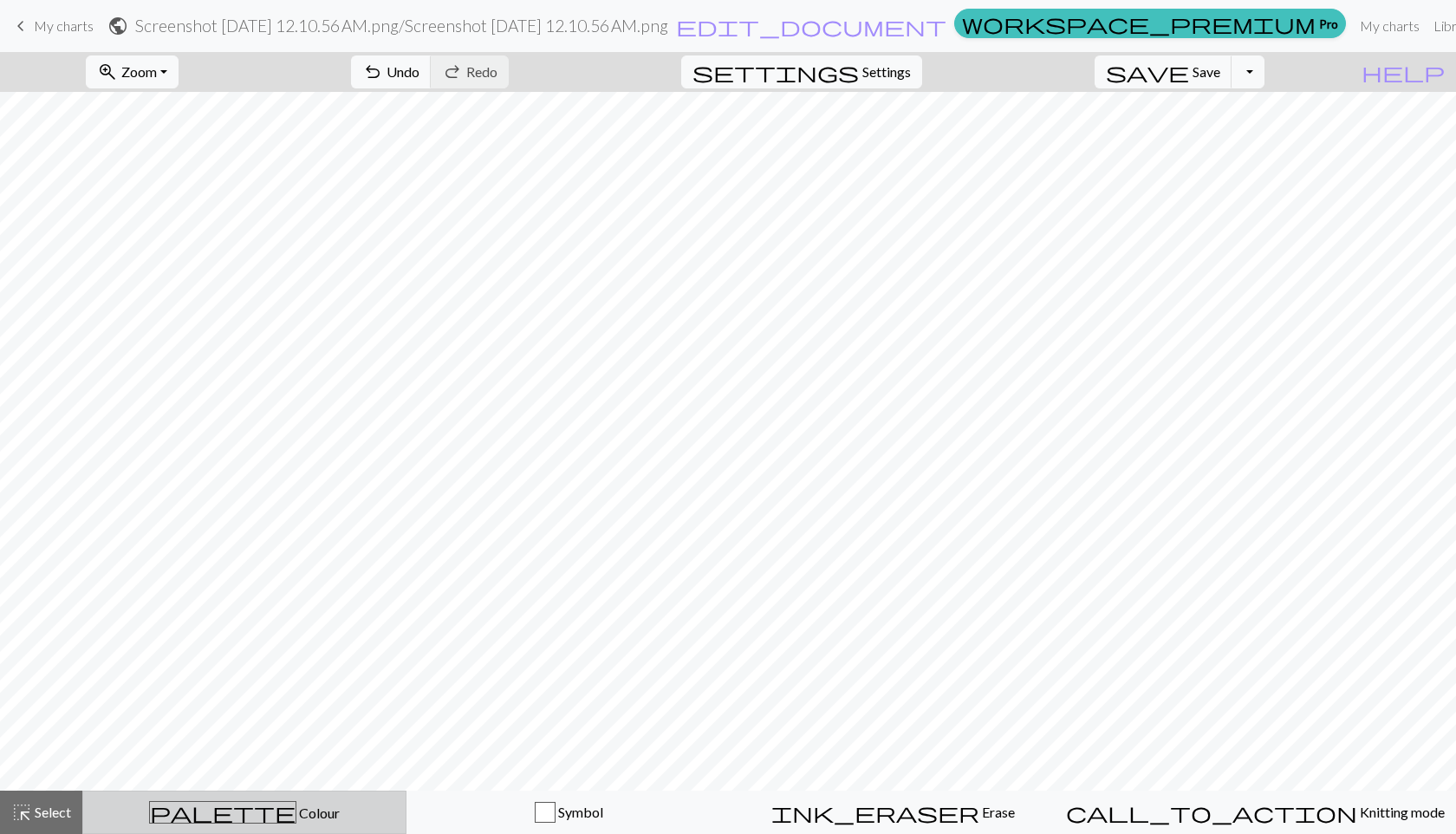
click at [206, 810] on div "palette Colour Colour" at bounding box center [244, 812] width 301 height 23
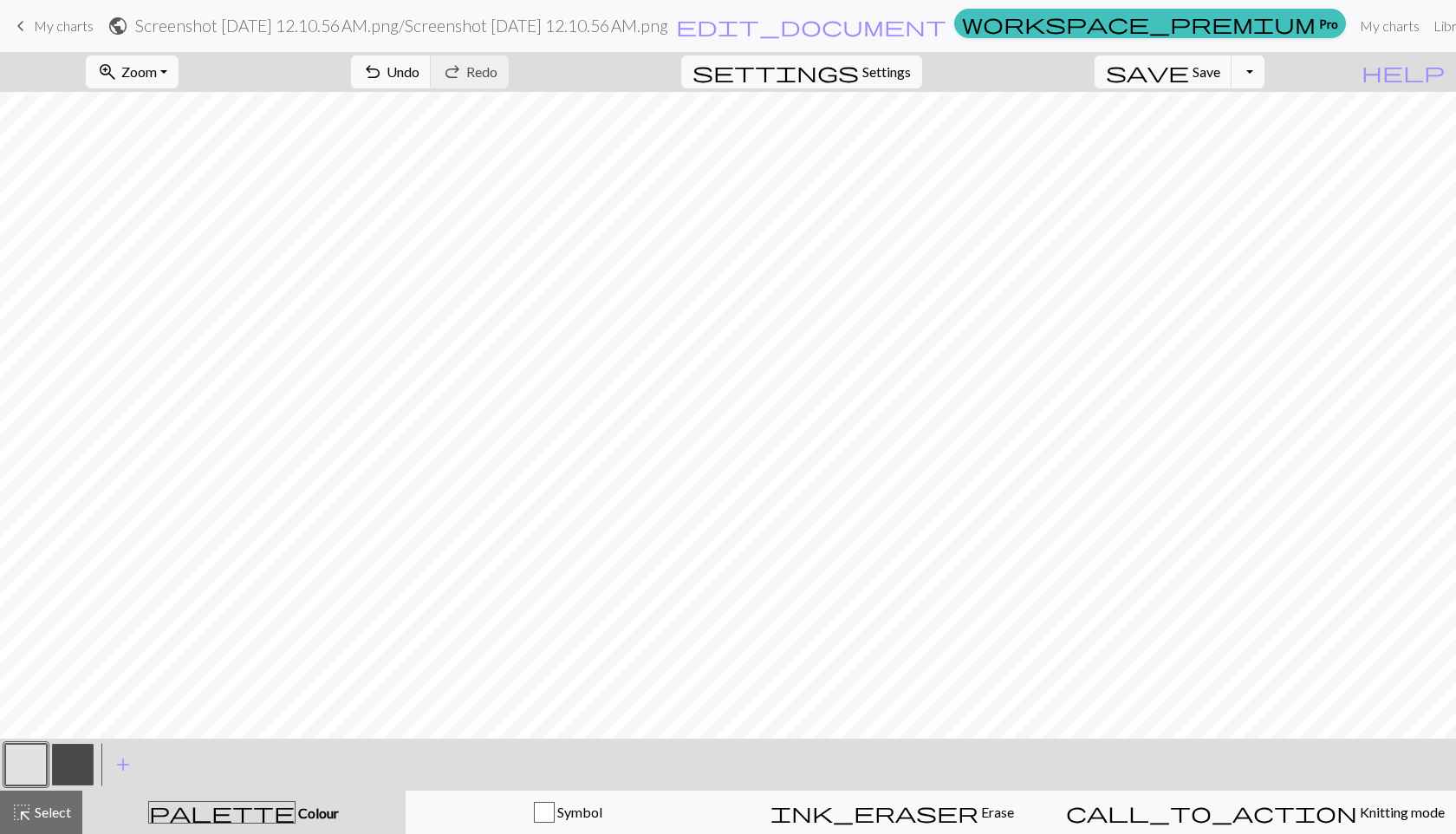
click at [78, 766] on button "button" at bounding box center [73, 765] width 42 height 42
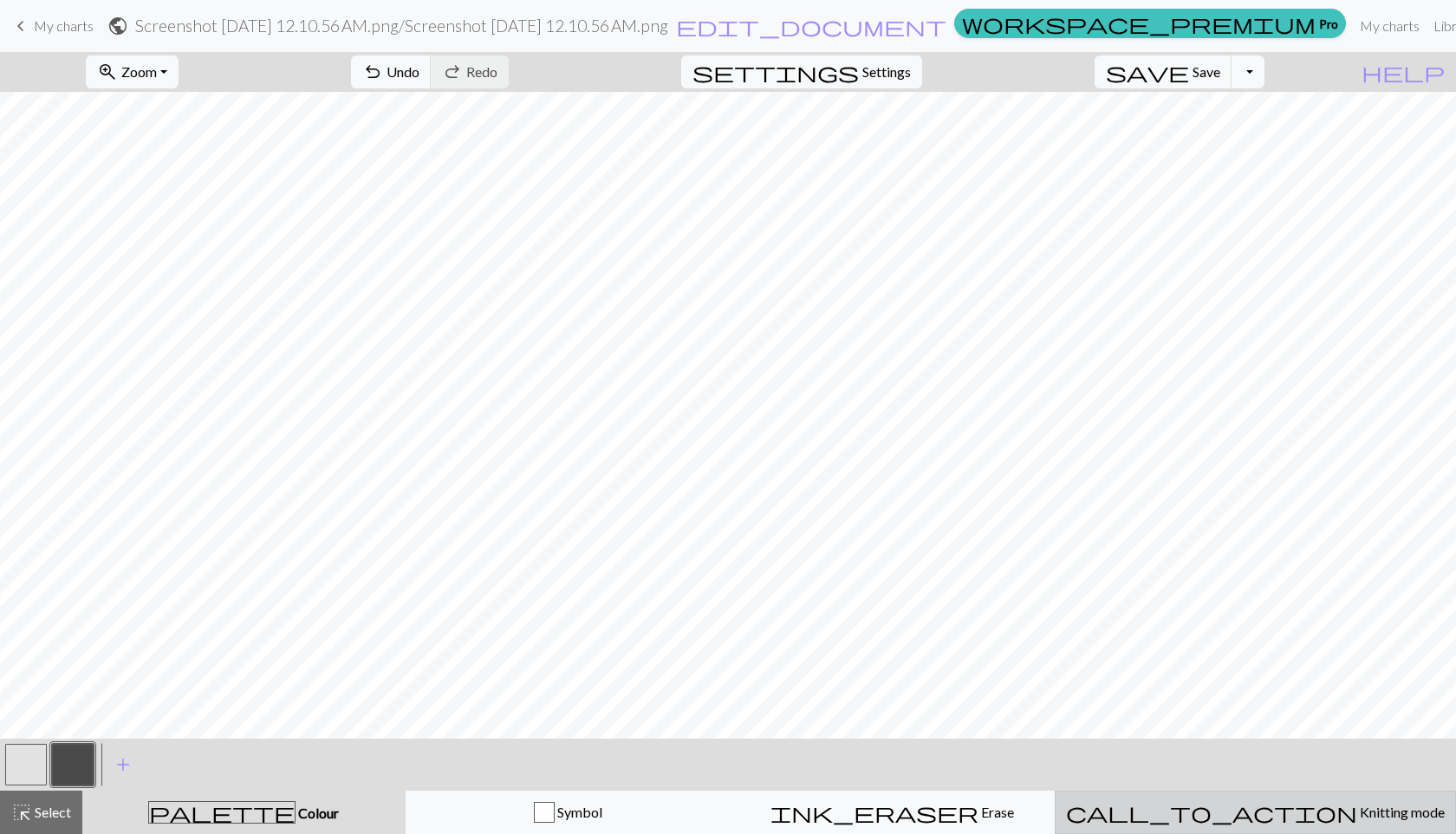
click at [1179, 824] on button "call_to_action Knitting mode Knitting mode" at bounding box center [1255, 812] width 401 height 43
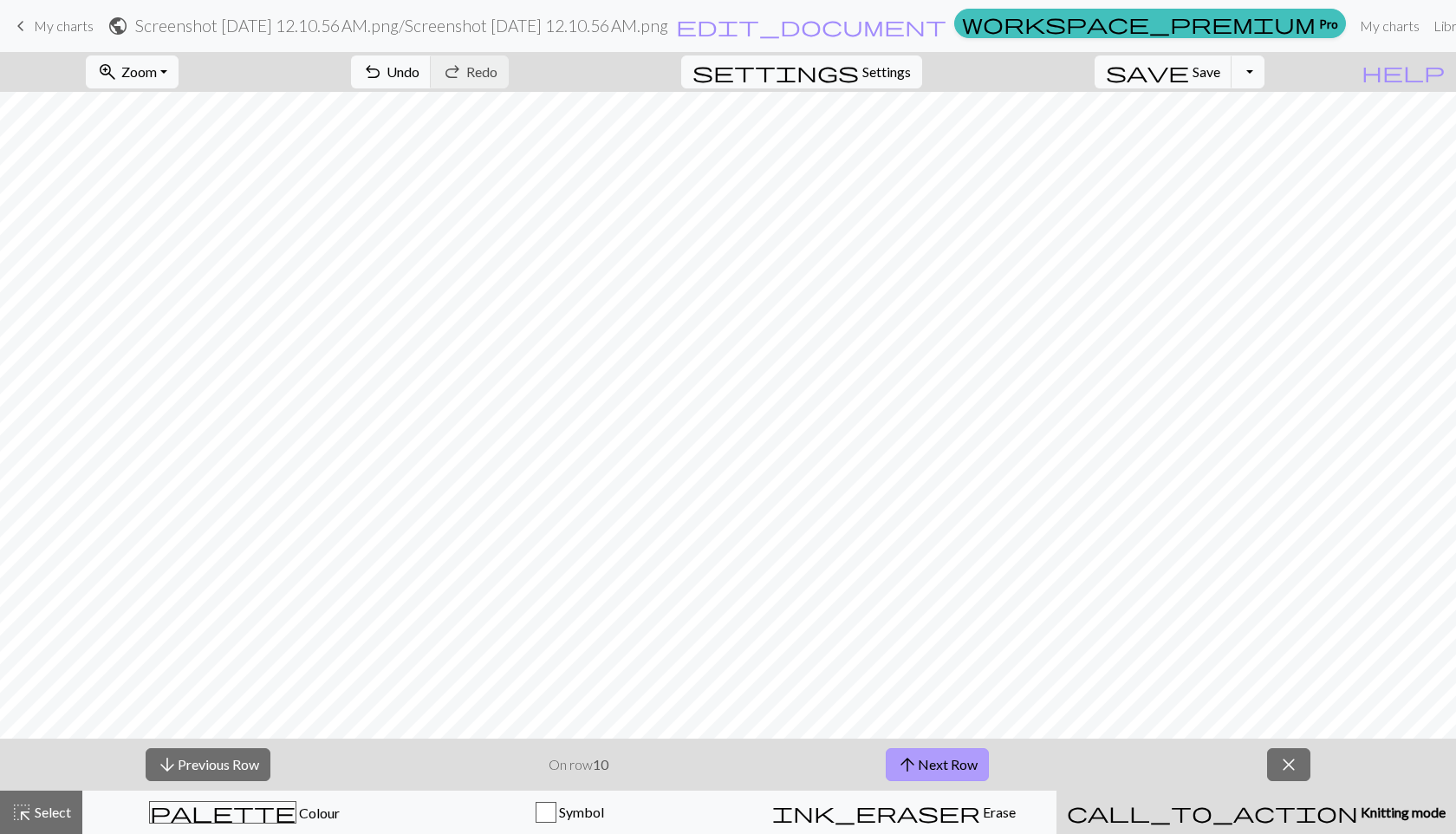
click at [927, 758] on button "arrow_upward Next Row" at bounding box center [937, 765] width 103 height 33
click at [968, 774] on button "arrow_upward Next Row" at bounding box center [937, 765] width 103 height 33
click at [975, 760] on button "arrow_upward Next Row" at bounding box center [937, 765] width 103 height 33
click at [1278, 766] on span "close" at bounding box center [1289, 765] width 21 height 25
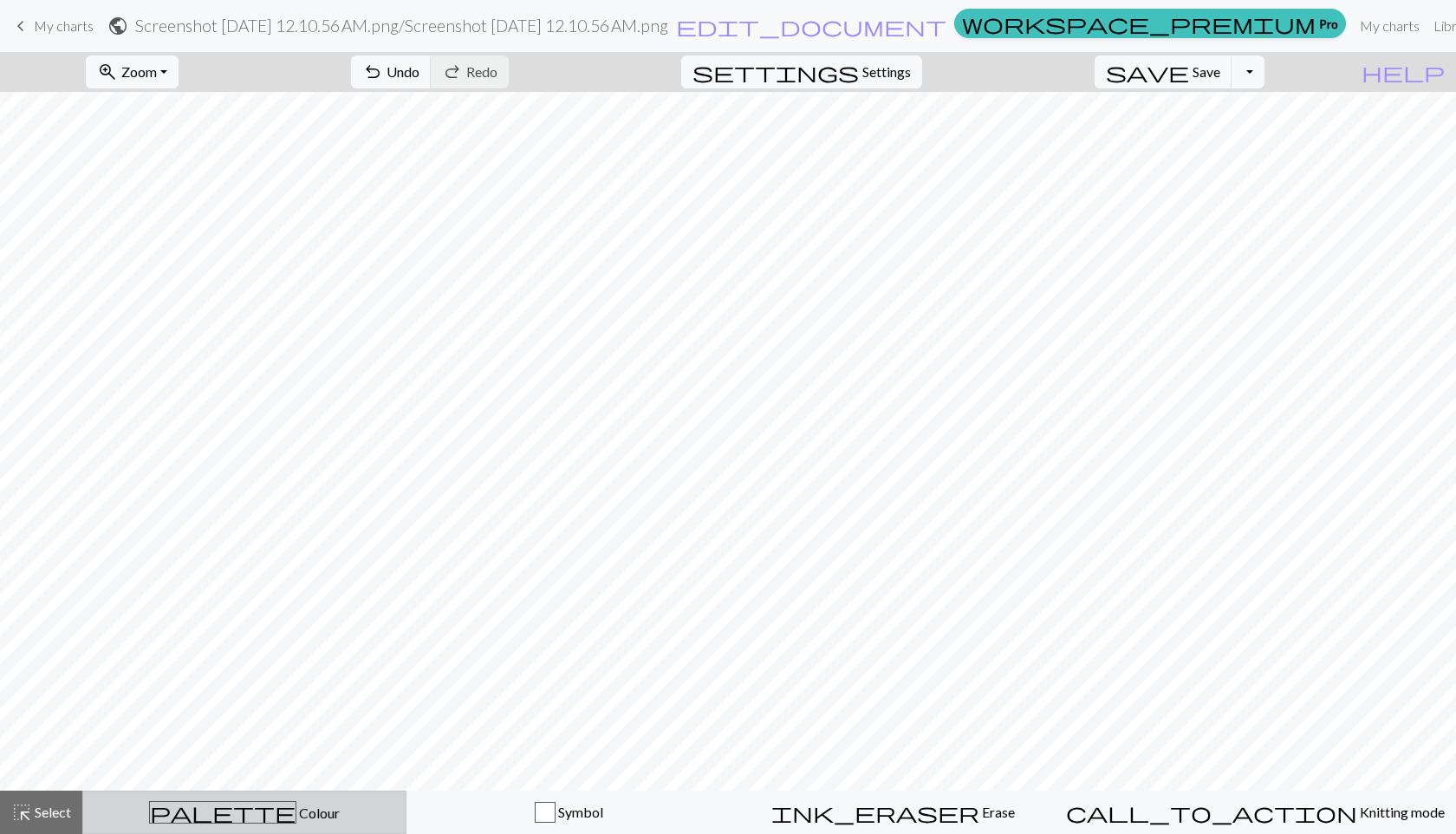
click at [220, 807] on div "palette Colour Colour" at bounding box center [244, 812] width 301 height 23
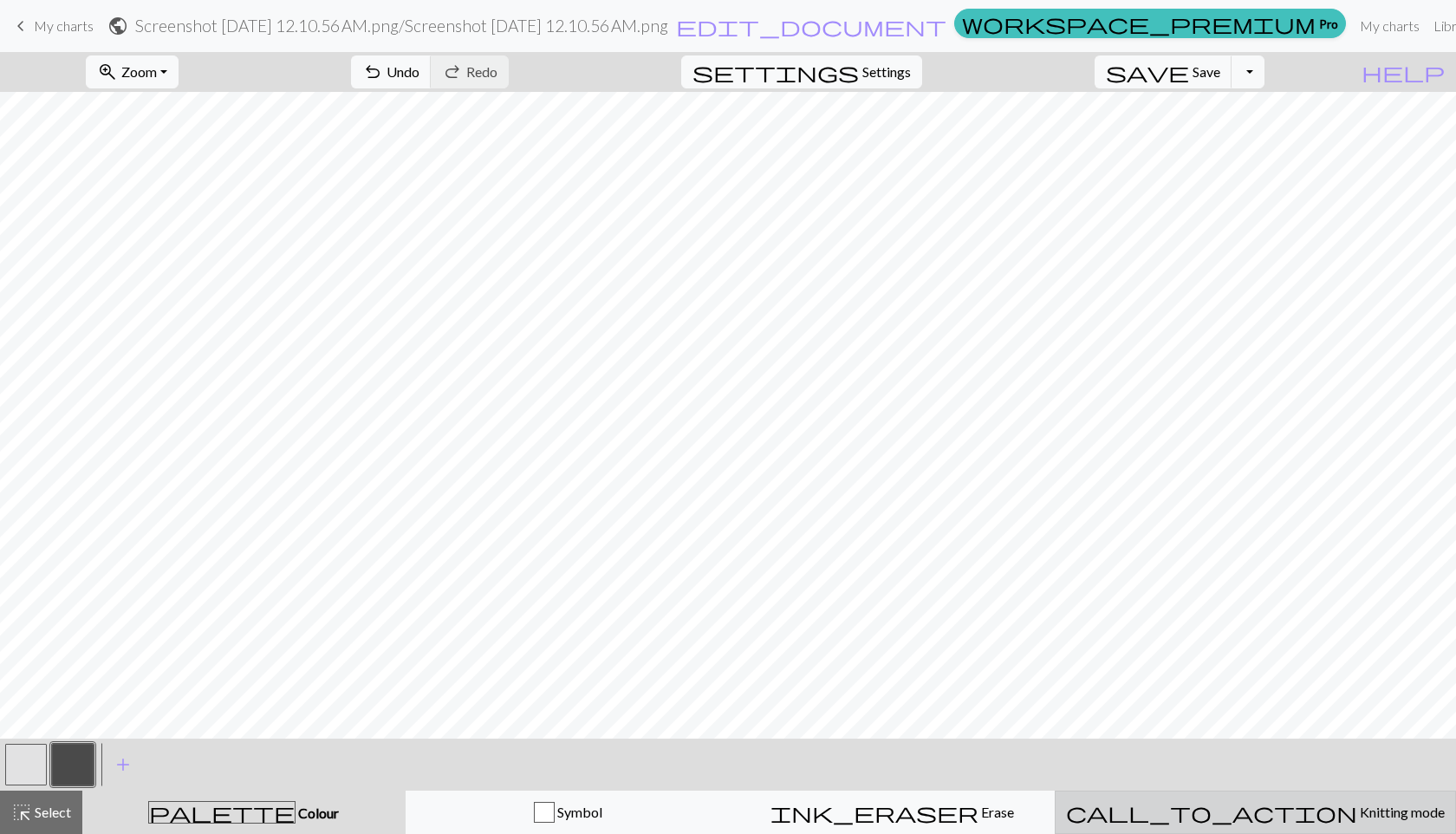
click at [1322, 801] on button "call_to_action Knitting mode Knitting mode" at bounding box center [1255, 812] width 401 height 43
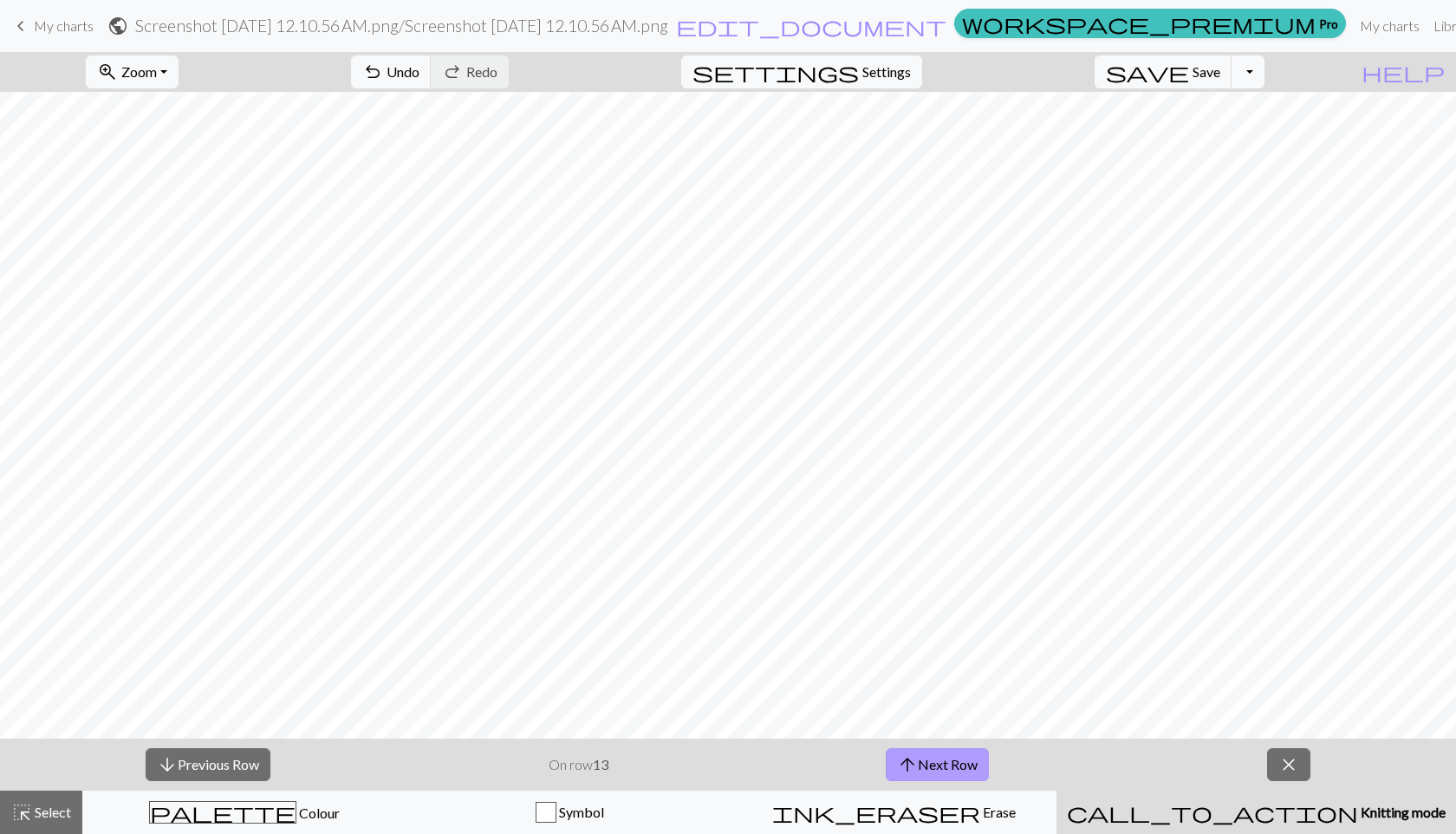
click at [953, 772] on button "arrow_upward Next Row" at bounding box center [937, 765] width 103 height 33
click at [1291, 762] on span "close" at bounding box center [1289, 765] width 21 height 25
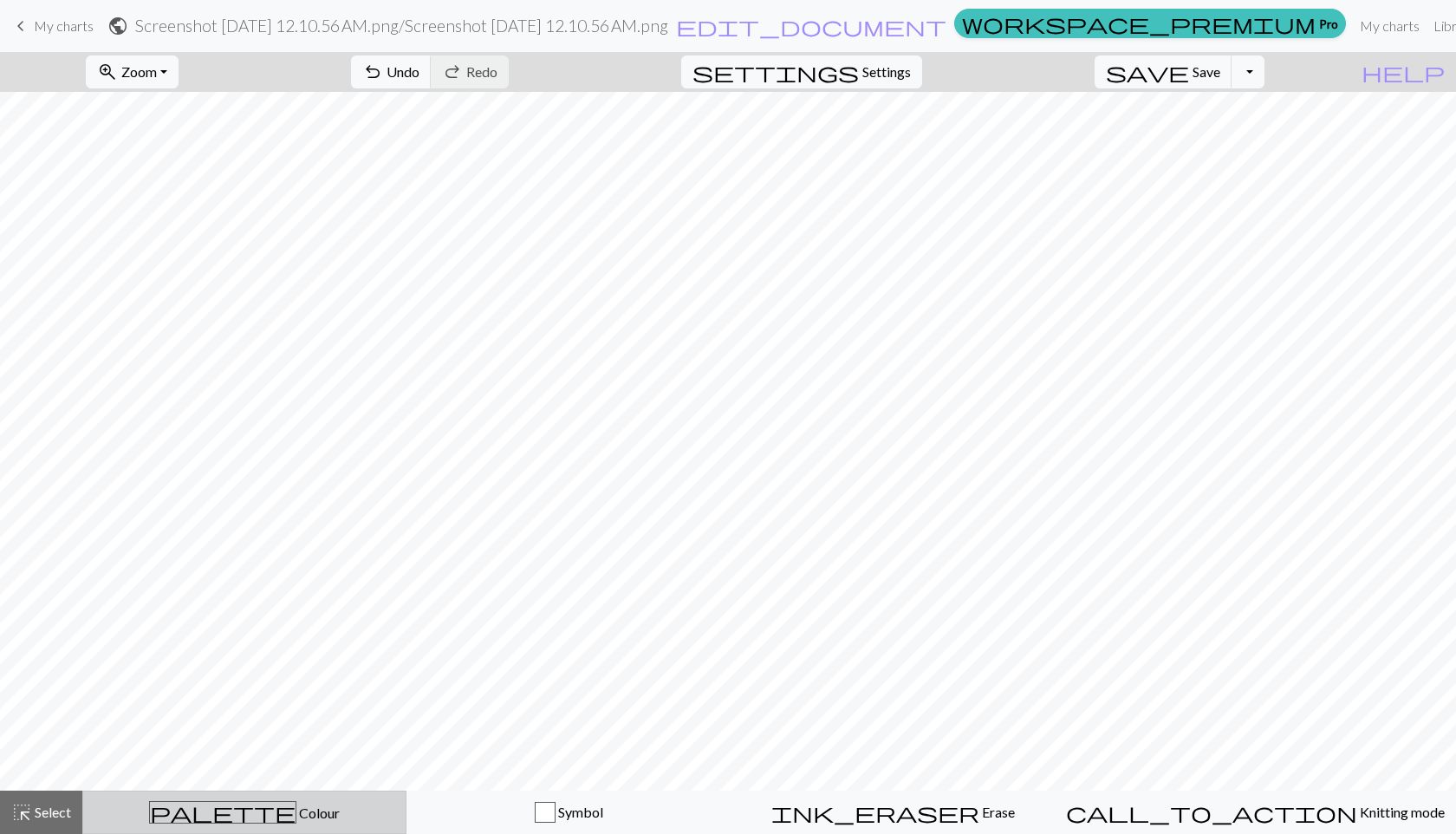
click at [227, 817] on span "palette" at bounding box center [222, 812] width 145 height 25
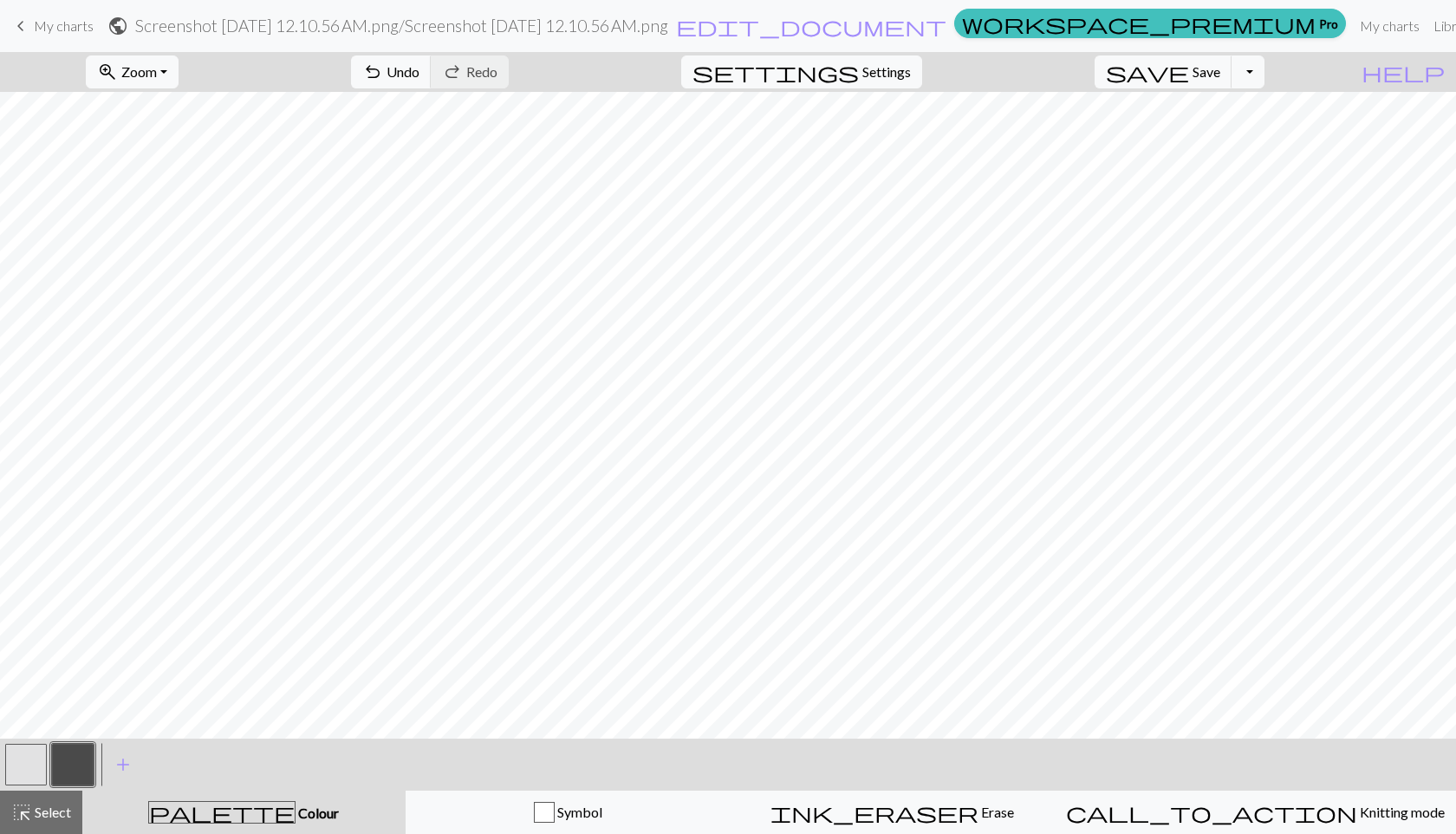
click at [15, 770] on button "button" at bounding box center [26, 765] width 42 height 42
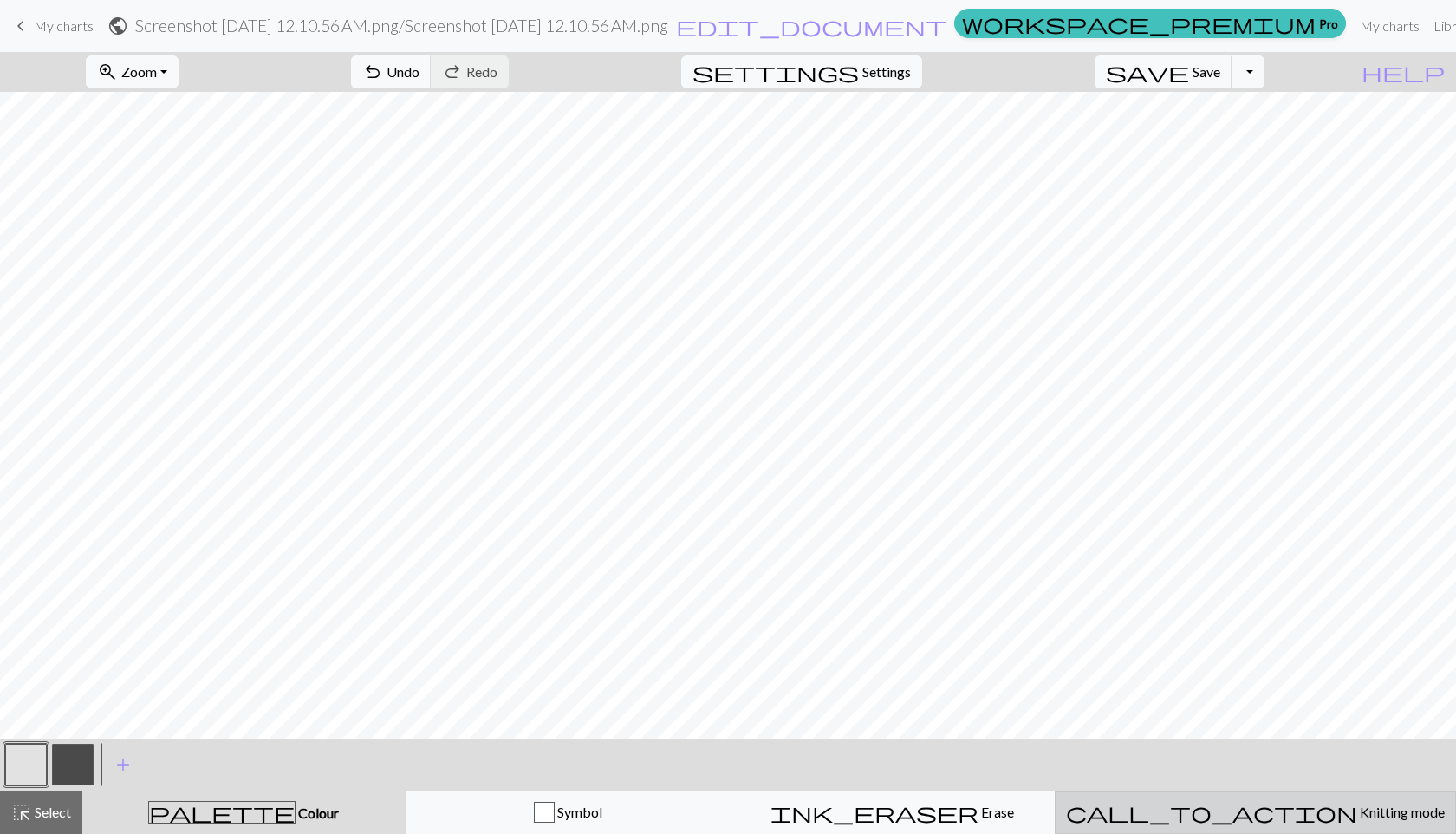
click at [1263, 833] on button "call_to_action Knitting mode Knitting mode" at bounding box center [1255, 812] width 401 height 43
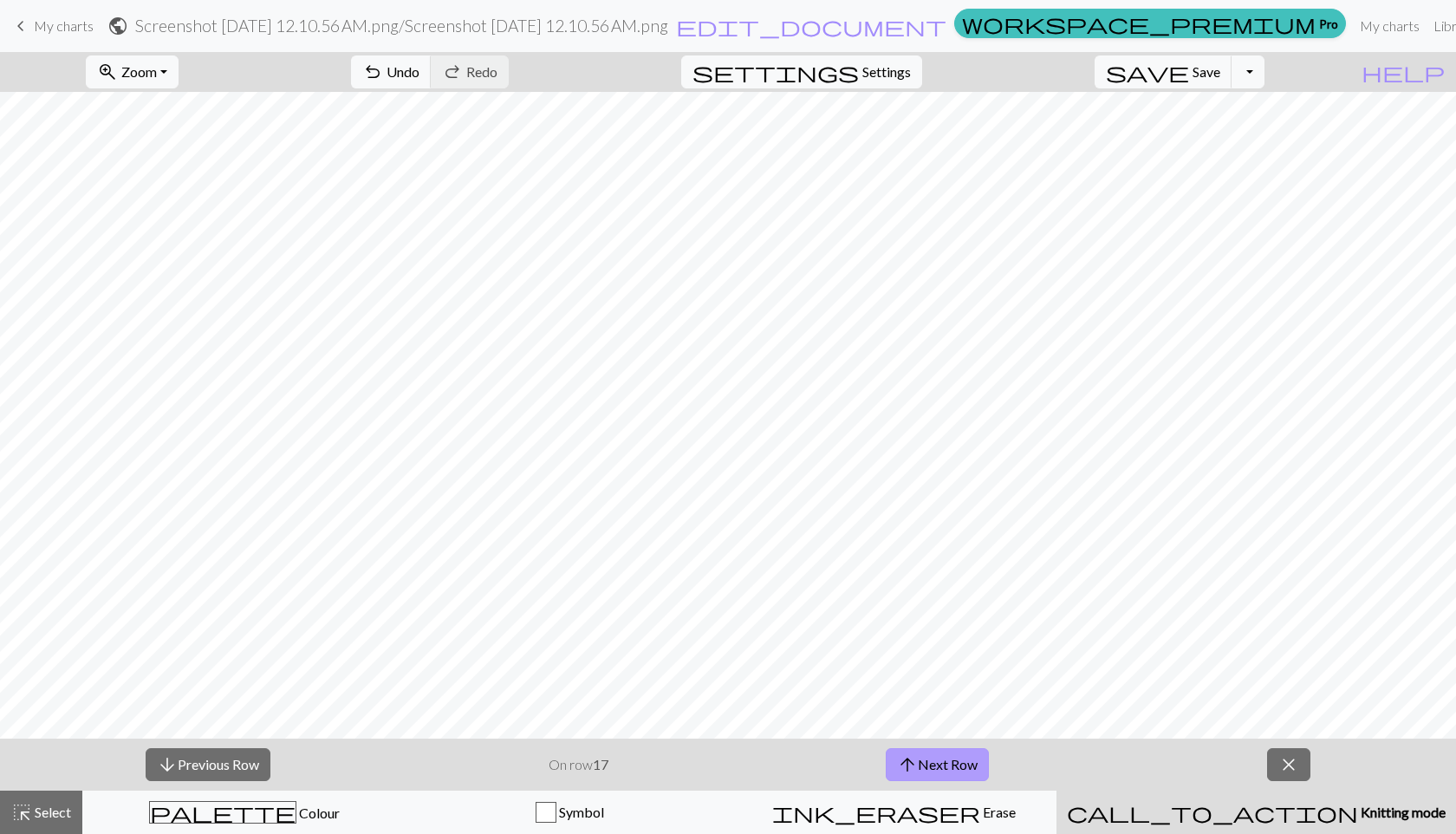
click at [942, 767] on button "arrow_upward Next Row" at bounding box center [937, 765] width 103 height 33
click at [1249, 770] on div "arrow_downward Previous Row On row 18 arrow_upward Next Row close" at bounding box center [728, 764] width 1456 height 52
click at [1319, 777] on div "arrow_downward Previous Row On row 18 arrow_upward Next Row close" at bounding box center [728, 764] width 1456 height 52
click at [1254, 742] on div "arrow_downward Previous Row On row 18 arrow_upward Next Row close" at bounding box center [728, 764] width 1456 height 52
click at [1282, 756] on span "close" at bounding box center [1289, 765] width 21 height 25
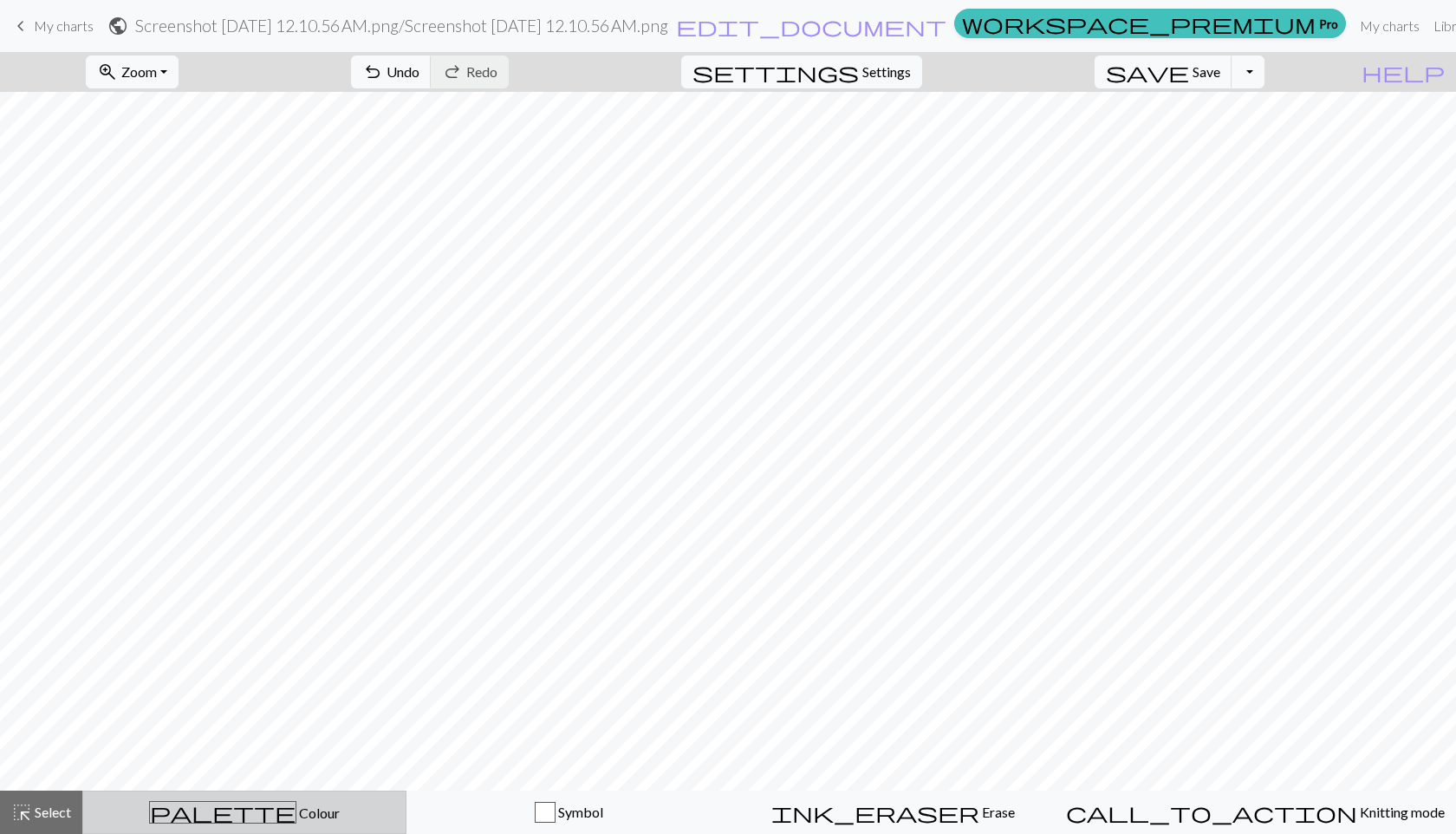
click at [278, 821] on div "palette Colour Colour" at bounding box center [244, 812] width 301 height 23
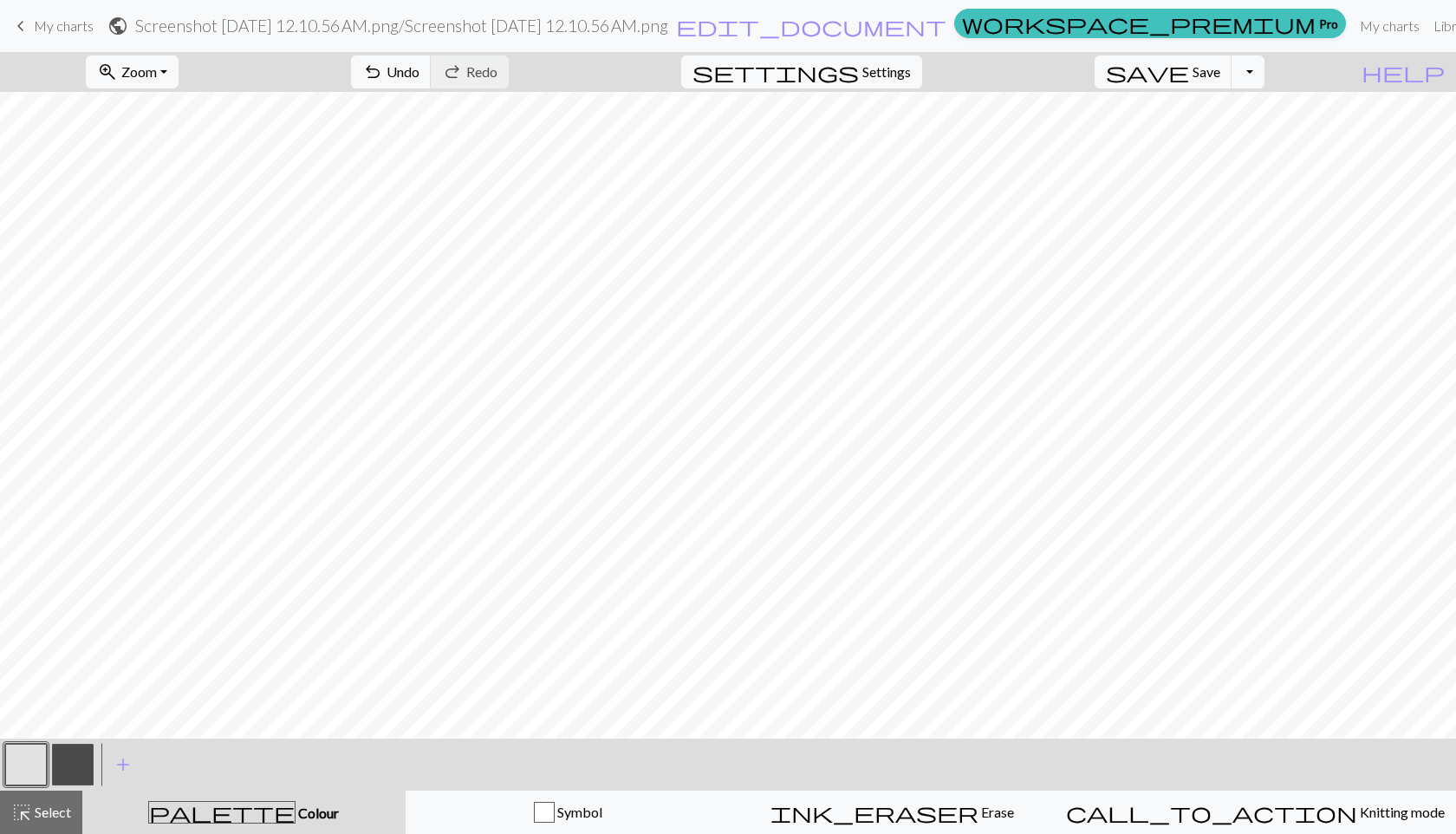
click at [60, 774] on button "button" at bounding box center [73, 765] width 42 height 42
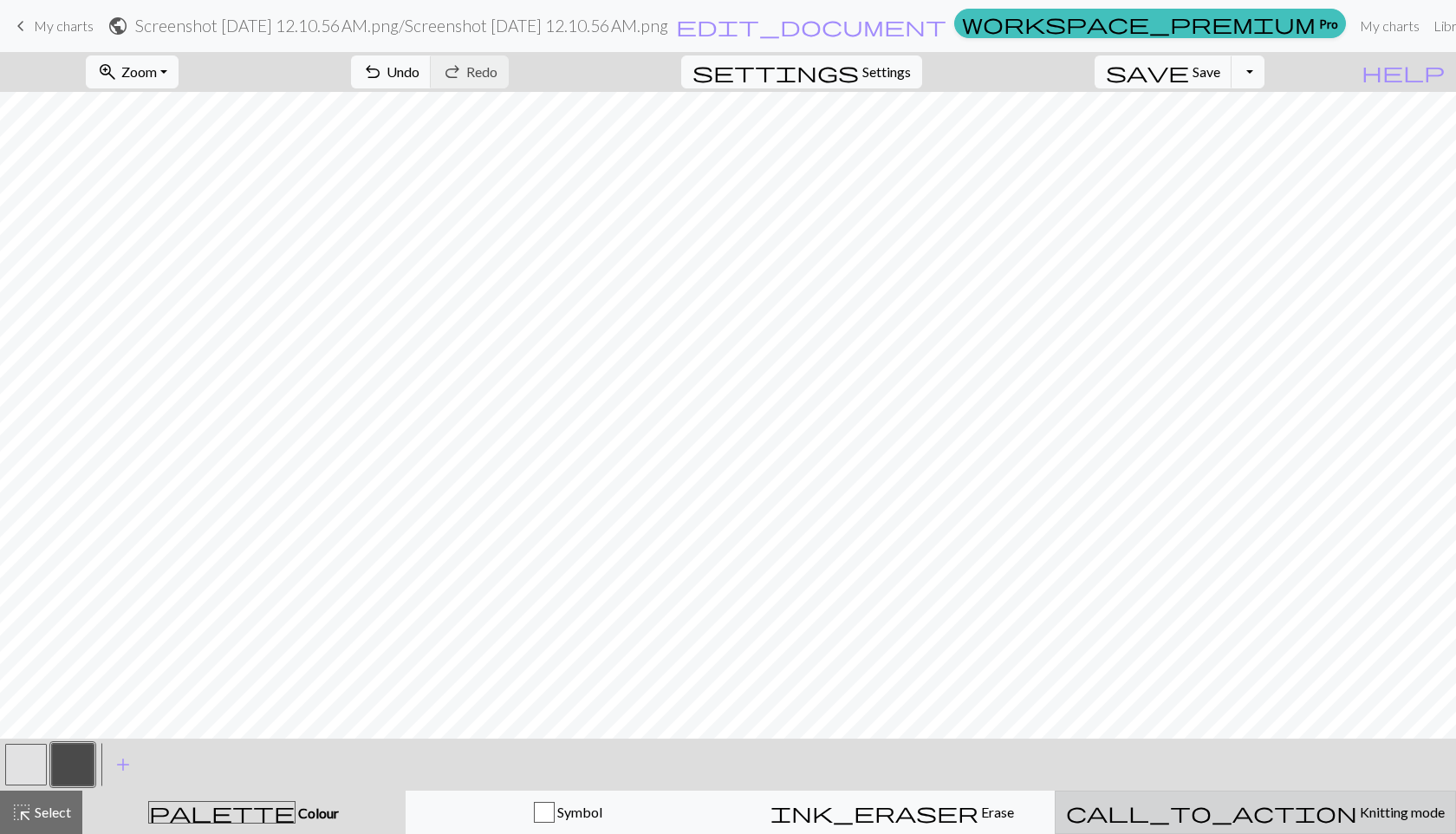
click at [1249, 824] on span "call_to_action" at bounding box center [1211, 812] width 292 height 25
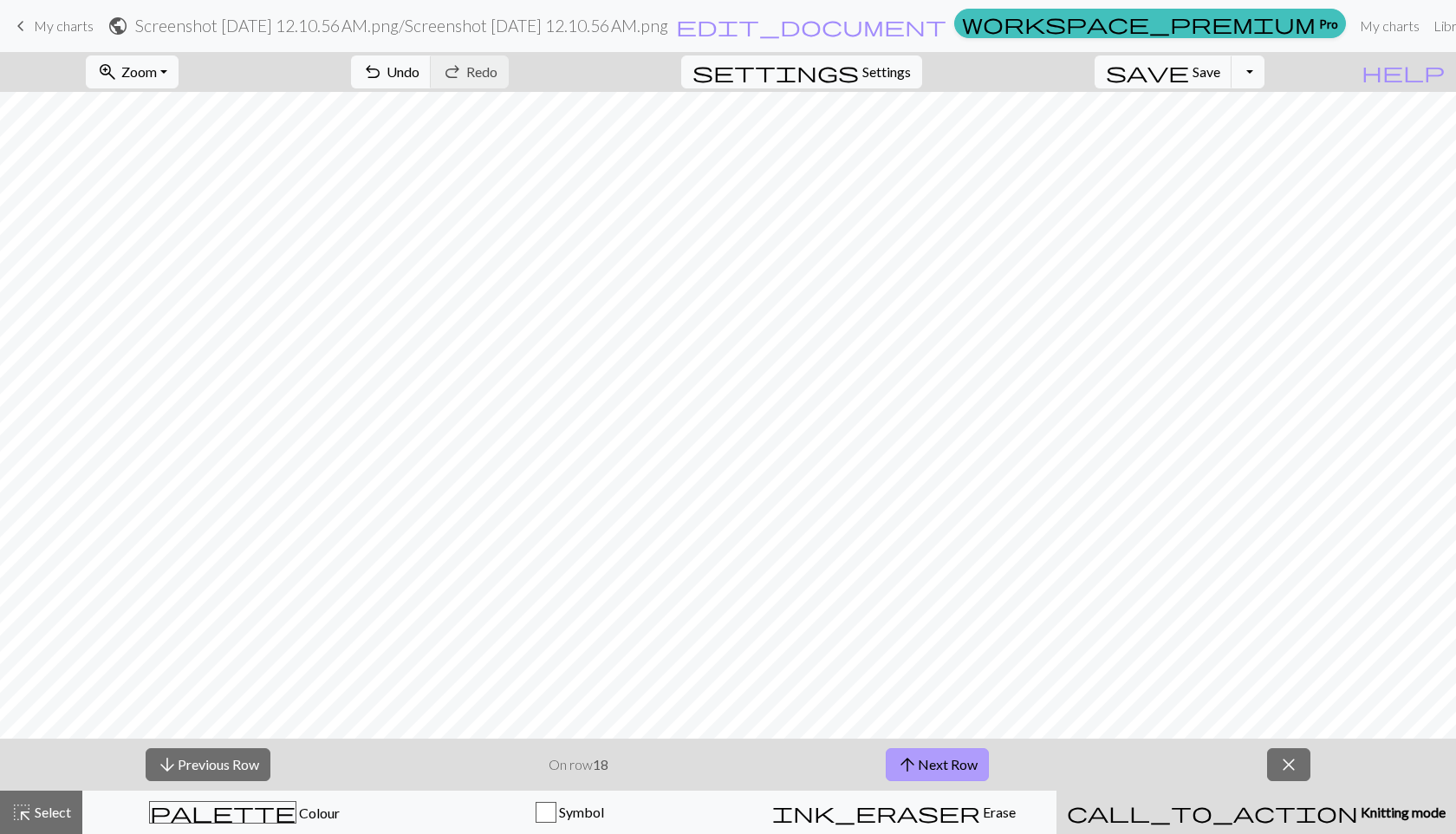
click at [927, 759] on button "arrow_upward Next Row" at bounding box center [937, 765] width 103 height 33
click at [1277, 767] on button "close" at bounding box center [1288, 765] width 43 height 33
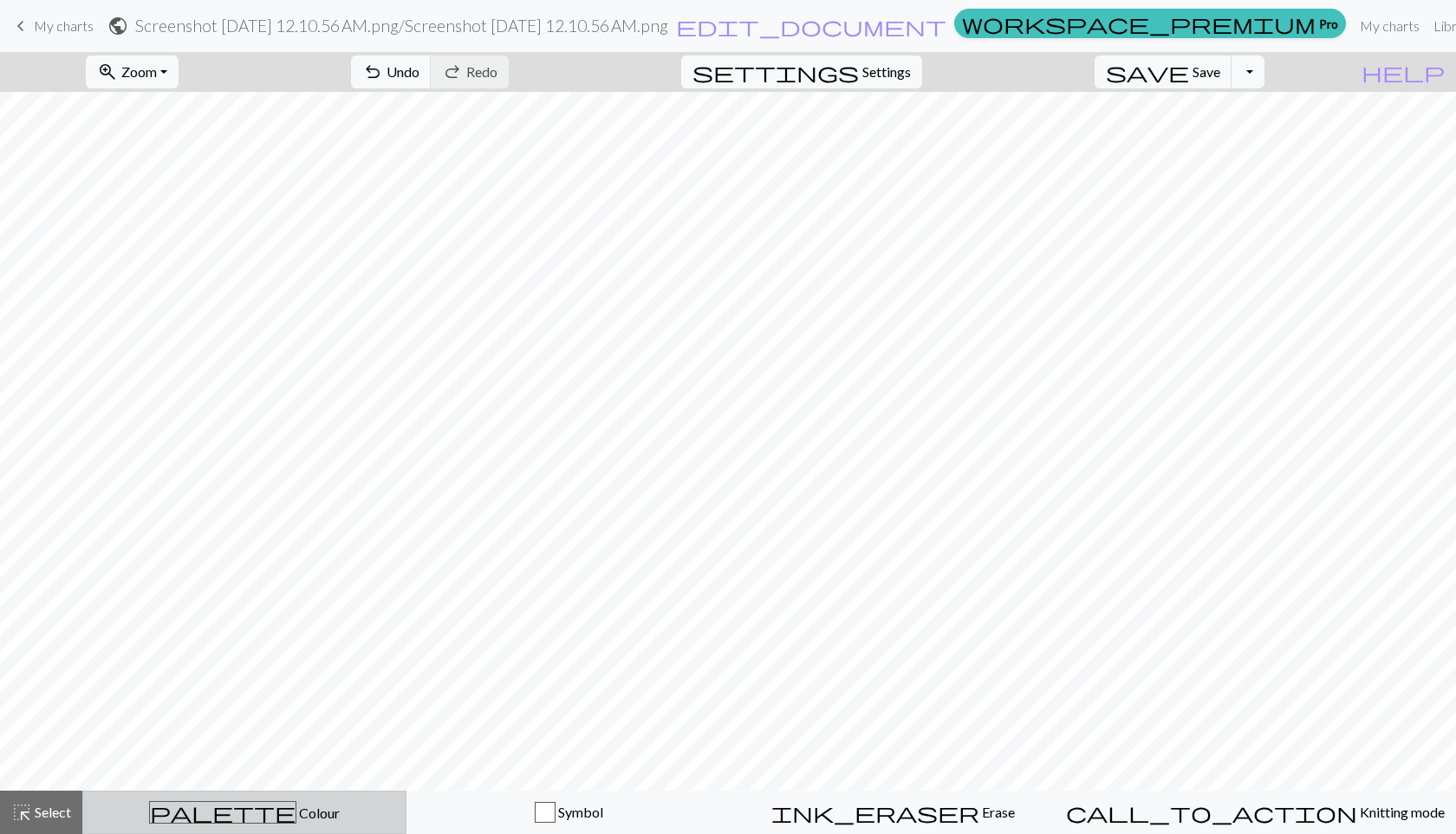
click at [239, 807] on span "palette" at bounding box center [222, 812] width 145 height 25
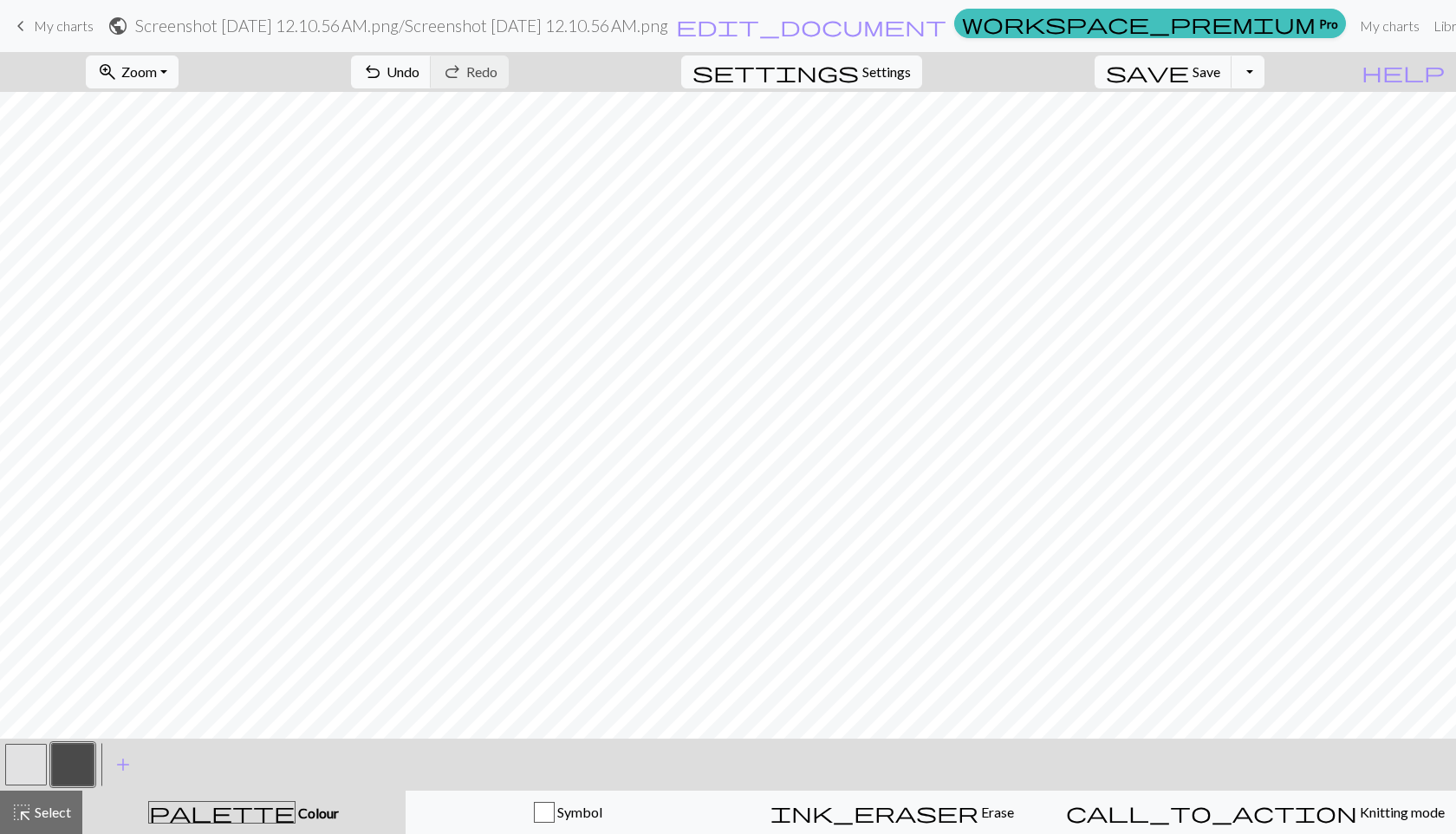
click at [15, 752] on button "button" at bounding box center [26, 765] width 42 height 42
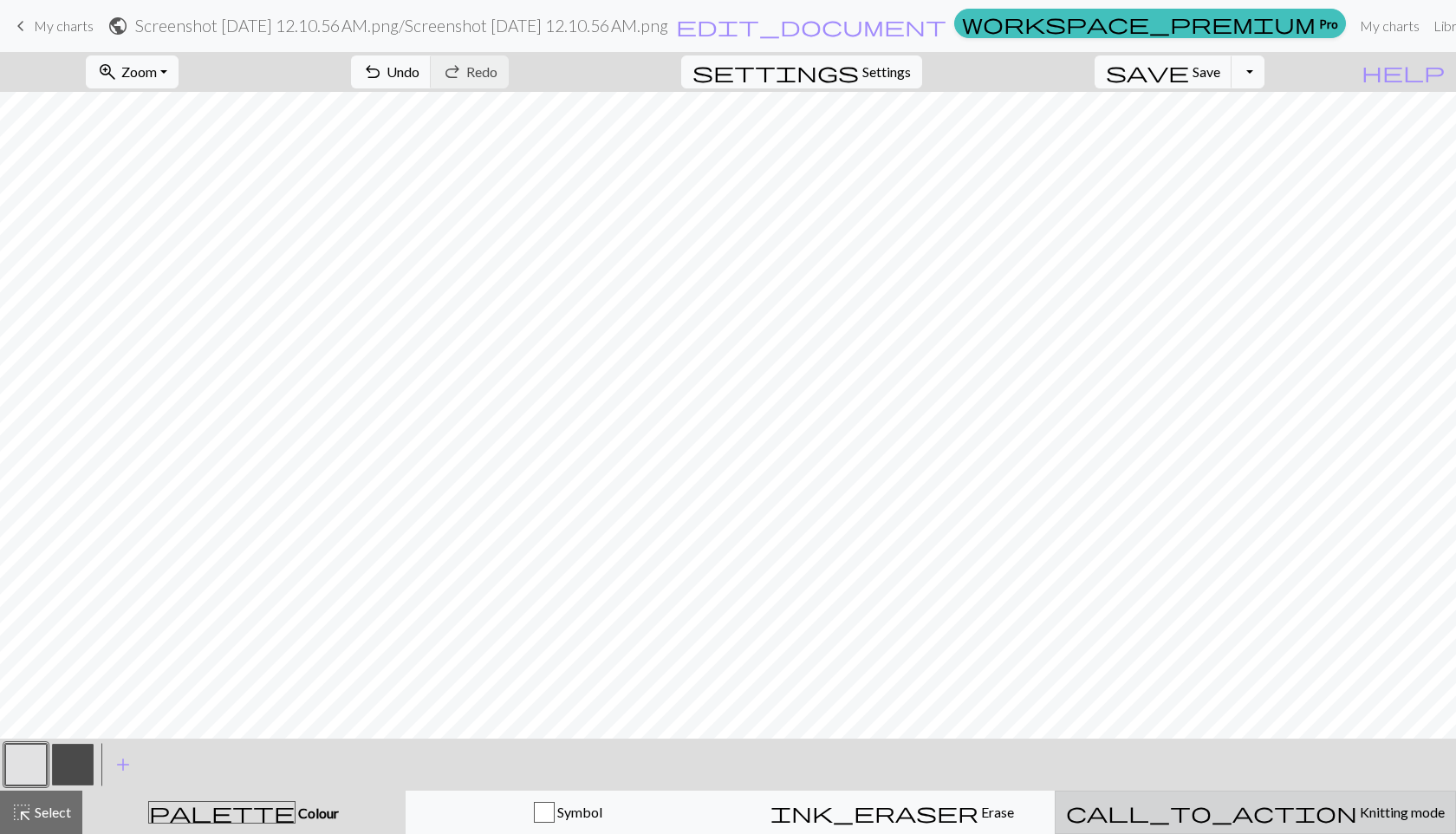
click at [1164, 825] on button "call_to_action Knitting mode Knitting mode" at bounding box center [1255, 812] width 401 height 43
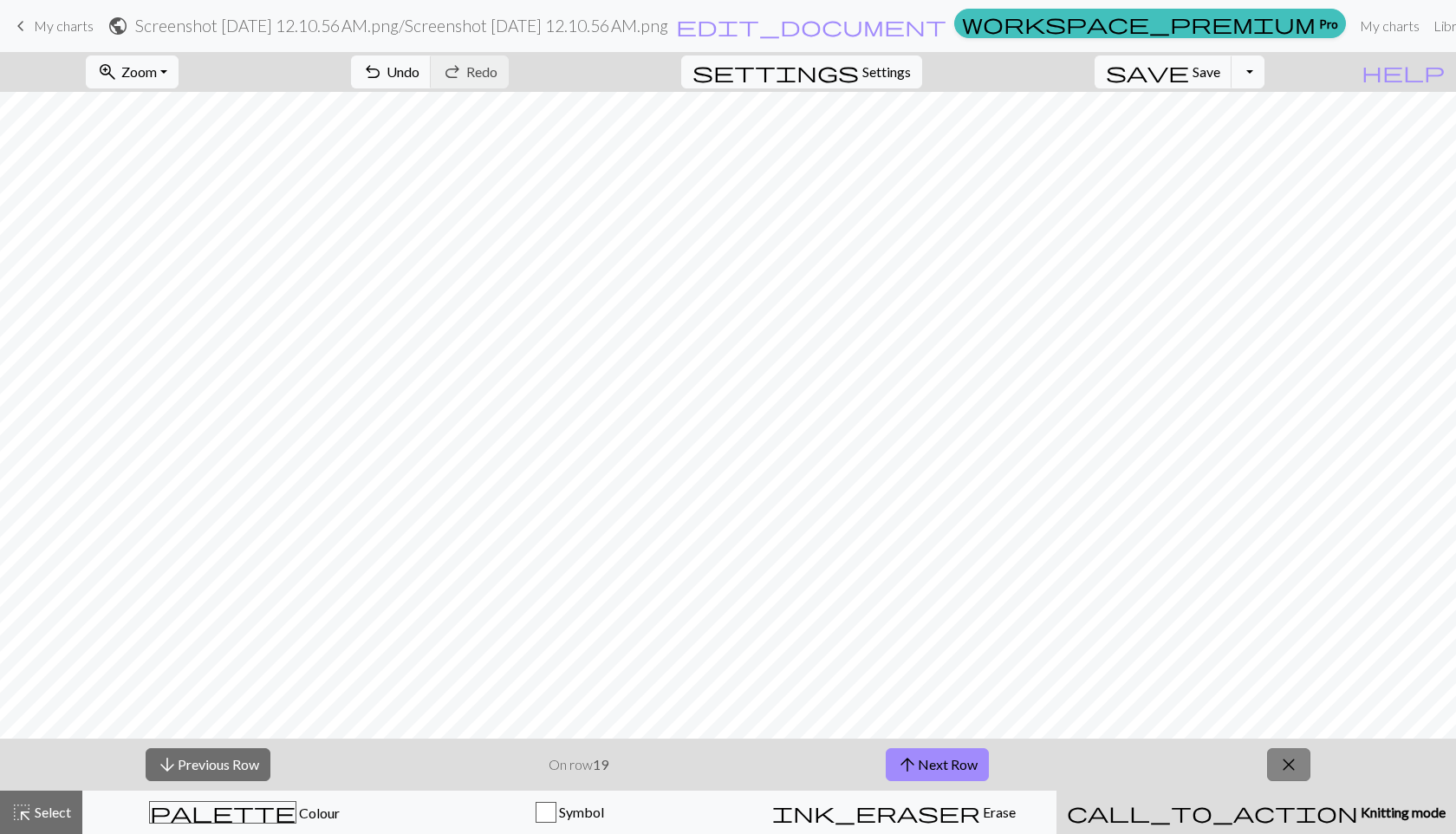
click at [1298, 763] on span "close" at bounding box center [1289, 765] width 21 height 25
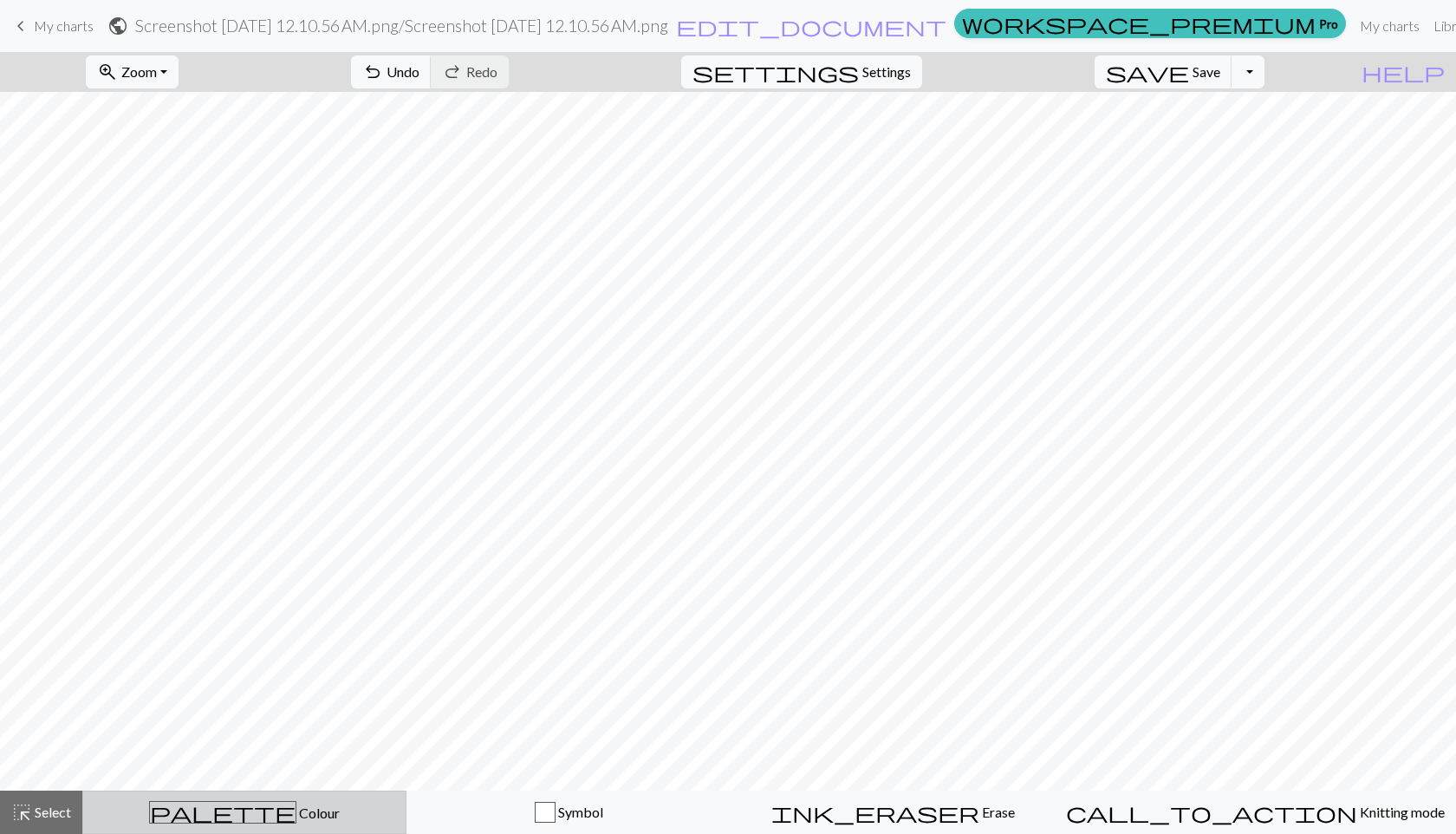
click at [296, 805] on span "Colour" at bounding box center [317, 812] width 43 height 17
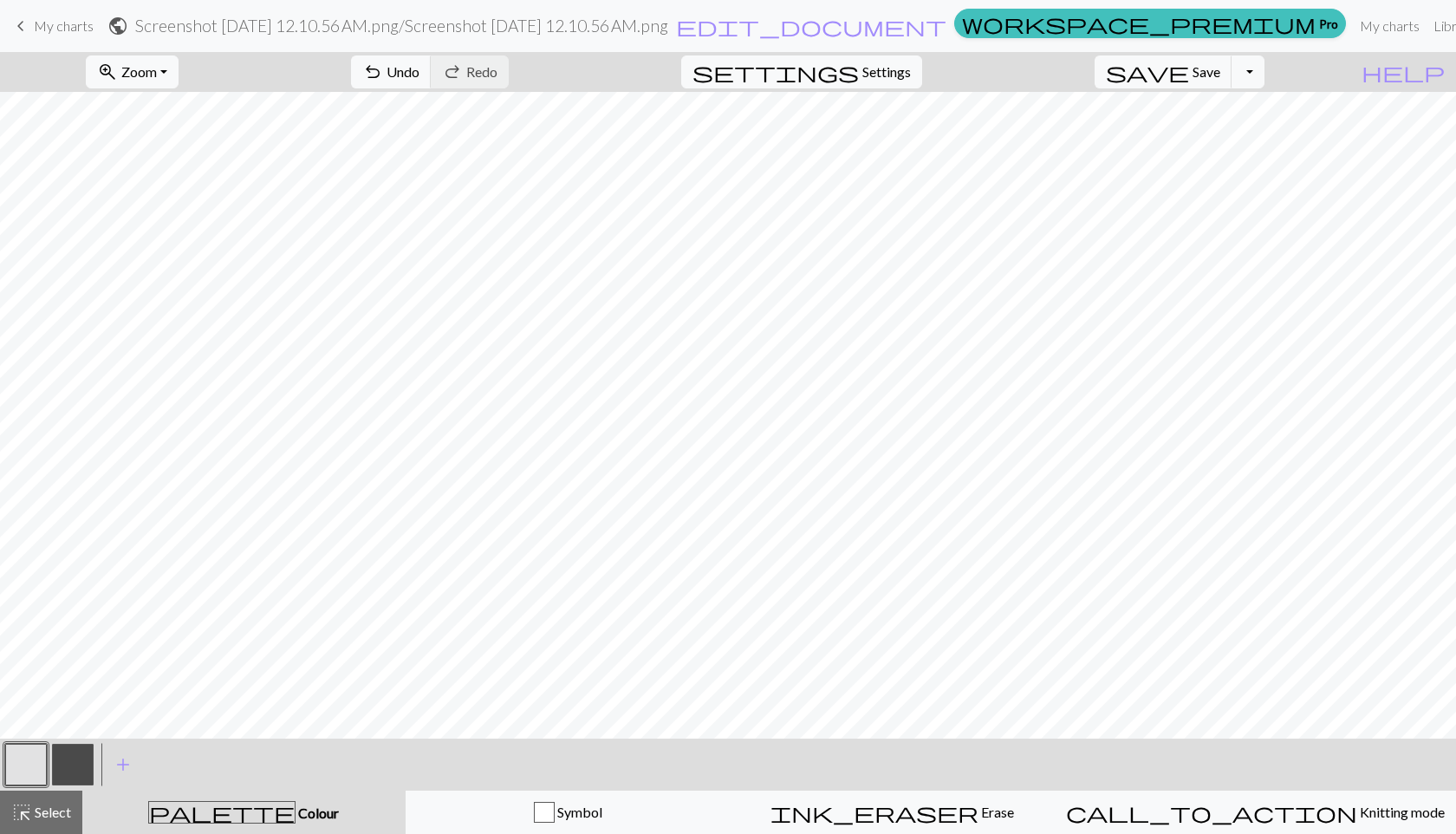
click at [81, 749] on button "button" at bounding box center [73, 765] width 42 height 42
click at [30, 761] on button "button" at bounding box center [26, 765] width 42 height 42
click at [83, 764] on button "button" at bounding box center [73, 765] width 42 height 42
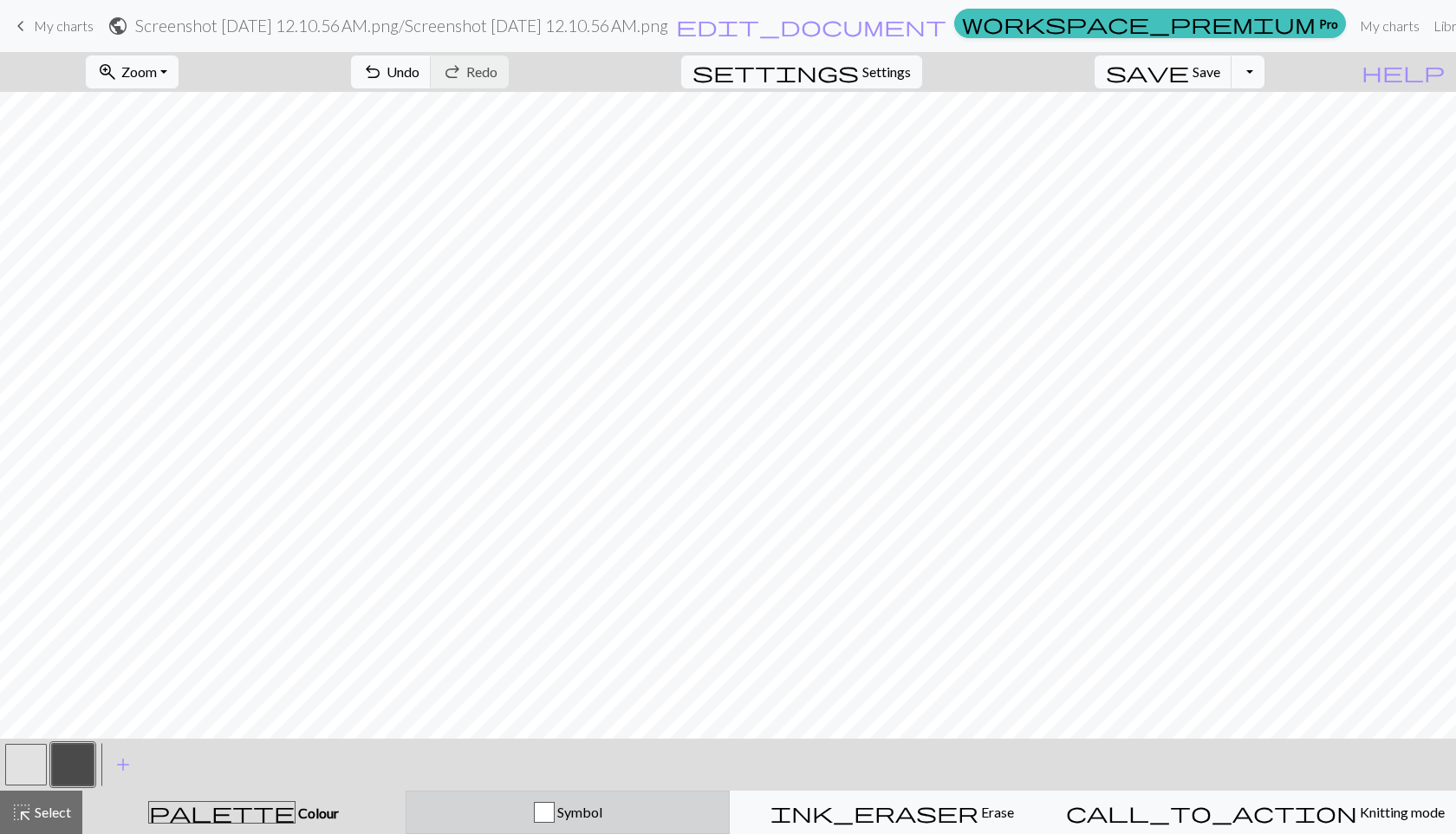
click at [599, 799] on button "Symbol" at bounding box center [567, 812] width 325 height 43
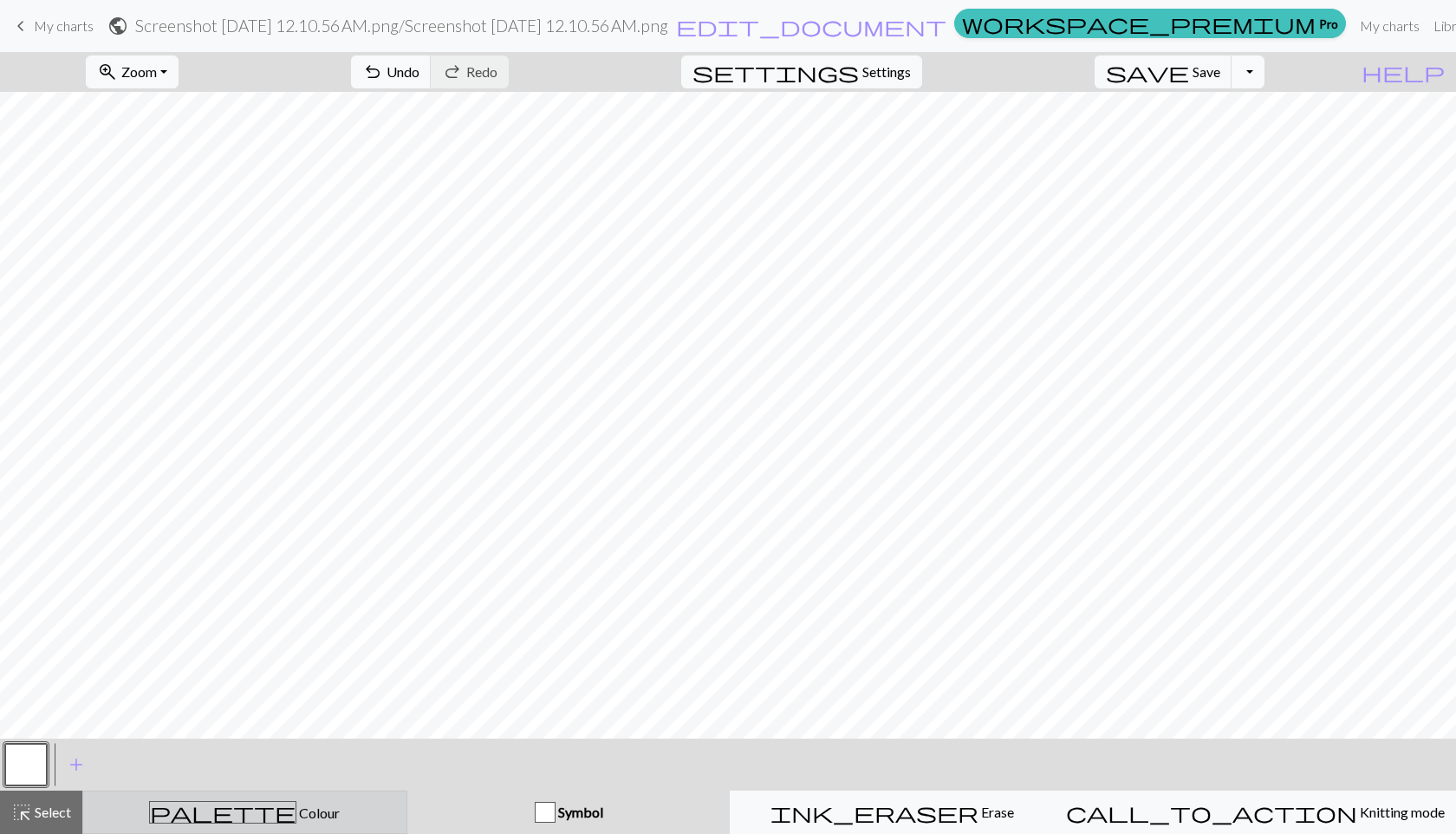
click at [308, 809] on div "palette Colour Colour" at bounding box center [244, 812] width 302 height 23
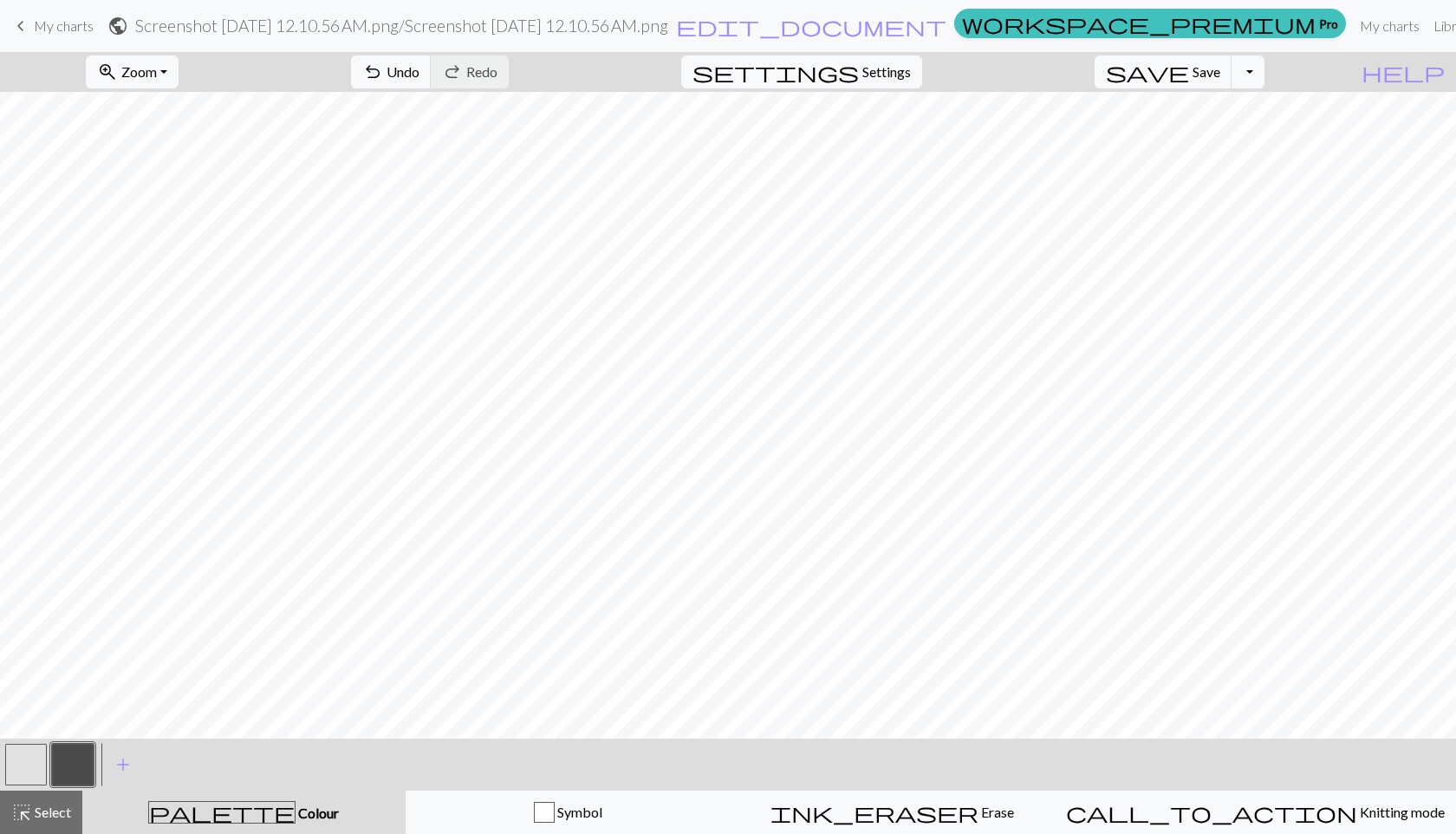
click at [29, 767] on button "button" at bounding box center [26, 765] width 42 height 42
click at [67, 755] on button "button" at bounding box center [73, 765] width 42 height 42
click at [39, 760] on button "button" at bounding box center [26, 765] width 42 height 42
click at [497, 75] on span "Redo" at bounding box center [482, 71] width 32 height 17
click at [419, 68] on span "Undo" at bounding box center [403, 71] width 33 height 17
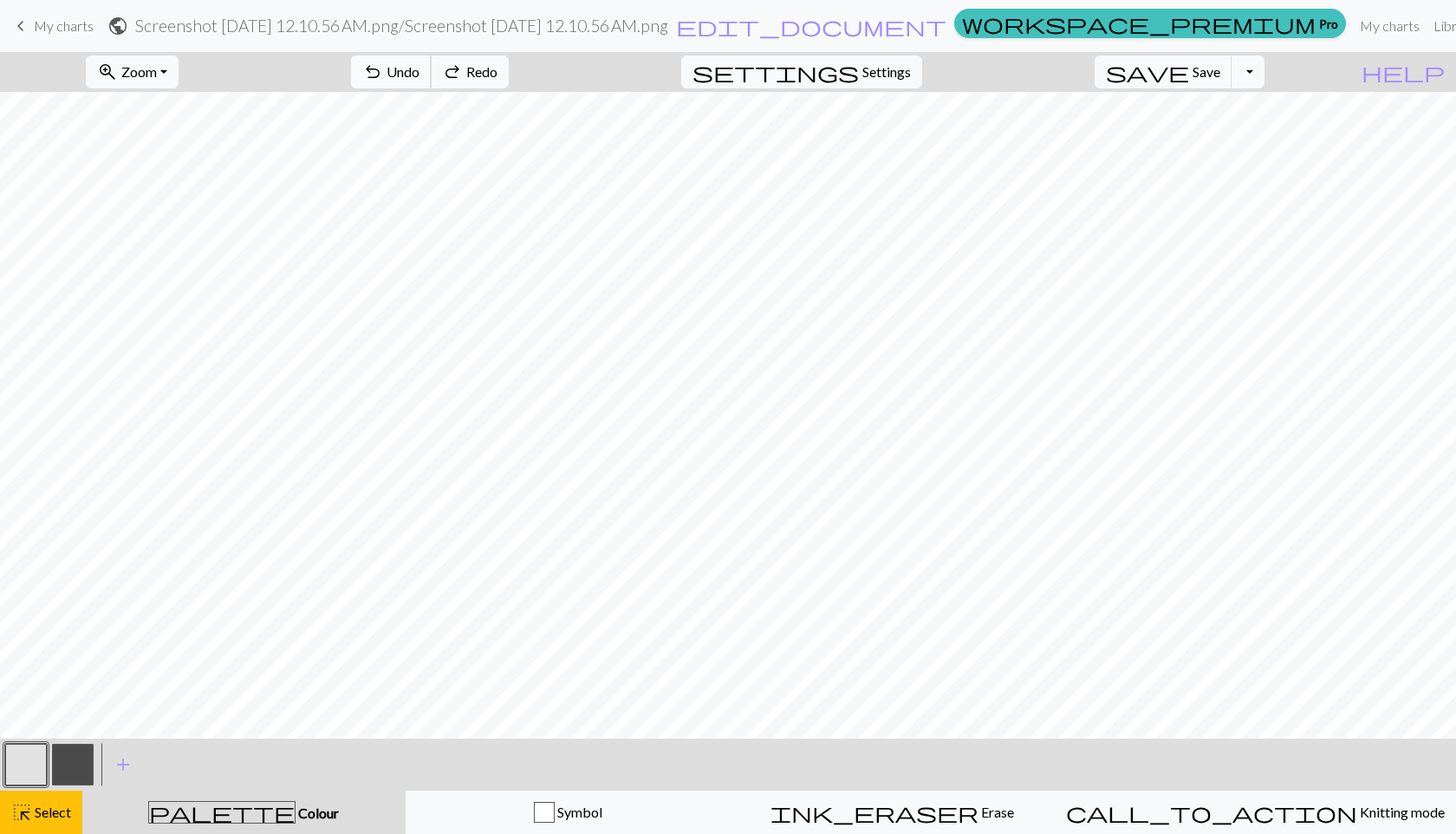
click at [419, 68] on span "Undo" at bounding box center [403, 71] width 33 height 17
click at [497, 74] on span "Redo" at bounding box center [482, 71] width 32 height 17
click at [20, 753] on button "button" at bounding box center [26, 765] width 42 height 42
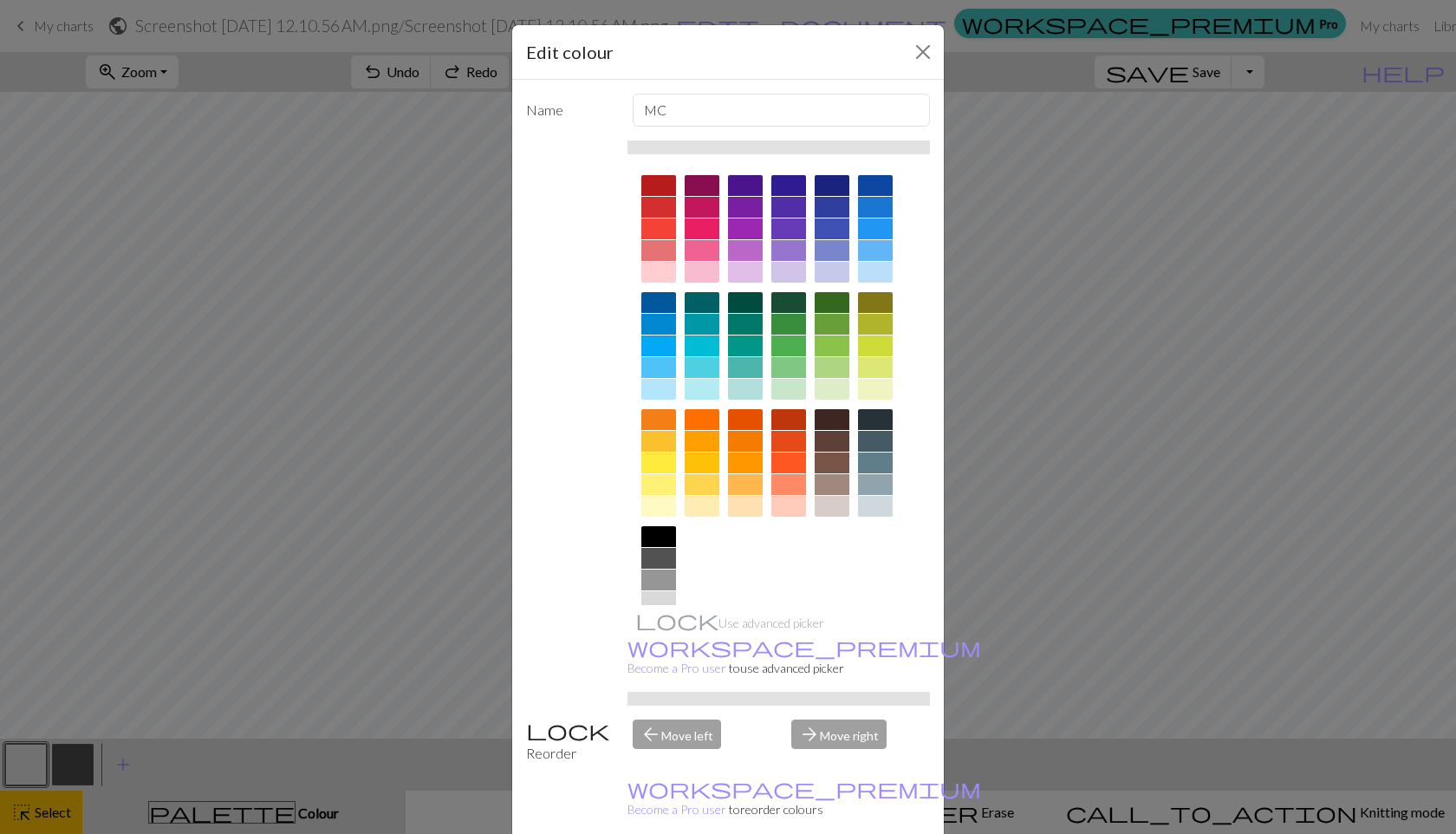
click at [1056, 719] on div "Edit colour Name MC Use advanced picker workspace_premium Become a Pro user to …" at bounding box center [728, 417] width 1456 height 834
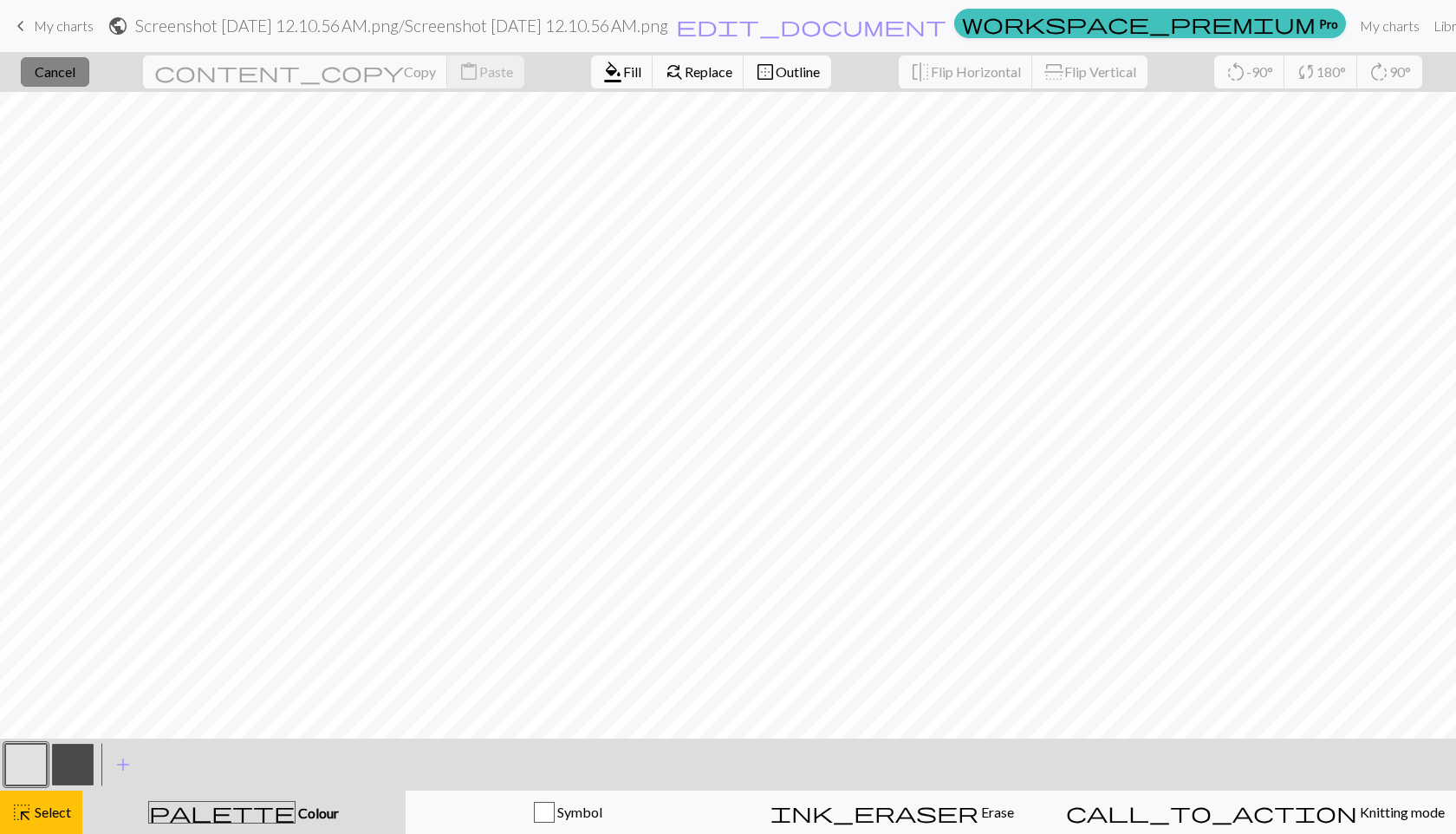
click at [72, 69] on span "Cancel" at bounding box center [55, 71] width 41 height 17
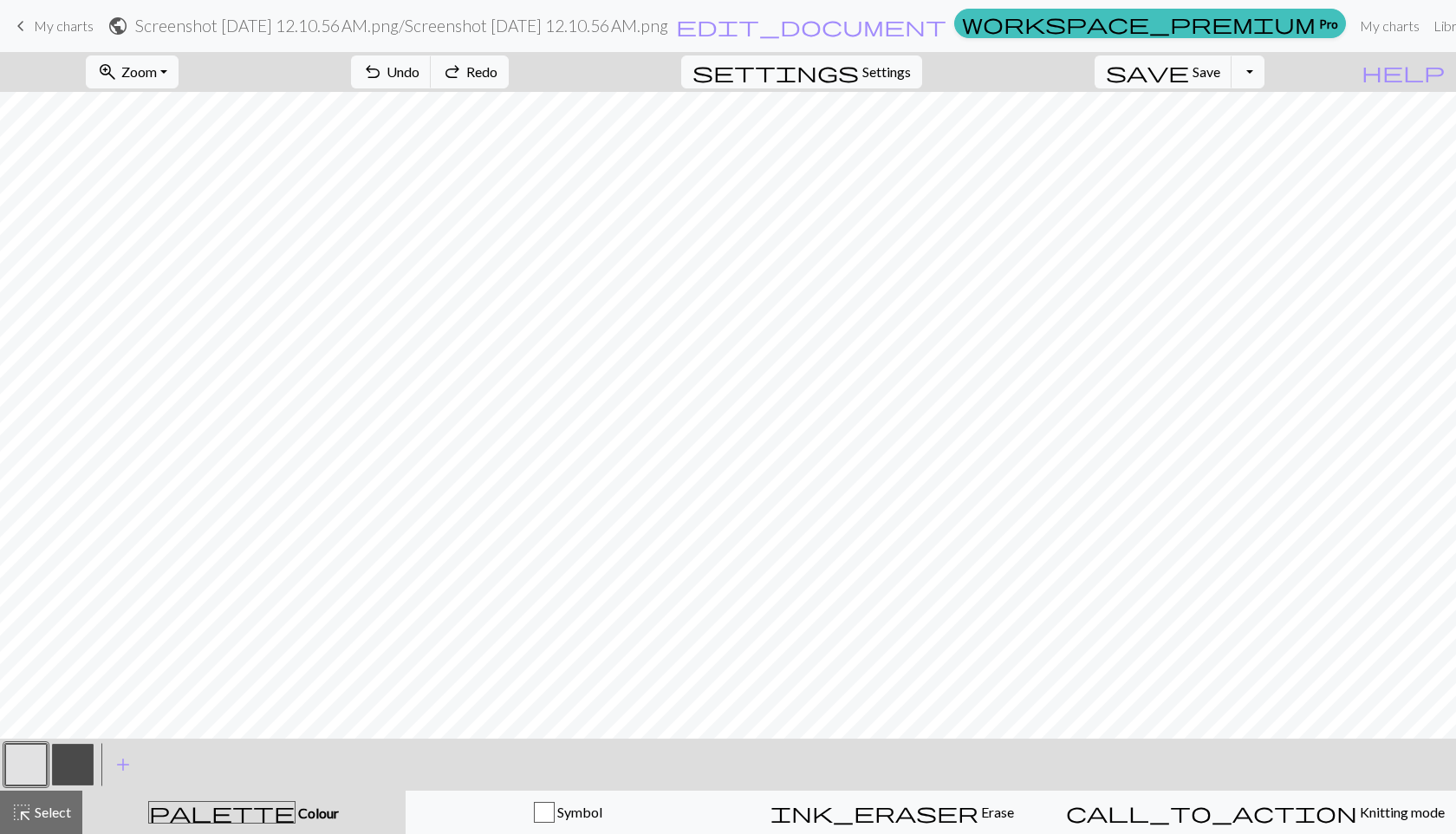
click at [26, 757] on button "button" at bounding box center [26, 765] width 42 height 42
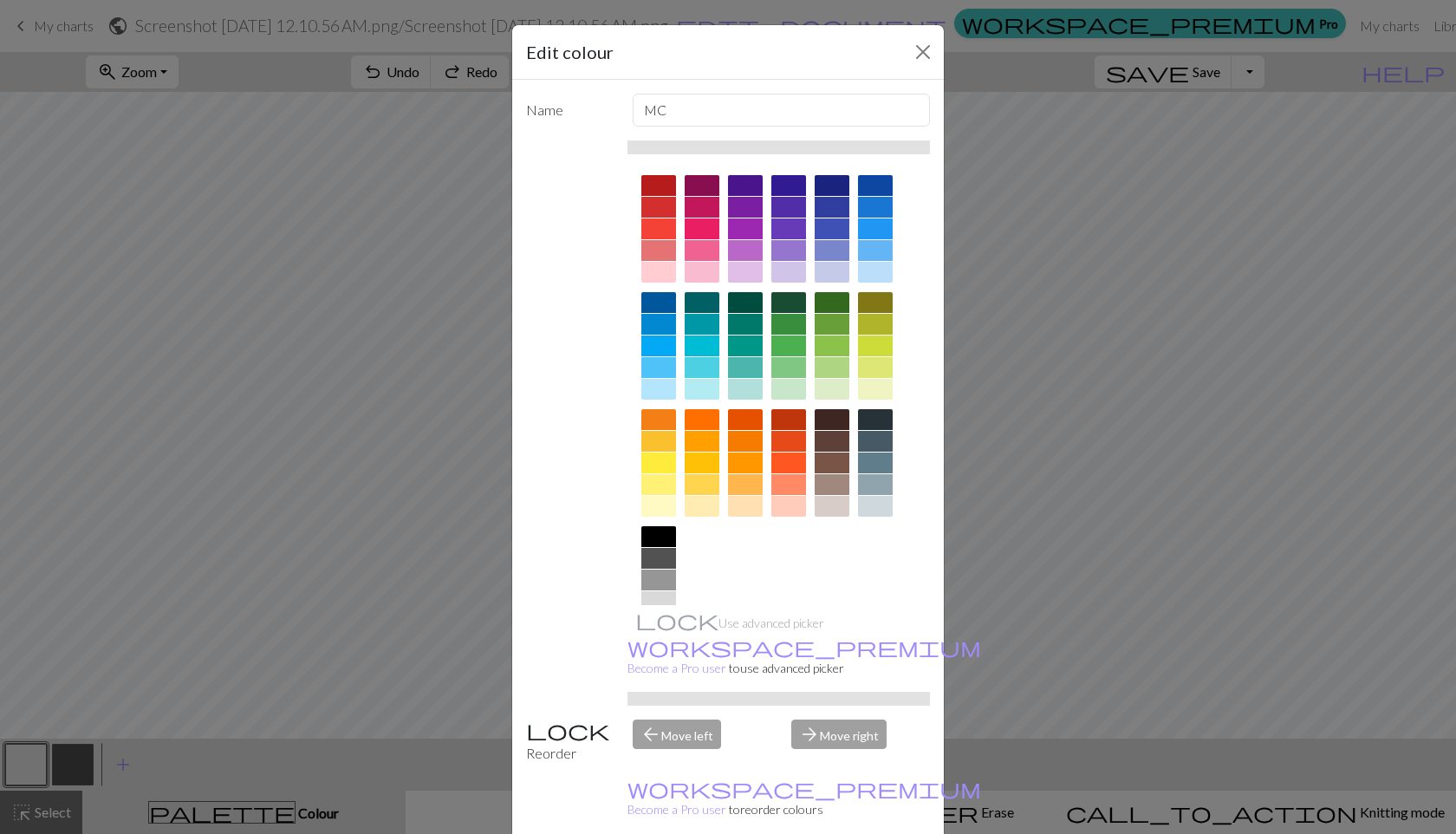
click at [311, 807] on div "Edit colour Name MC Use advanced picker workspace_premium Become a Pro user to …" at bounding box center [728, 417] width 1456 height 834
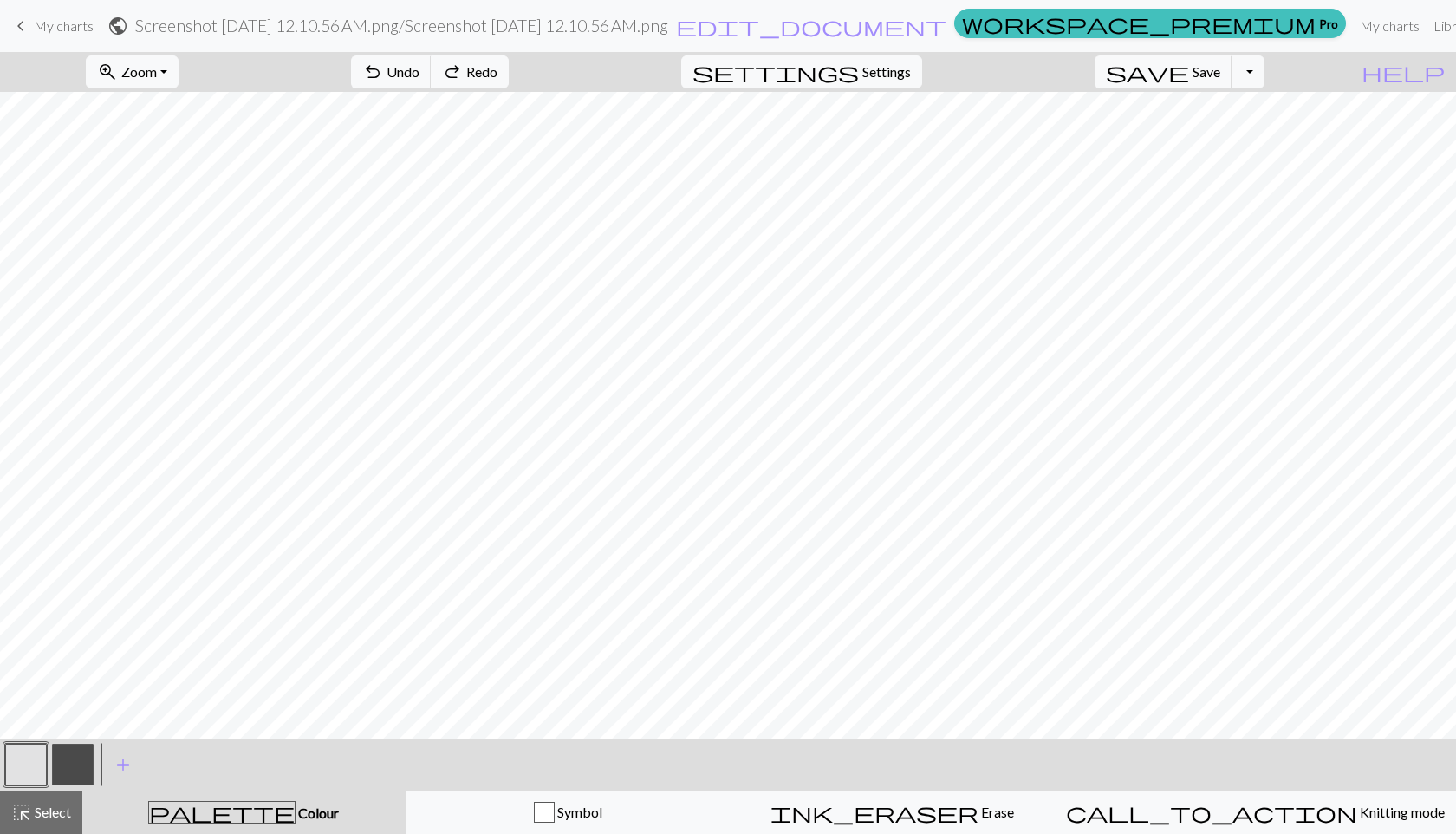
click at [295, 811] on span "Colour" at bounding box center [316, 812] width 43 height 17
click at [23, 749] on button "button" at bounding box center [26, 765] width 42 height 42
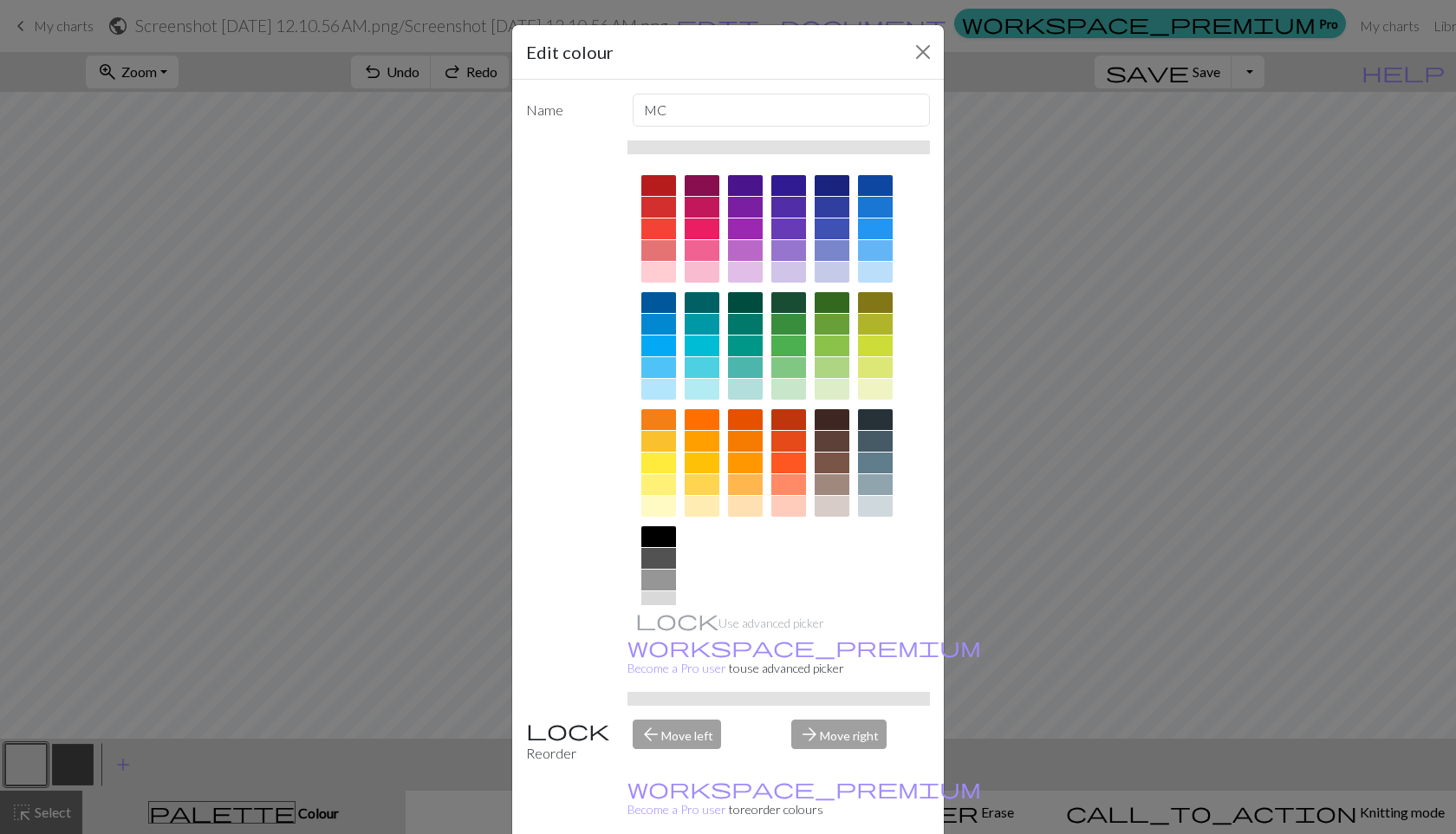
click at [1109, 647] on div "Edit colour Name MC Use advanced picker workspace_premium Become a Pro user to …" at bounding box center [728, 417] width 1456 height 834
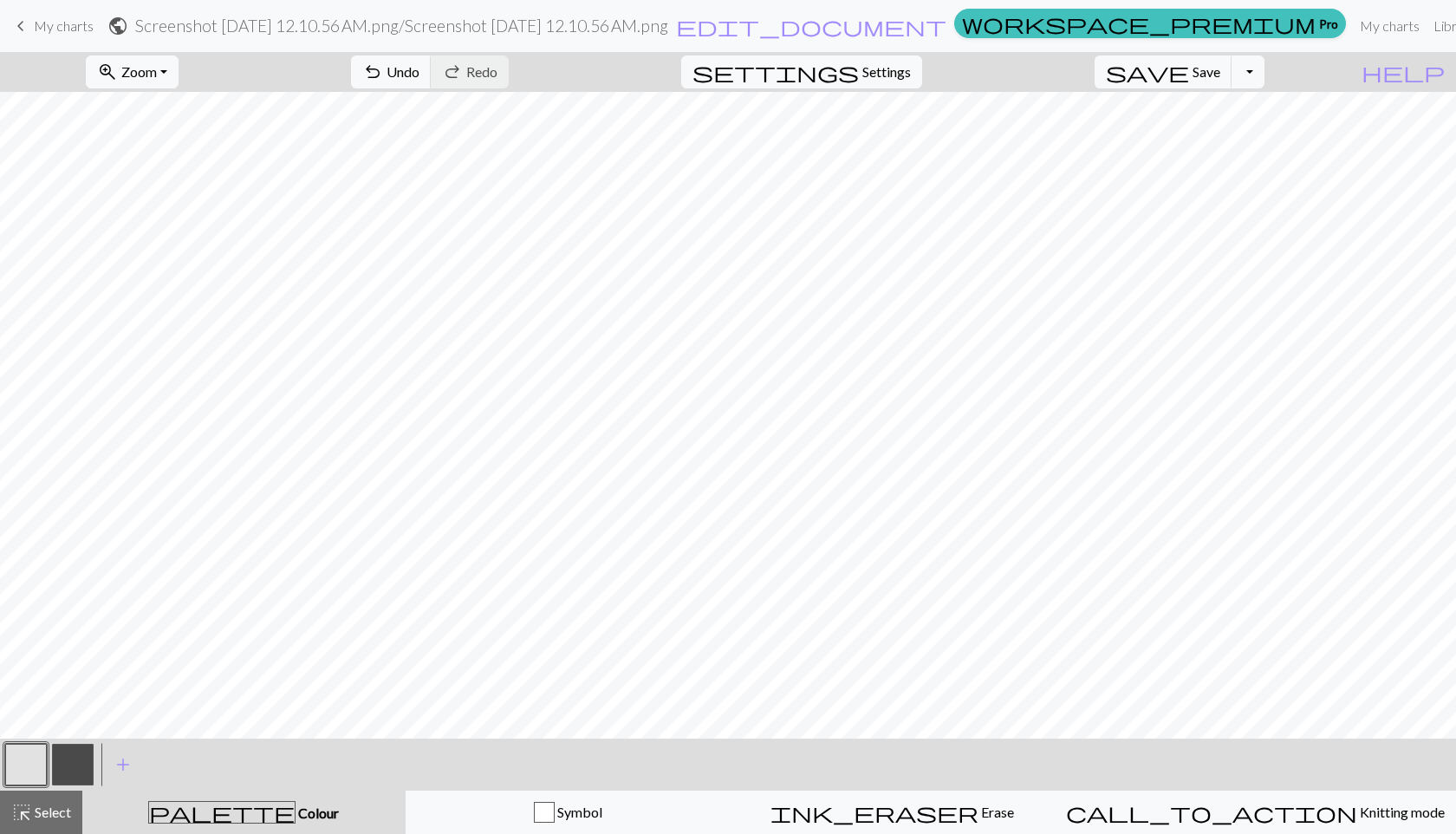
click at [78, 762] on button "button" at bounding box center [73, 765] width 42 height 42
click at [22, 764] on button "button" at bounding box center [26, 765] width 42 height 42
click at [1218, 67] on button "save Save Save" at bounding box center [1163, 72] width 137 height 33
click at [70, 25] on span "My charts" at bounding box center [64, 25] width 60 height 17
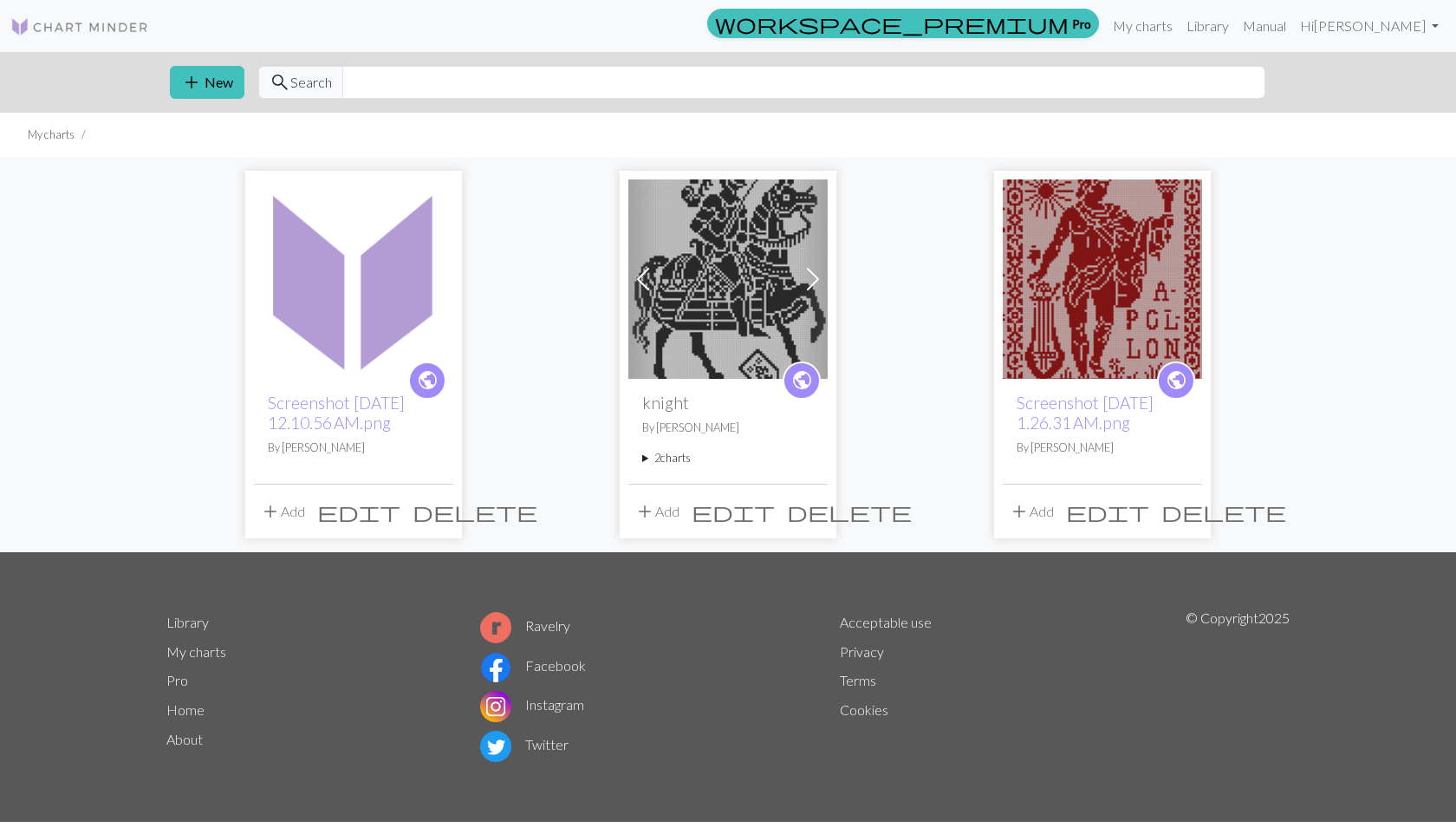
click at [334, 341] on img at bounding box center [354, 279] width 200 height 200
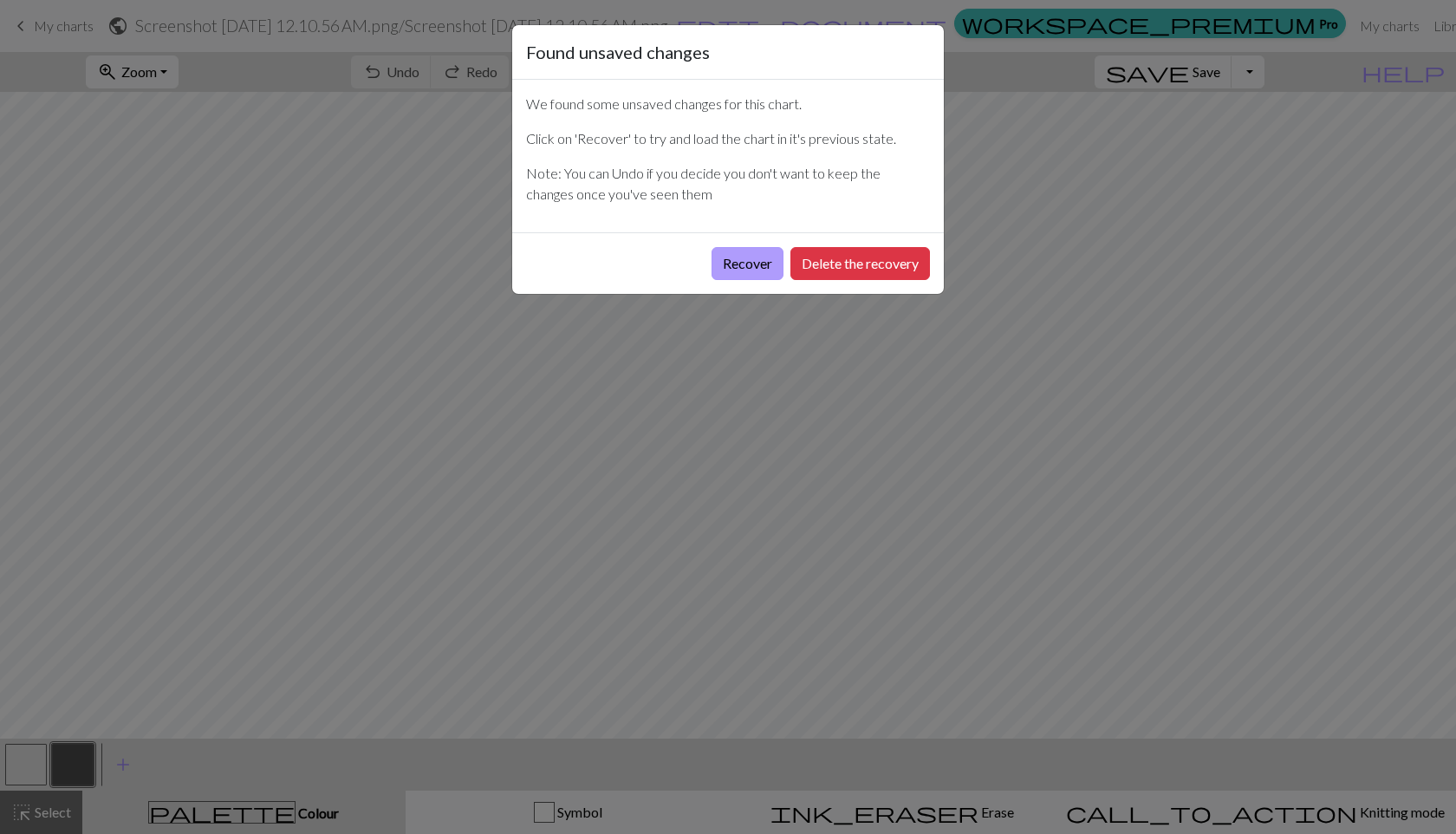
click at [741, 250] on button "Recover" at bounding box center [748, 264] width 72 height 33
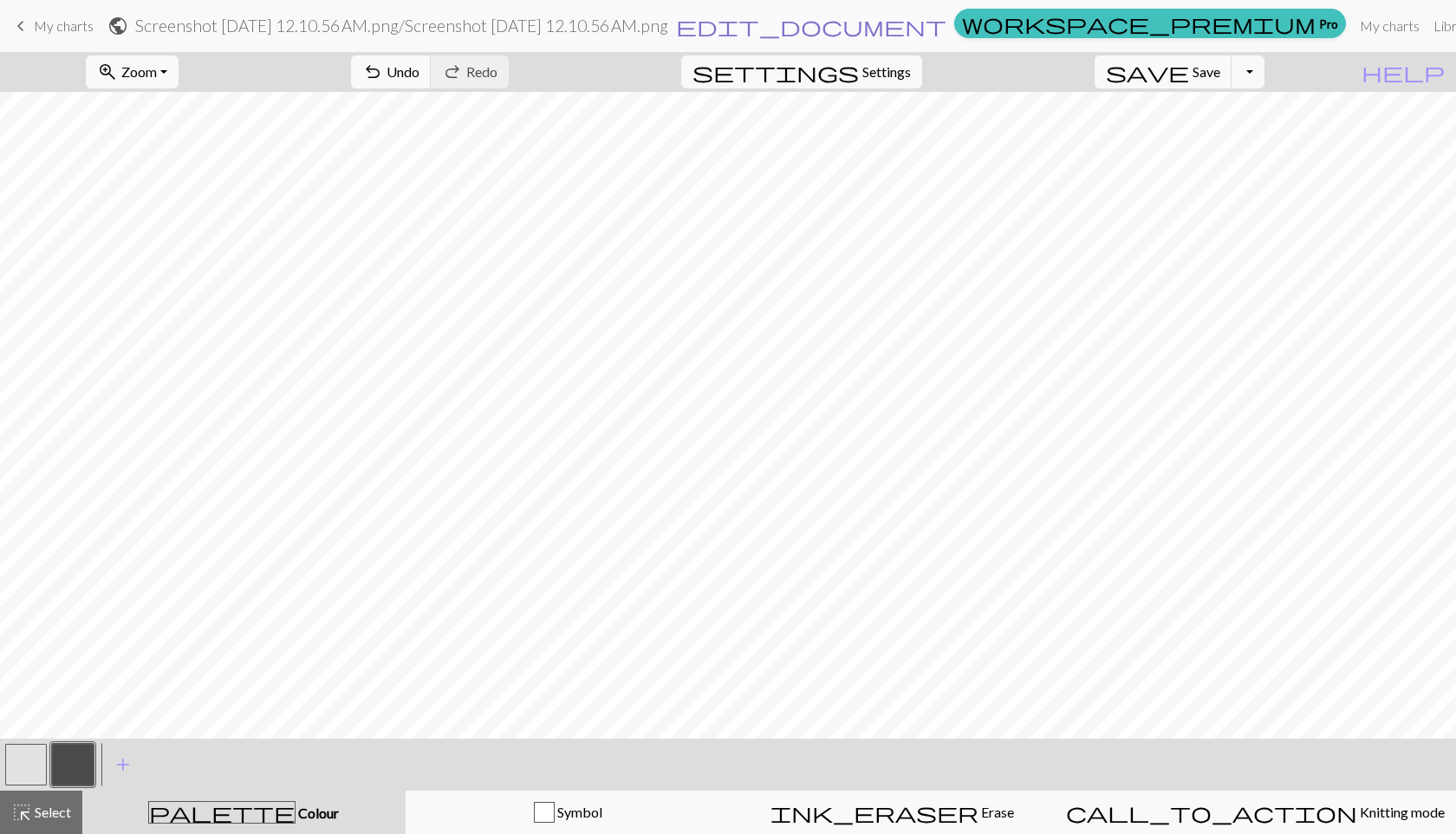
click at [916, 26] on span "edit_document" at bounding box center [811, 26] width 271 height 25
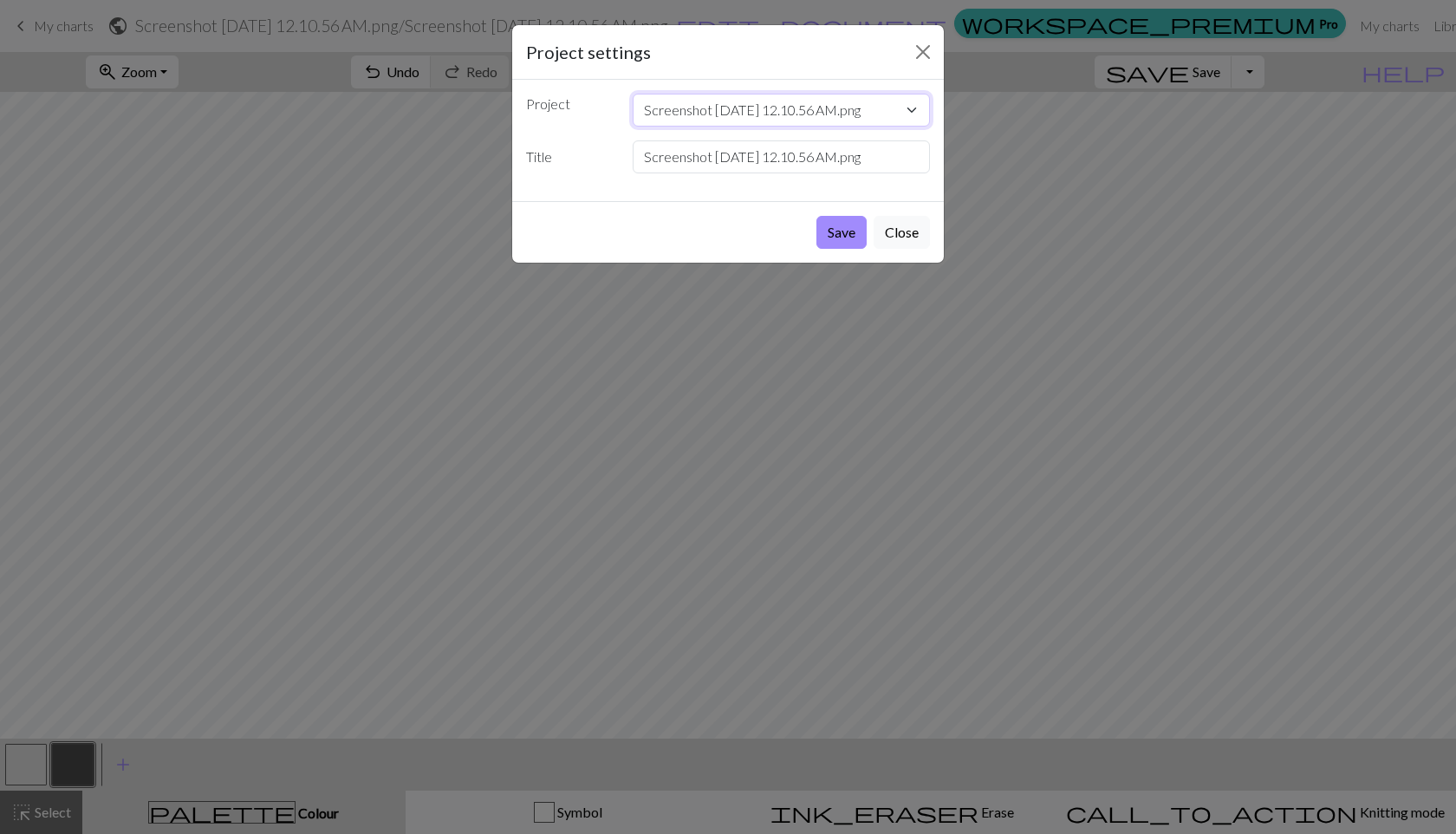
click at [644, 110] on select "Screenshot 2025-09-26 at 12.10.56 AM.png knight Screenshot 2025-09-23 at 1.26.3…" at bounding box center [781, 110] width 298 height 33
click at [914, 105] on select "Screenshot 2025-09-26 at 12.10.56 AM.png knight Screenshot 2025-09-23 at 1.26.3…" at bounding box center [781, 110] width 298 height 33
click at [752, 159] on input "Screenshot [DATE] 12.10.56 AM.png" at bounding box center [781, 157] width 298 height 33
drag, startPoint x: 642, startPoint y: 158, endPoint x: 922, endPoint y: 164, distance: 280.1
click at [922, 164] on input "Screenshot [DATE] 12.10.56 AM.png" at bounding box center [781, 157] width 298 height 33
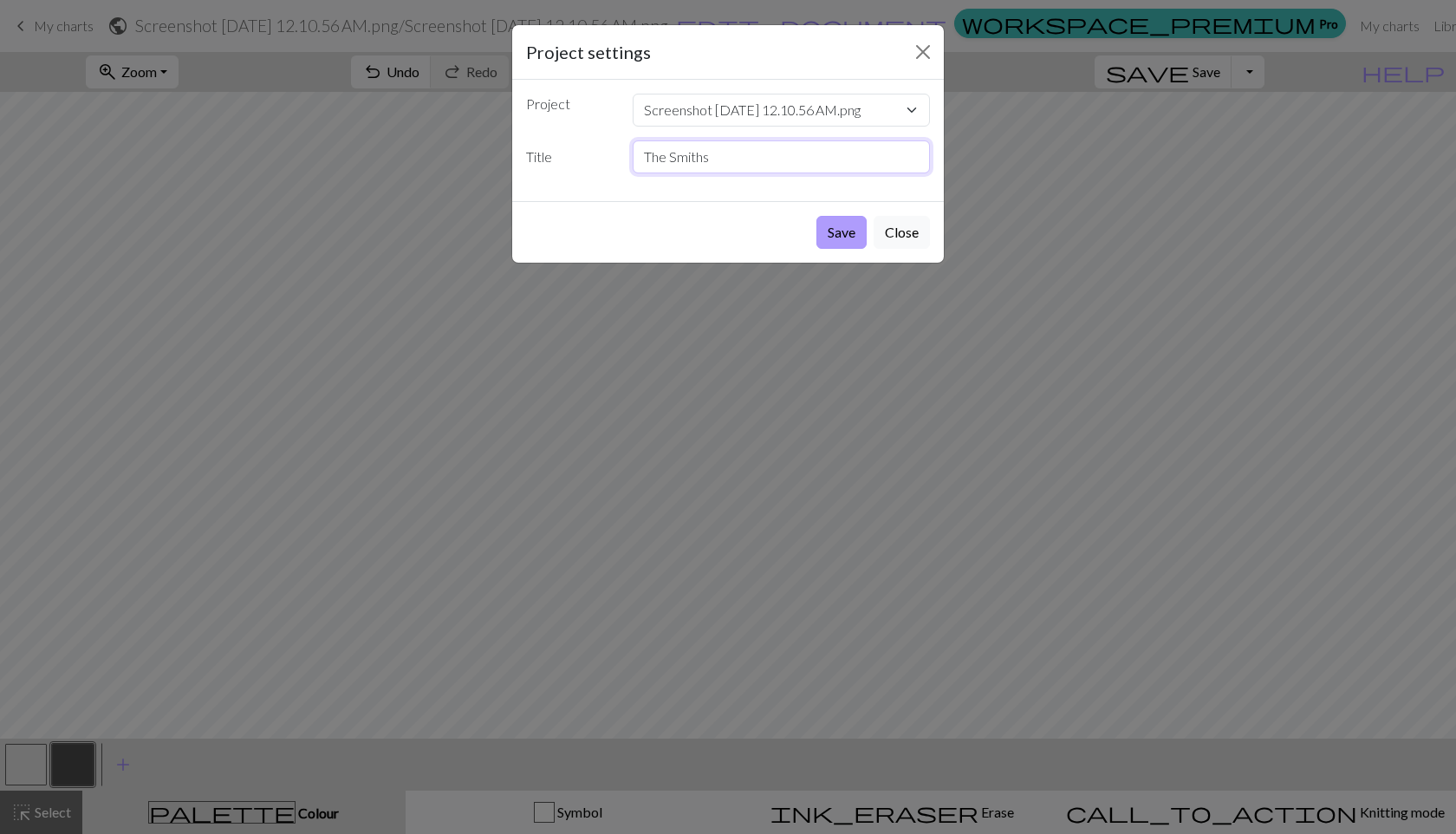
type input "The Smiths"
click at [835, 233] on button "Save" at bounding box center [841, 232] width 50 height 33
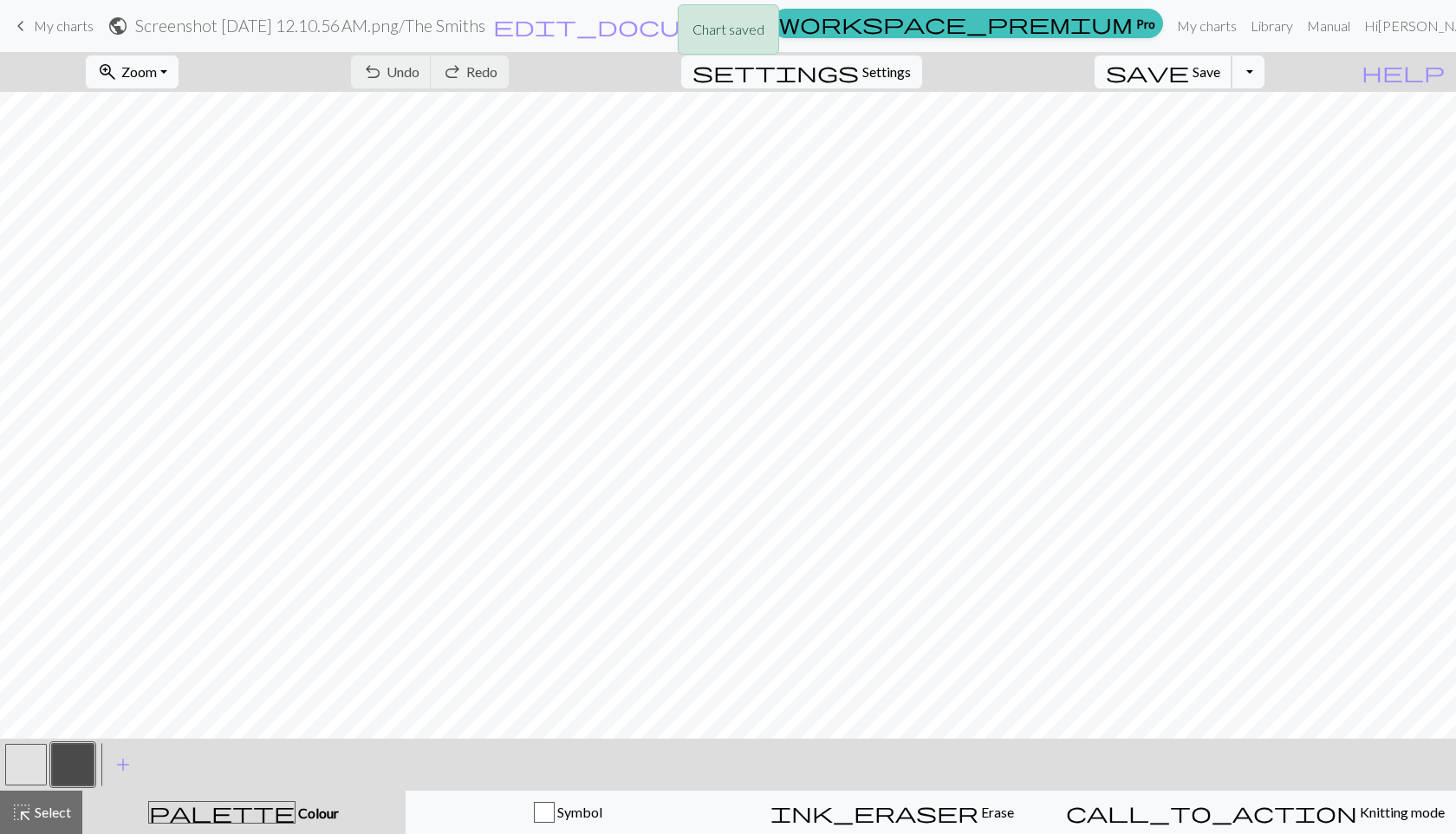
click at [1220, 73] on span "Save" at bounding box center [1206, 71] width 28 height 17
click at [1264, 77] on button "Toggle Dropdown" at bounding box center [1248, 72] width 33 height 33
click at [1231, 130] on button "save_alt Download" at bounding box center [1120, 138] width 286 height 28
click at [1264, 74] on button "Toggle Dropdown" at bounding box center [1248, 72] width 33 height 33
click at [1227, 132] on button "save_alt Download" at bounding box center [1120, 138] width 286 height 28
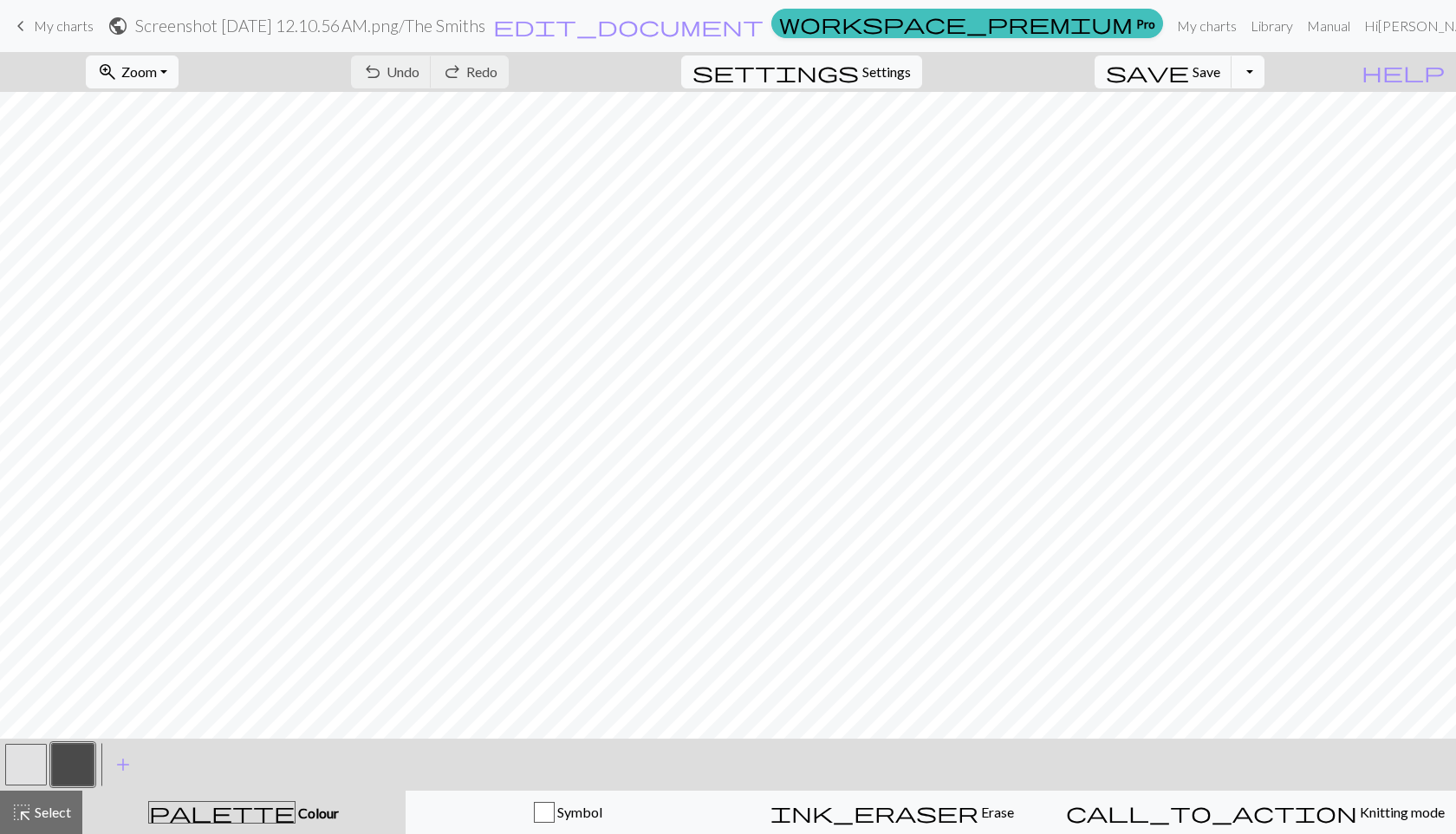
click at [1279, 72] on body "This website uses cookies to ensure you get the best experience on our website.…" at bounding box center [728, 417] width 1456 height 834
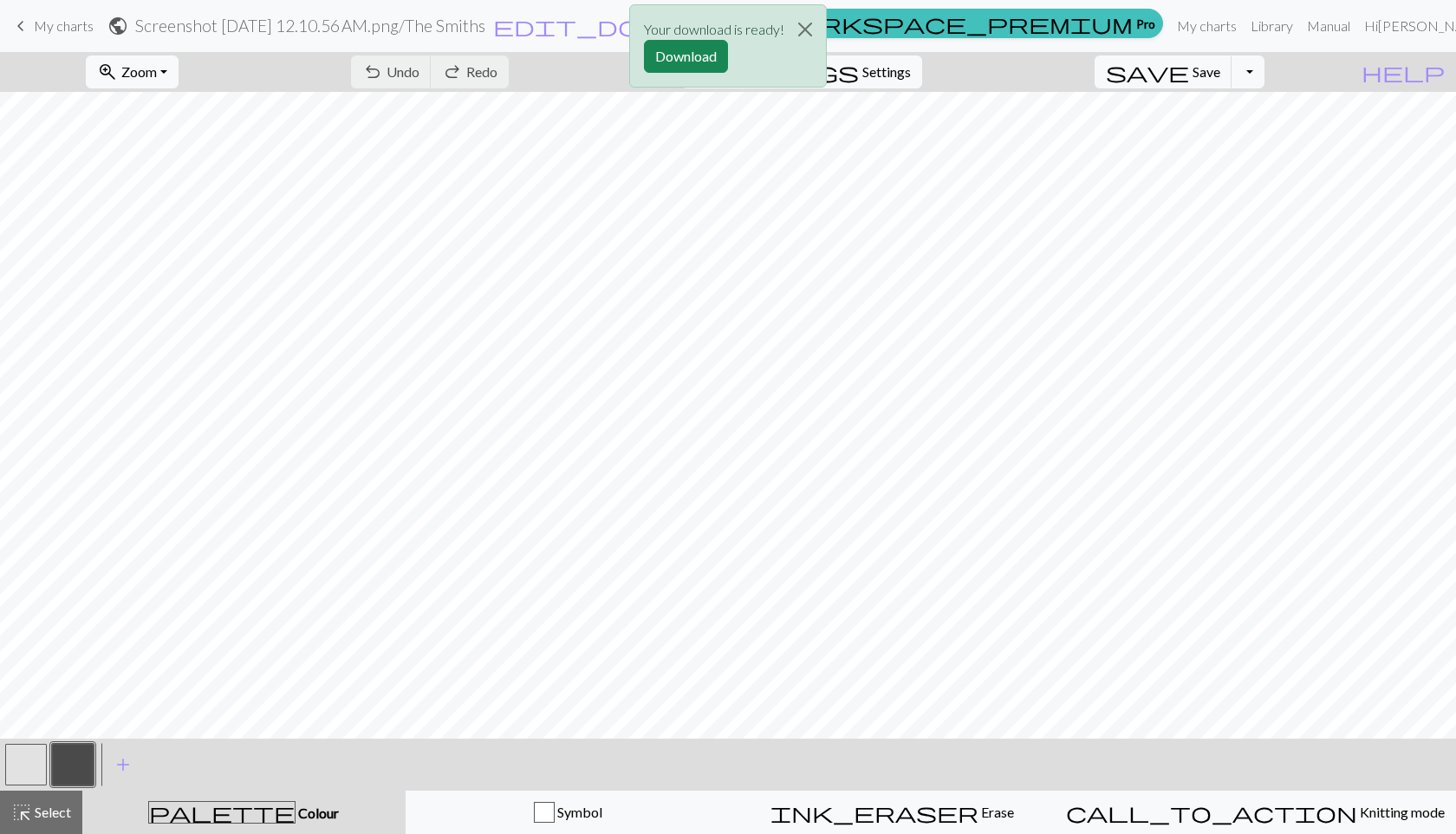
click at [33, 39] on div "Your download is ready! Download" at bounding box center [728, 51] width 1456 height 102
click at [53, 31] on div "Your download is ready! Download" at bounding box center [728, 51] width 1456 height 102
click at [25, 25] on div "Your download is ready! Download" at bounding box center [728, 51] width 1456 height 102
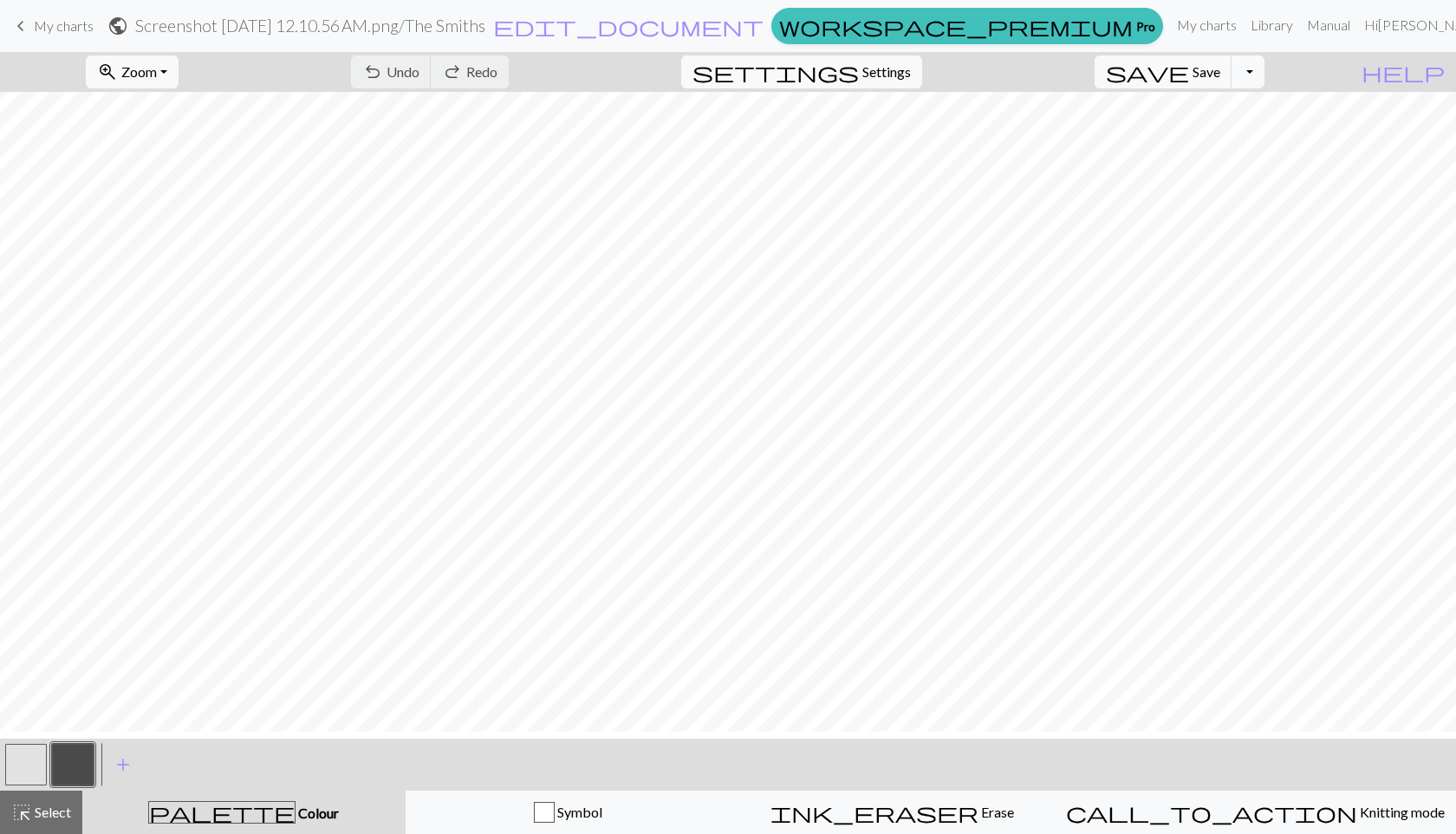
scroll to position [0, 29]
click at [179, 73] on button "zoom_in Zoom Zoom" at bounding box center [132, 72] width 93 height 33
click at [192, 201] on button "50%" at bounding box center [155, 208] width 137 height 28
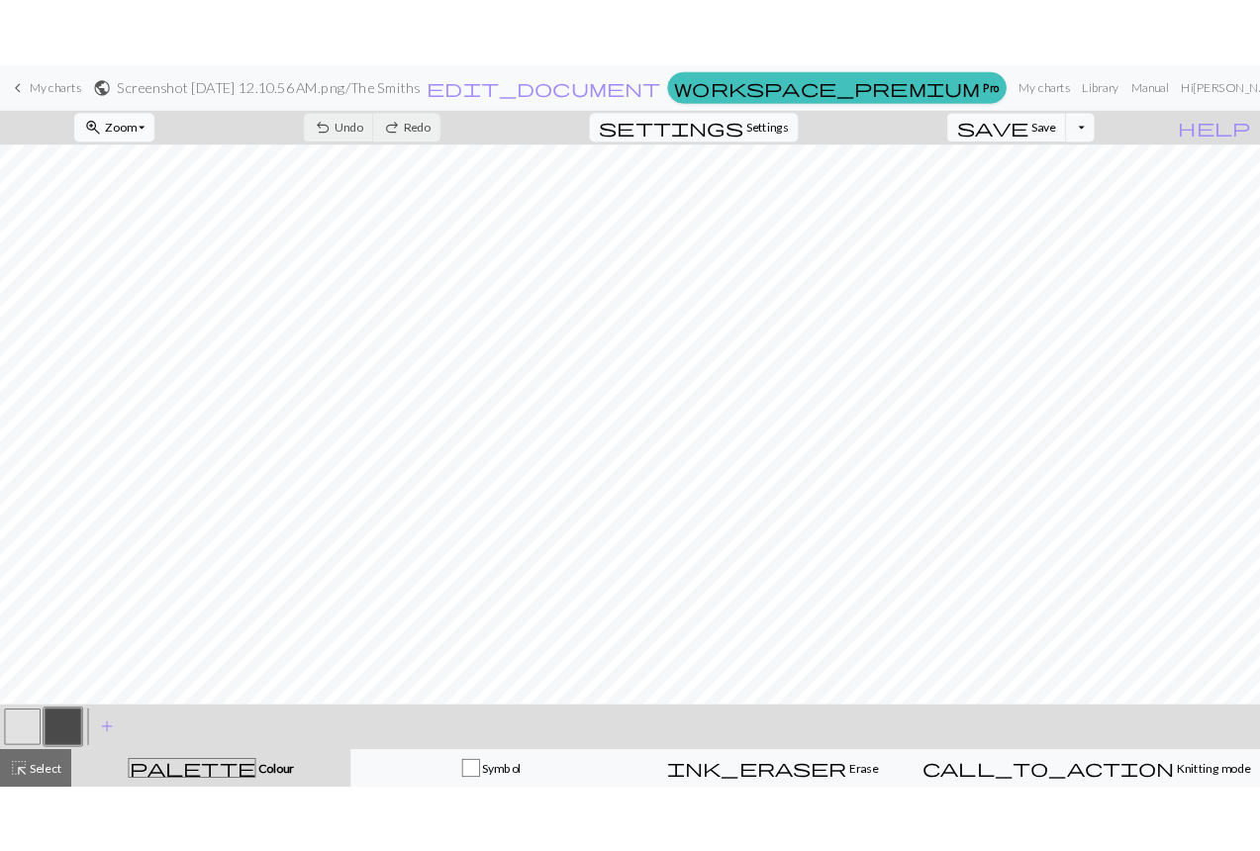
scroll to position [0, 0]
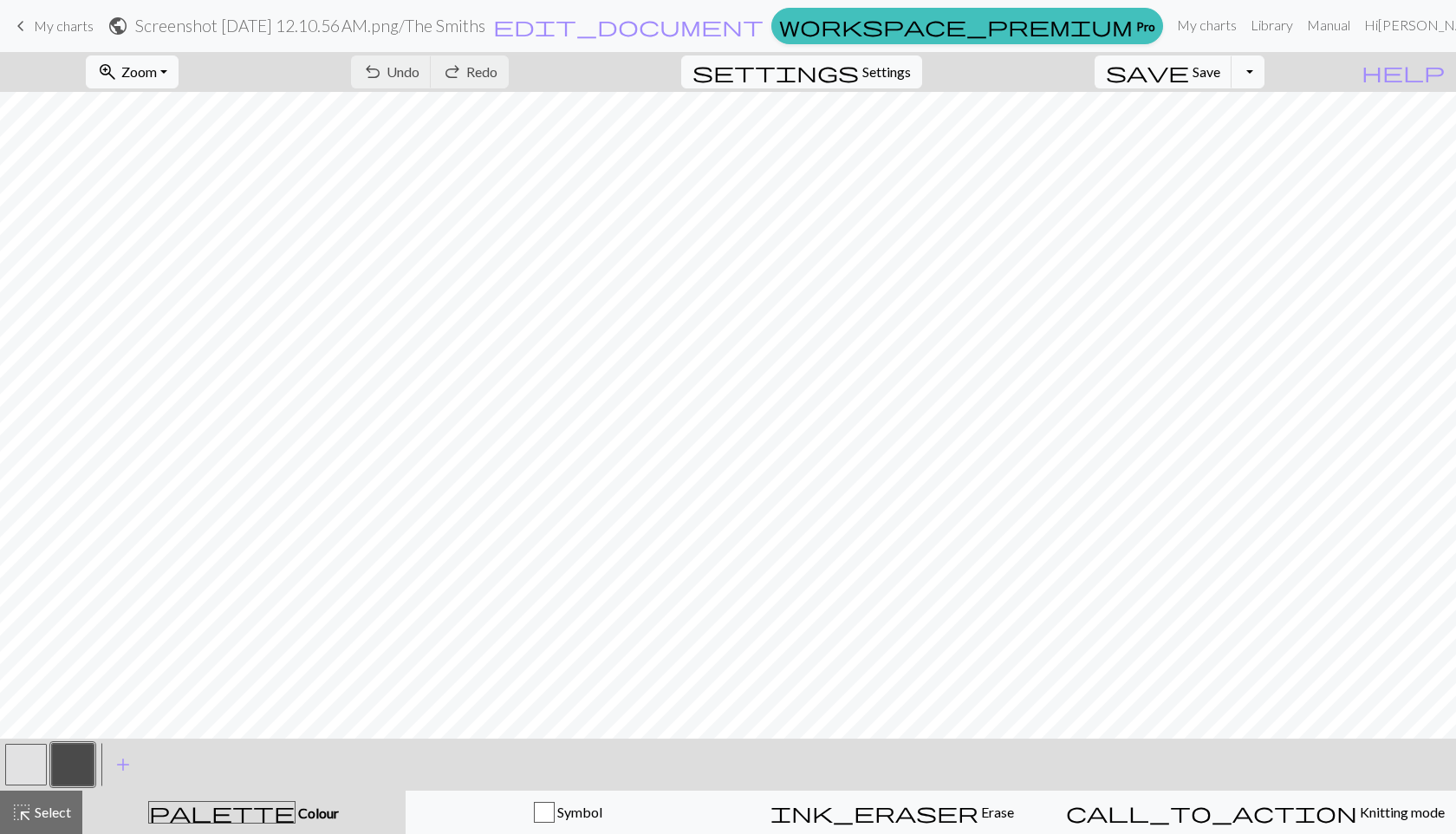
click at [77, 761] on button "button" at bounding box center [73, 765] width 42 height 42
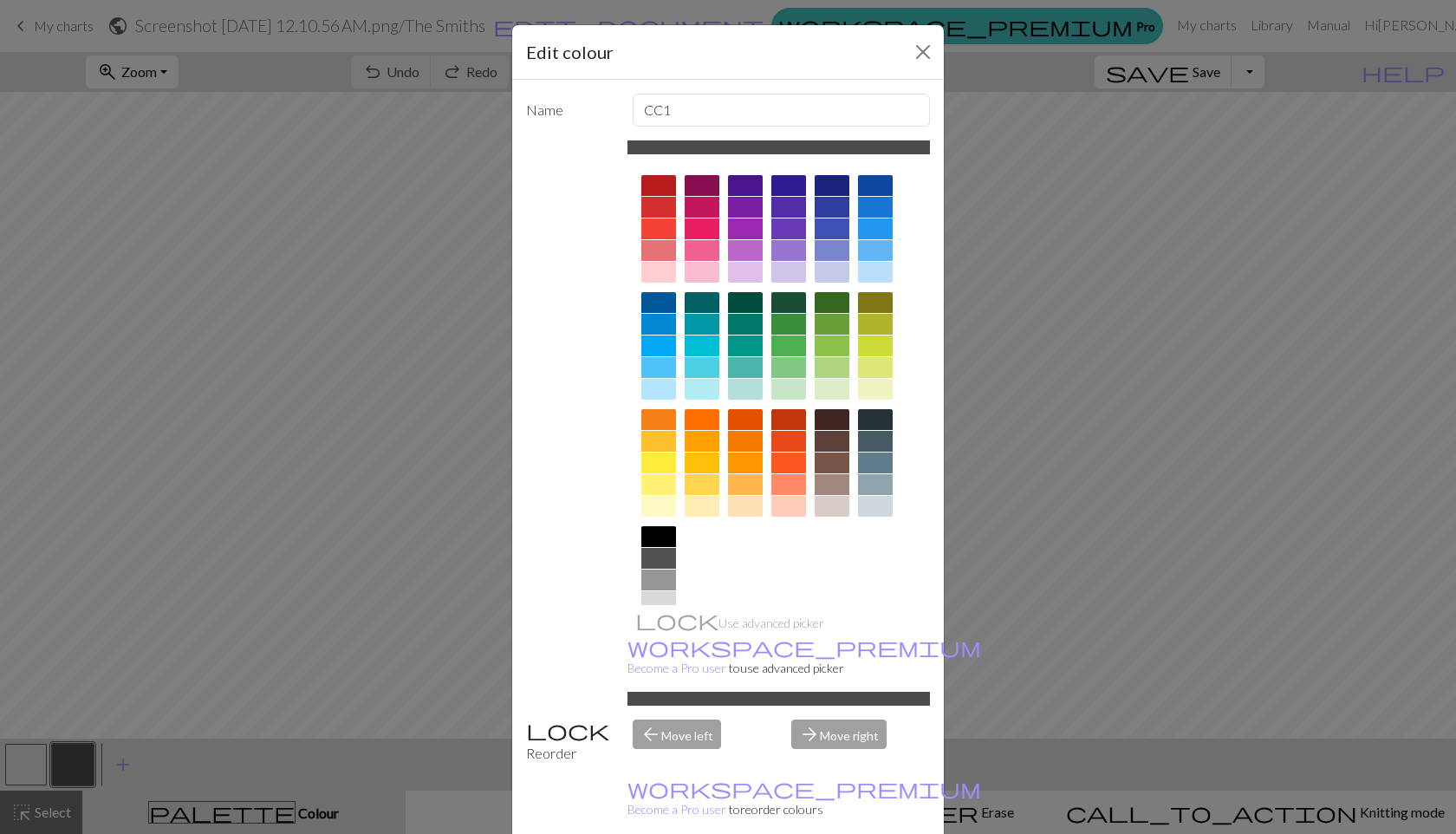
click at [985, 390] on div "Edit colour Name CC1 Use advanced picker workspace_premium Become a Pro user to…" at bounding box center [728, 417] width 1456 height 834
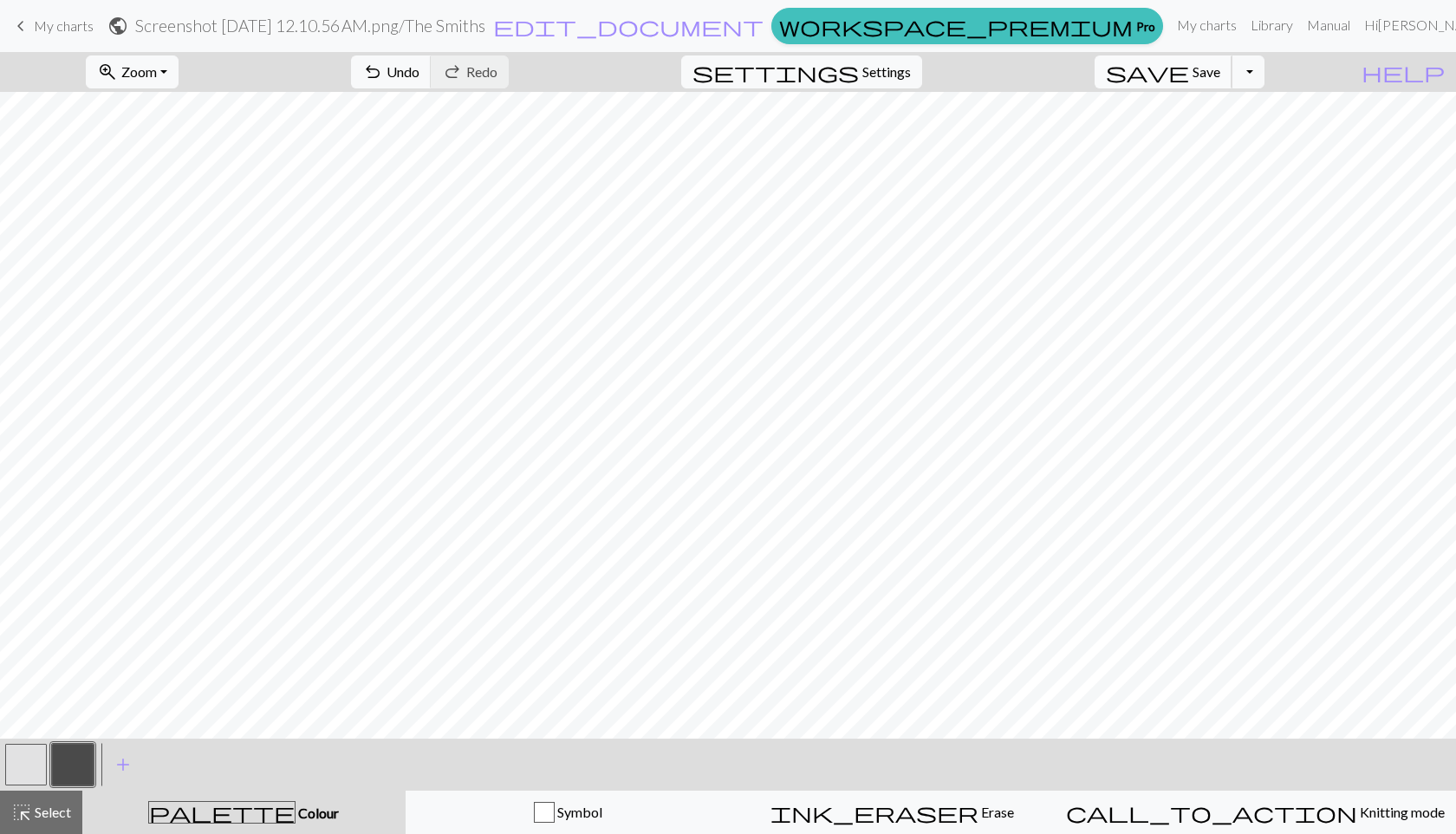
click at [1215, 75] on button "save Save Save" at bounding box center [1163, 72] width 137 height 33
click at [1264, 71] on button "Toggle Dropdown" at bounding box center [1248, 72] width 33 height 33
click at [1226, 127] on button "save_alt Download" at bounding box center [1120, 138] width 286 height 28
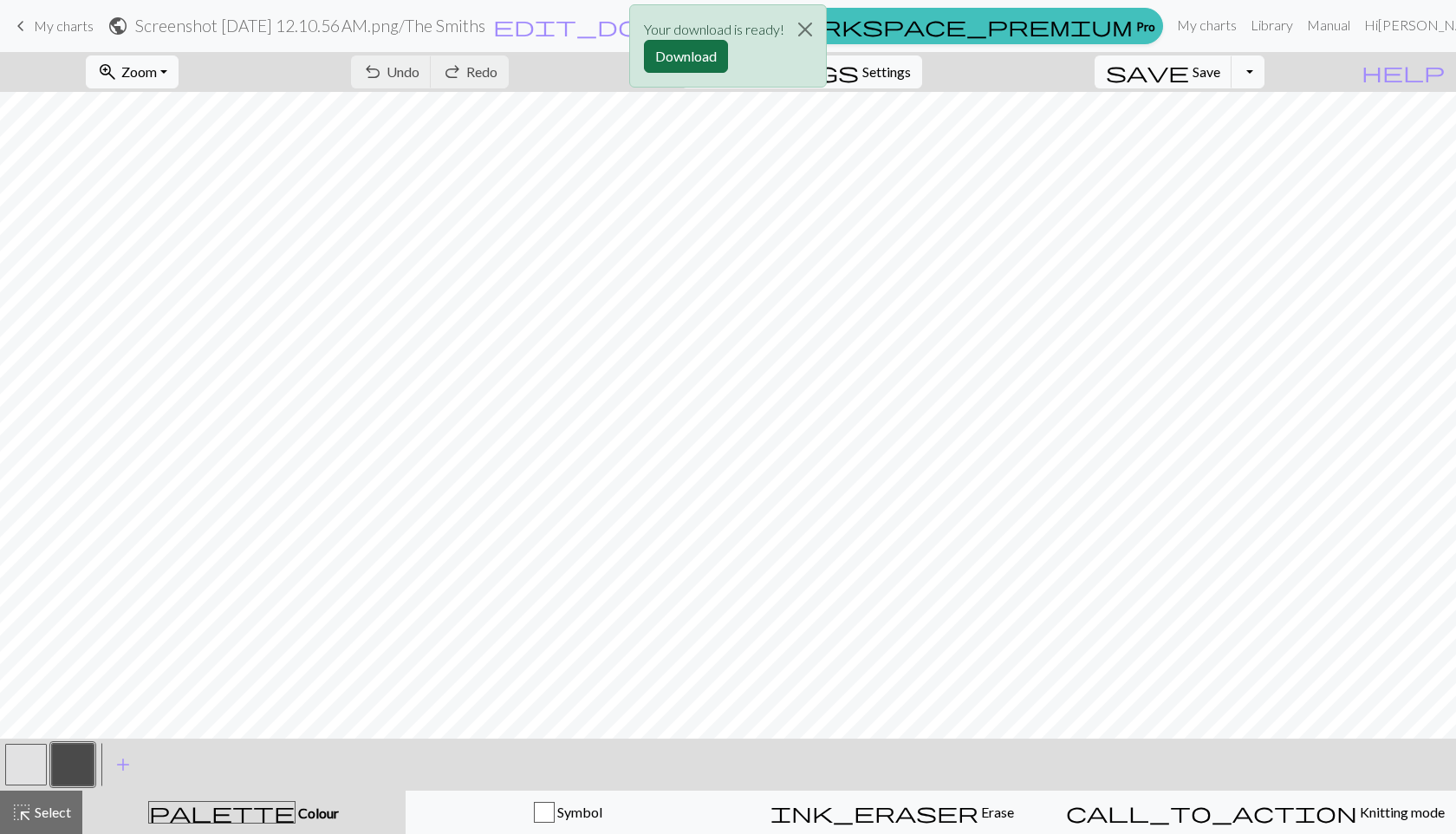
click at [679, 53] on button "Download" at bounding box center [686, 57] width 84 height 33
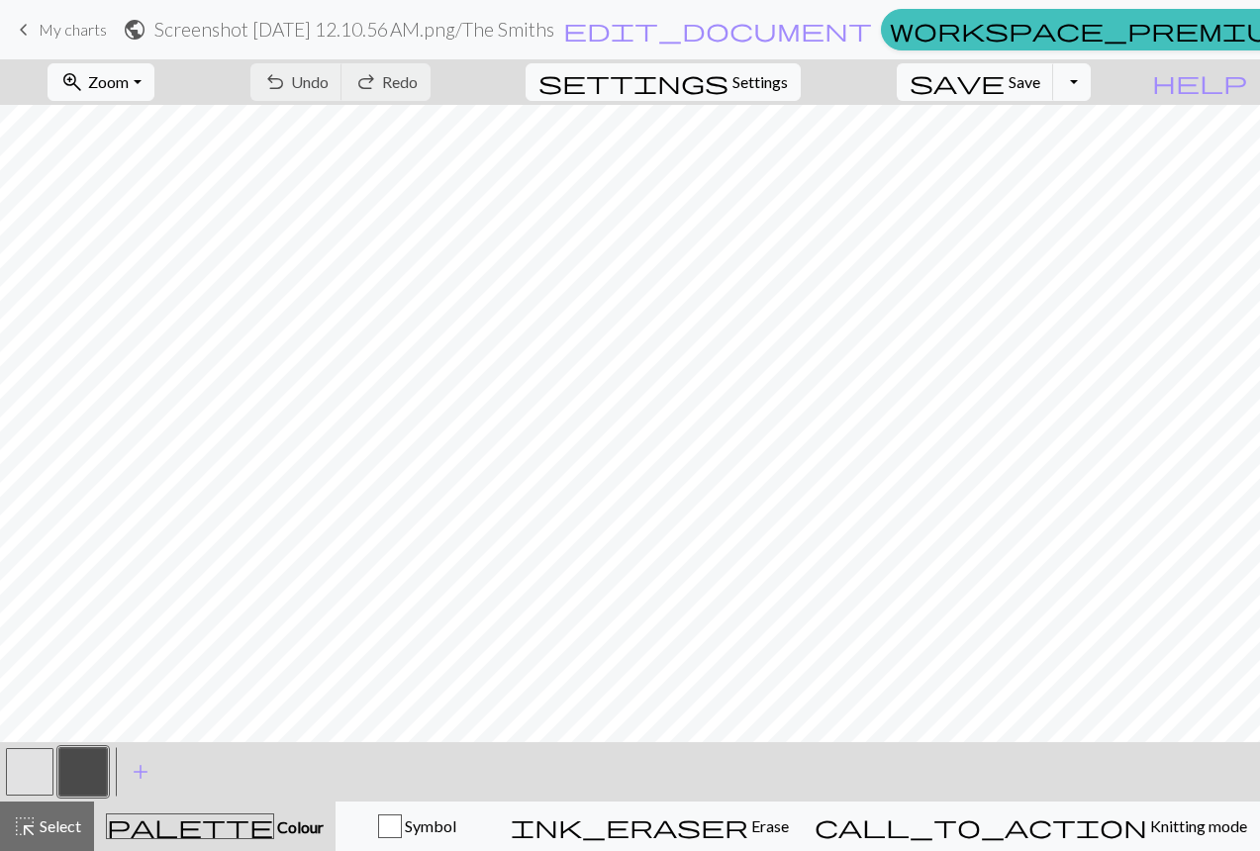
click at [50, 26] on span "My charts" at bounding box center [73, 29] width 68 height 19
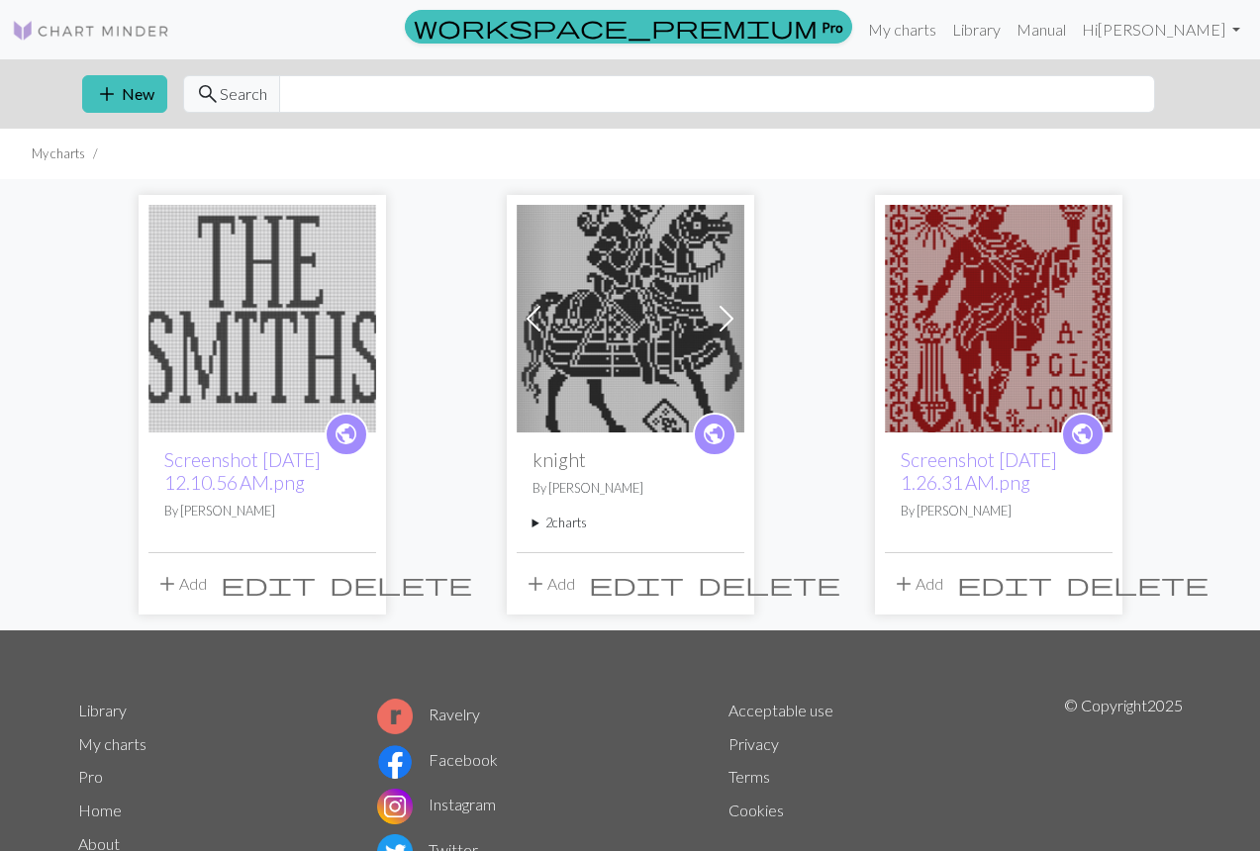
click at [628, 343] on img at bounding box center [631, 319] width 228 height 228
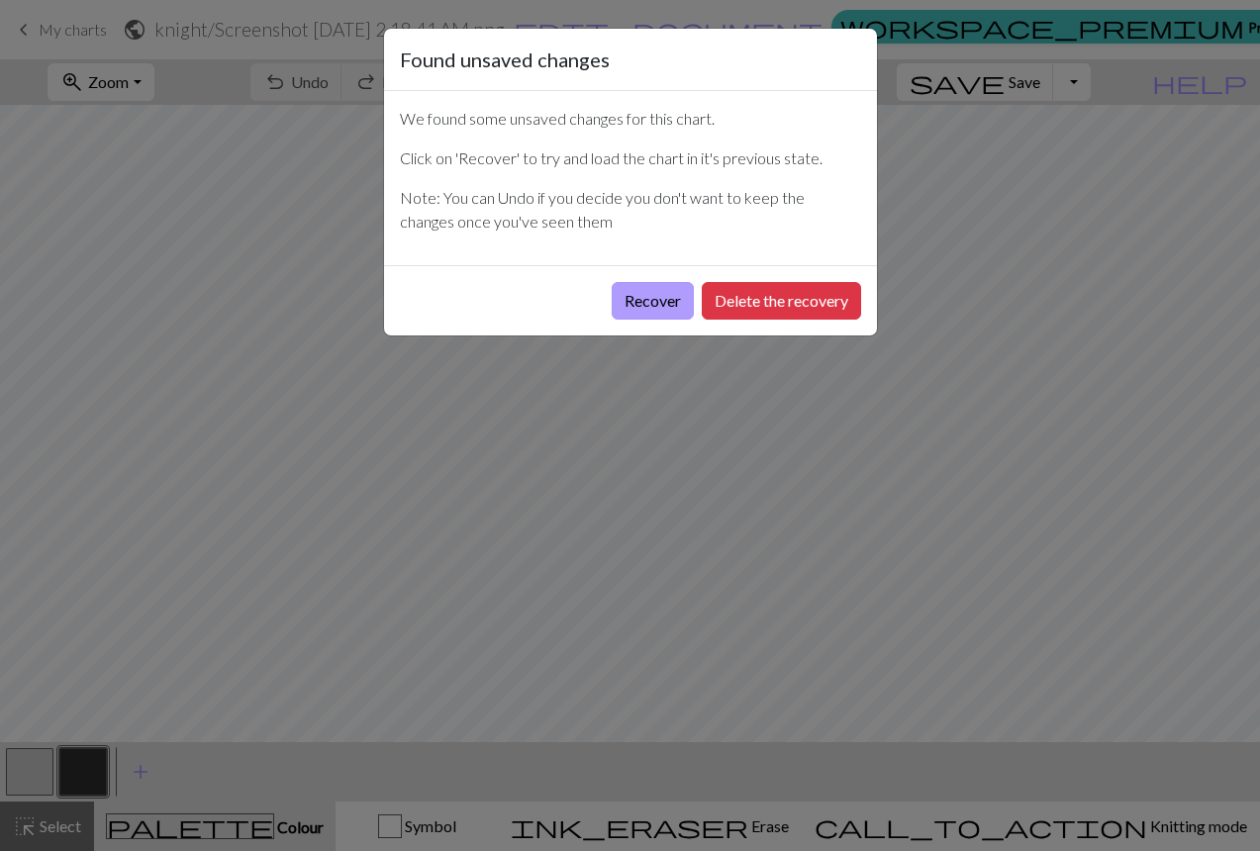
click at [653, 298] on button "Recover" at bounding box center [653, 301] width 82 height 38
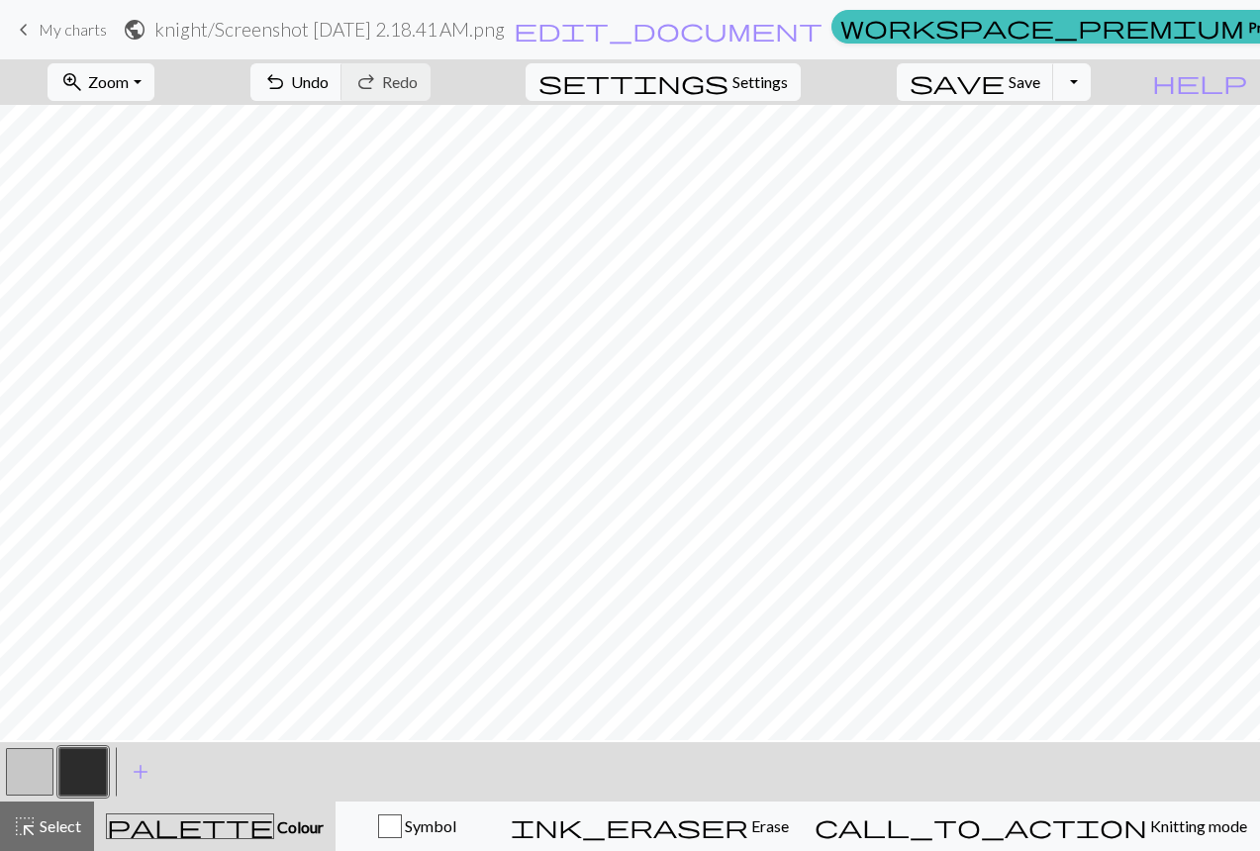
scroll to position [1315, 957]
click at [101, 776] on button "button" at bounding box center [83, 772] width 48 height 48
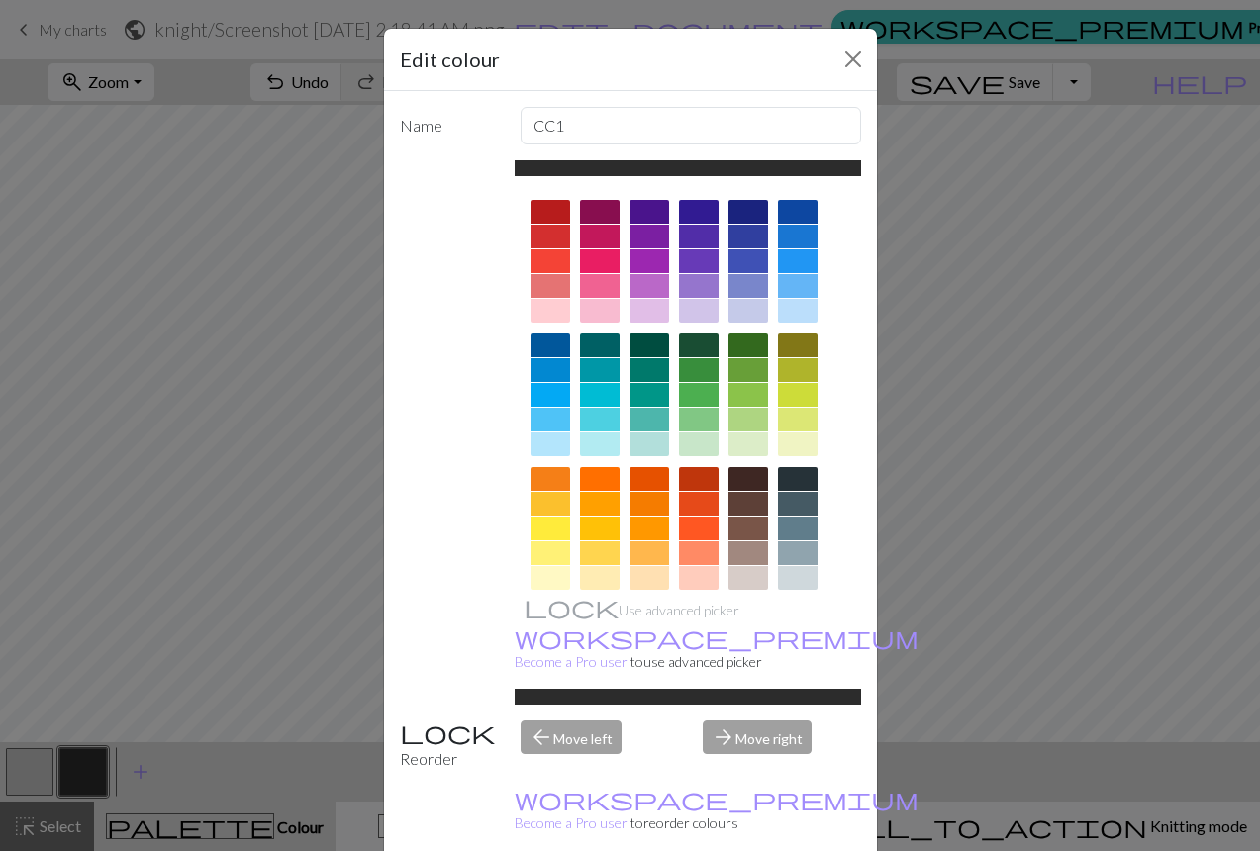
click at [909, 385] on div "Edit colour Name CC1 Use advanced picker workspace_premium Become a Pro user to…" at bounding box center [630, 425] width 1260 height 851
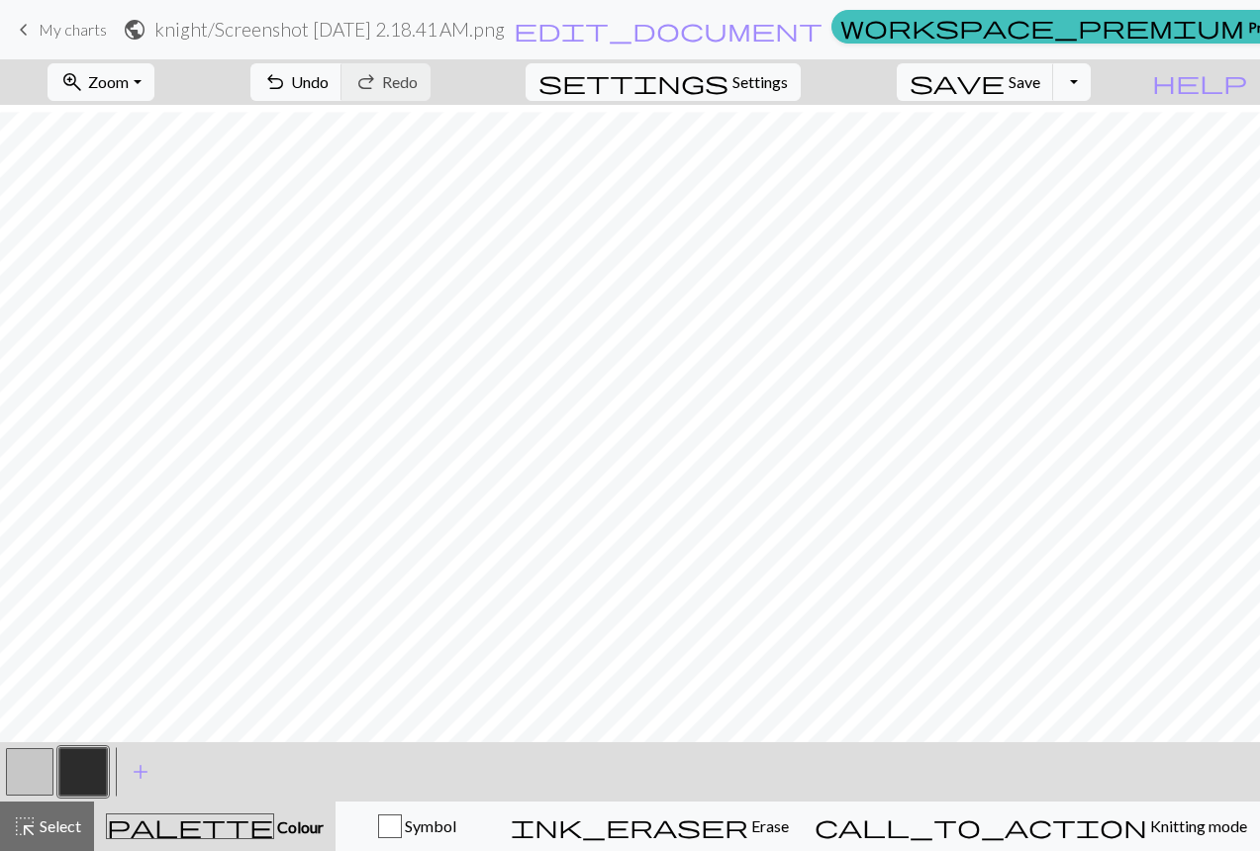
scroll to position [684, 454]
click at [45, 773] on button "button" at bounding box center [30, 772] width 48 height 48
click at [93, 759] on button "button" at bounding box center [83, 772] width 48 height 48
click at [39, 768] on button "button" at bounding box center [30, 772] width 48 height 48
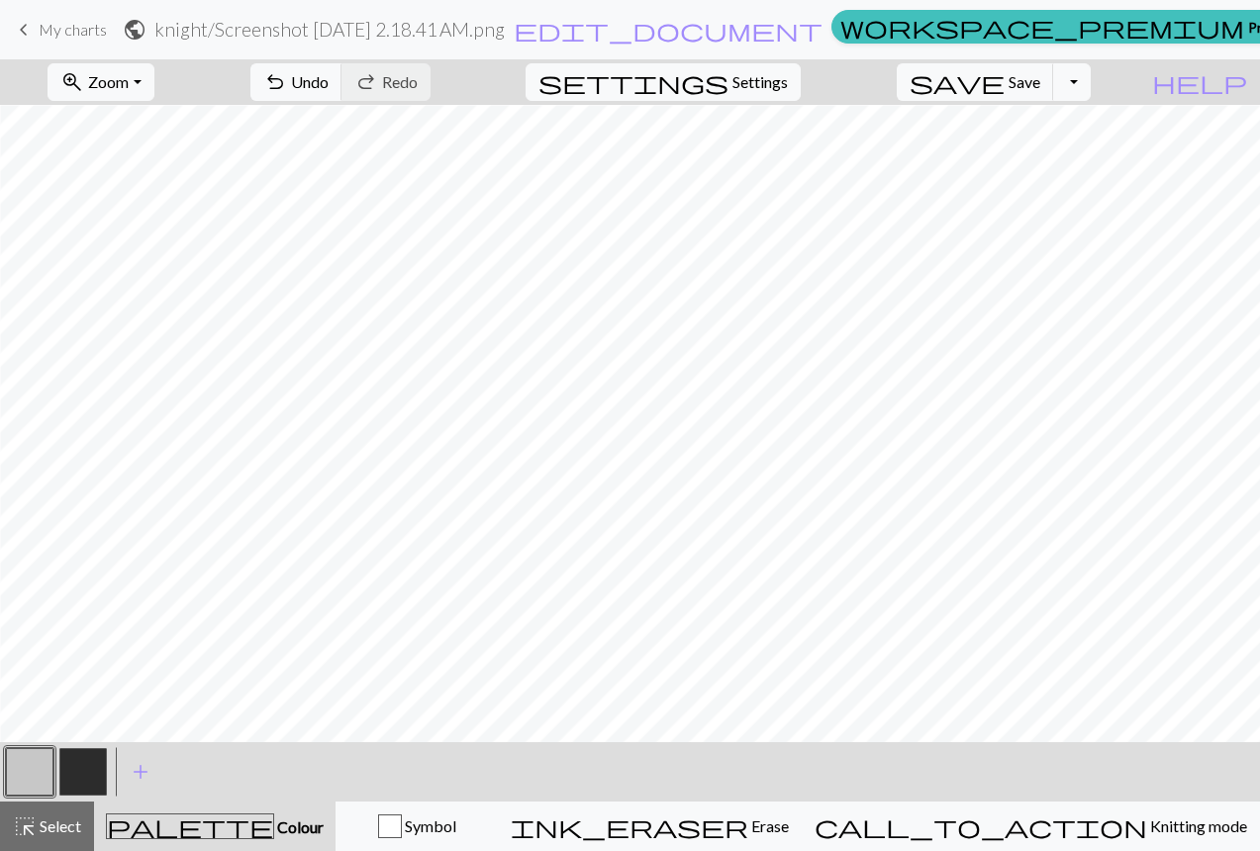
click at [90, 762] on button "button" at bounding box center [83, 772] width 48 height 48
click at [34, 766] on button "button" at bounding box center [30, 772] width 48 height 48
click at [92, 762] on button "button" at bounding box center [83, 772] width 48 height 48
click at [42, 768] on button "button" at bounding box center [30, 772] width 48 height 48
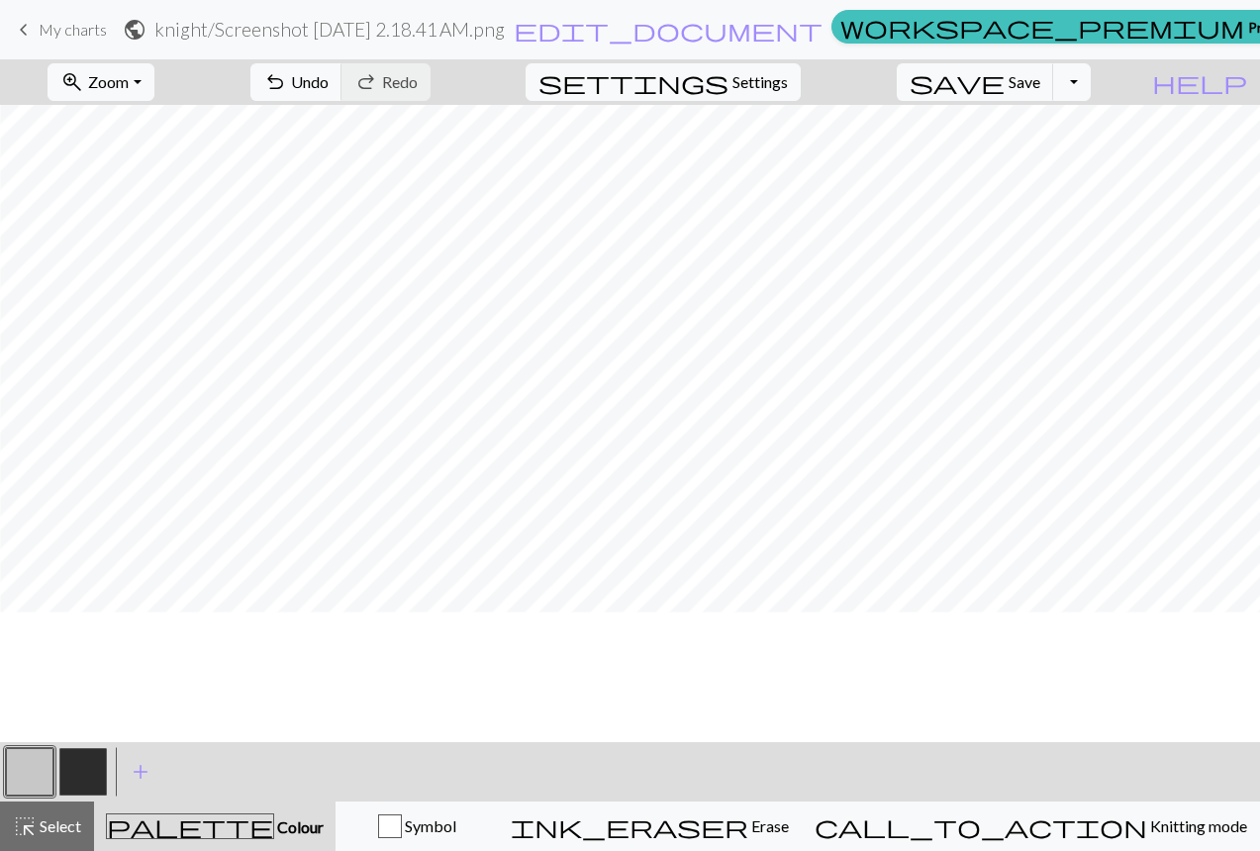
scroll to position [403, 112]
click at [76, 766] on button "button" at bounding box center [83, 772] width 48 height 48
click at [37, 764] on button "button" at bounding box center [30, 772] width 48 height 48
click at [94, 778] on button "button" at bounding box center [83, 772] width 48 height 48
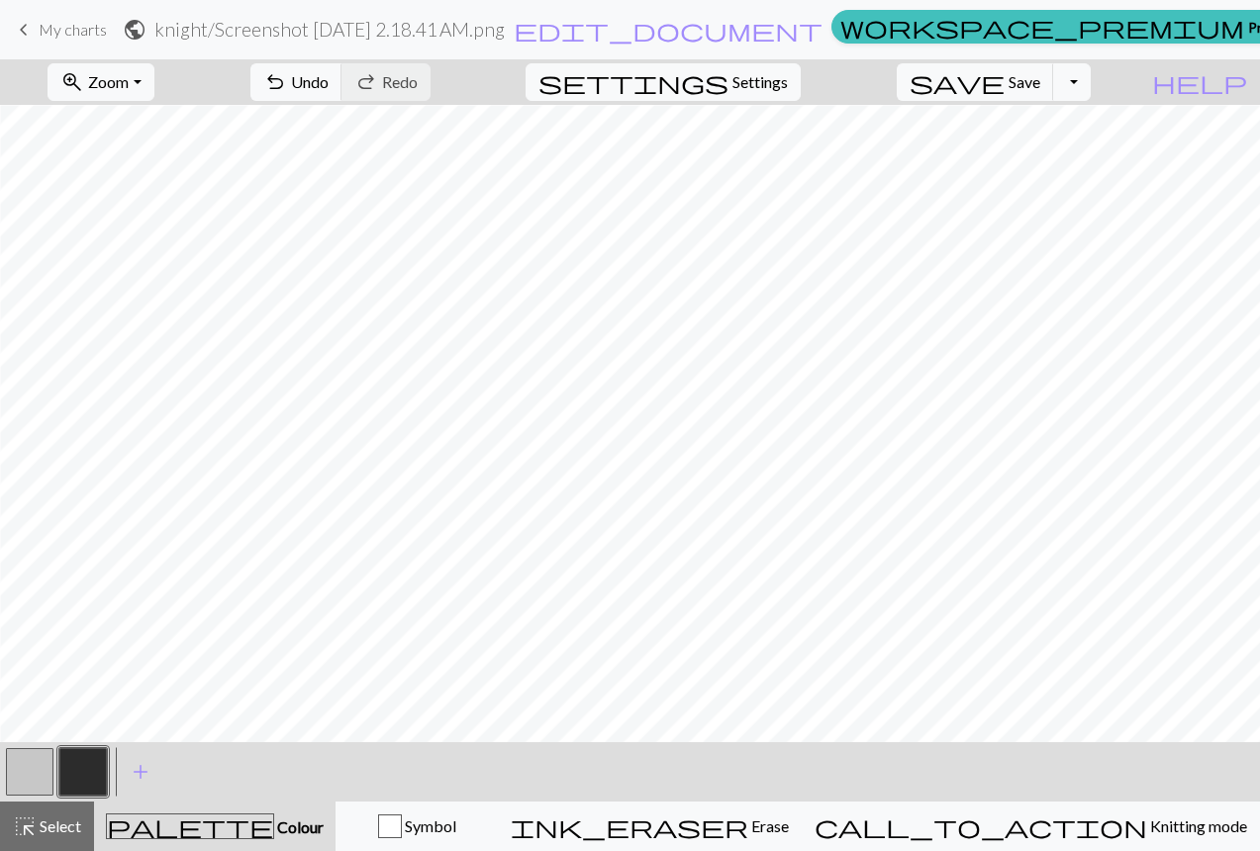
click at [29, 767] on button "button" at bounding box center [30, 772] width 48 height 48
click at [145, 92] on button "zoom_in Zoom Zoom" at bounding box center [101, 82] width 106 height 38
click at [153, 234] on button "50%" at bounding box center [126, 238] width 156 height 32
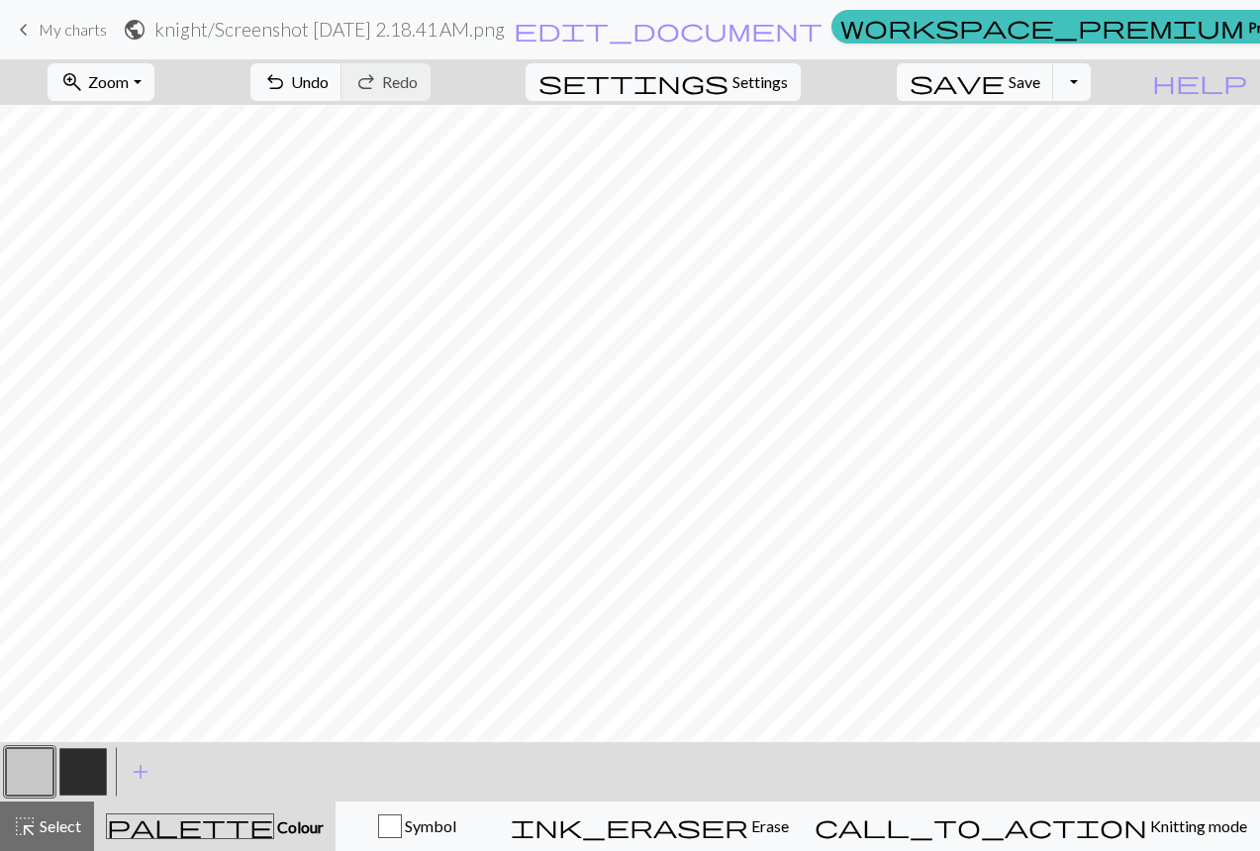
click at [92, 759] on button "button" at bounding box center [83, 772] width 48 height 48
click at [39, 765] on button "button" at bounding box center [30, 772] width 48 height 48
click at [30, 778] on button "button" at bounding box center [30, 772] width 48 height 48
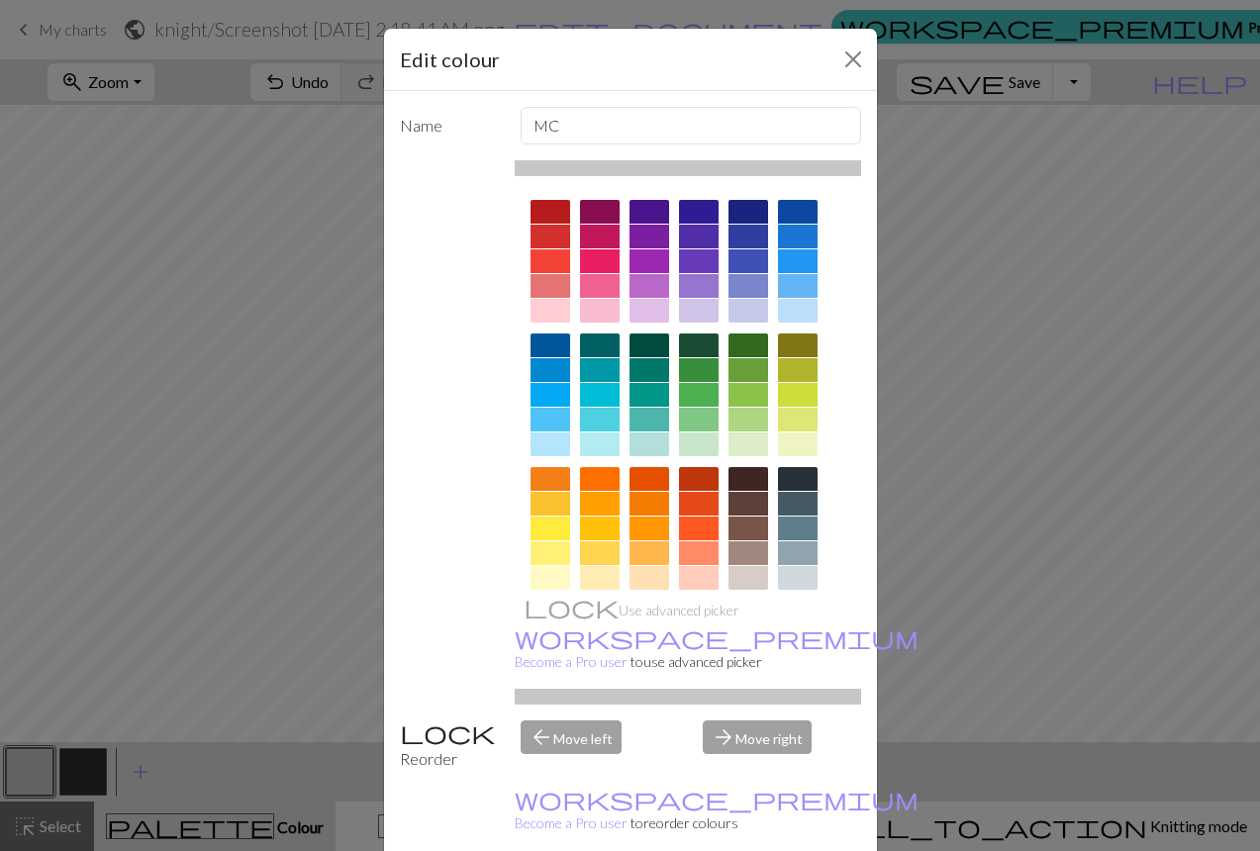
click at [228, 340] on div "Edit colour Name MC Use advanced picker workspace_premium Become a Pro user to …" at bounding box center [630, 425] width 1260 height 851
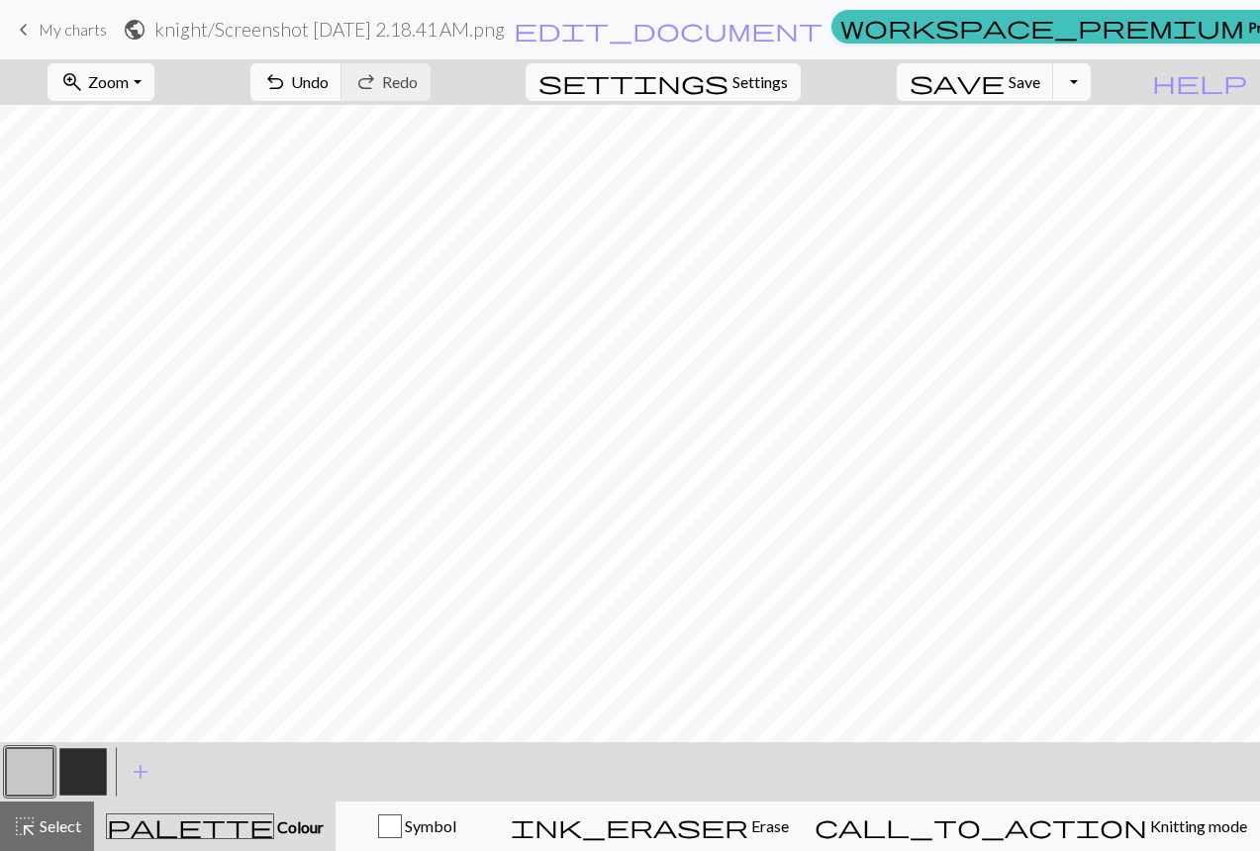
click at [80, 768] on button "button" at bounding box center [83, 772] width 48 height 48
click at [1091, 87] on button "Toggle Dropdown" at bounding box center [1072, 82] width 38 height 38
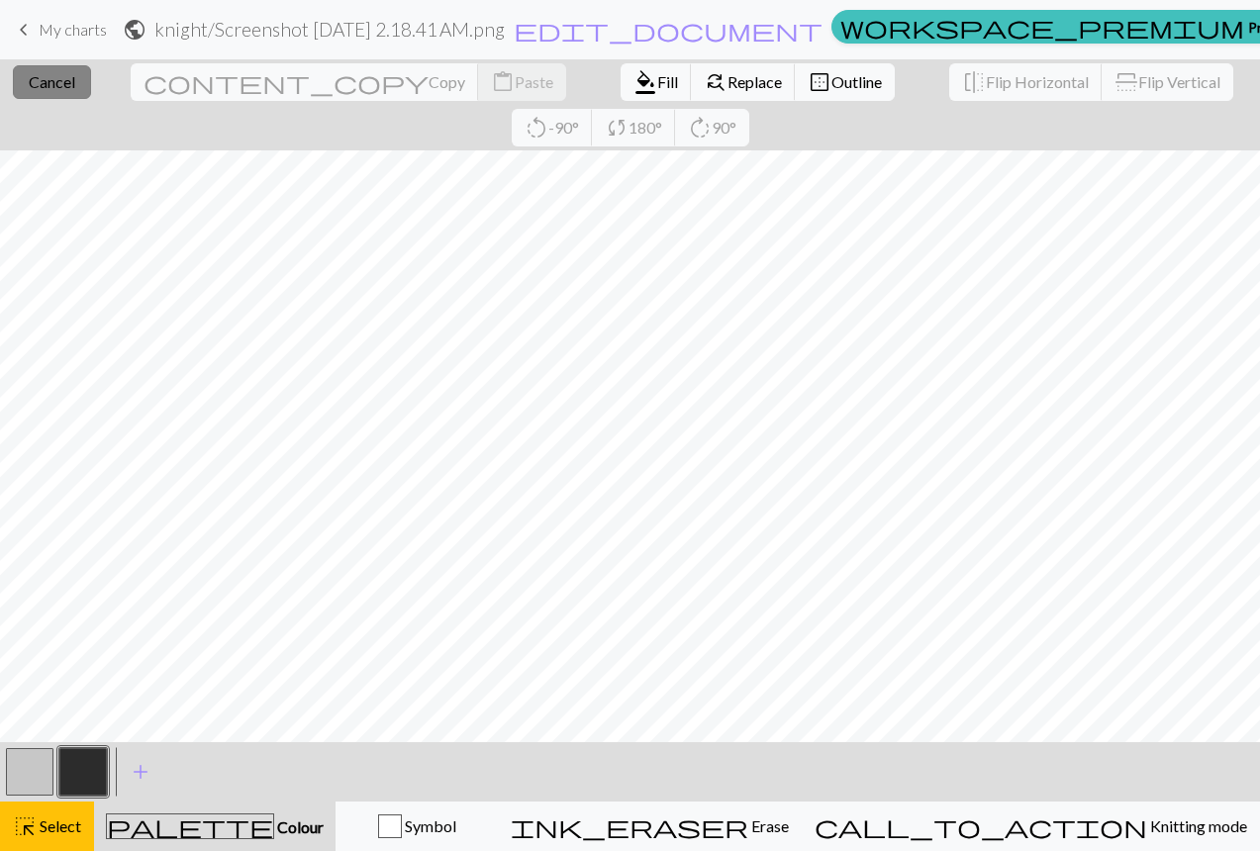
click at [52, 92] on button "close Cancel" at bounding box center [52, 82] width 78 height 34
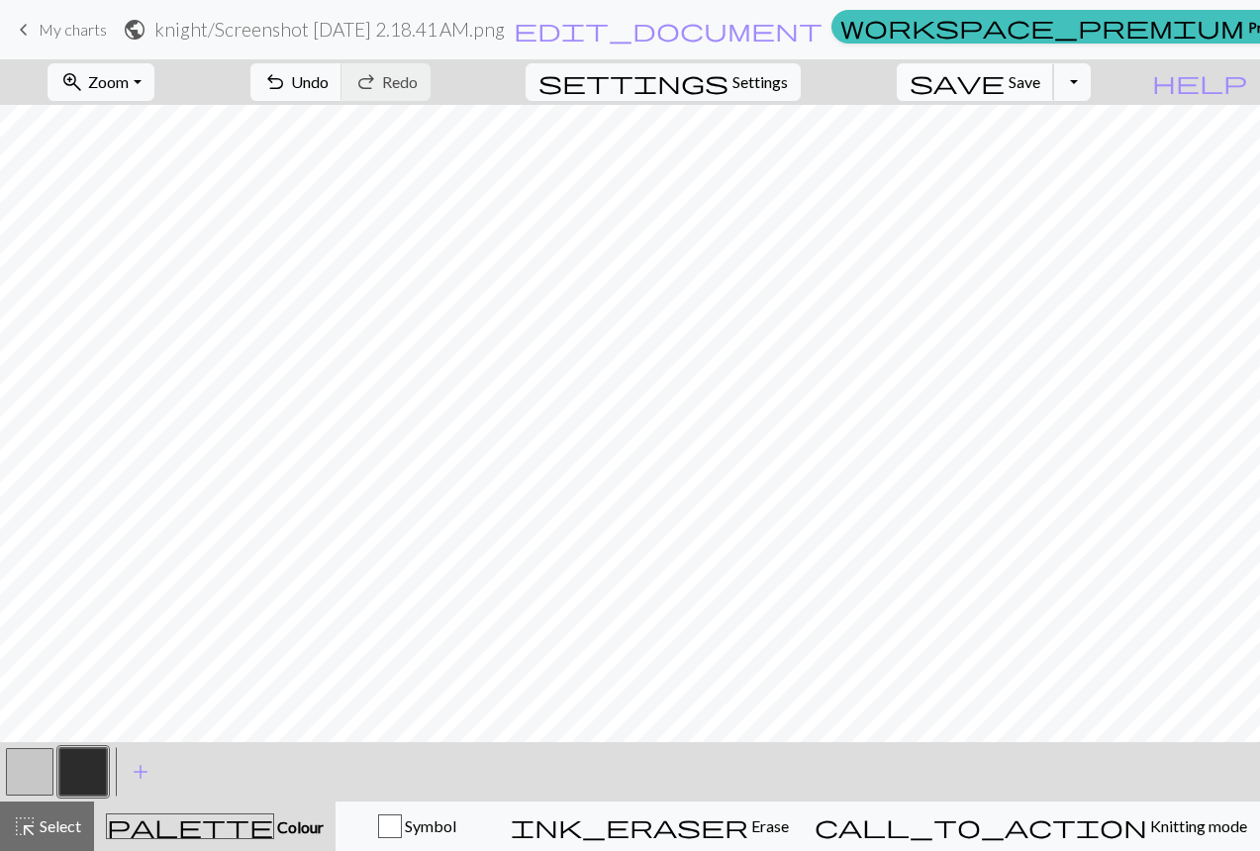
click at [1040, 84] on span "Save" at bounding box center [1024, 81] width 32 height 19
click at [1005, 78] on span "save" at bounding box center [956, 82] width 95 height 28
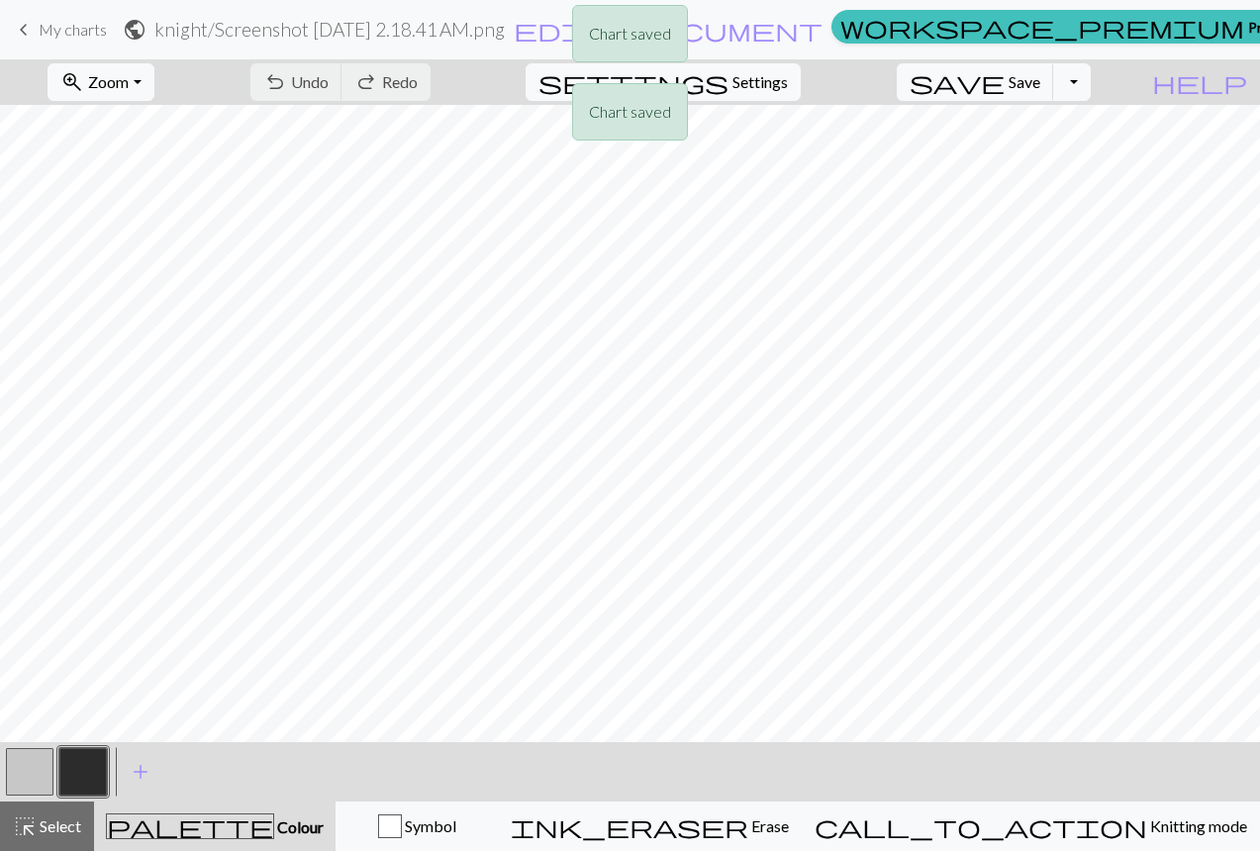
click at [1108, 77] on div "Chart saved Chart saved" at bounding box center [630, 78] width 1260 height 156
click at [1091, 89] on button "Toggle Dropdown" at bounding box center [1072, 82] width 38 height 38
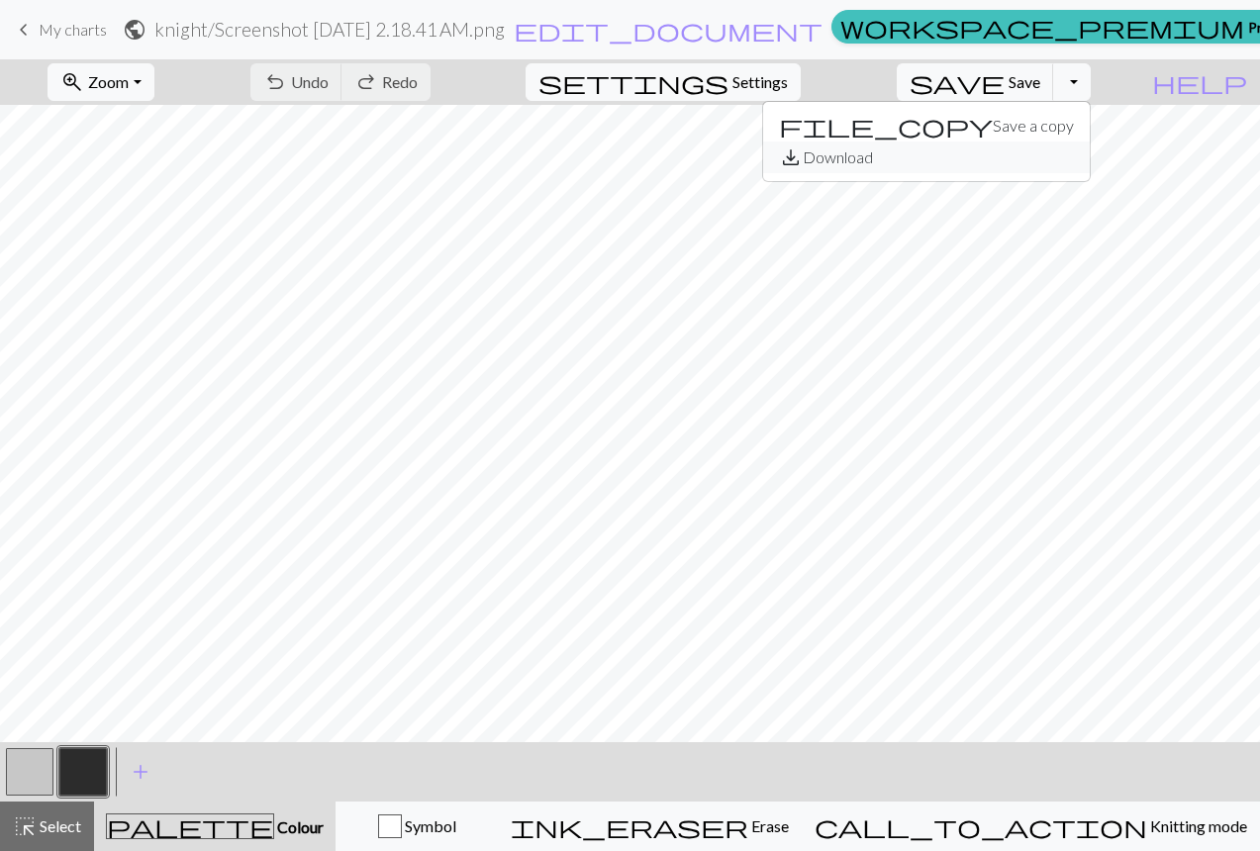
click at [1046, 151] on button "save_alt Download" at bounding box center [926, 158] width 327 height 32
click at [1091, 84] on button "Toggle Dropdown" at bounding box center [1072, 82] width 38 height 38
click at [1027, 157] on button "save_alt Download" at bounding box center [926, 158] width 327 height 32
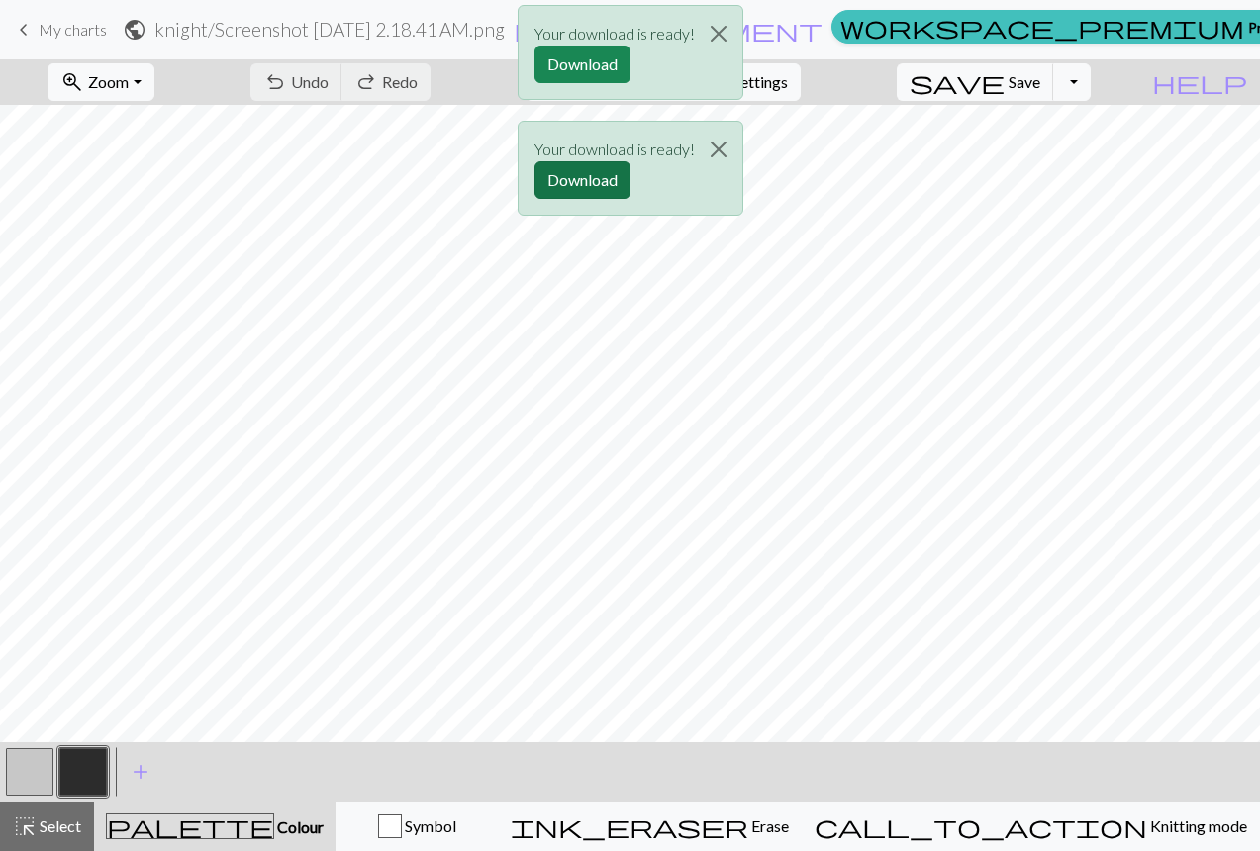
click at [583, 179] on button "Download" at bounding box center [582, 180] width 96 height 38
